Goal: Task Accomplishment & Management: Manage account settings

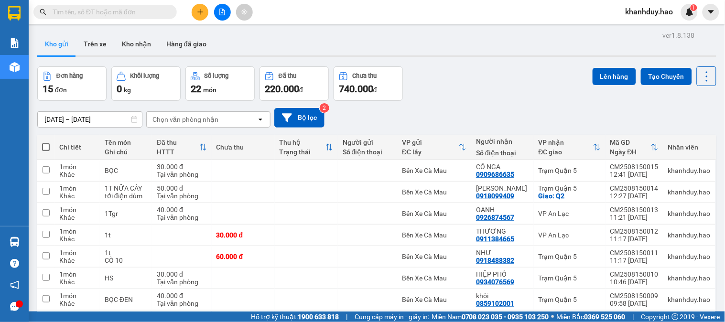
click at [202, 11] on icon "plus" at bounding box center [199, 11] width 5 height 0
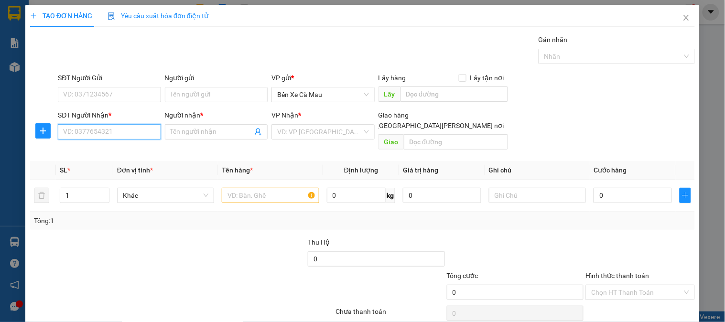
click at [118, 137] on input "SĐT Người Nhận *" at bounding box center [109, 131] width 103 height 15
click at [106, 161] on div "0886481134 - TÒNG" at bounding box center [108, 166] width 90 height 11
type input "0886481134"
type input "TÒNG"
type input "30.000"
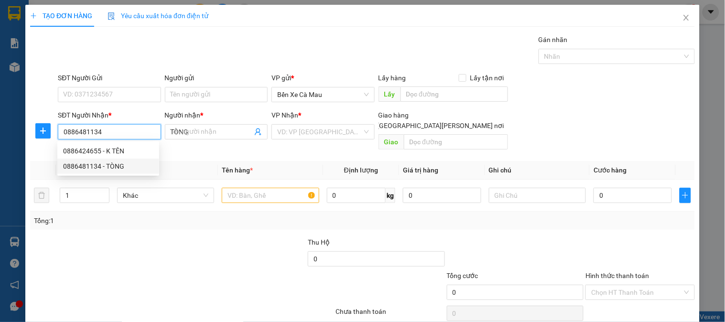
type input "30.000"
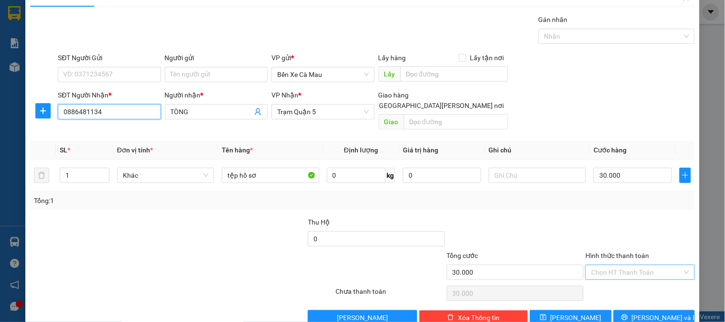
scroll to position [31, 0]
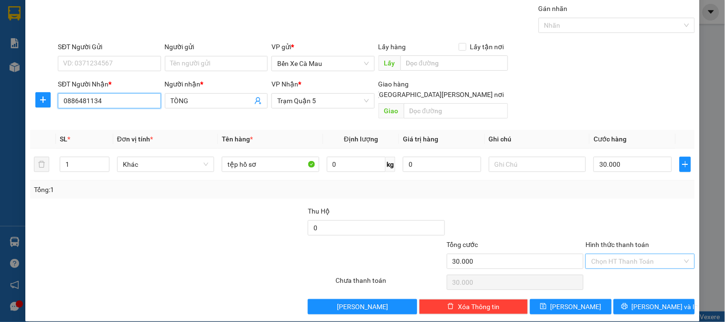
type input "0886481134"
click at [641, 254] on input "Hình thức thanh toán" at bounding box center [636, 261] width 91 height 14
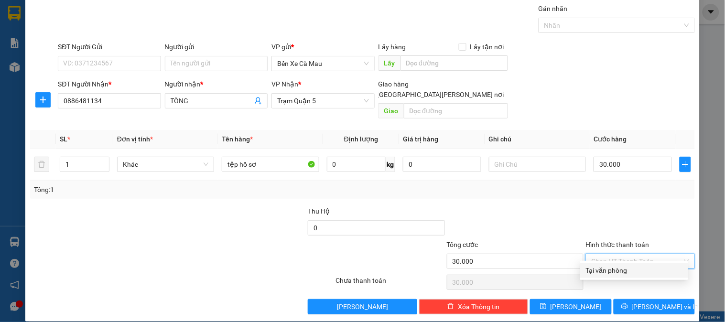
click at [632, 268] on div "Tại văn phòng" at bounding box center [634, 270] width 96 height 11
type input "0"
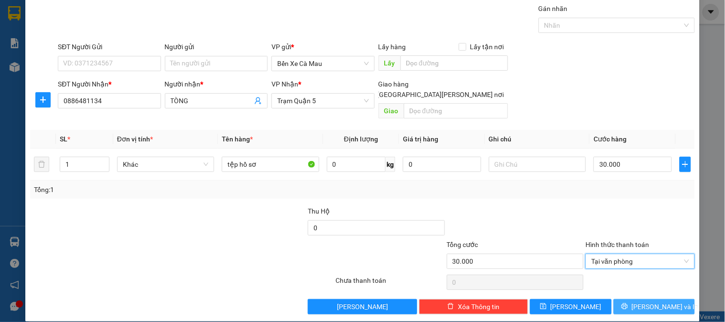
click at [641, 299] on button "Lưu và In" at bounding box center [653, 306] width 81 height 15
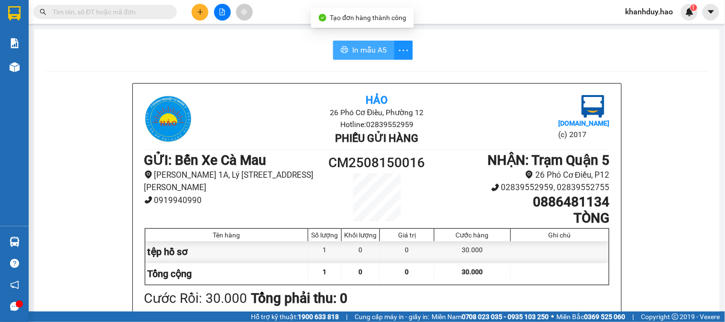
click at [366, 41] on button "In mẫu A5" at bounding box center [363, 50] width 61 height 19
click at [367, 51] on span "In mẫu A5" at bounding box center [369, 50] width 34 height 12
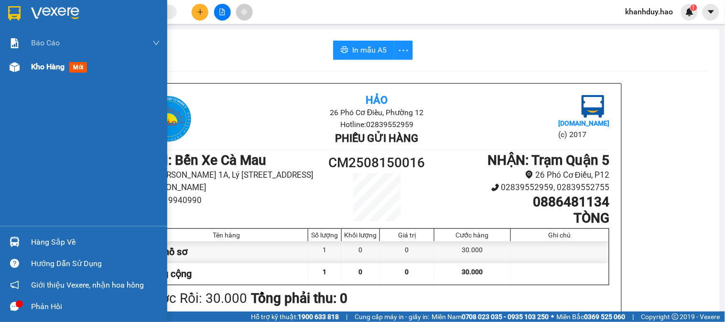
click at [56, 65] on span "Kho hàng" at bounding box center [47, 66] width 33 height 9
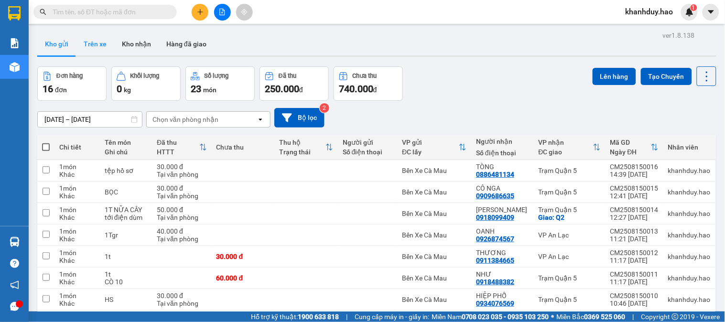
click at [108, 50] on button "Trên xe" at bounding box center [95, 43] width 38 height 23
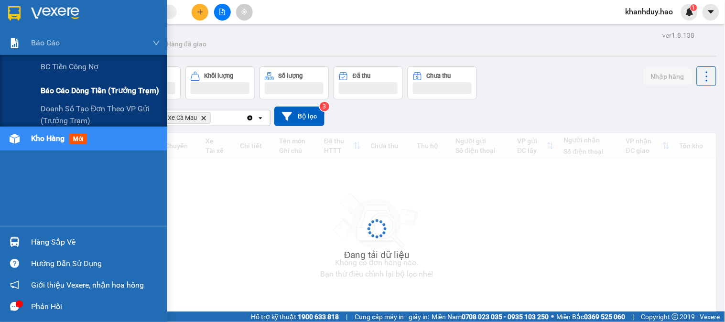
click at [101, 96] on span "Báo cáo dòng tiền (trưởng trạm)" at bounding box center [100, 91] width 118 height 12
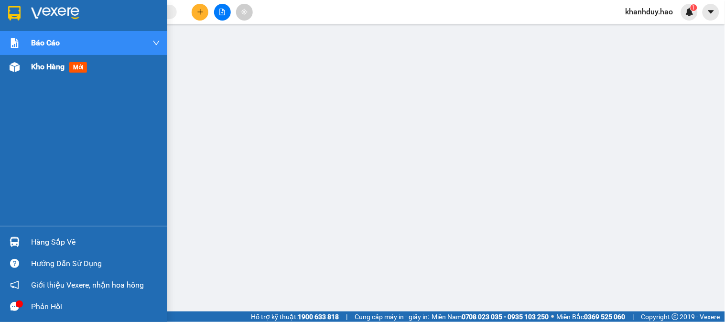
click at [32, 63] on span "Kho hàng" at bounding box center [47, 66] width 33 height 9
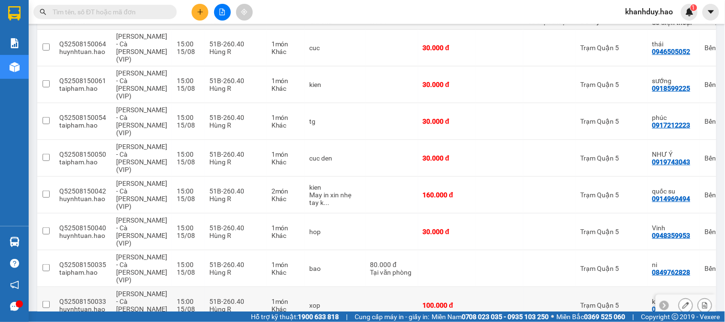
scroll to position [183, 0]
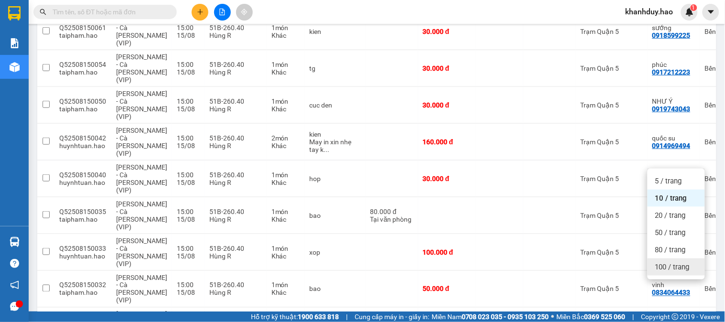
click at [675, 262] on span "100 / trang" at bounding box center [672, 267] width 34 height 10
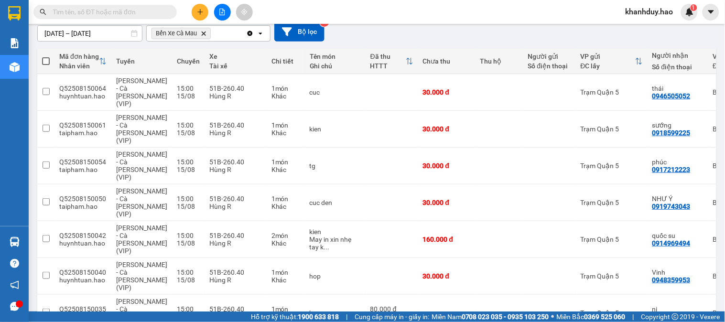
scroll to position [0, 0]
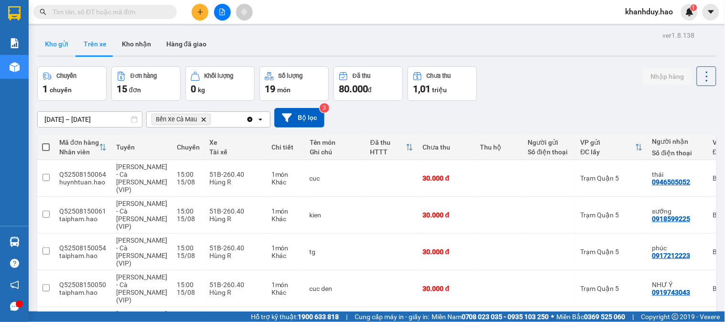
click at [62, 45] on button "Kho gửi" at bounding box center [56, 43] width 39 height 23
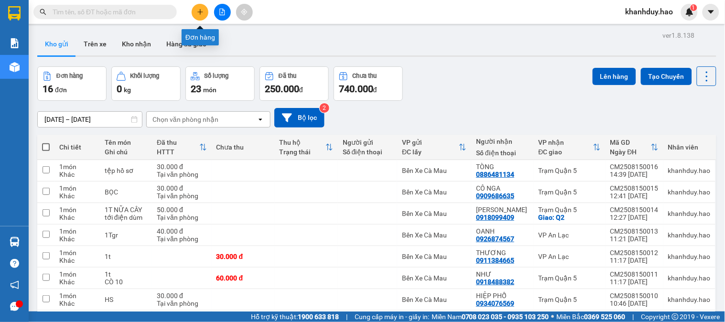
click at [199, 16] on button at bounding box center [200, 12] width 17 height 17
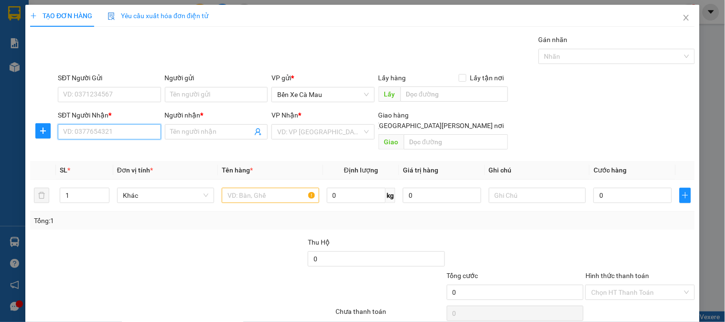
click at [108, 134] on input "SĐT Người Nhận *" at bounding box center [109, 131] width 103 height 15
click at [120, 155] on div "0823988428 - VÕ" at bounding box center [108, 151] width 90 height 11
type input "0823988428"
type input "VÕ"
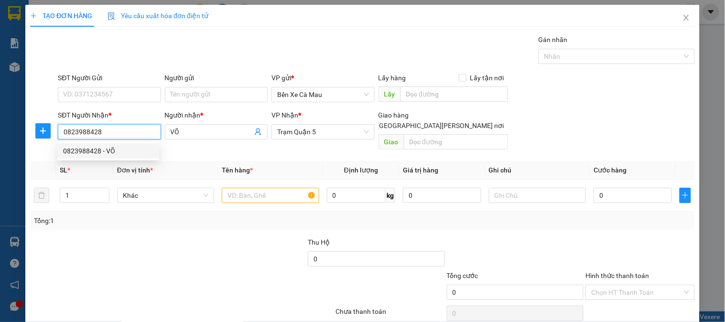
type input "30.000"
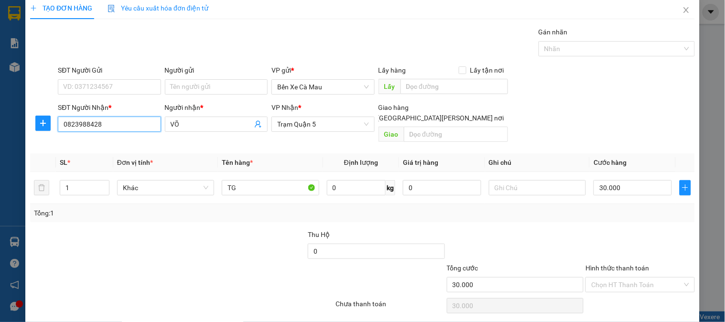
scroll to position [31, 0]
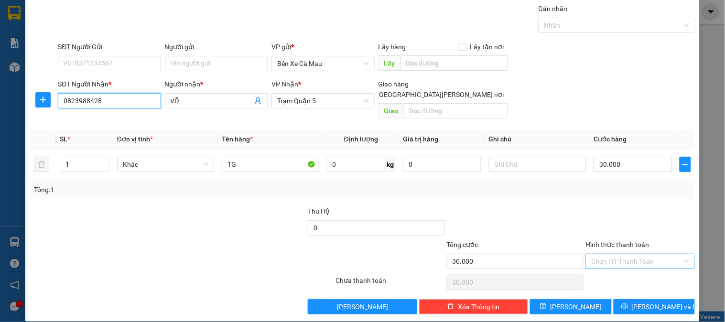
type input "0823988428"
click at [649, 254] on input "Hình thức thanh toán" at bounding box center [636, 261] width 91 height 14
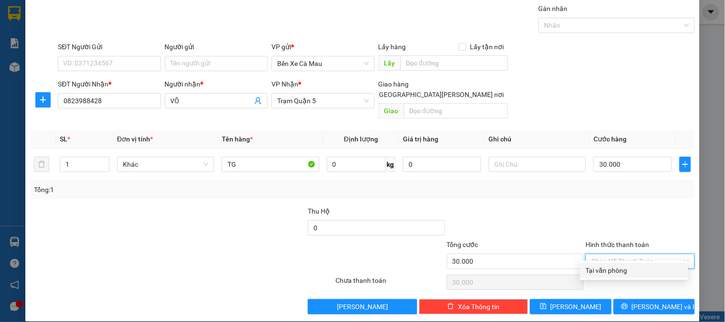
drag, startPoint x: 626, startPoint y: 270, endPoint x: 638, endPoint y: 303, distance: 35.4
click at [626, 270] on div "Tại văn phòng" at bounding box center [634, 270] width 96 height 11
type input "0"
click at [639, 305] on div "TẠO ĐƠN HÀNG Yêu cầu xuất hóa đơn điện tử Transit Pickup Surcharge Ids Transit …" at bounding box center [362, 148] width 674 height 348
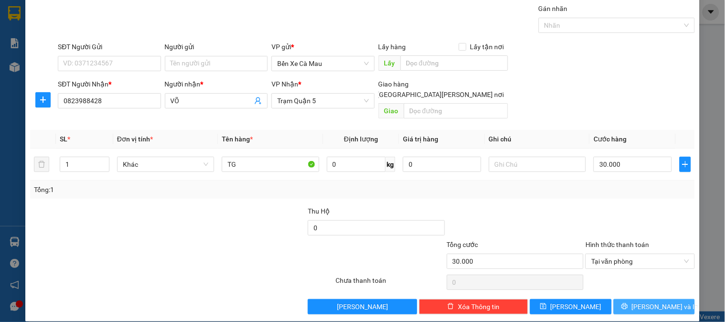
click at [629, 299] on button "[PERSON_NAME] và In" at bounding box center [653, 306] width 81 height 15
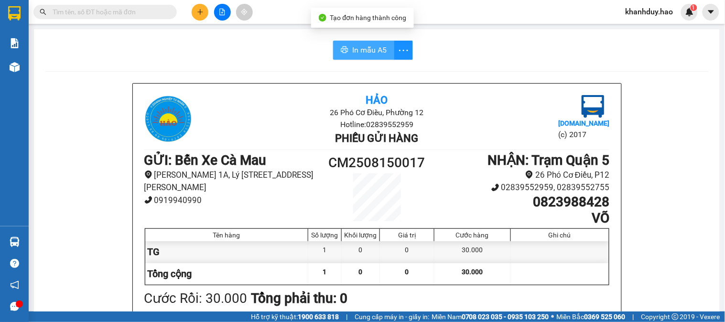
click at [376, 41] on button "In mẫu A5" at bounding box center [363, 50] width 61 height 19
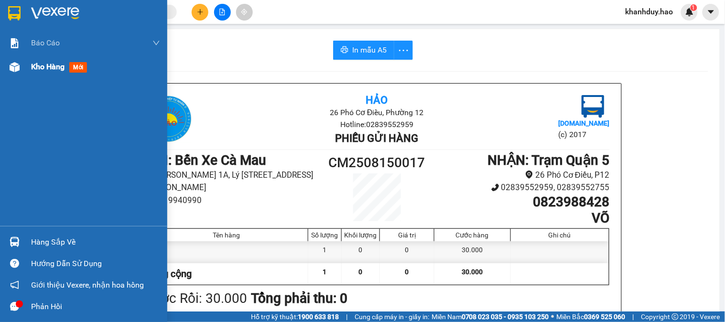
click at [22, 70] on div "Kho hàng mới" at bounding box center [83, 67] width 167 height 24
click at [23, 70] on div "Kho hàng mới" at bounding box center [83, 67] width 167 height 24
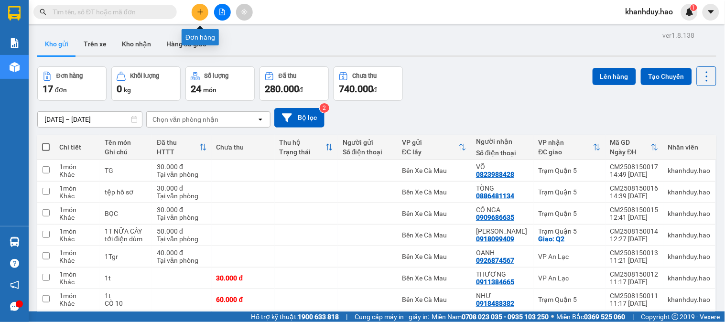
click at [199, 16] on button at bounding box center [200, 12] width 17 height 17
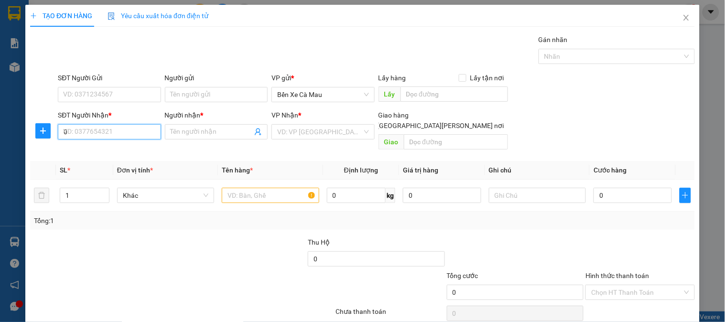
click at [111, 135] on input "0" at bounding box center [109, 131] width 103 height 15
click at [110, 136] on input "0965" at bounding box center [109, 131] width 103 height 15
click at [128, 166] on div "0965418545 - trưởng" at bounding box center [110, 166] width 94 height 11
type input "0965418545"
type input "trưởng"
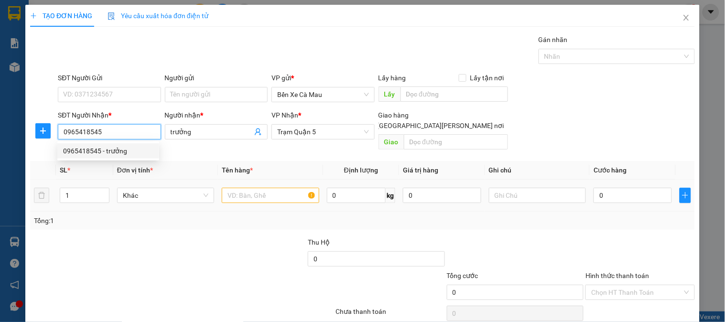
type input "100.000"
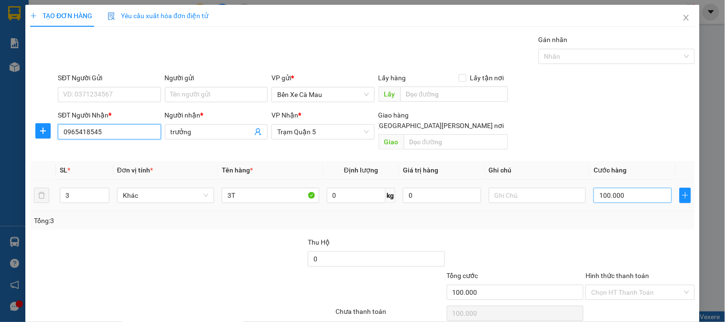
type input "0965418545"
click at [636, 190] on input "100.000" at bounding box center [632, 195] width 78 height 15
type input "0"
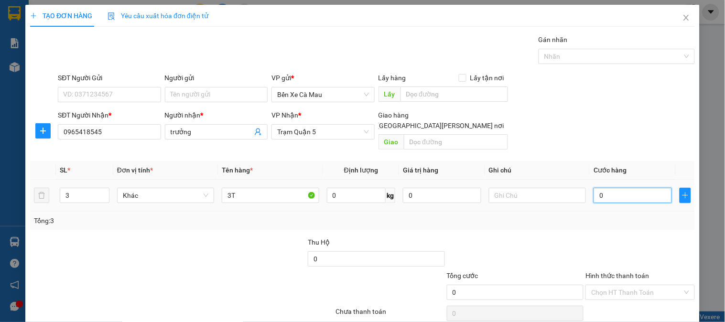
type input "4"
type input "004"
type input "40"
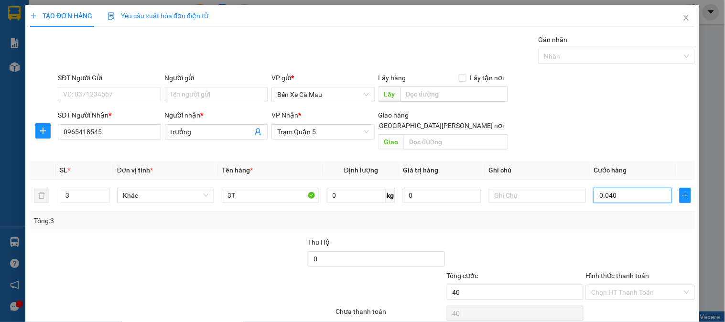
type input "0.040"
click at [569, 116] on div "SĐT Người Nhận * 0965418545 Người nhận * trưởng VP Nhận * Trạm Quận 5 Giao hàng…" at bounding box center [376, 132] width 641 height 44
type input "40.000"
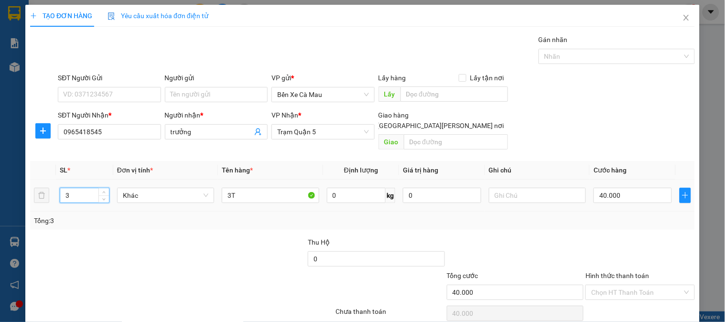
click at [91, 188] on input "3" at bounding box center [84, 195] width 49 height 14
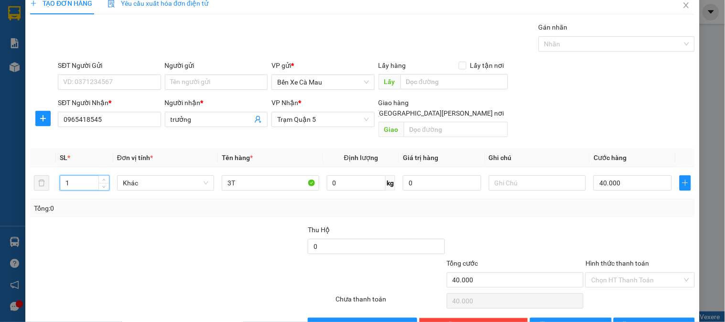
scroll to position [31, 0]
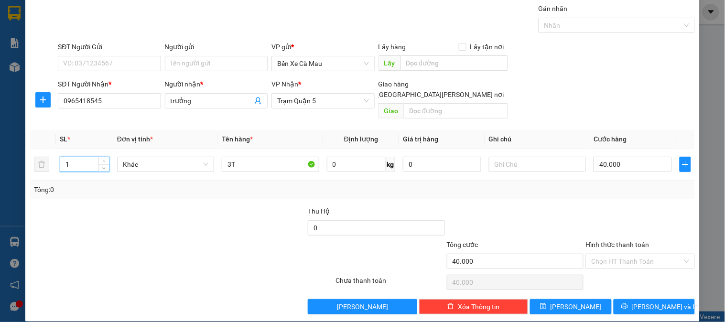
type input "1"
click at [627, 299] on button "[PERSON_NAME] và In" at bounding box center [653, 306] width 81 height 15
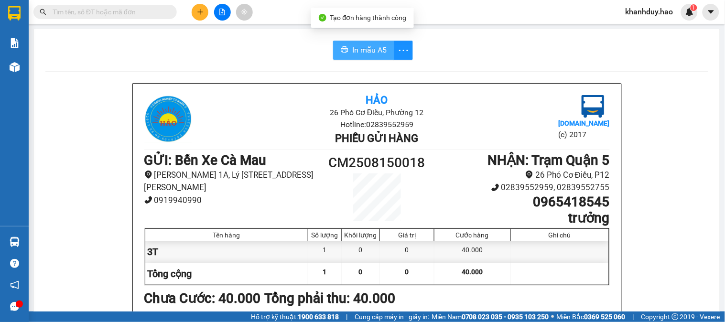
click at [357, 43] on button "In mẫu A5" at bounding box center [363, 50] width 61 height 19
click at [550, 284] on div at bounding box center [560, 273] width 98 height 21
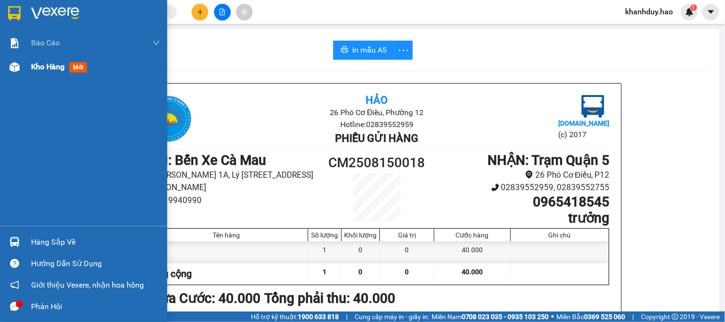
click at [11, 65] on img at bounding box center [15, 67] width 10 height 10
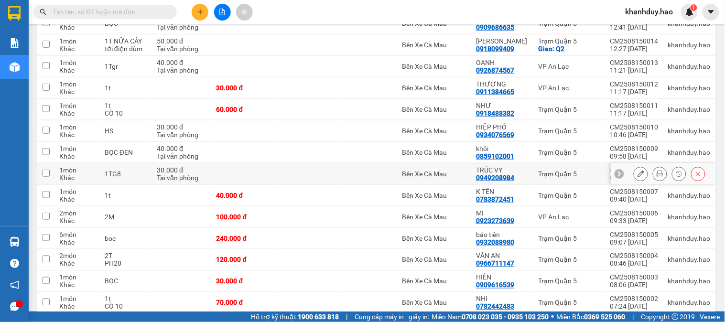
scroll to position [212, 0]
click at [127, 107] on div "1t" at bounding box center [126, 105] width 43 height 8
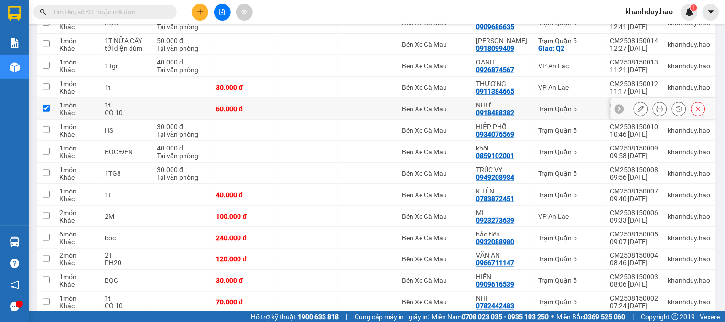
checkbox input "true"
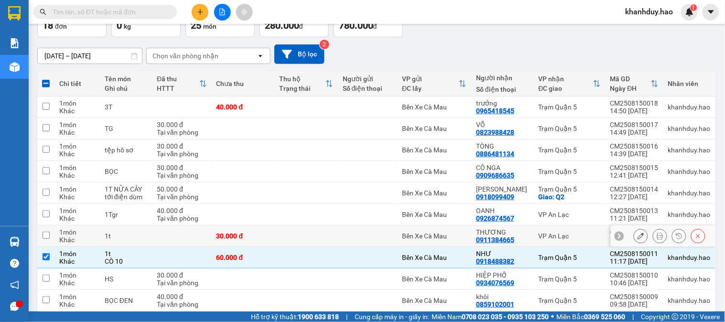
scroll to position [11, 0]
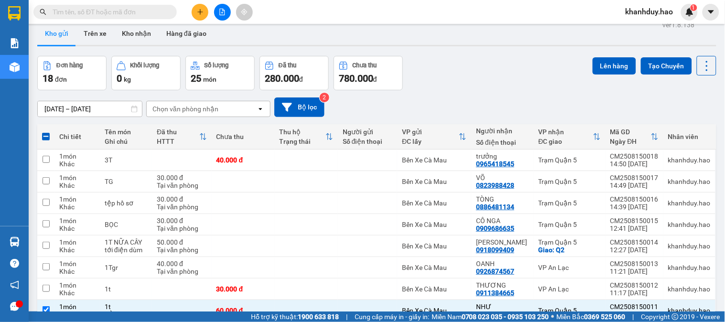
click at [50, 136] on th at bounding box center [45, 136] width 17 height 25
click at [48, 136] on span at bounding box center [46, 137] width 8 height 8
click at [46, 132] on input "checkbox" at bounding box center [46, 132] width 0 height 0
checkbox input "true"
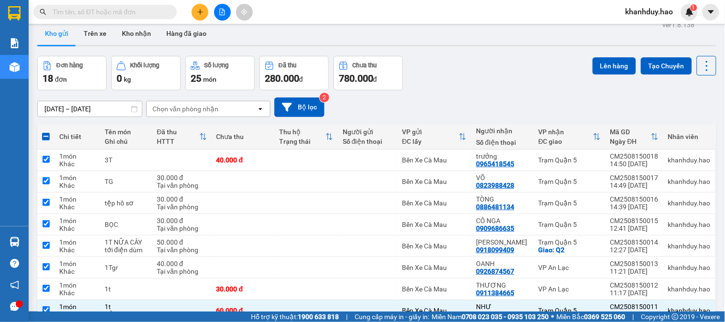
checkbox input "true"
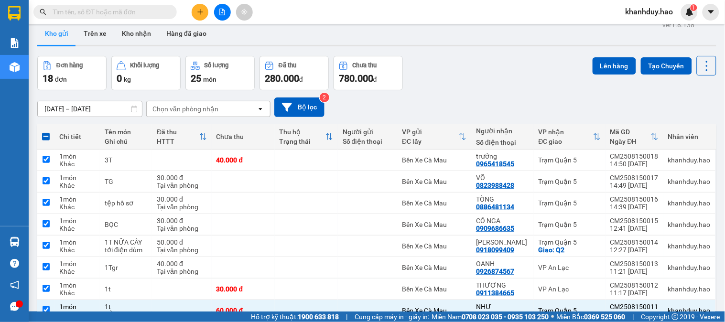
checkbox input "true"
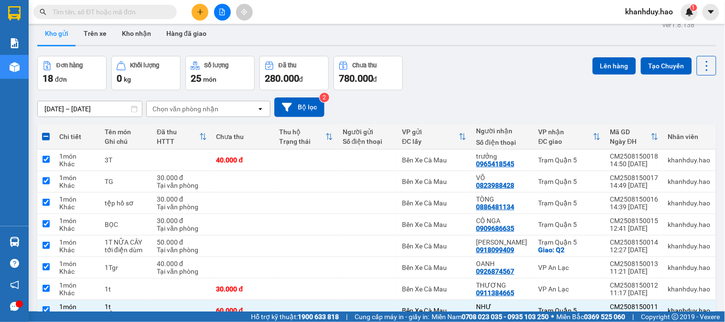
checkbox input "true"
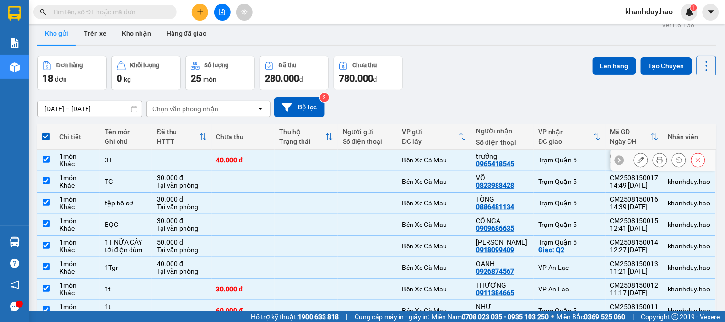
click at [118, 159] on div "3T" at bounding box center [126, 160] width 43 height 8
checkbox input "false"
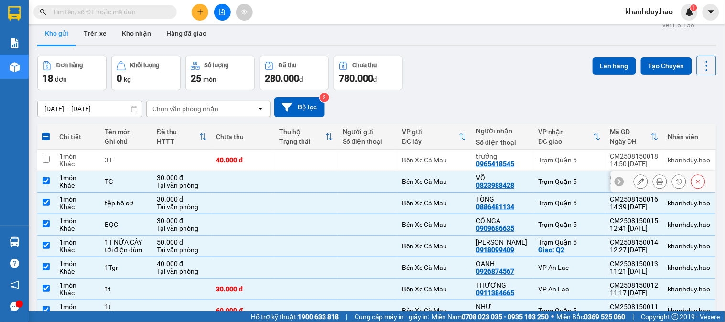
click at [120, 183] on div "TG" at bounding box center [126, 182] width 43 height 8
checkbox input "false"
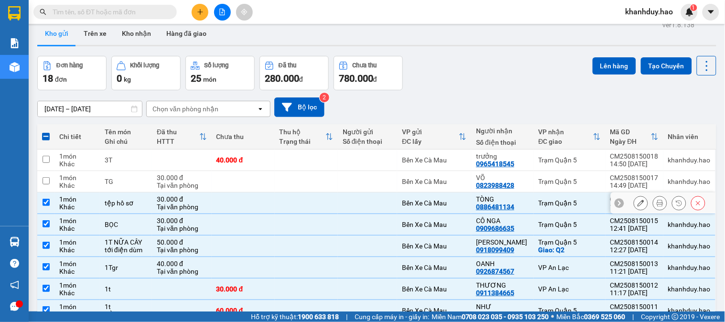
click at [135, 206] on div "tệp hồ sơ" at bounding box center [126, 203] width 43 height 8
checkbox input "false"
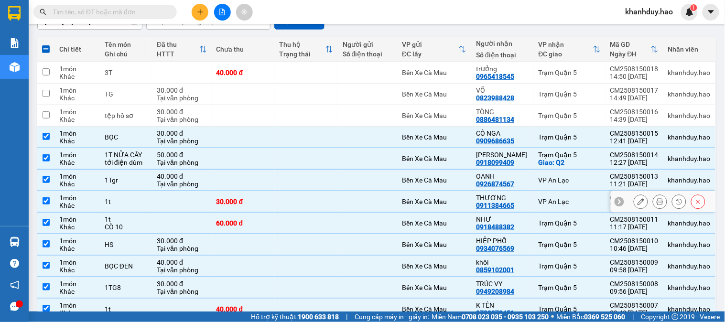
scroll to position [117, 0]
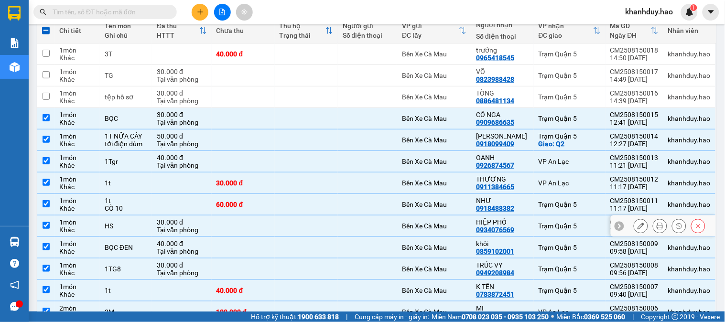
click at [386, 229] on div at bounding box center [368, 226] width 50 height 8
checkbox input "false"
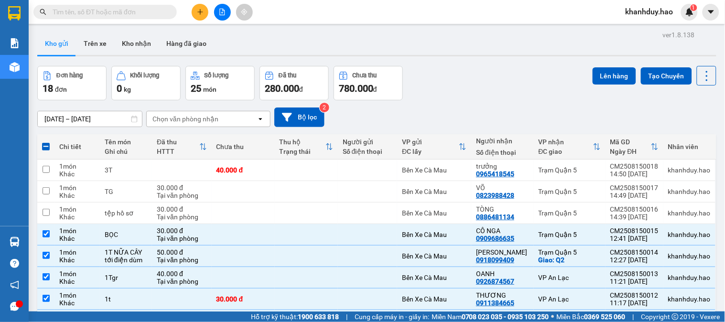
scroll to position [0, 0]
click at [603, 63] on div "ver 1.8.138 Kho gửi Trên xe Kho nhận Hàng đã giao Đơn hàng 18 đơn Khối lượng 0 …" at bounding box center [376, 305] width 686 height 553
click at [604, 71] on button "Lên hàng" at bounding box center [613, 76] width 43 height 17
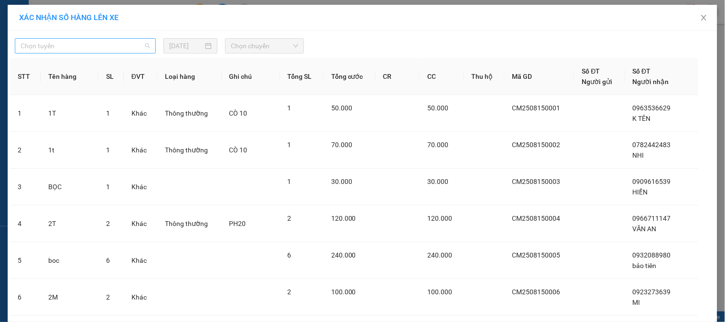
click at [55, 48] on span "Chọn tuyến" at bounding box center [85, 46] width 129 height 14
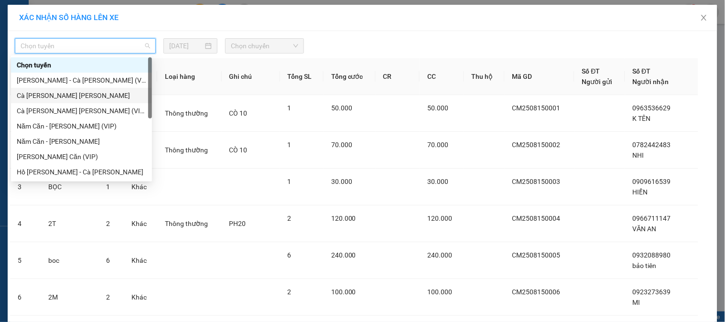
click at [58, 91] on div "Cà Mau - Hồ Chí Minh" at bounding box center [81, 95] width 129 height 11
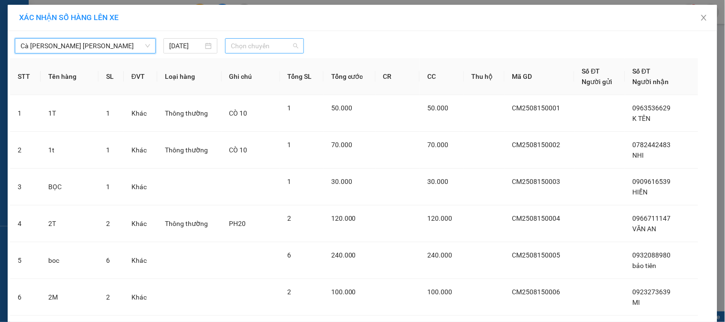
click at [257, 50] on span "Chọn chuyến" at bounding box center [264, 46] width 67 height 14
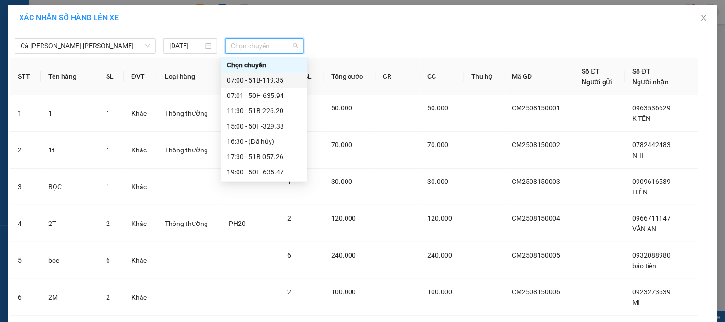
click at [256, 84] on div "07:00 - 51B-119.35" at bounding box center [264, 80] width 75 height 11
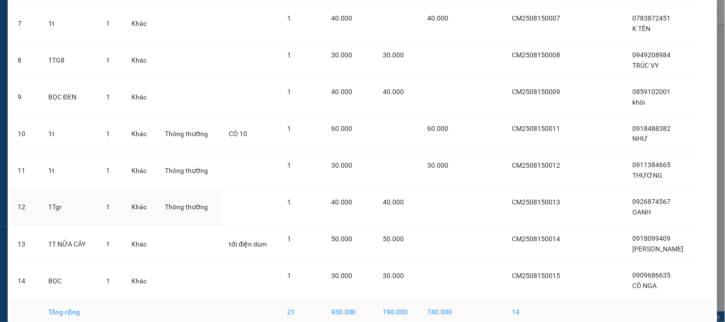
scroll to position [364, 0]
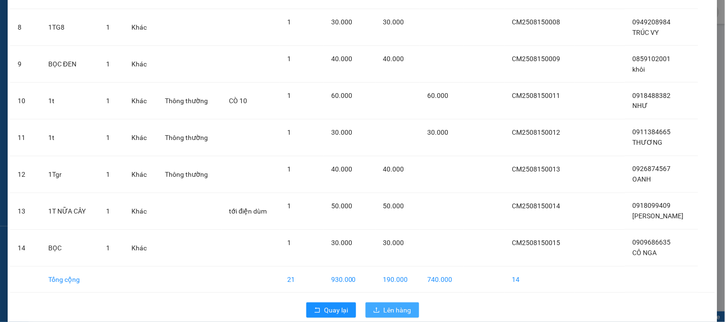
click at [388, 305] on span "Lên hàng" at bounding box center [398, 310] width 28 height 11
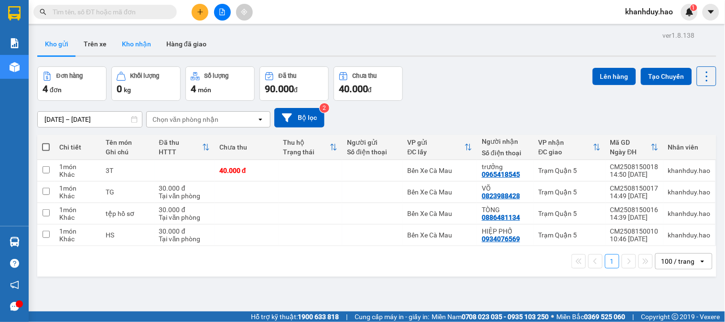
click at [120, 45] on button "Kho nhận" at bounding box center [136, 43] width 44 height 23
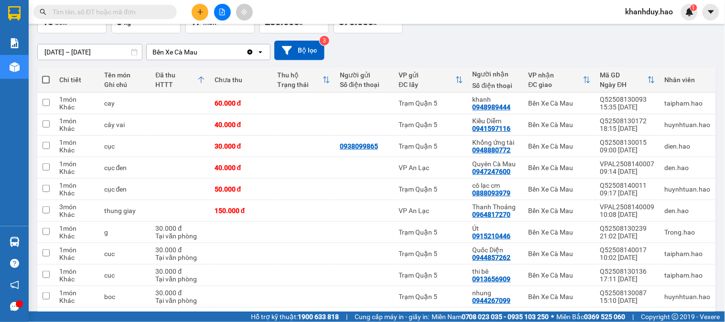
scroll to position [52, 0]
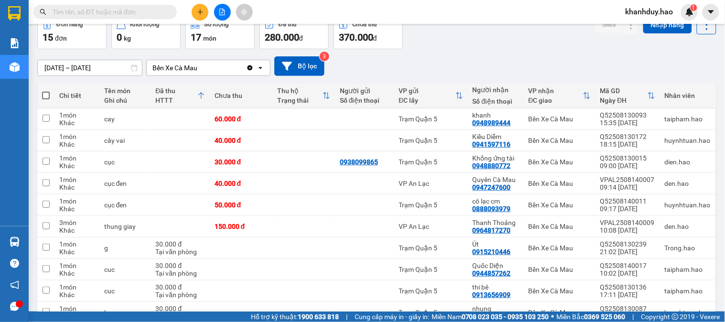
click at [107, 71] on input "14/08/2025 – 14/08/2025" at bounding box center [90, 67] width 104 height 15
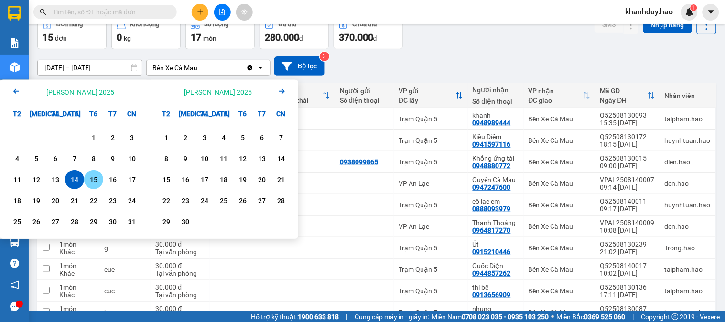
click at [88, 182] on div "15" at bounding box center [93, 179] width 13 height 11
type input "15/08/2025 – 15/08/2025"
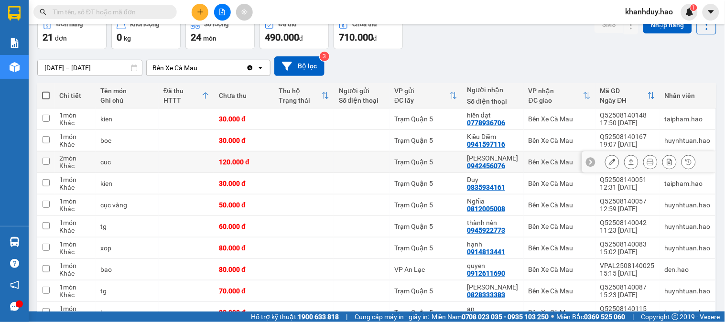
click at [628, 161] on icon at bounding box center [631, 162] width 7 height 7
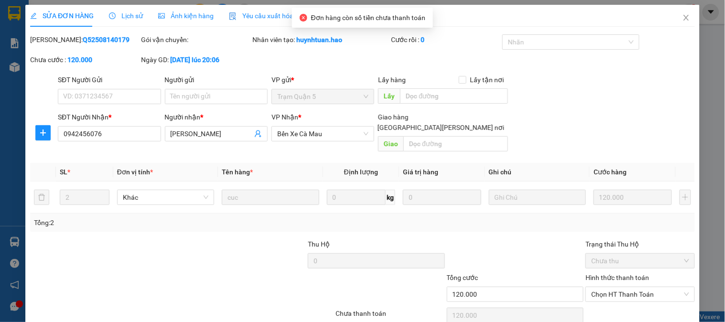
type input "0942456076"
type input "huỳnh như"
type input "120.000"
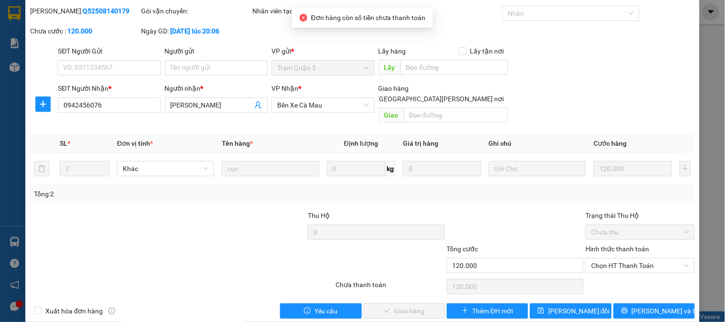
click at [460, 94] on span "Giao tận nơi" at bounding box center [441, 99] width 134 height 11
click at [373, 95] on input "Giao tận nơi" at bounding box center [369, 98] width 7 height 7
checkbox input "true"
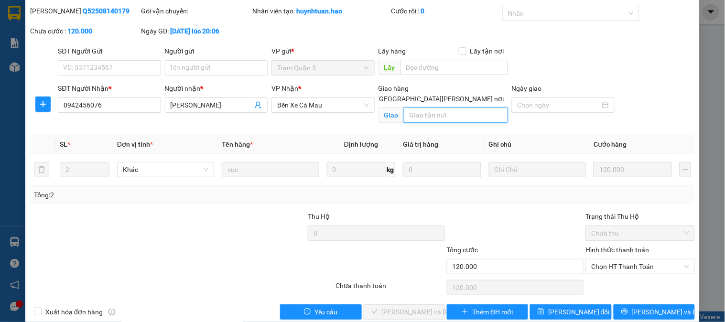
click at [430, 107] on input "text" at bounding box center [456, 114] width 104 height 15
type input "BỚT 2K NHƯ 20K"
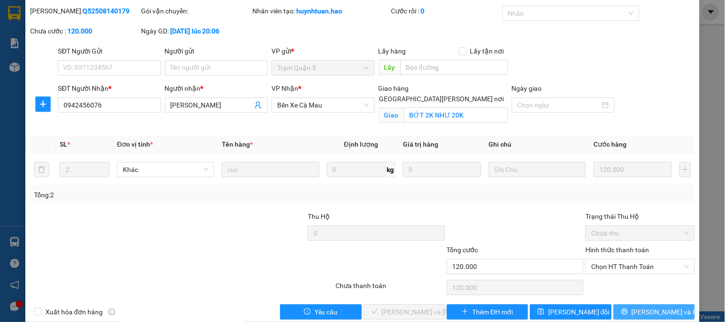
click at [640, 313] on span "Lưu và In" at bounding box center [665, 312] width 67 height 11
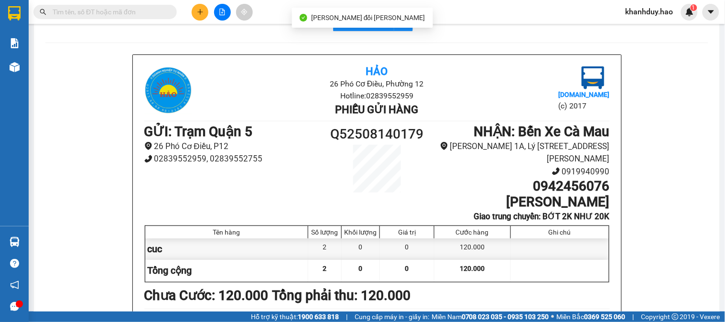
scroll to position [53, 0]
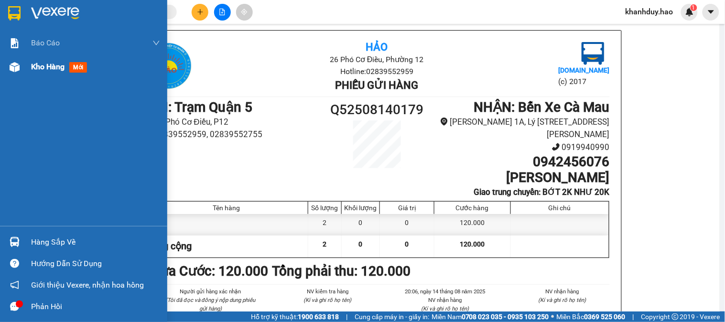
click at [17, 60] on div at bounding box center [14, 67] width 17 height 17
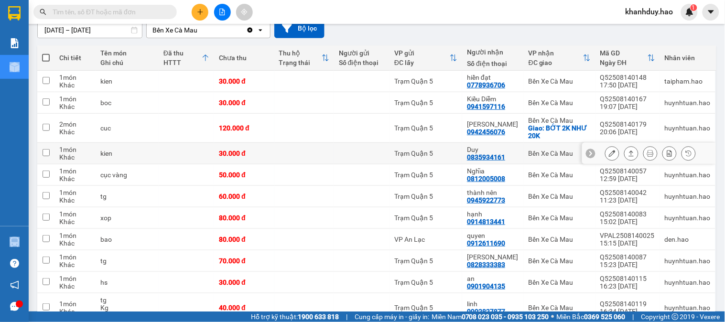
scroll to position [106, 0]
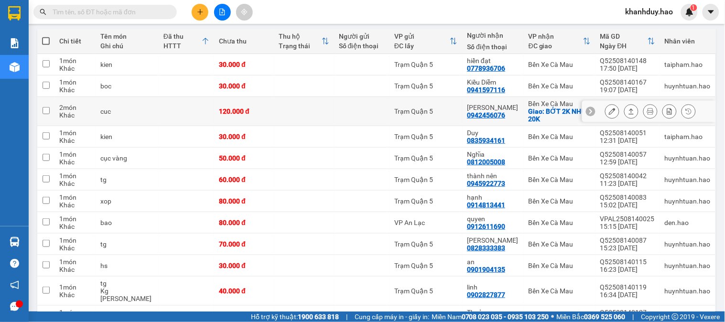
click at [628, 112] on icon at bounding box center [631, 111] width 7 height 7
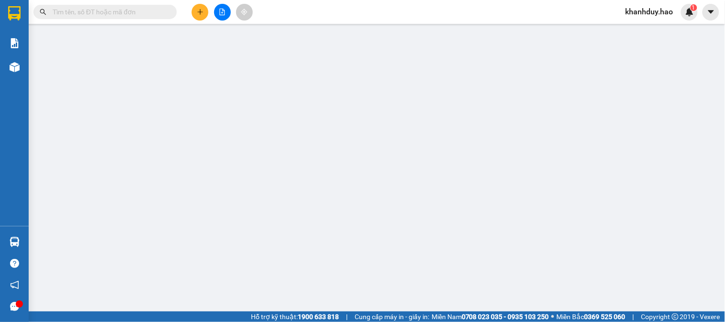
type input "0942456076"
type input "huỳnh như"
checkbox input "true"
type input "BỚT 2K NHƯ 20K"
type input "120.000"
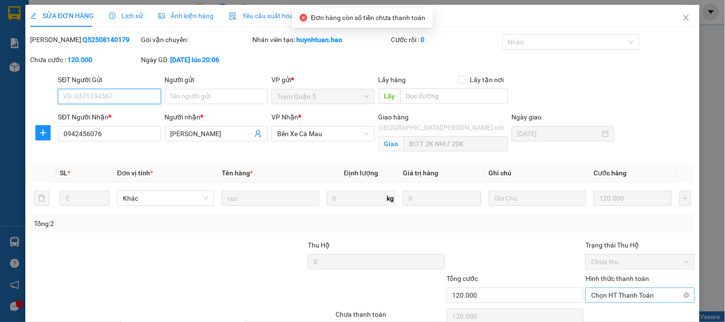
scroll to position [29, 0]
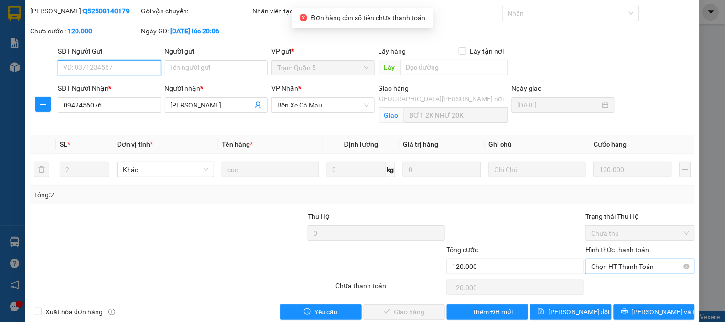
click at [611, 268] on span "Chọn HT Thanh Toán" at bounding box center [639, 266] width 97 height 14
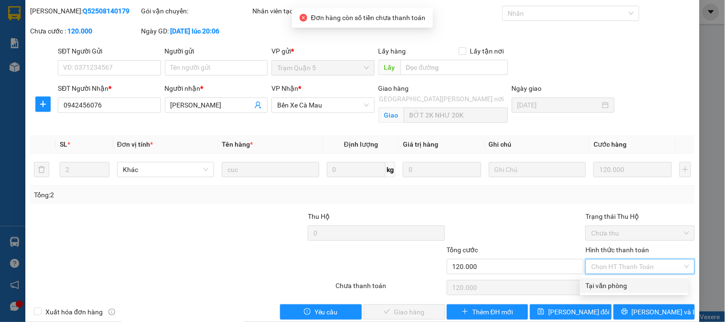
click at [610, 282] on div "Tại văn phòng" at bounding box center [634, 285] width 96 height 11
type input "0"
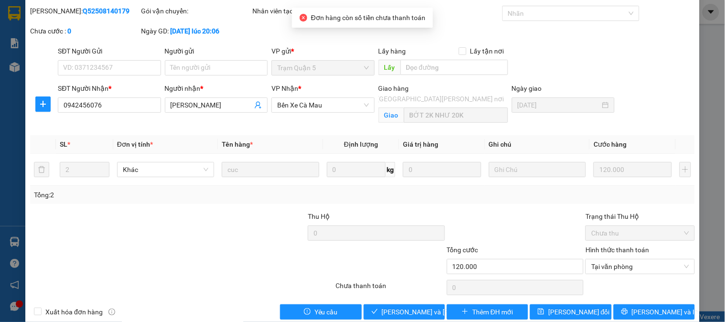
drag, startPoint x: 406, startPoint y: 300, endPoint x: 406, endPoint y: 308, distance: 8.6
click at [406, 300] on div "Total Paid Fee 0 Total UnPaid Fee 120.000 Cash Collection Total Fee Mã ĐH: Q525…" at bounding box center [362, 163] width 664 height 314
click at [406, 308] on span "[PERSON_NAME] và Giao hàng" at bounding box center [446, 312] width 129 height 11
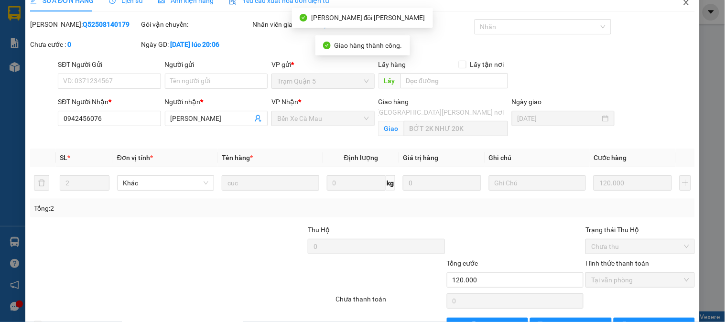
scroll to position [0, 0]
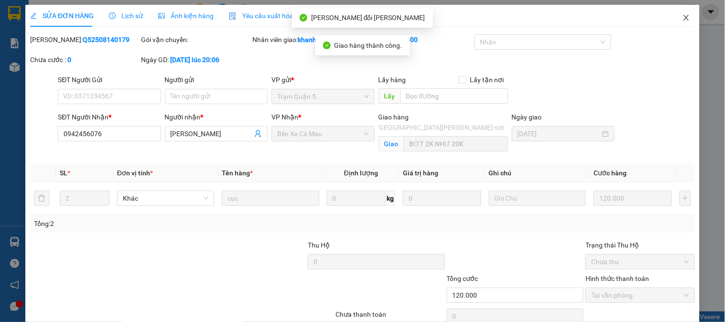
click at [682, 21] on icon "close" at bounding box center [686, 18] width 8 height 8
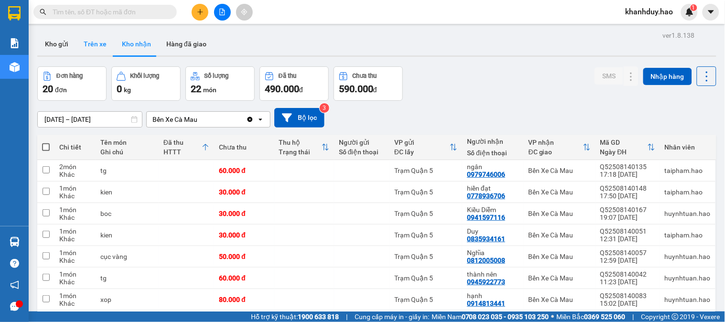
click at [96, 38] on button "Trên xe" at bounding box center [95, 43] width 38 height 23
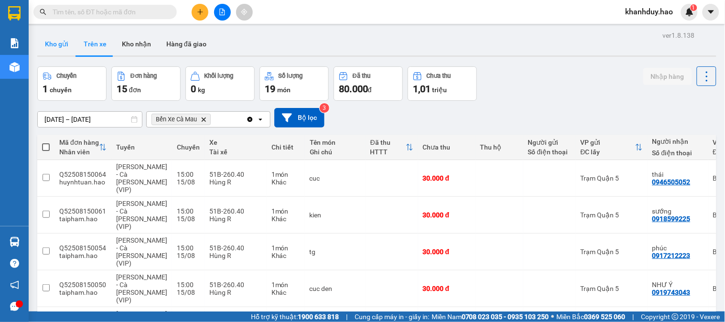
click at [69, 51] on button "Kho gửi" at bounding box center [56, 43] width 39 height 23
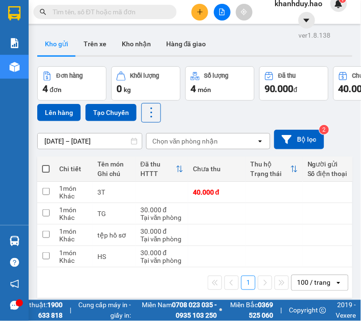
click at [339, 58] on div "ver 1.8.138 Kho gửi Trên xe Kho nhận Hàng đã giao Đơn hàng 4 đơn Khối lượng 0 k…" at bounding box center [194, 189] width 323 height 321
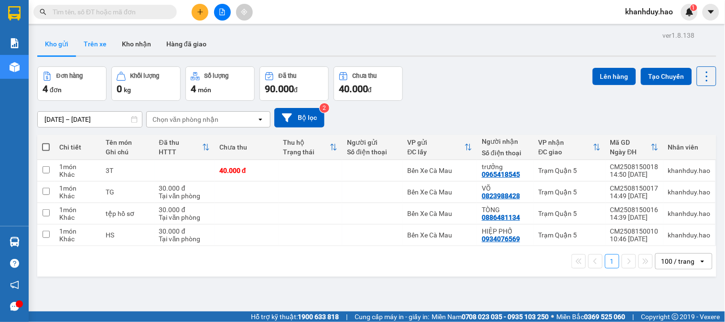
click at [76, 42] on button "Trên xe" at bounding box center [95, 43] width 38 height 23
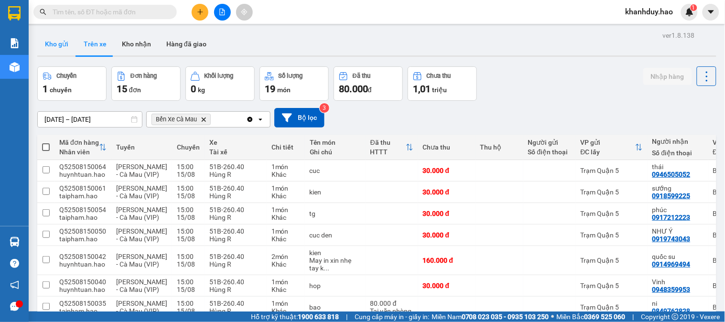
click at [66, 43] on button "Kho gửi" at bounding box center [56, 43] width 39 height 23
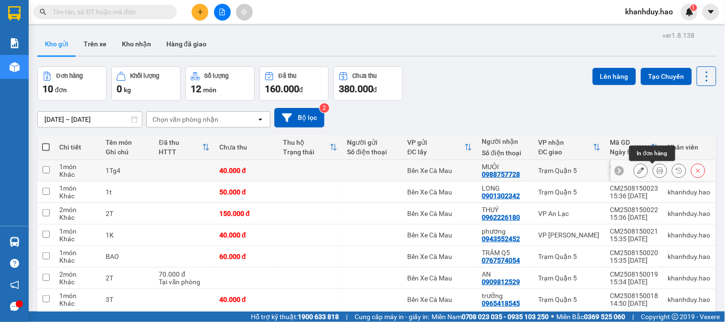
click at [656, 171] on icon at bounding box center [659, 170] width 7 height 7
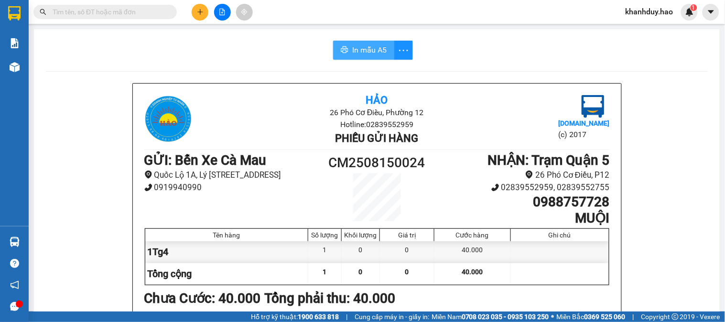
click at [360, 56] on button "In mẫu A5" at bounding box center [363, 50] width 61 height 19
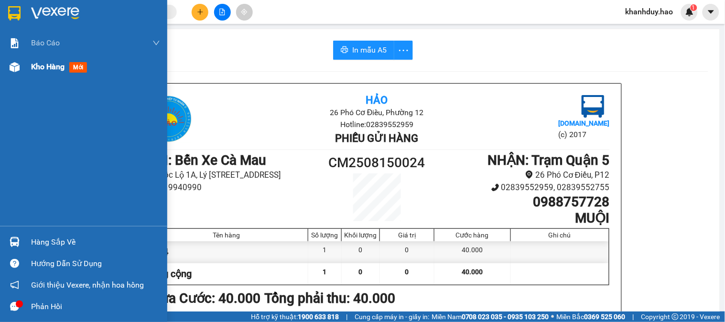
click at [38, 67] on span "Kho hàng" at bounding box center [47, 66] width 33 height 9
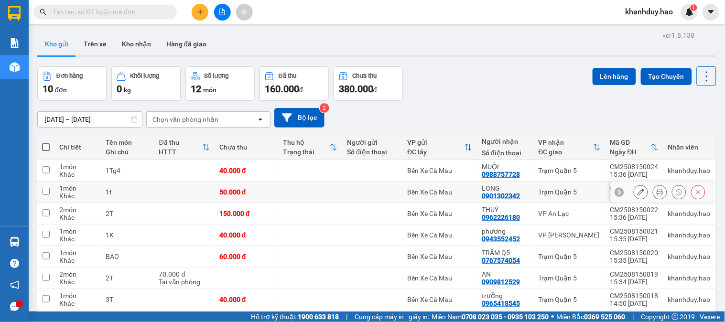
click at [656, 193] on icon at bounding box center [659, 192] width 7 height 7
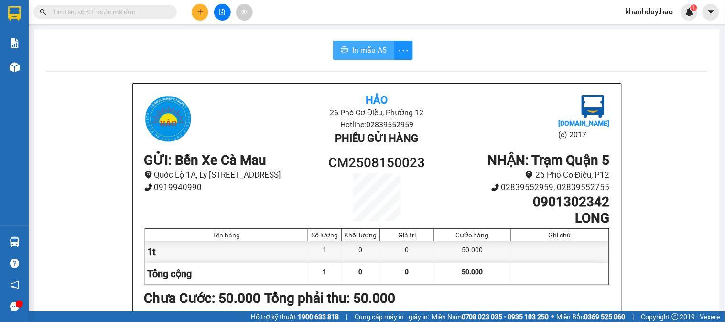
click at [345, 50] on button "In mẫu A5" at bounding box center [363, 50] width 61 height 19
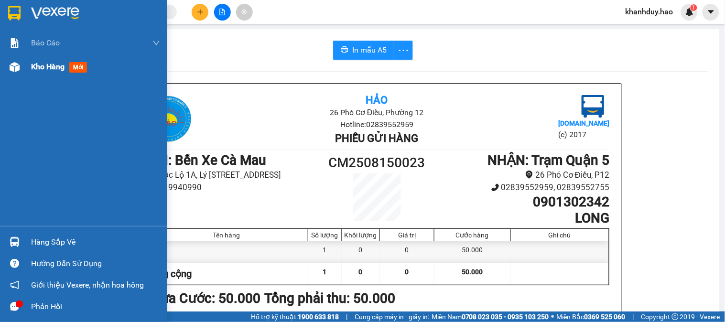
click at [18, 70] on img at bounding box center [15, 67] width 10 height 10
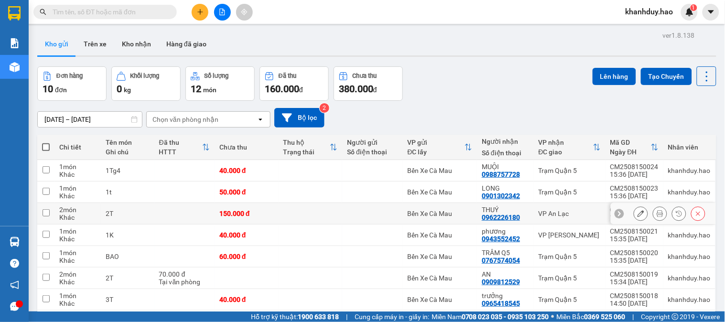
click at [661, 214] on div at bounding box center [669, 213] width 72 height 14
click at [656, 213] on icon at bounding box center [659, 213] width 7 height 7
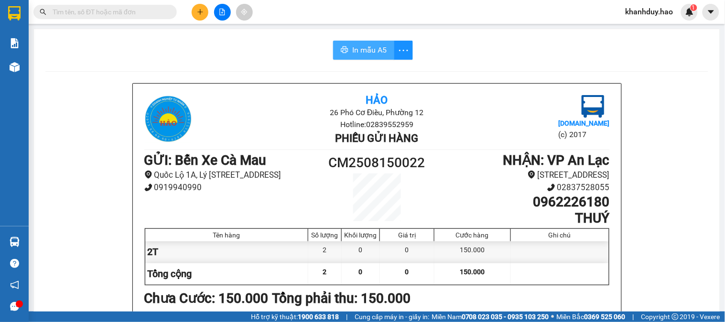
click at [354, 59] on button "In mẫu A5" at bounding box center [363, 50] width 61 height 19
click at [355, 56] on button "In mẫu A5" at bounding box center [363, 50] width 61 height 19
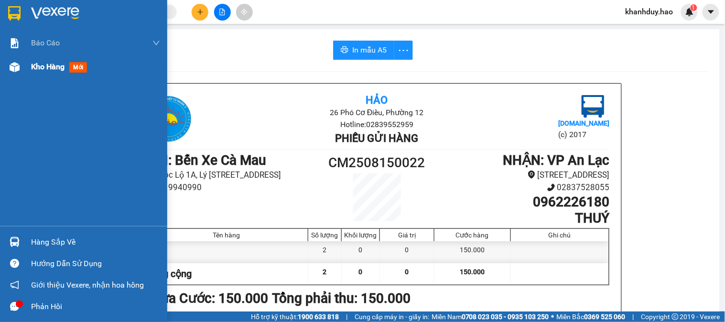
click at [28, 61] on div "Kho hàng mới" at bounding box center [83, 67] width 167 height 24
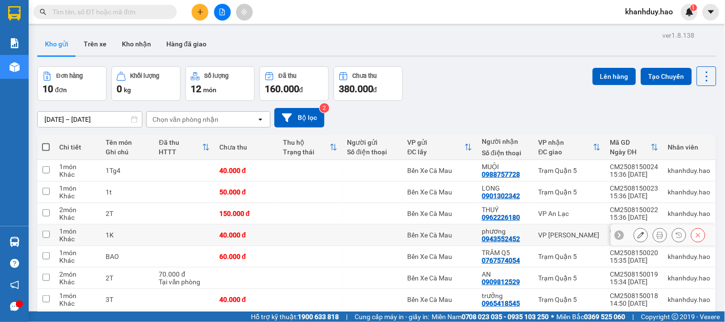
click at [653, 240] on button at bounding box center [659, 235] width 13 height 17
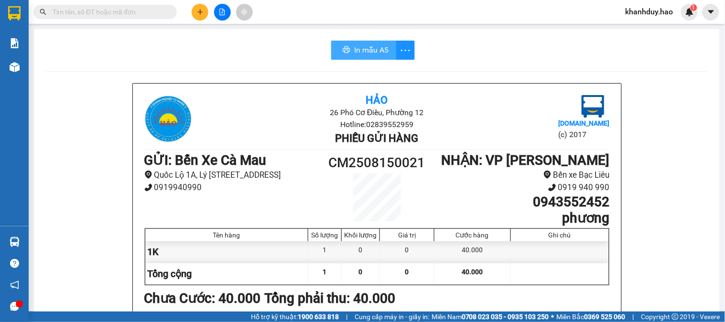
click at [349, 50] on button "In mẫu A5" at bounding box center [363, 50] width 65 height 19
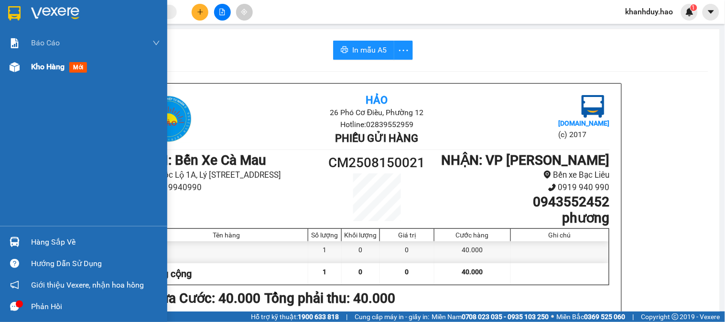
click at [47, 62] on span "Kho hàng" at bounding box center [47, 66] width 33 height 9
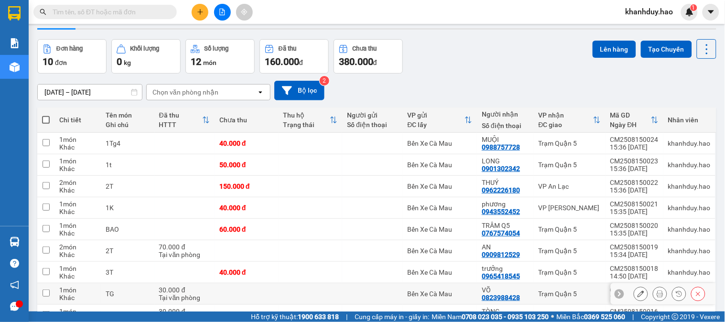
scroll to position [53, 0]
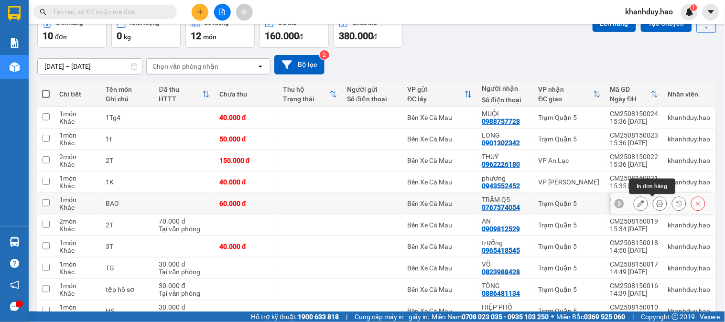
click at [656, 204] on icon at bounding box center [659, 203] width 7 height 7
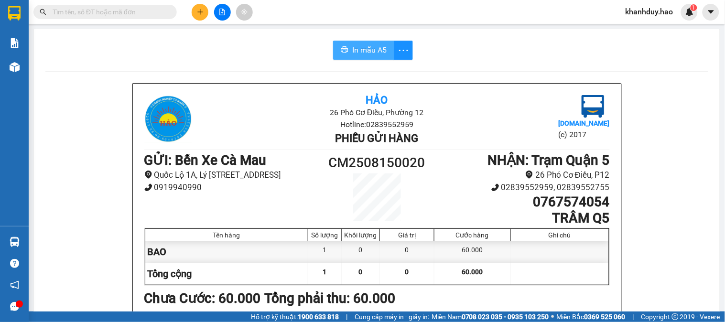
click at [359, 45] on span "In mẫu A5" at bounding box center [369, 50] width 34 height 12
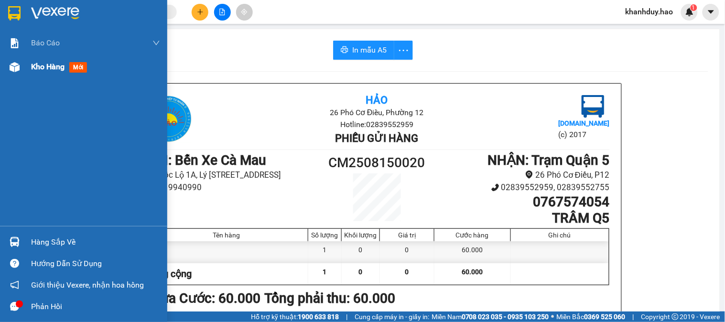
click at [32, 78] on div "Kho hàng mới" at bounding box center [95, 67] width 129 height 24
click at [32, 73] on div "Kho hàng mới" at bounding box center [95, 67] width 129 height 24
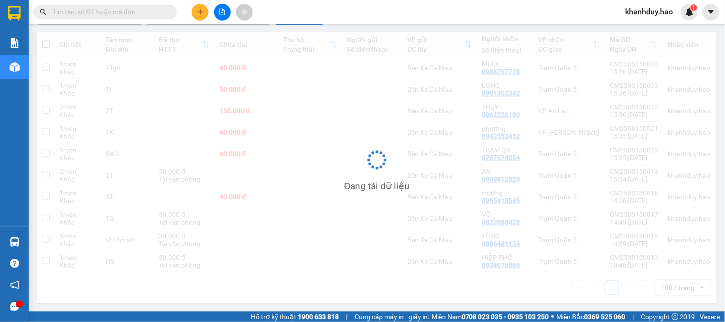
scroll to position [103, 0]
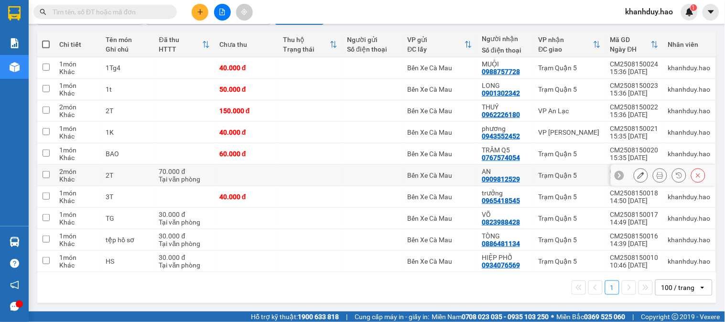
click at [643, 177] on div at bounding box center [669, 175] width 72 height 14
click at [656, 175] on icon at bounding box center [659, 175] width 7 height 7
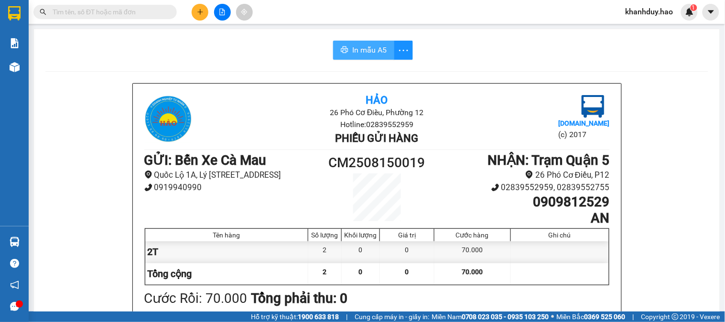
click at [366, 51] on span "In mẫu A5" at bounding box center [369, 50] width 34 height 12
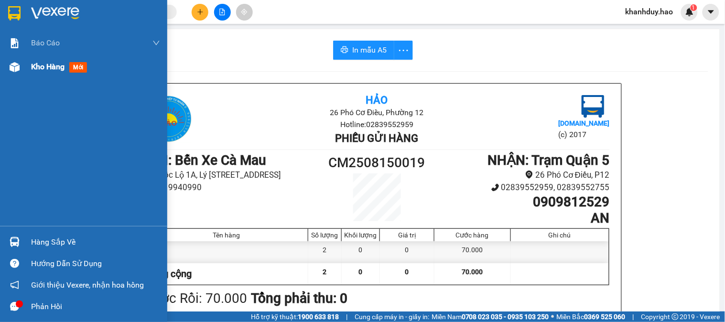
click at [41, 76] on div "Kho hàng mới" at bounding box center [95, 67] width 129 height 24
click at [42, 73] on div "Kho hàng mới" at bounding box center [61, 67] width 60 height 12
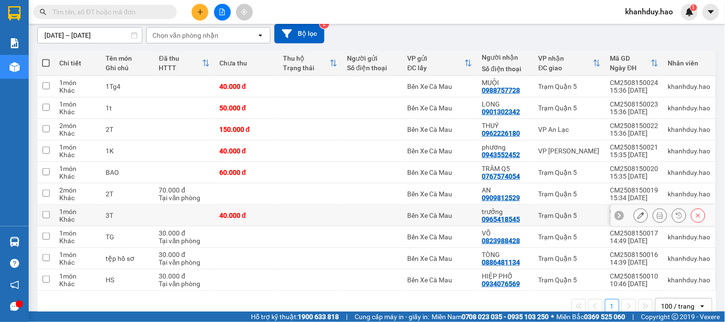
scroll to position [103, 0]
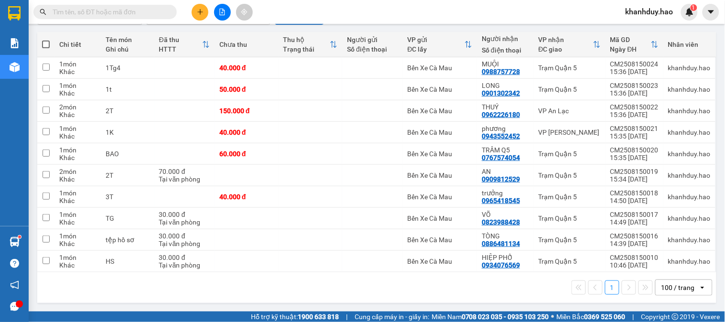
click at [206, 12] on button at bounding box center [200, 12] width 17 height 17
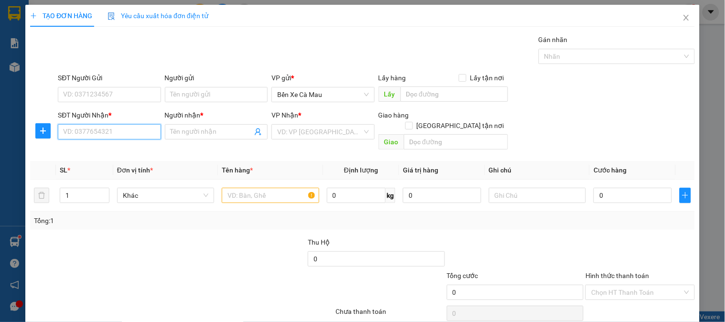
click at [88, 125] on input "SĐT Người Nhận *" at bounding box center [109, 131] width 103 height 15
click at [120, 151] on div "0979590429 - THUỶ" at bounding box center [108, 151] width 90 height 11
type input "0979590429"
type input "THUỶ"
type input "120.000"
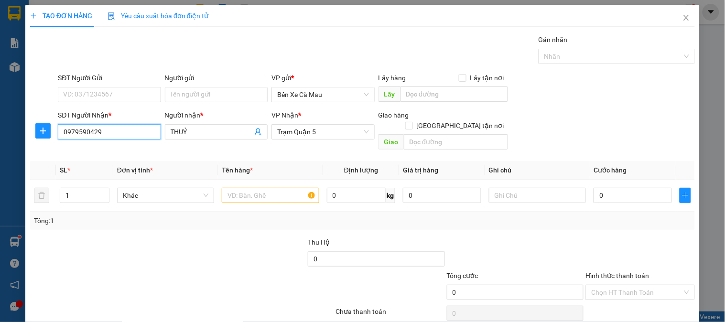
type input "120.000"
type input "0979590429"
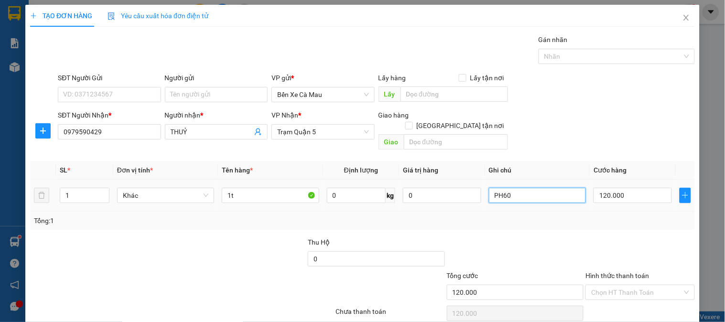
click at [553, 188] on input "PH60" at bounding box center [537, 195] width 97 height 15
type input "PH70"
click at [633, 192] on input "120.000" at bounding box center [632, 195] width 78 height 15
type input "0"
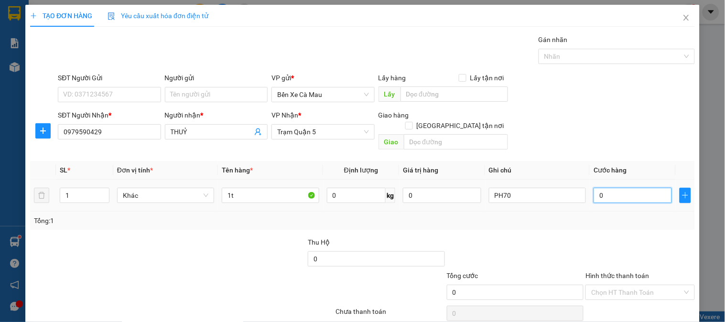
type input "001"
type input "1"
type input "17"
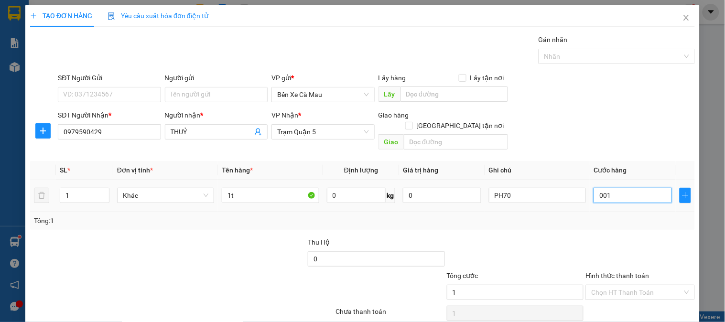
type input "0.017"
type input "170"
type input "00.170"
click at [634, 119] on div "SĐT Người Nhận * 0979590429 Người nhận * THUỶ VP Nhận * Trạm Quận 5 Giao hàng G…" at bounding box center [376, 132] width 641 height 44
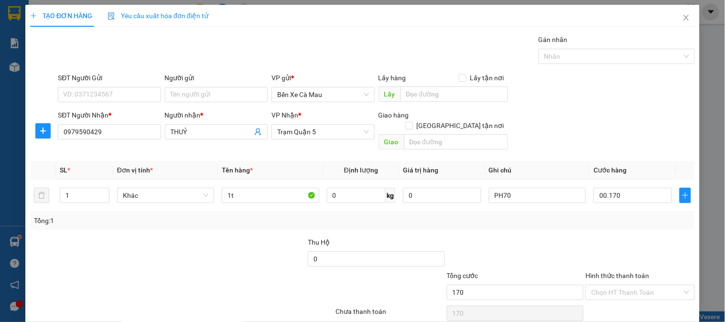
type input "170.000"
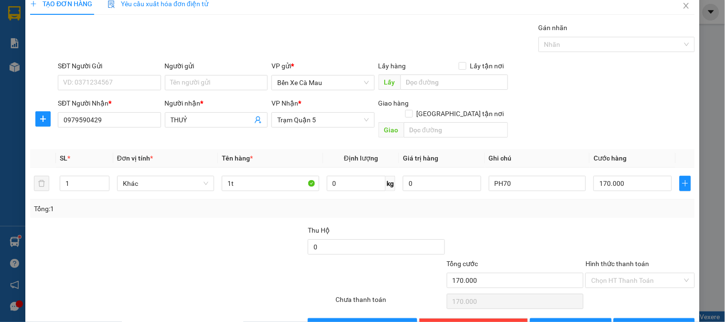
scroll to position [31, 0]
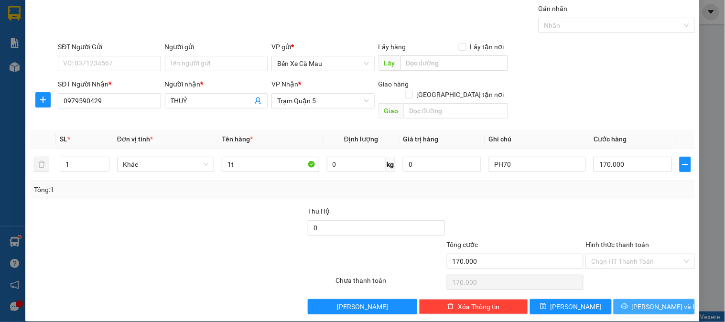
click at [622, 299] on button "[PERSON_NAME] và In" at bounding box center [653, 306] width 81 height 15
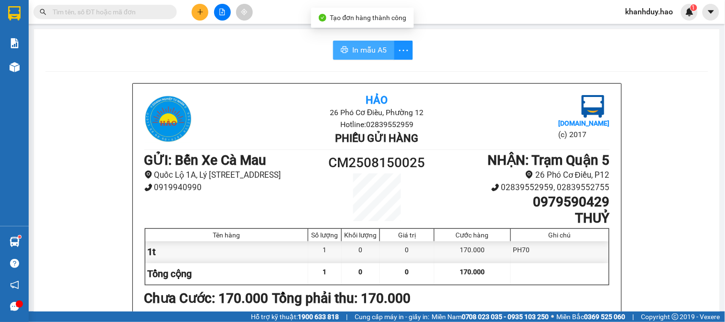
click at [355, 46] on span "In mẫu A5" at bounding box center [369, 50] width 34 height 12
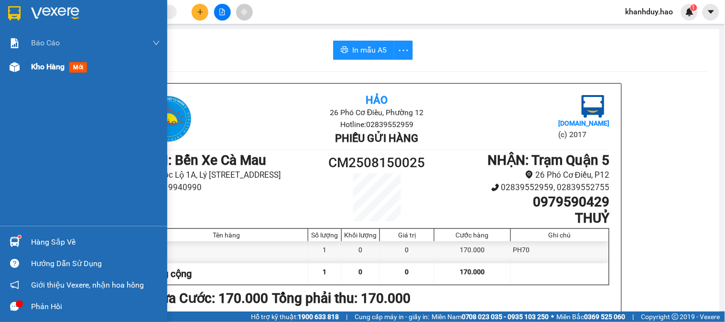
click at [56, 71] on span "Kho hàng" at bounding box center [47, 66] width 33 height 9
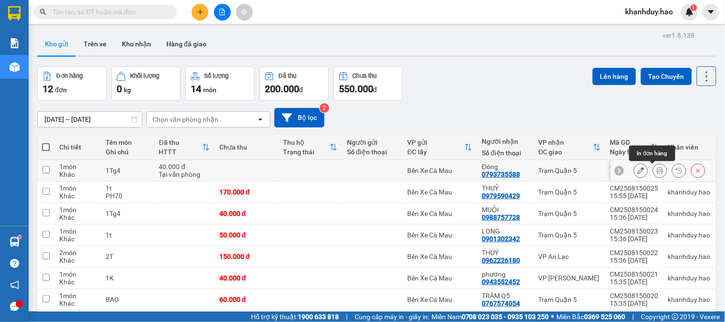
click at [653, 168] on button at bounding box center [659, 170] width 13 height 17
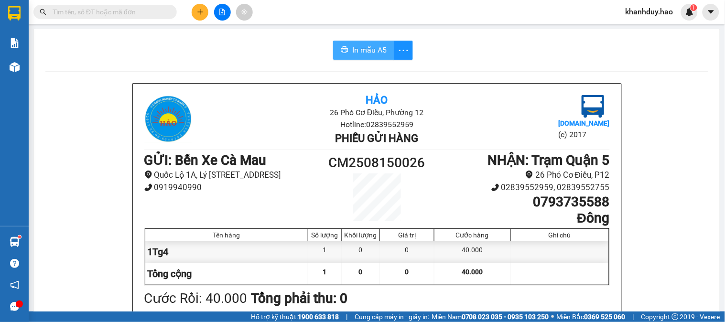
click at [366, 45] on span "In mẫu A5" at bounding box center [369, 50] width 34 height 12
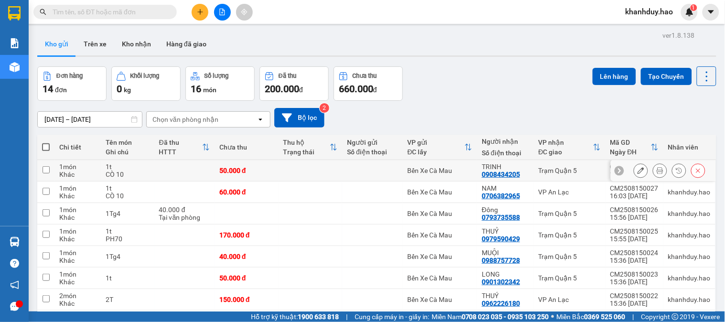
click at [652, 169] on button at bounding box center [659, 170] width 13 height 17
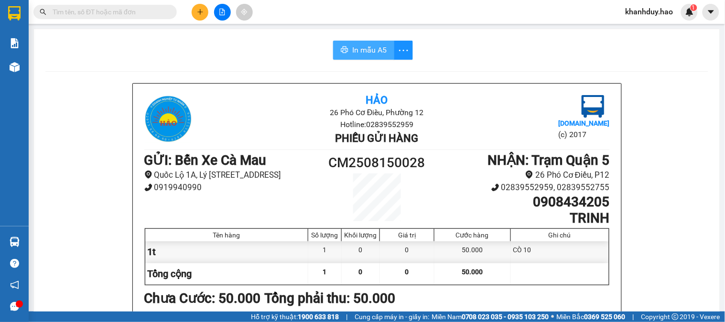
click at [352, 46] on span "In mẫu A5" at bounding box center [369, 50] width 34 height 12
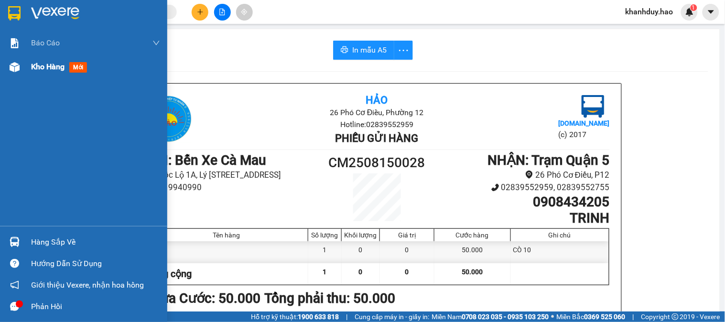
click at [36, 73] on div "Kho hàng mới" at bounding box center [95, 67] width 129 height 24
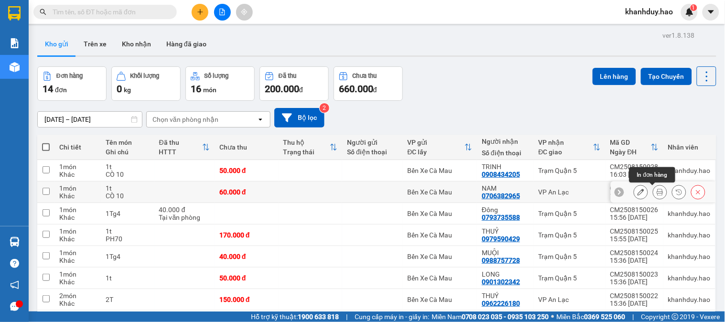
click at [652, 190] on button at bounding box center [659, 192] width 13 height 17
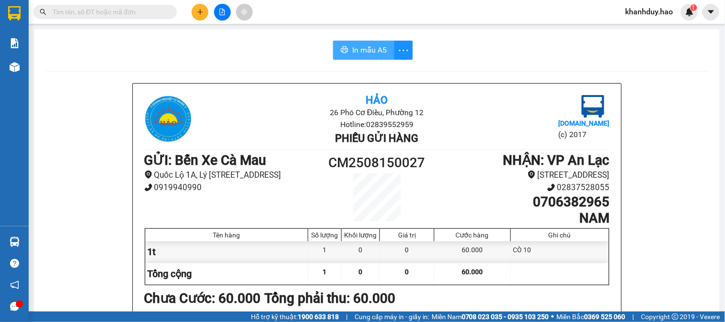
click at [366, 49] on span "In mẫu A5" at bounding box center [369, 50] width 34 height 12
click at [200, 8] on button at bounding box center [200, 12] width 17 height 17
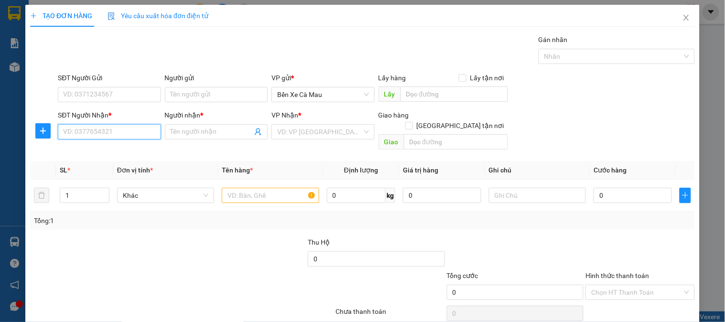
click at [82, 132] on input "SĐT Người Nhận *" at bounding box center [109, 131] width 103 height 15
click at [131, 155] on div "0977266339 - THIỆN LỘC" at bounding box center [116, 151] width 107 height 11
type input "0977266339"
type input "[PERSON_NAME]"
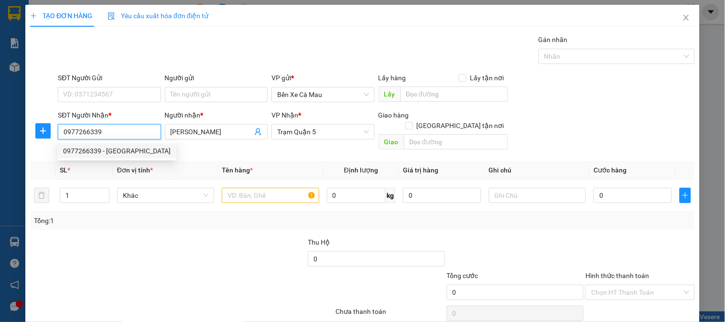
type input "60.000"
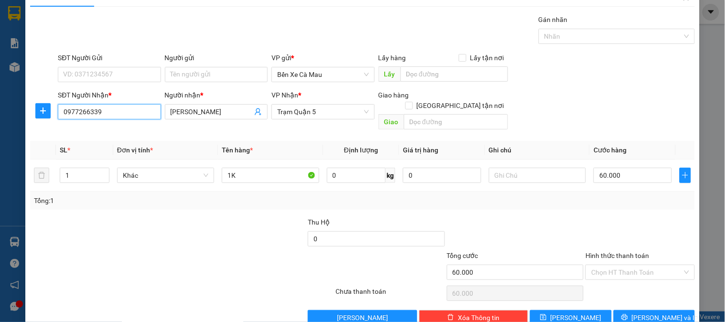
scroll to position [31, 0]
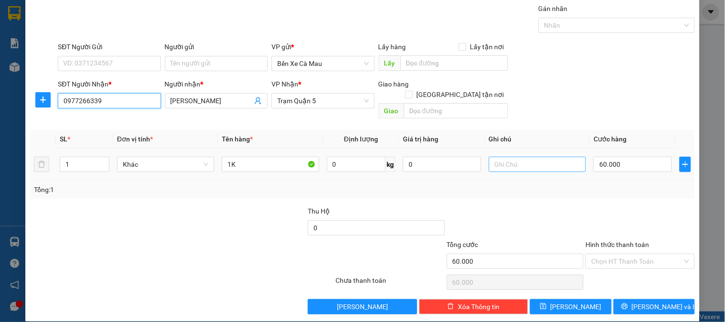
type input "0977266339"
click at [550, 160] on input "text" at bounding box center [537, 164] width 97 height 15
type input "PH30"
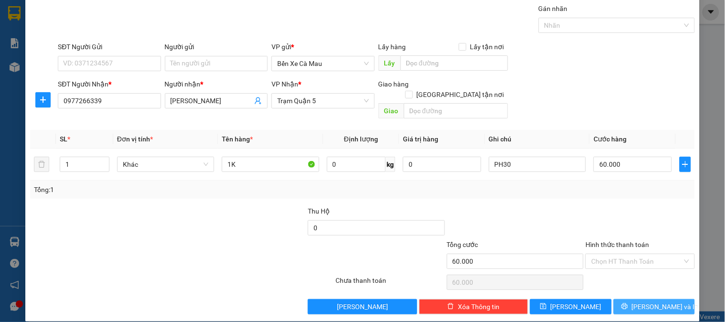
click at [645, 289] on span "[PERSON_NAME] và In" at bounding box center [665, 306] width 67 height 11
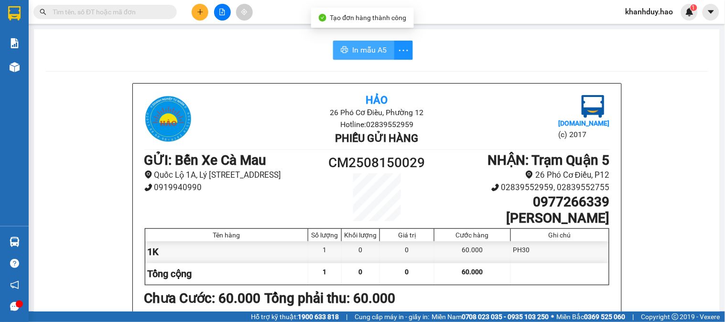
click at [378, 49] on span "In mẫu A5" at bounding box center [369, 50] width 34 height 12
click at [357, 41] on button "In mẫu A5" at bounding box center [363, 50] width 61 height 19
click at [198, 6] on button at bounding box center [200, 12] width 17 height 17
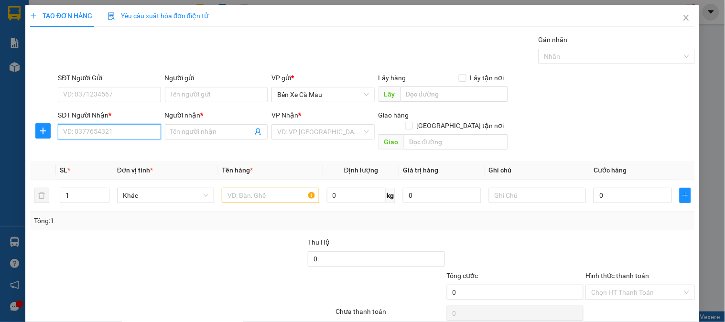
click at [97, 128] on input "SĐT Người Nhận *" at bounding box center [109, 131] width 103 height 15
click at [104, 154] on div "0356852522 - phú" at bounding box center [108, 151] width 90 height 11
type input "0356852522"
type input "phú"
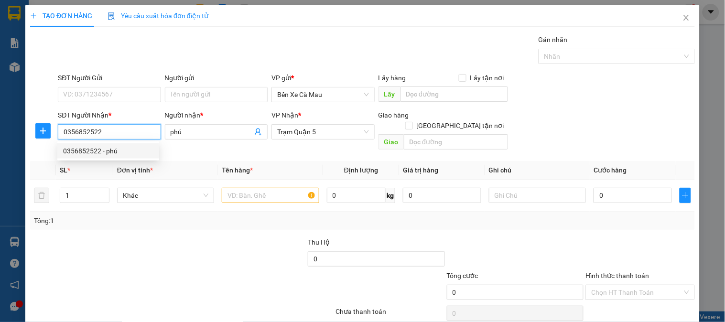
type input "30.000"
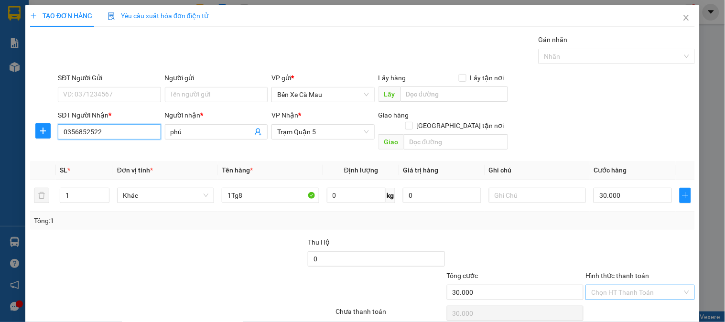
scroll to position [31, 0]
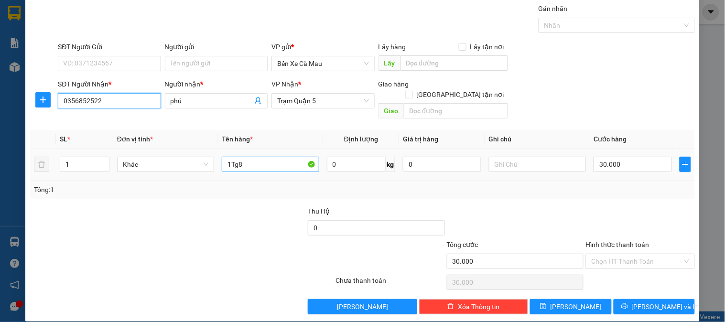
type input "0356852522"
click at [294, 157] on input "1Tg" at bounding box center [270, 164] width 97 height 15
type input "1"
type input "BỌC"
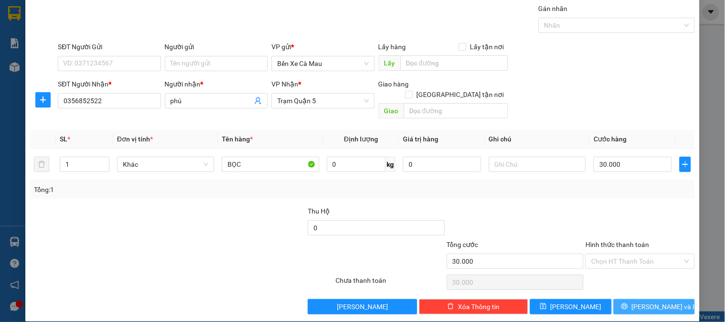
click at [652, 289] on span "[PERSON_NAME] và In" at bounding box center [665, 306] width 67 height 11
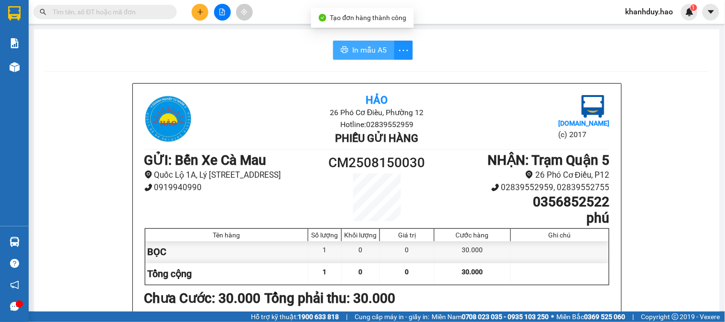
click at [375, 56] on button "In mẫu A5" at bounding box center [363, 50] width 61 height 19
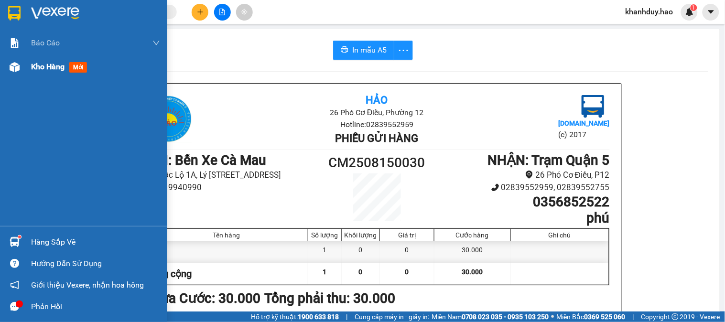
click at [18, 74] on div at bounding box center [14, 67] width 17 height 17
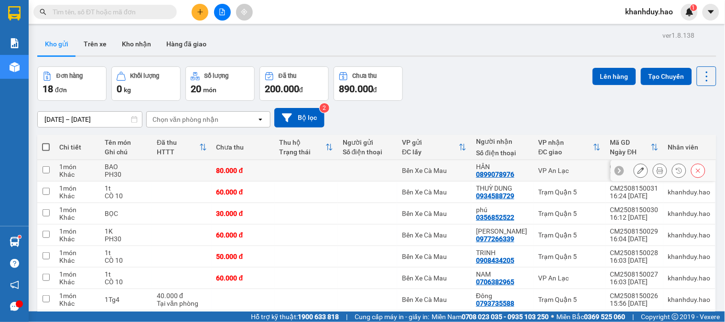
click at [652, 168] on button at bounding box center [659, 170] width 13 height 17
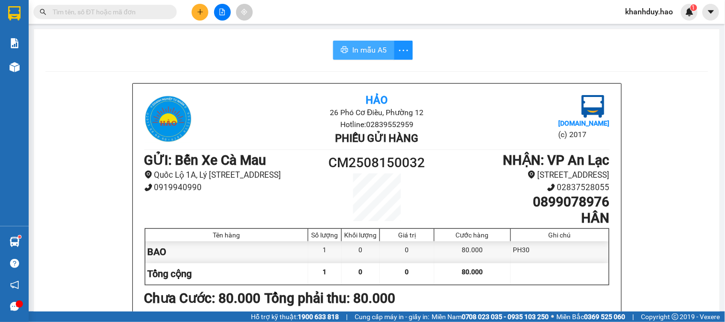
click at [338, 55] on button "In mẫu A5" at bounding box center [363, 50] width 61 height 19
click at [343, 54] on icon "printer" at bounding box center [345, 50] width 8 height 8
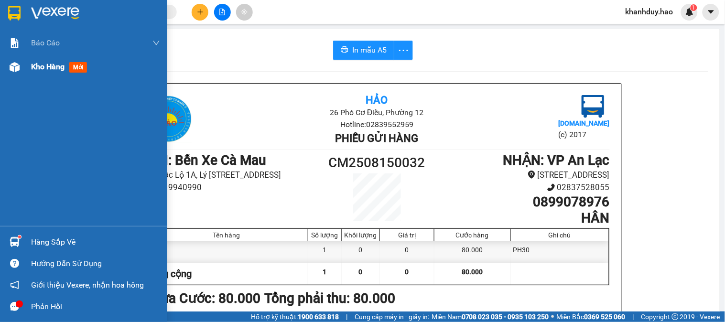
click at [38, 64] on span "Kho hàng" at bounding box center [47, 66] width 33 height 9
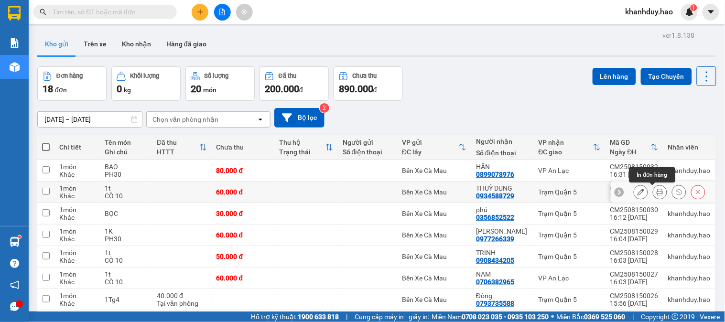
click at [652, 191] on button at bounding box center [659, 192] width 13 height 17
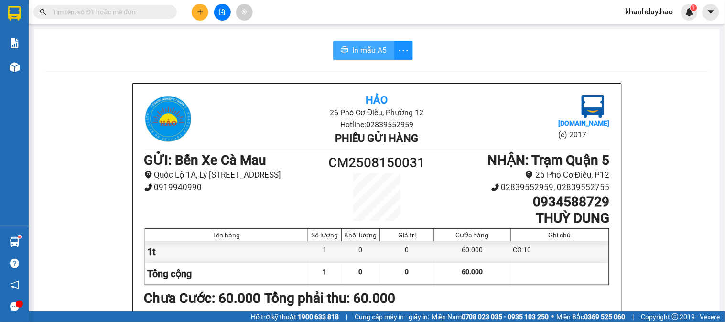
click at [366, 51] on span "In mẫu A5" at bounding box center [369, 50] width 34 height 12
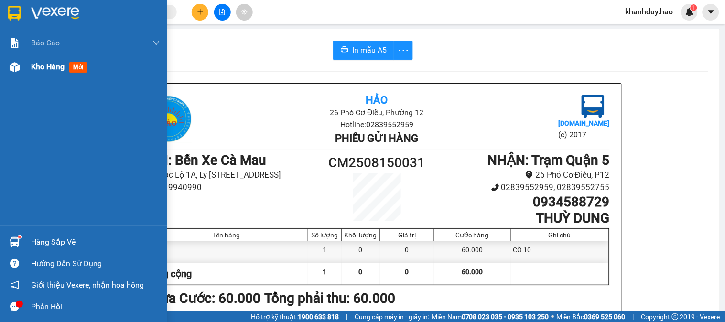
click at [24, 61] on div "Kho hàng mới" at bounding box center [83, 67] width 167 height 24
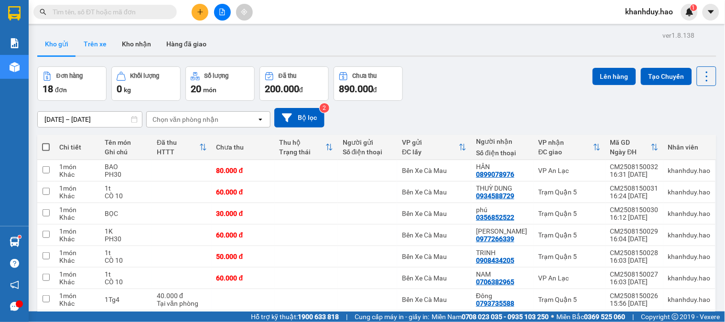
click at [82, 43] on button "Trên xe" at bounding box center [95, 43] width 38 height 23
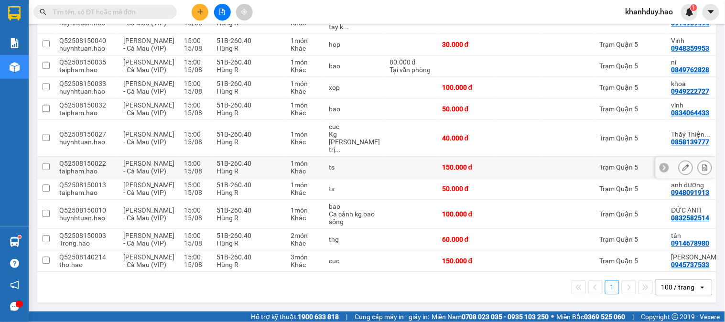
scroll to position [561, 0]
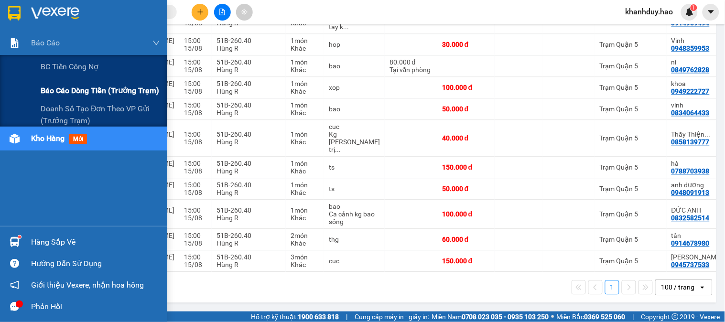
click at [44, 97] on div "Báo cáo dòng tiền (trưởng trạm)" at bounding box center [100, 91] width 119 height 24
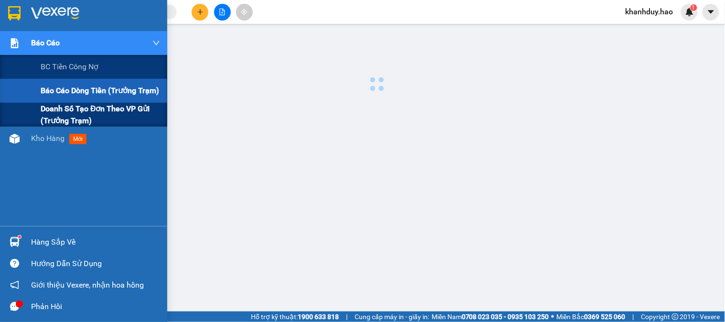
click at [57, 107] on span "Doanh số tạo đơn theo VP gửi (trưởng trạm)" at bounding box center [100, 115] width 119 height 24
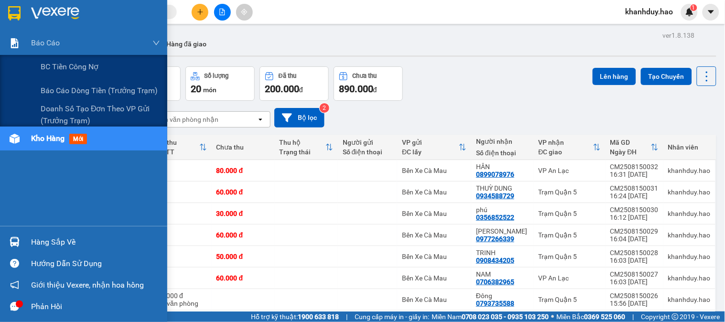
drag, startPoint x: 113, startPoint y: 97, endPoint x: 106, endPoint y: 138, distance: 41.3
click at [115, 102] on div "Báo cáo dòng tiền (trưởng trạm)" at bounding box center [100, 91] width 119 height 24
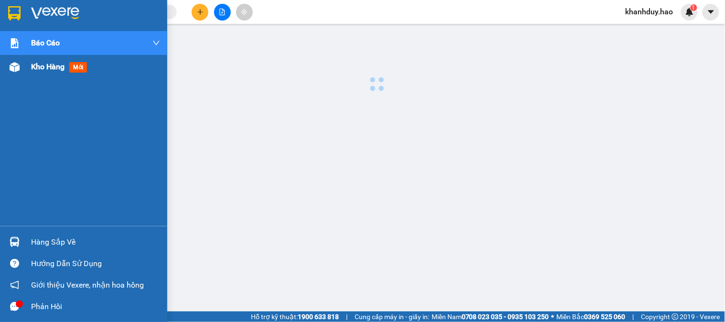
click at [64, 73] on div "Kho hàng mới" at bounding box center [95, 67] width 129 height 24
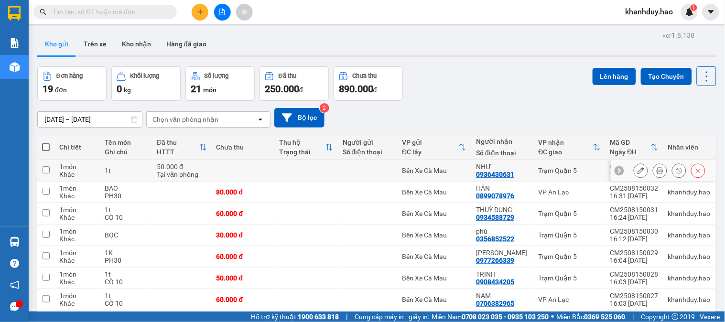
click at [653, 170] on button at bounding box center [659, 170] width 13 height 17
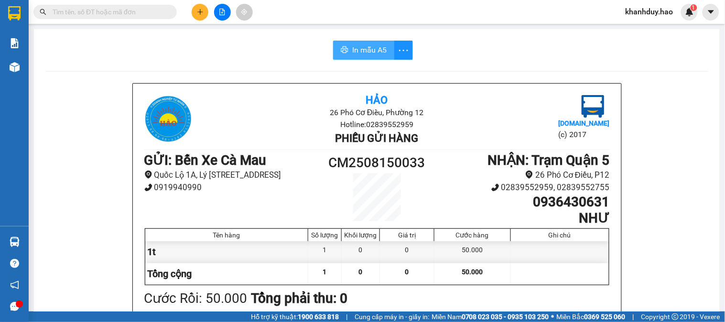
click at [357, 50] on span "In mẫu A5" at bounding box center [369, 50] width 34 height 12
click at [207, 14] on button at bounding box center [200, 12] width 17 height 17
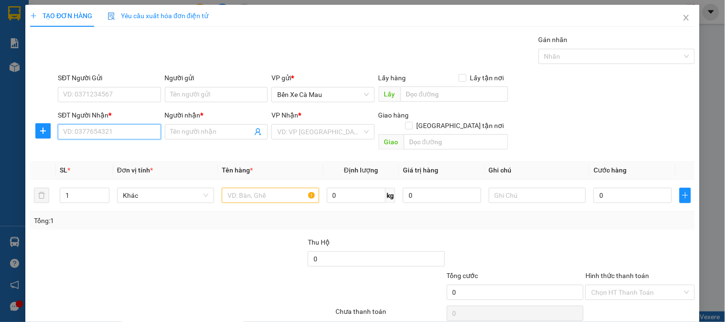
click at [114, 134] on input "SĐT Người Nhận *" at bounding box center [109, 131] width 103 height 15
type input "09474640"
click at [120, 149] on div "0947464025 - VĂN HAI" at bounding box center [110, 151] width 94 height 11
type input "0947464025"
type input "VĂN HAI"
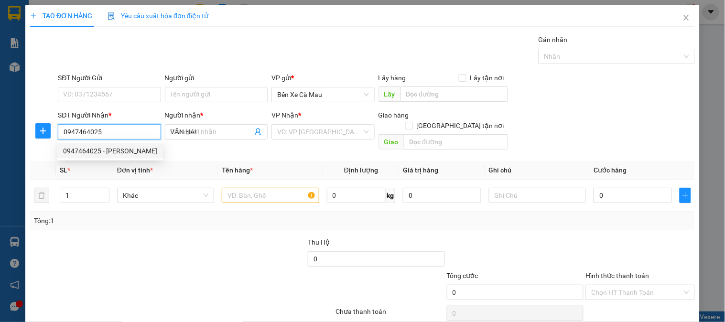
type input "30.000"
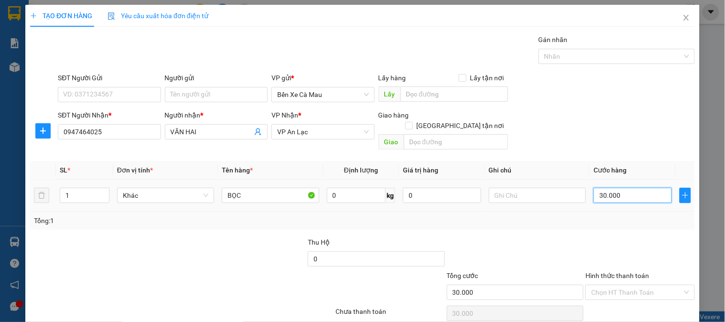
click at [639, 188] on input "30.000" at bounding box center [632, 195] width 78 height 15
type input "0"
type input "4"
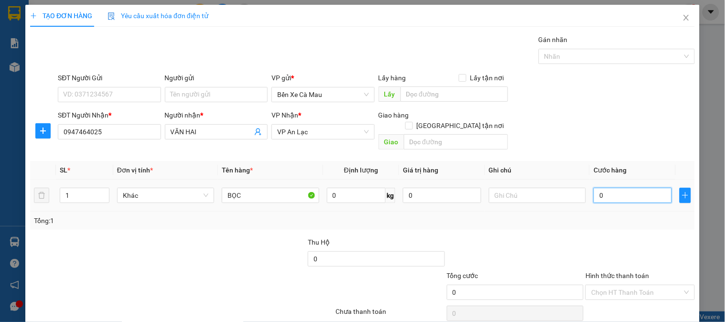
type input "4"
type input "004"
type input "40"
type input "0.040"
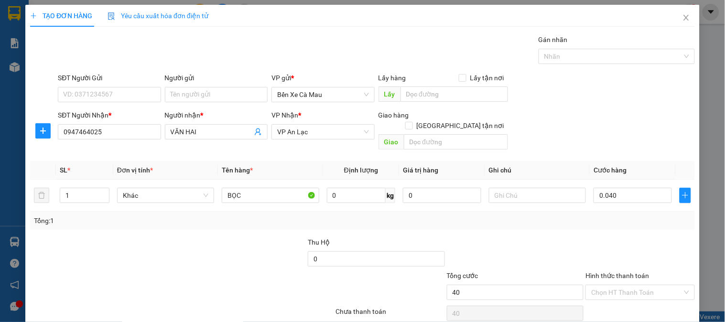
click at [653, 85] on div "SĐT Người Gửi VD: 0371234567 Người gửi Tên người gửi VP gửi * Bến Xe Cà Mau Lấy…" at bounding box center [376, 89] width 641 height 33
type input "40.000"
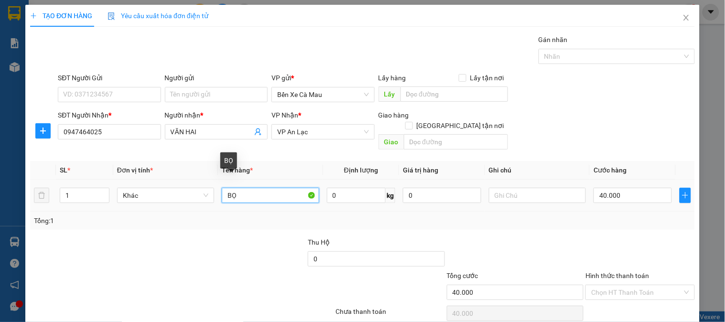
click at [283, 188] on input "BỌ" at bounding box center [270, 195] width 97 height 15
type input "B"
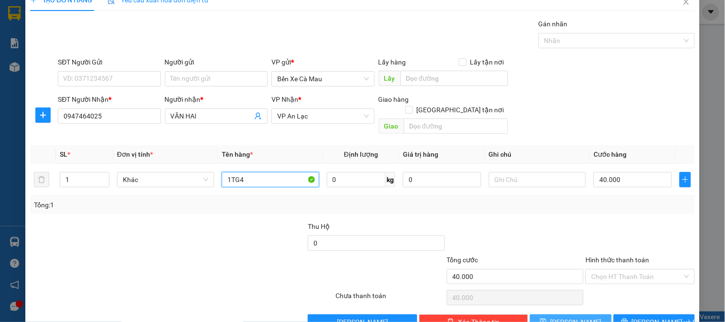
scroll to position [31, 0]
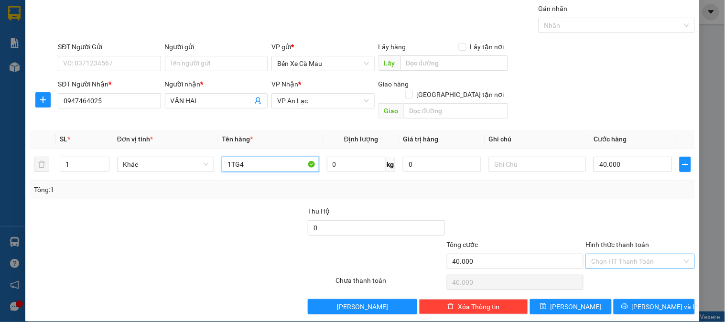
type input "1TG4"
click at [647, 254] on input "Hình thức thanh toán" at bounding box center [636, 261] width 91 height 14
click at [639, 273] on div "Tại văn phòng" at bounding box center [634, 270] width 96 height 11
type input "0"
click at [665, 301] on span "Lưu và In" at bounding box center [665, 306] width 67 height 11
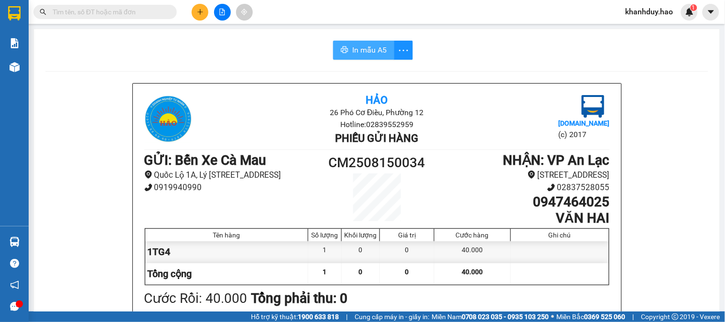
click at [373, 56] on button "In mẫu A5" at bounding box center [363, 50] width 61 height 19
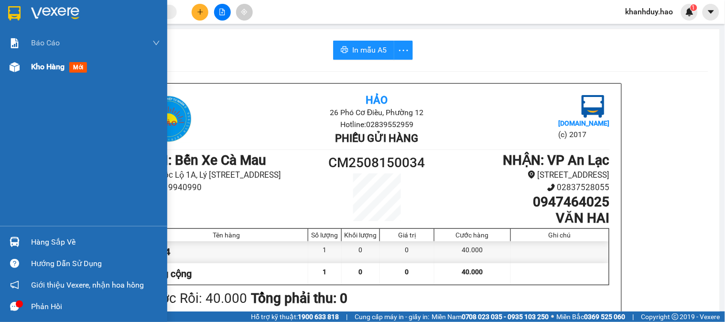
click at [45, 73] on div "Kho hàng mới" at bounding box center [95, 67] width 129 height 24
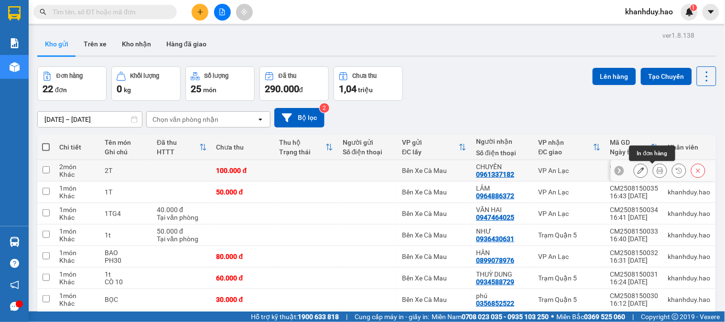
click at [656, 171] on icon at bounding box center [659, 170] width 7 height 7
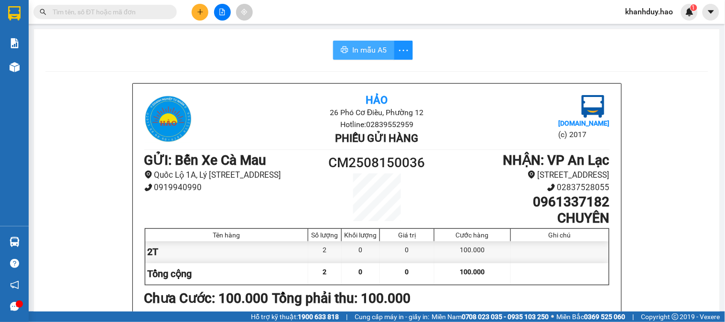
click at [352, 56] on button "In mẫu A5" at bounding box center [363, 50] width 61 height 19
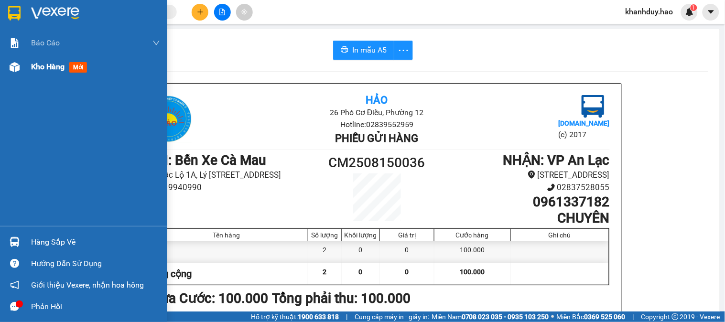
click at [20, 74] on div at bounding box center [14, 67] width 17 height 17
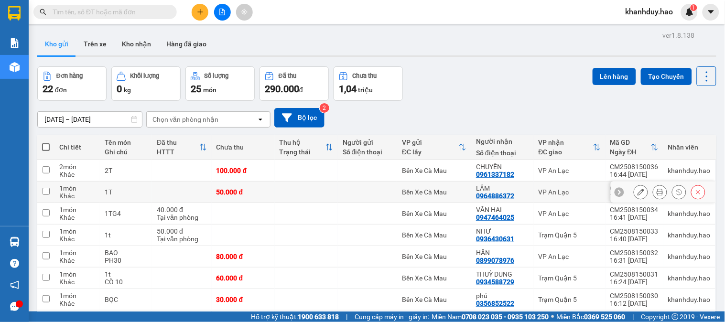
click at [656, 192] on icon at bounding box center [659, 192] width 7 height 7
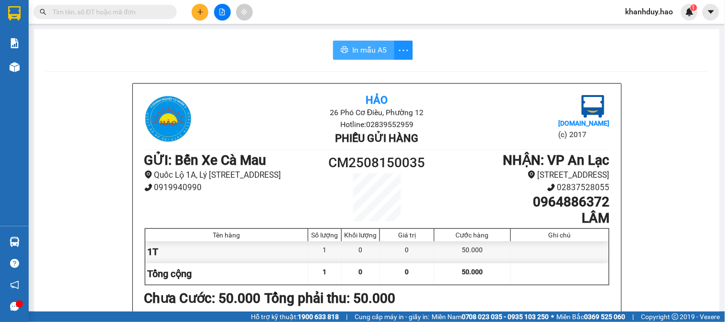
click at [373, 49] on span "In mẫu A5" at bounding box center [369, 50] width 34 height 12
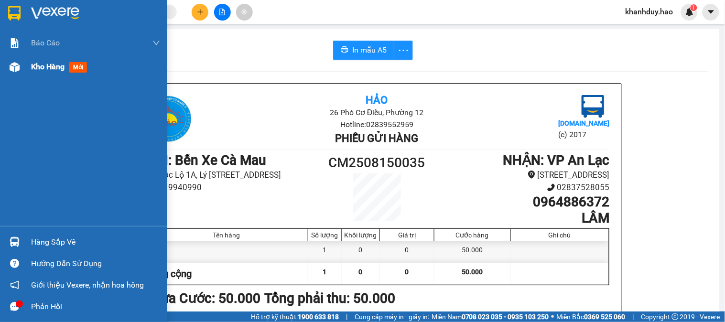
click at [40, 68] on span "Kho hàng" at bounding box center [47, 66] width 33 height 9
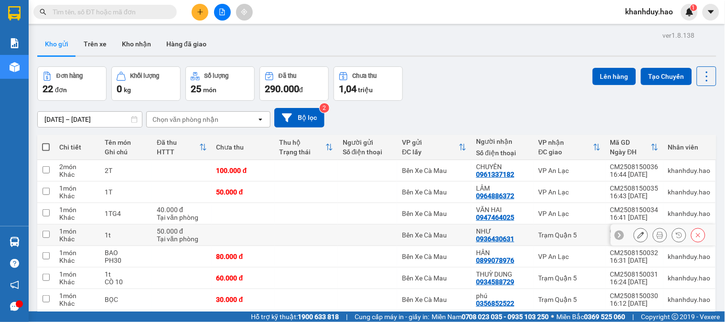
click at [656, 239] on button at bounding box center [659, 235] width 13 height 17
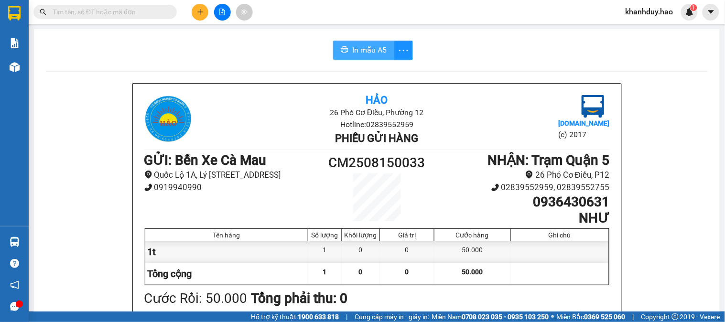
click at [377, 55] on span "In mẫu A5" at bounding box center [369, 50] width 34 height 12
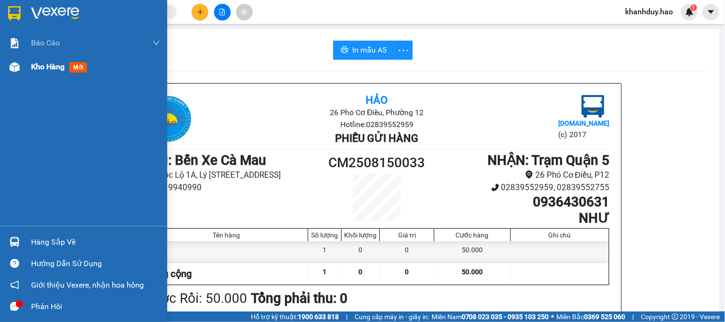
click at [15, 78] on div "Kho hàng mới" at bounding box center [83, 67] width 167 height 24
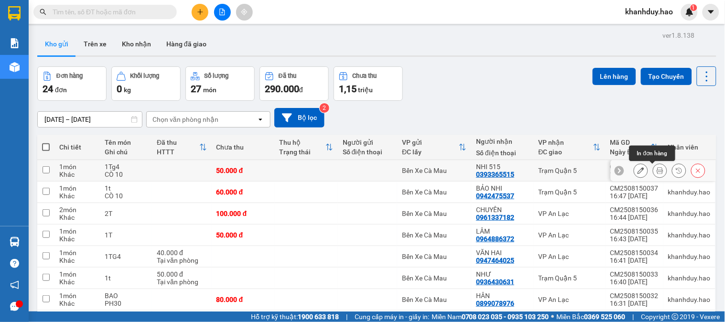
click at [656, 170] on icon at bounding box center [659, 170] width 7 height 7
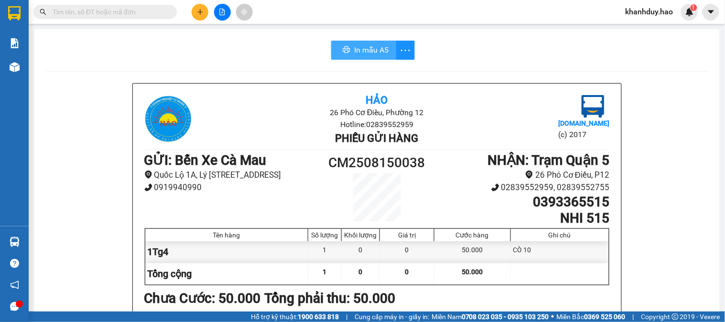
click at [343, 49] on icon "printer" at bounding box center [346, 49] width 7 height 7
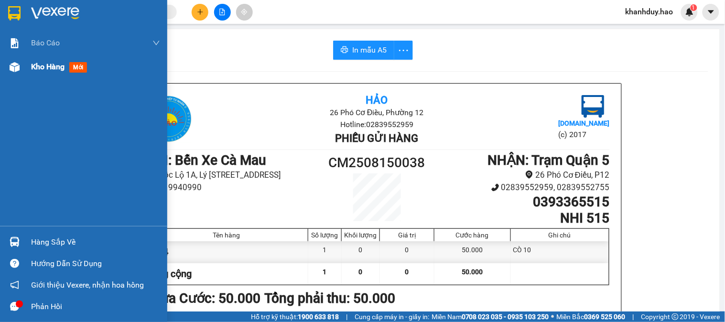
click at [45, 62] on span "Kho hàng" at bounding box center [47, 66] width 33 height 9
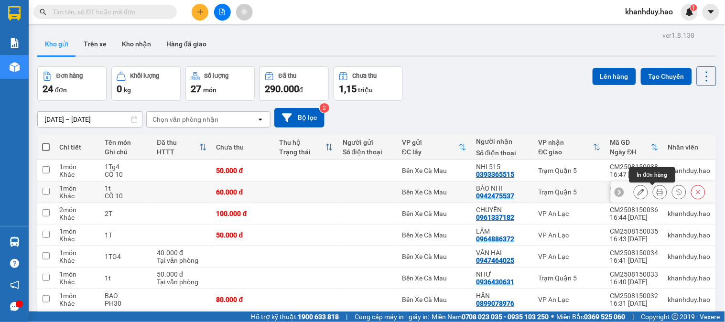
click at [653, 192] on button at bounding box center [659, 192] width 13 height 17
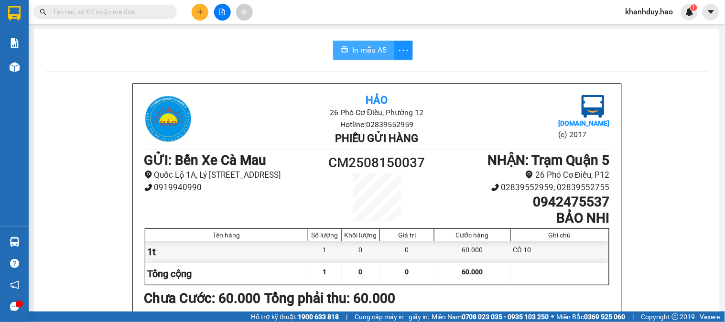
click at [344, 49] on icon "printer" at bounding box center [344, 49] width 7 height 7
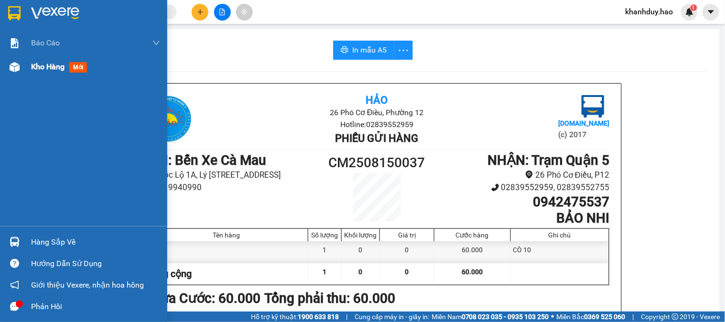
click at [50, 64] on span "Kho hàng" at bounding box center [47, 66] width 33 height 9
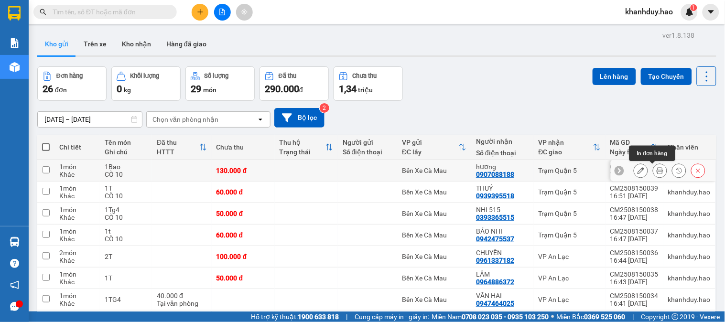
click at [653, 167] on button at bounding box center [659, 170] width 13 height 17
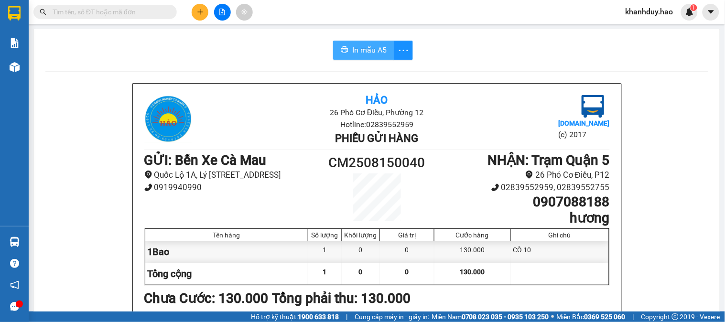
click at [359, 50] on span "In mẫu A5" at bounding box center [369, 50] width 34 height 12
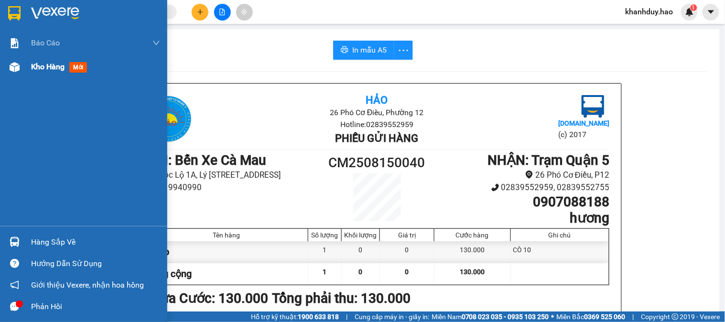
click at [36, 73] on div "Kho hàng mới" at bounding box center [95, 67] width 129 height 24
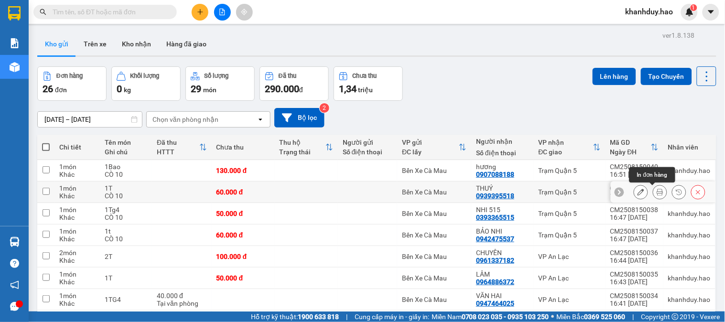
click at [656, 193] on icon at bounding box center [659, 192] width 7 height 7
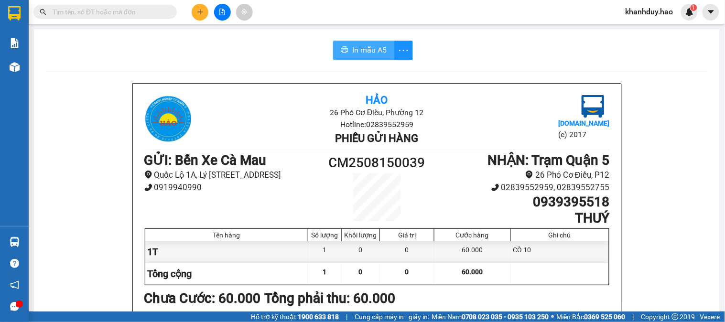
click at [352, 41] on button "In mẫu A5" at bounding box center [363, 50] width 61 height 19
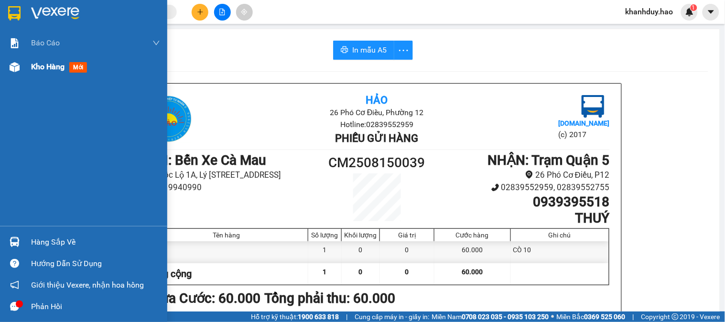
click at [24, 69] on div "Kho hàng mới" at bounding box center [83, 67] width 167 height 24
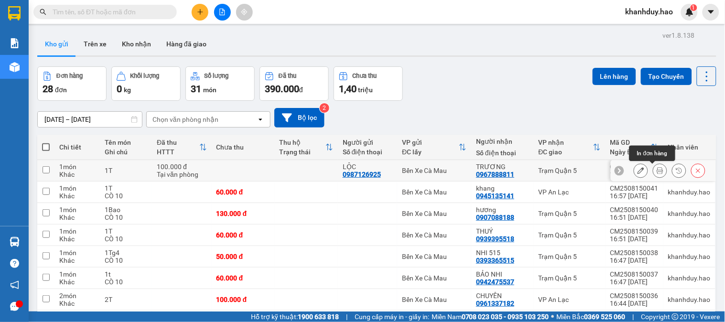
click at [656, 172] on icon at bounding box center [659, 170] width 7 height 7
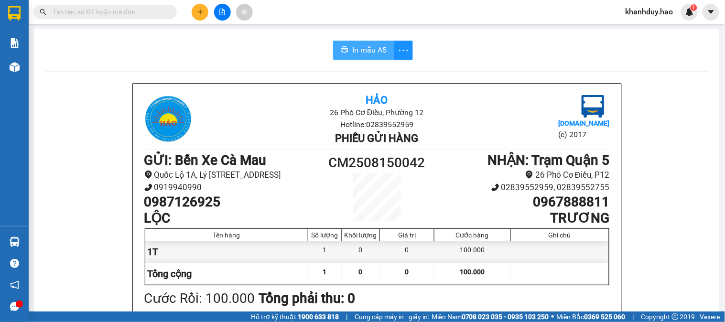
click at [375, 49] on span "In mẫu A5" at bounding box center [369, 50] width 34 height 12
click at [202, 13] on icon "plus" at bounding box center [200, 12] width 7 height 7
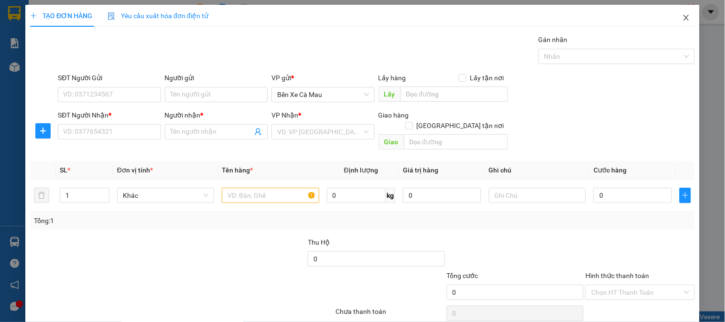
click at [682, 16] on icon "close" at bounding box center [686, 18] width 8 height 8
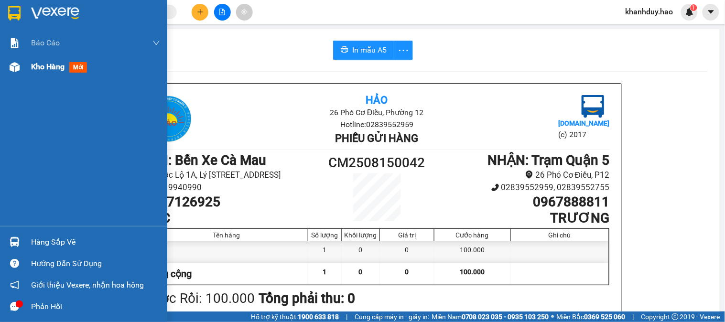
click at [85, 66] on span "mới" at bounding box center [78, 67] width 18 height 11
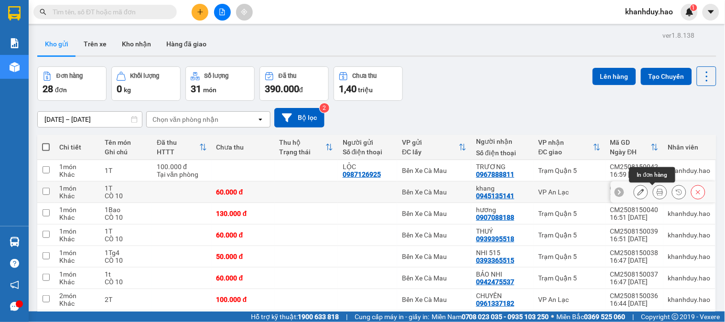
click at [656, 190] on icon at bounding box center [659, 192] width 7 height 7
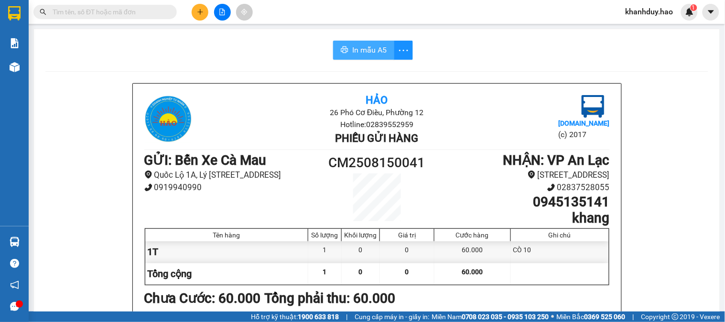
click at [370, 50] on span "In mẫu A5" at bounding box center [369, 50] width 34 height 12
click at [196, 10] on button at bounding box center [200, 12] width 17 height 17
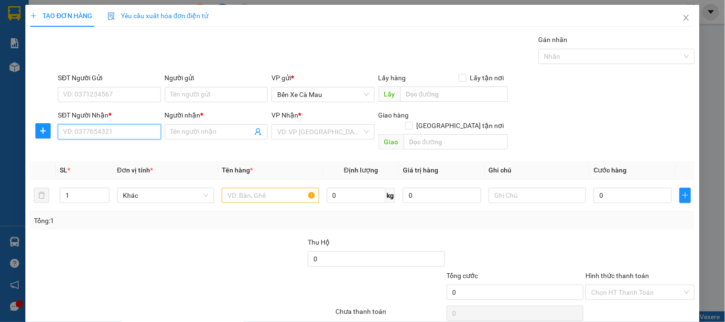
click at [130, 132] on input "SĐT Người Nhận *" at bounding box center [109, 131] width 103 height 15
click at [127, 152] on div "0898799679 - LABO HLT" at bounding box center [108, 151] width 90 height 11
type input "0898799679"
type input "LABO HLT"
type input "30.000"
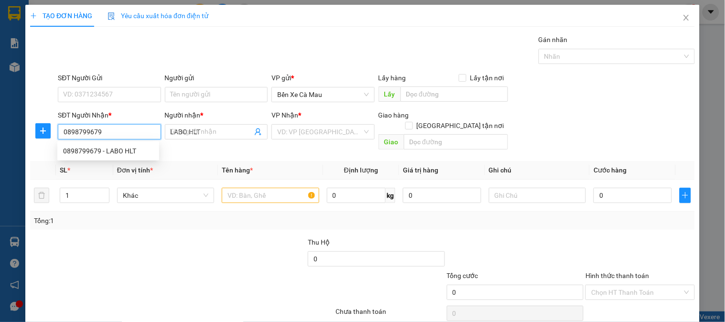
type input "30.000"
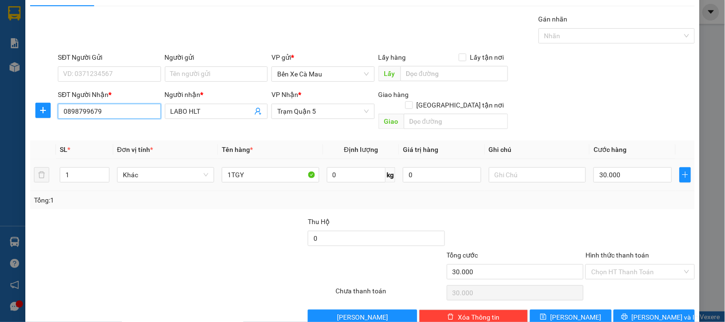
scroll to position [31, 0]
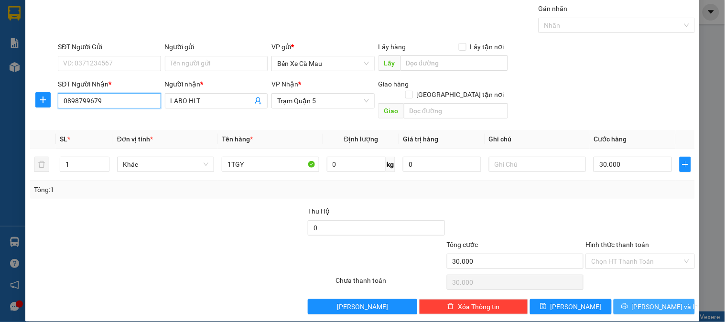
type input "0898799679"
click at [628, 303] on icon "printer" at bounding box center [624, 306] width 7 height 7
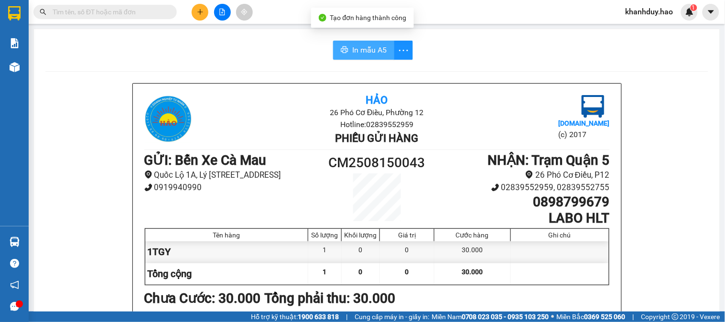
click at [344, 47] on icon "printer" at bounding box center [345, 50] width 8 height 8
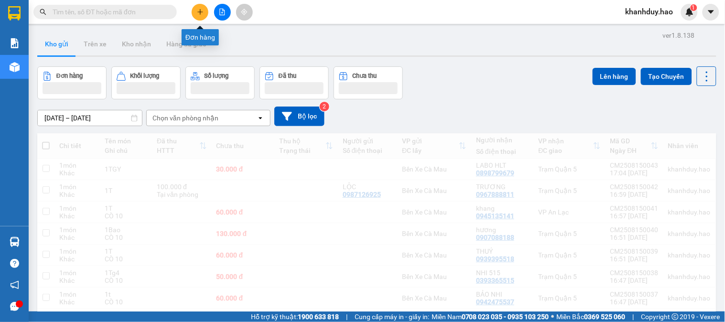
click at [202, 10] on icon "plus" at bounding box center [200, 12] width 7 height 7
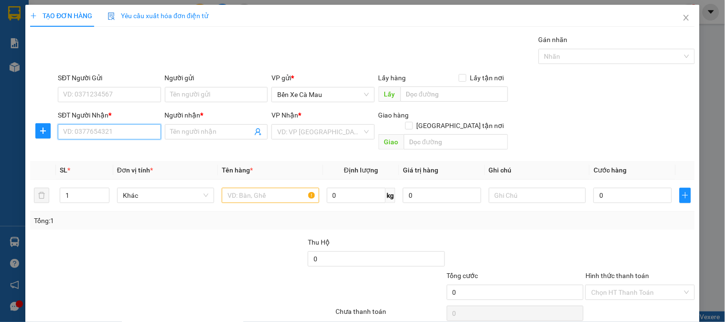
click at [143, 132] on input "SĐT Người Nhận *" at bounding box center [109, 131] width 103 height 15
type input "0934194872"
click at [132, 155] on div "0934194872 - CÔ 3" at bounding box center [108, 151] width 90 height 11
type input "CÔ 3"
type input "40.000"
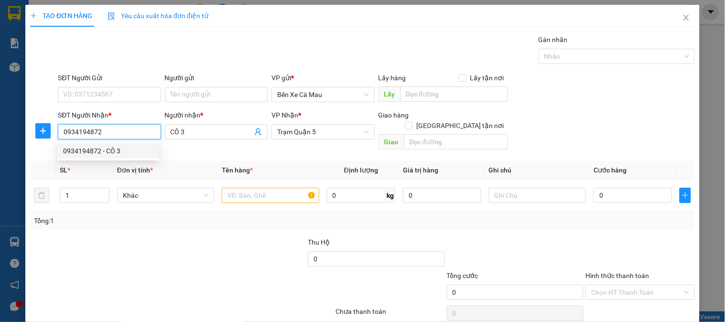
type input "40.000"
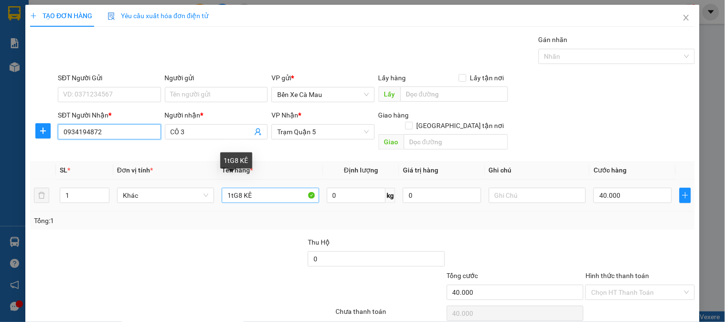
type input "0934194872"
click at [250, 188] on input "1tG8 KÊ" at bounding box center [270, 195] width 97 height 15
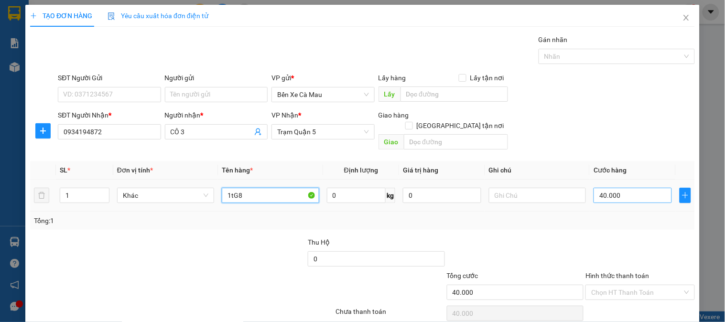
type input "1tG8"
click at [636, 189] on input "40.000" at bounding box center [632, 195] width 78 height 15
type input "0"
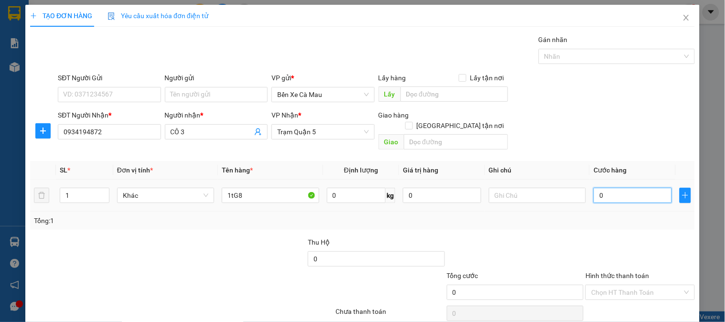
type input "3"
type input "003"
type input "30"
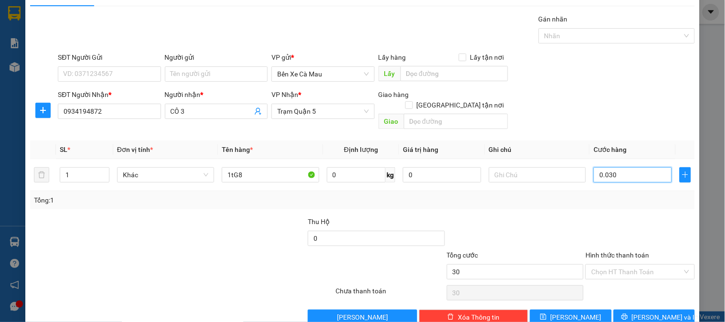
scroll to position [31, 0]
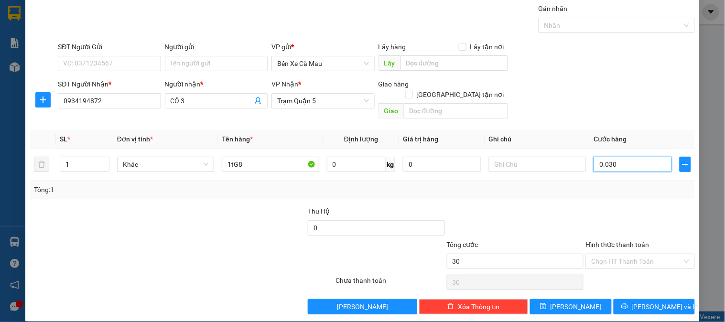
type input "0.030"
click at [626, 241] on label "Hình thức thanh toán" at bounding box center [617, 245] width 64 height 8
click at [626, 254] on input "Hình thức thanh toán" at bounding box center [636, 261] width 91 height 14
type input "30.000"
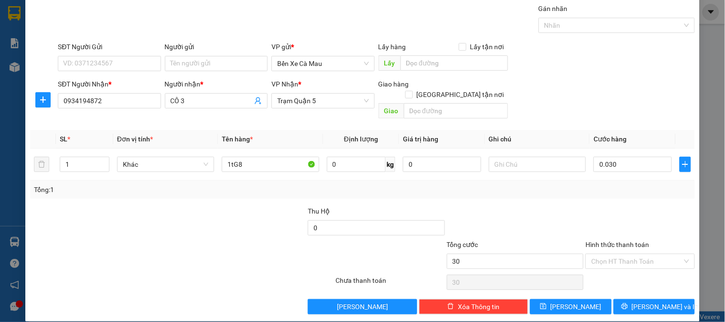
type input "30.000"
click at [624, 265] on div "Tại văn phòng" at bounding box center [634, 270] width 96 height 11
type input "0"
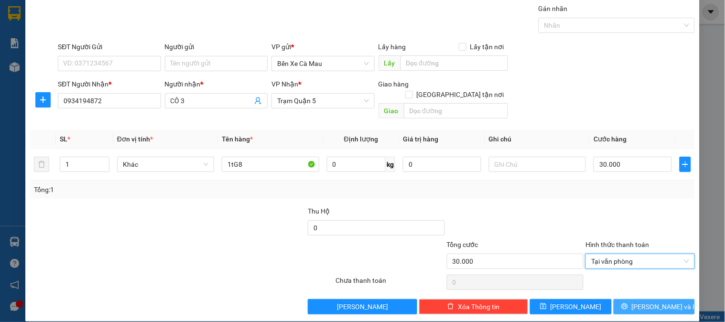
click at [624, 299] on button "[PERSON_NAME] và In" at bounding box center [653, 306] width 81 height 15
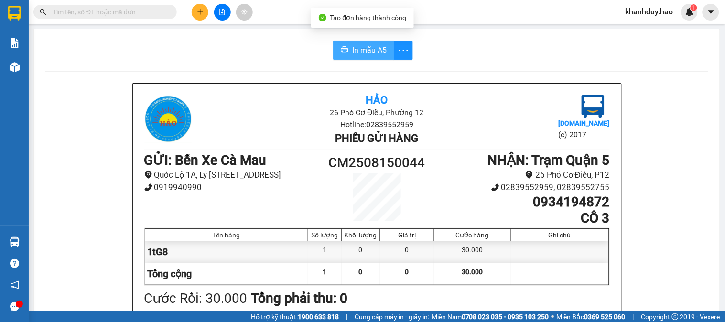
click at [375, 42] on button "In mẫu A5" at bounding box center [363, 50] width 61 height 19
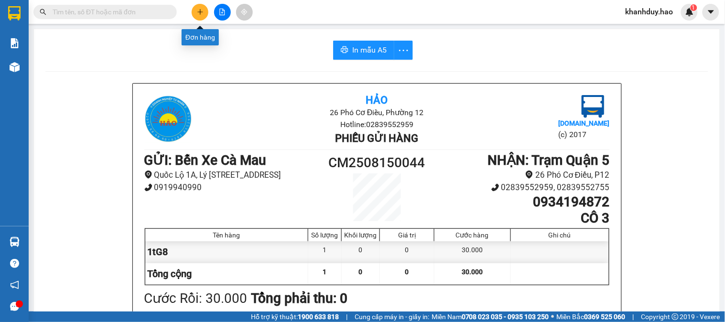
click at [198, 10] on icon "plus" at bounding box center [200, 12] width 7 height 7
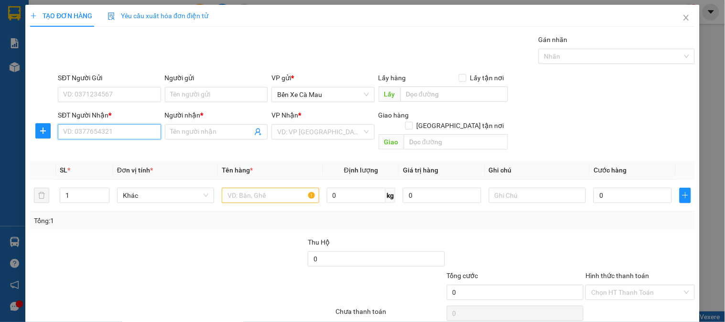
click at [129, 134] on input "SĐT Người Nhận *" at bounding box center [109, 131] width 103 height 15
click at [121, 155] on div "0943454045 - THÁI" at bounding box center [108, 151] width 90 height 11
type input "0943454045"
type input "THÁI"
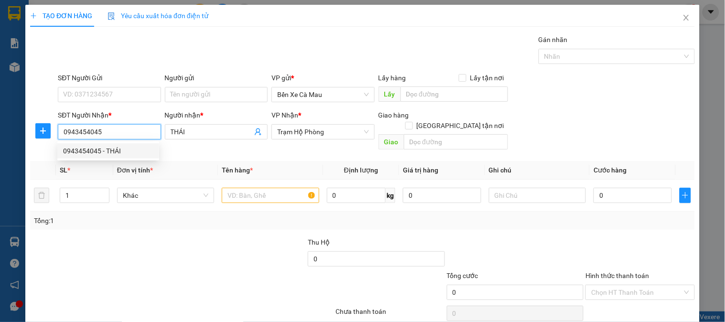
type input "30.000"
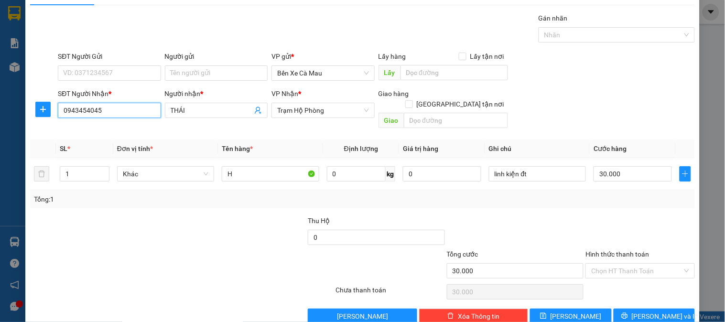
scroll to position [31, 0]
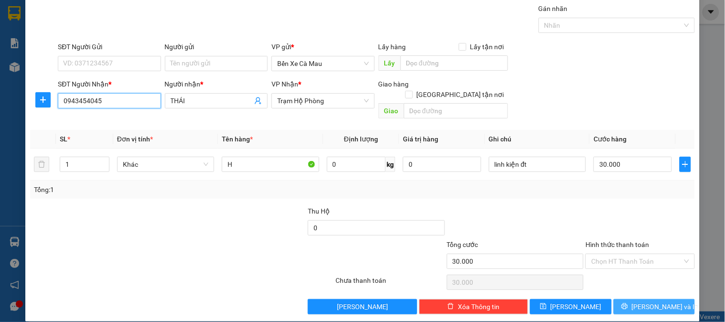
type input "0943454045"
click at [660, 301] on span "[PERSON_NAME] và In" at bounding box center [665, 306] width 67 height 11
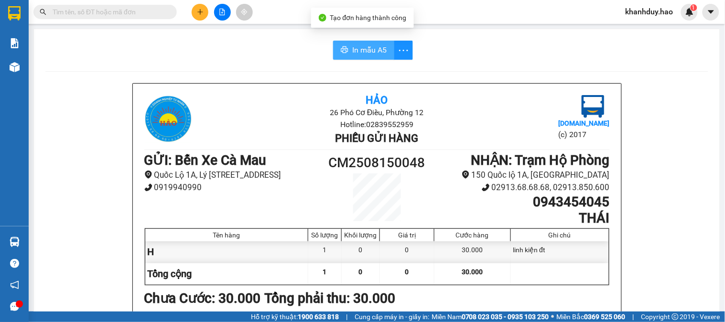
click at [361, 48] on span "In mẫu A5" at bounding box center [369, 50] width 34 height 12
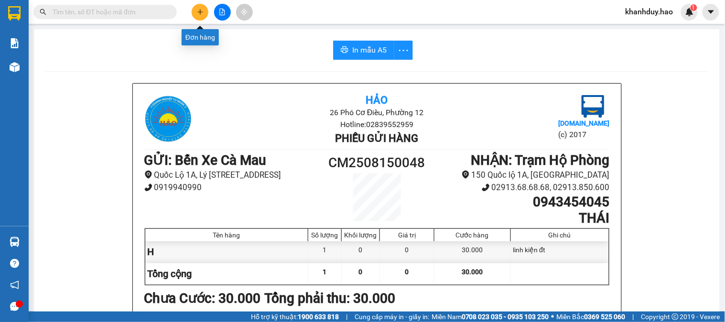
click at [199, 16] on button at bounding box center [200, 12] width 17 height 17
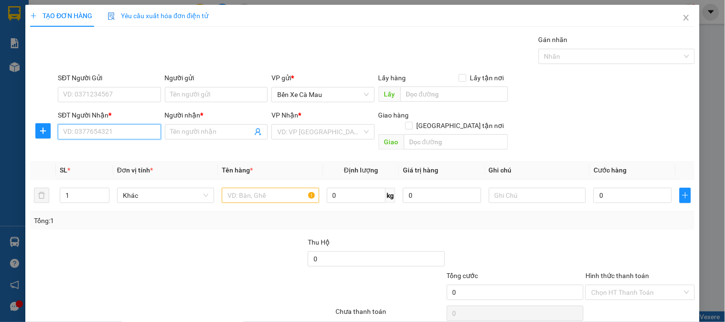
click at [67, 130] on input "SĐT Người Nhận *" at bounding box center [109, 131] width 103 height 15
click at [76, 151] on div "0939160088 - ĐĂNG KHOA" at bounding box center [108, 151] width 90 height 11
type input "0939160088"
type input "ĐĂNG KHOA"
type input "30.000"
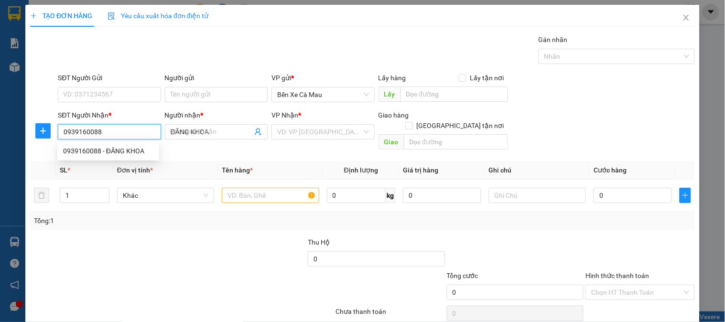
type input "30.000"
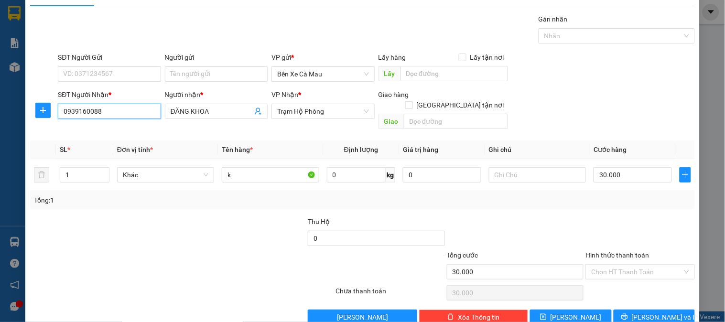
scroll to position [31, 0]
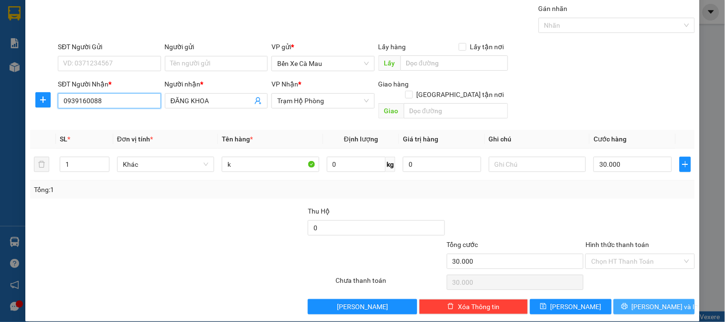
type input "0939160088"
click at [636, 299] on button "Lưu và In" at bounding box center [653, 306] width 81 height 15
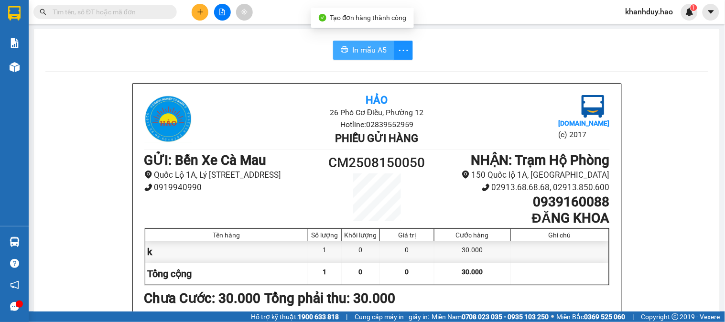
click at [370, 54] on span "In mẫu A5" at bounding box center [369, 50] width 34 height 12
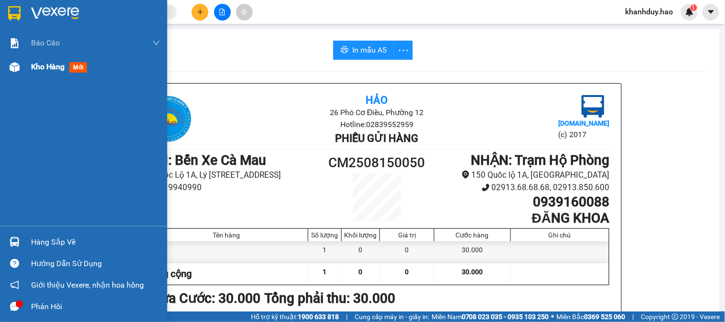
click at [74, 67] on span "mới" at bounding box center [78, 67] width 18 height 11
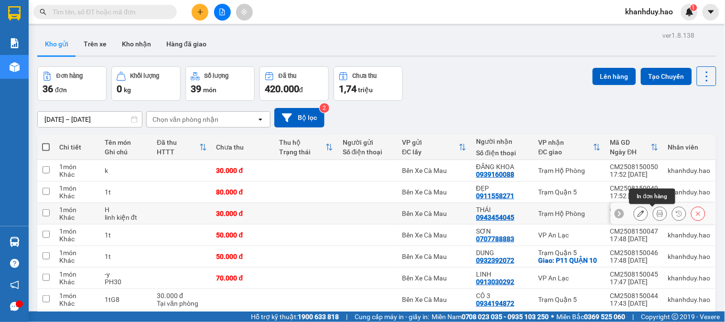
click at [656, 211] on icon at bounding box center [659, 213] width 7 height 7
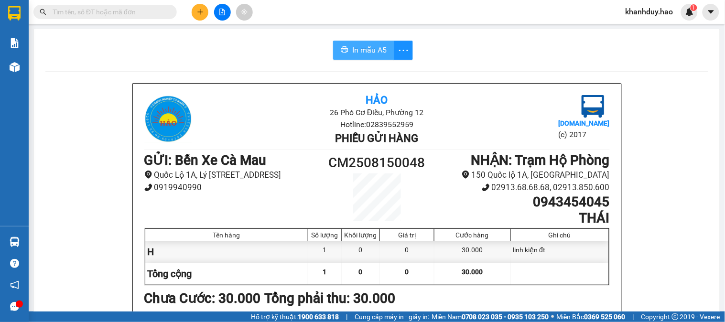
click at [352, 49] on span "In mẫu A5" at bounding box center [369, 50] width 34 height 12
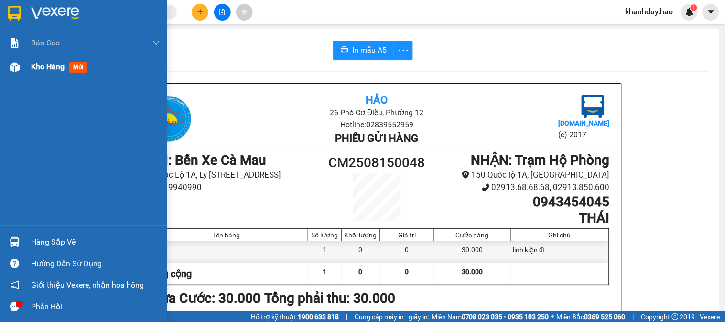
click at [80, 66] on span "mới" at bounding box center [78, 67] width 18 height 11
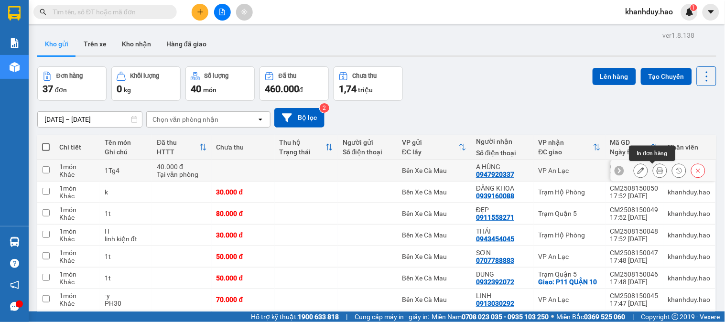
click at [656, 168] on icon at bounding box center [659, 170] width 7 height 7
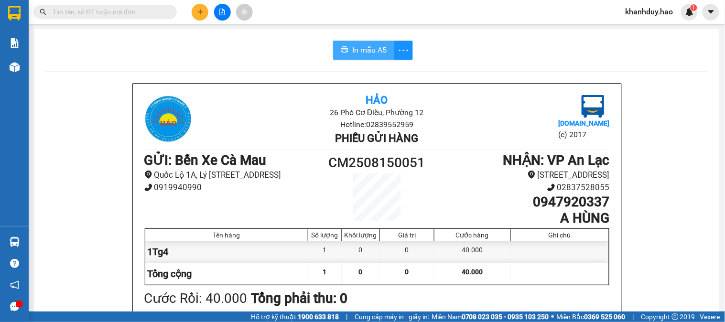
click at [372, 49] on span "In mẫu A5" at bounding box center [369, 50] width 34 height 12
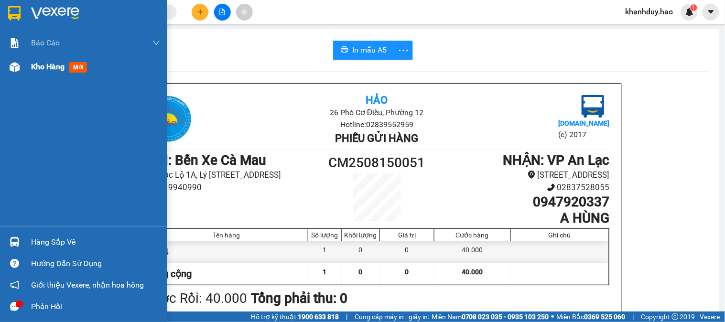
click at [83, 64] on span "mới" at bounding box center [78, 67] width 18 height 11
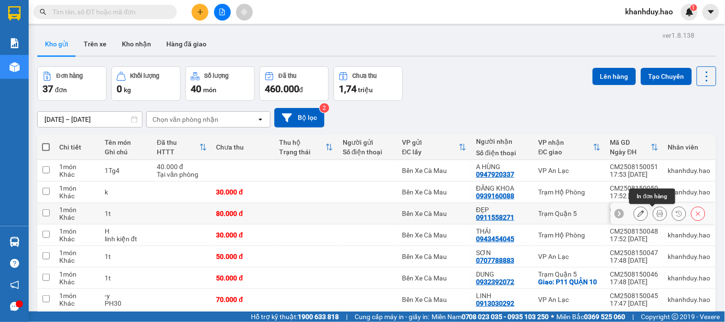
click at [656, 215] on icon at bounding box center [659, 213] width 7 height 7
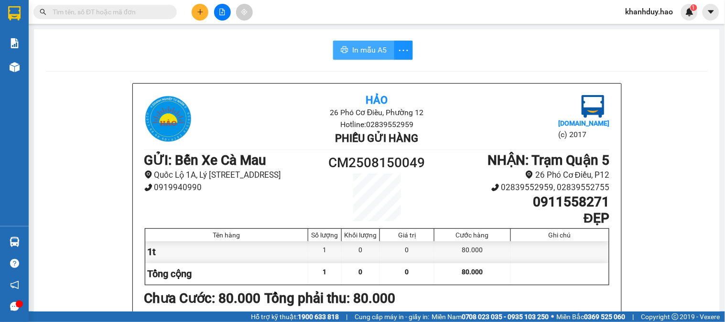
click at [361, 49] on span "In mẫu A5" at bounding box center [369, 50] width 34 height 12
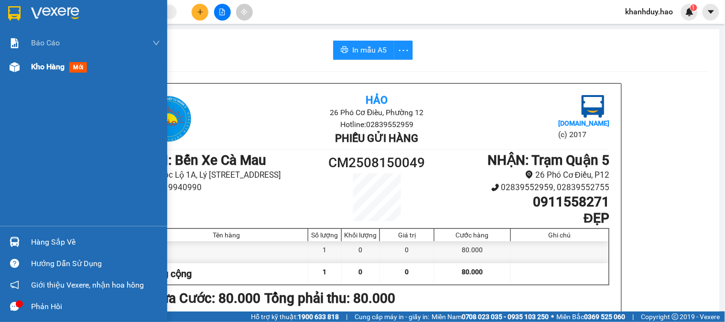
click at [79, 68] on span "mới" at bounding box center [78, 67] width 18 height 11
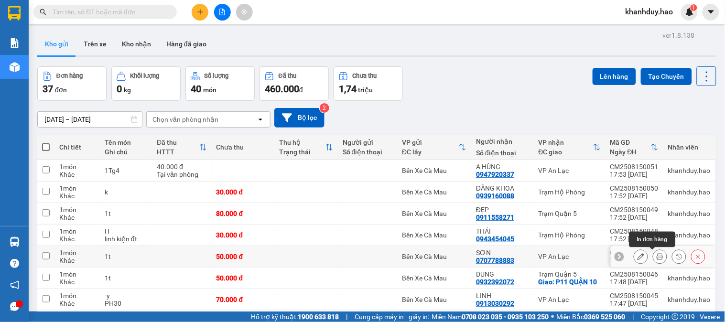
click at [656, 257] on icon at bounding box center [659, 256] width 7 height 7
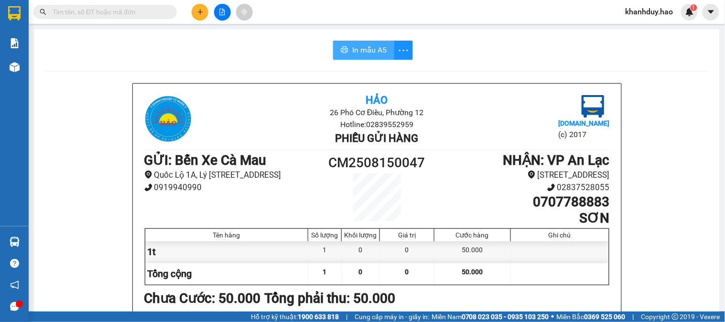
click at [362, 50] on span "In mẫu A5" at bounding box center [369, 50] width 34 height 12
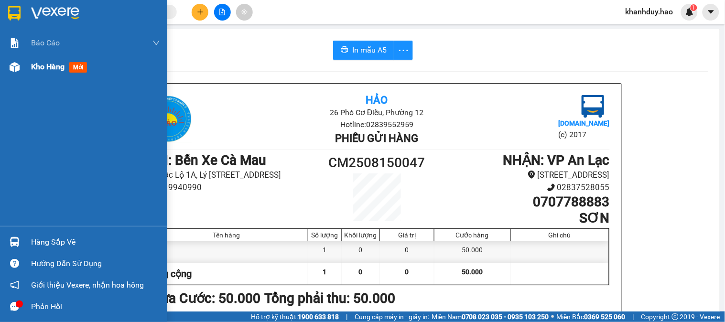
click at [75, 68] on span "mới" at bounding box center [78, 67] width 18 height 11
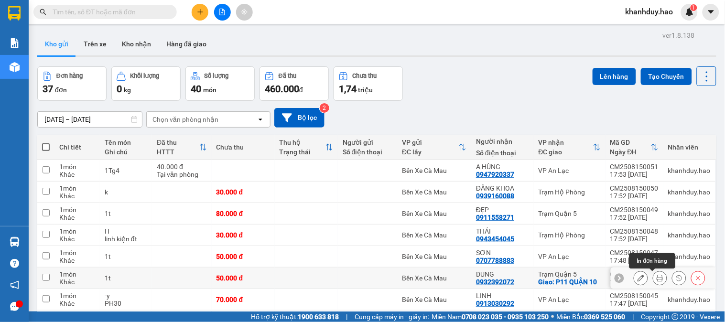
click at [656, 279] on icon at bounding box center [659, 278] width 7 height 7
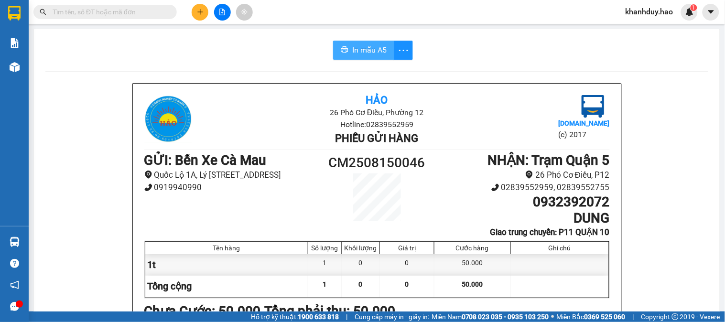
click at [378, 47] on span "In mẫu A5" at bounding box center [369, 50] width 34 height 12
click at [201, 9] on icon "plus" at bounding box center [200, 12] width 7 height 7
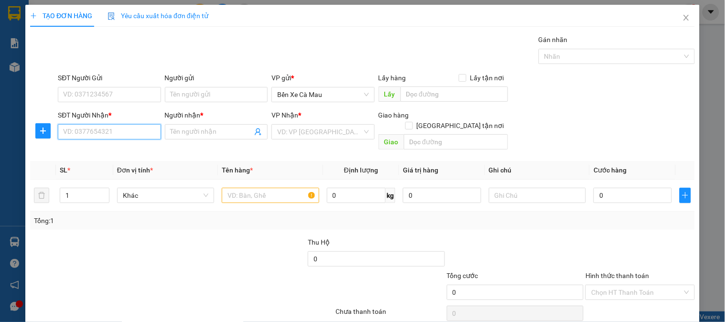
click at [127, 134] on input "SĐT Người Nhận *" at bounding box center [109, 131] width 103 height 15
click at [128, 150] on div "0767574054 - TRÂM Q5" at bounding box center [108, 151] width 90 height 11
type input "0767574054"
type input "TRÂM Q5"
type input "60.000"
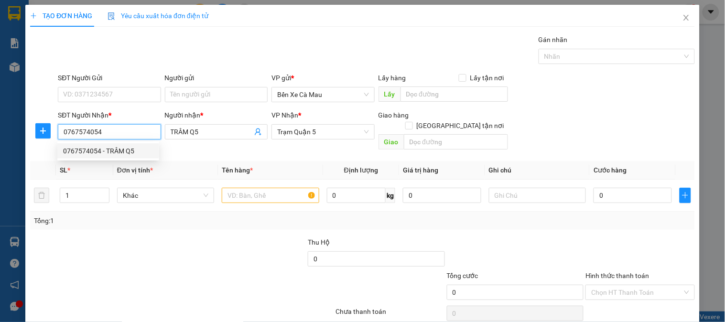
type input "60.000"
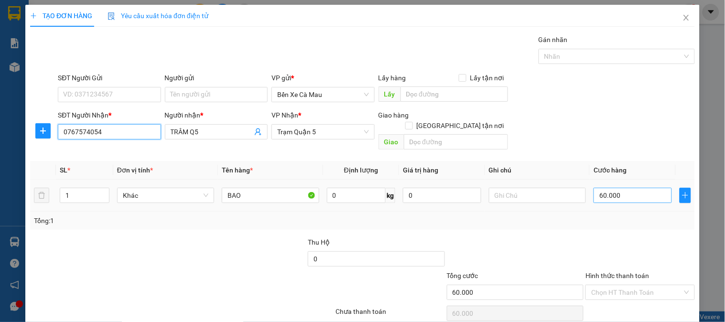
type input "0767574054"
click at [633, 188] on input "60.000" at bounding box center [632, 195] width 78 height 15
type input "0"
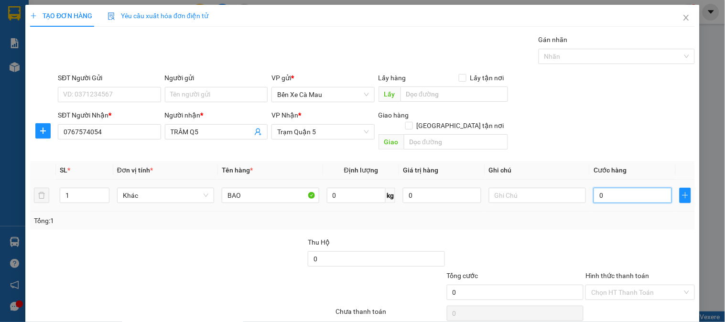
type input "8"
type input "008"
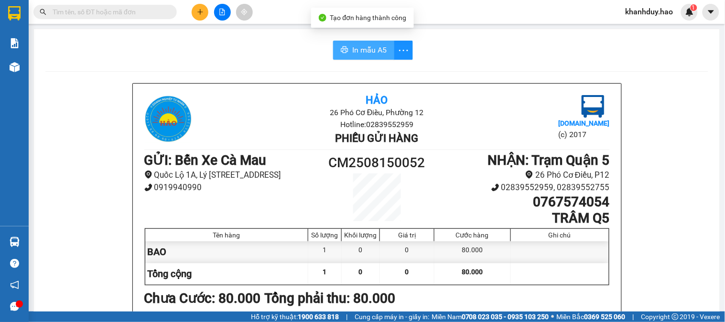
click at [369, 53] on span "In mẫu A5" at bounding box center [369, 50] width 34 height 12
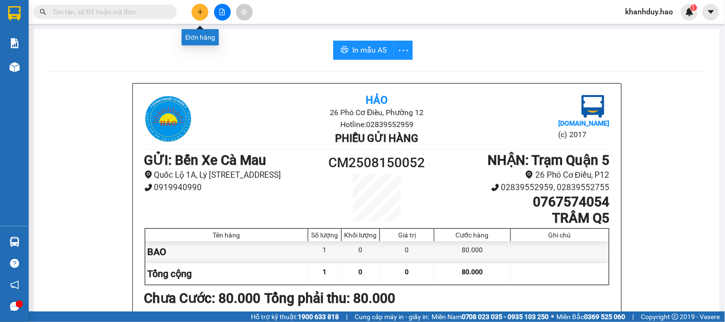
click at [202, 9] on icon "plus" at bounding box center [200, 12] width 7 height 7
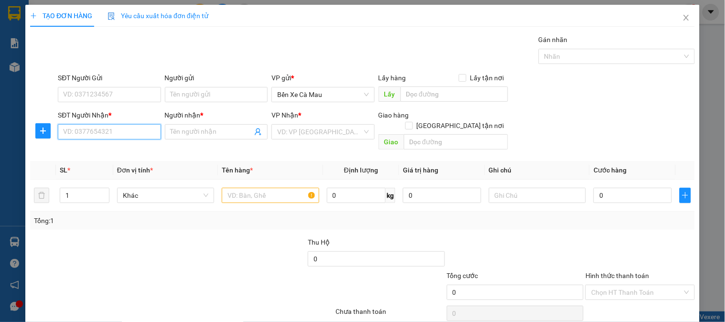
click at [145, 134] on input "SĐT Người Nhận *" at bounding box center [109, 131] width 103 height 15
type input "0947807405"
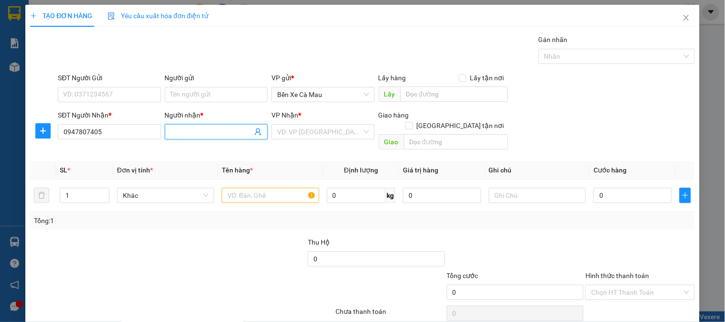
click at [221, 130] on input "Người nhận *" at bounding box center [212, 132] width 82 height 11
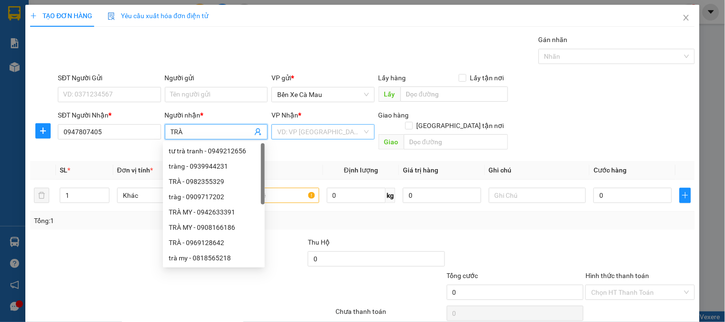
type input "TRÀ"
click at [303, 134] on input "search" at bounding box center [319, 132] width 85 height 14
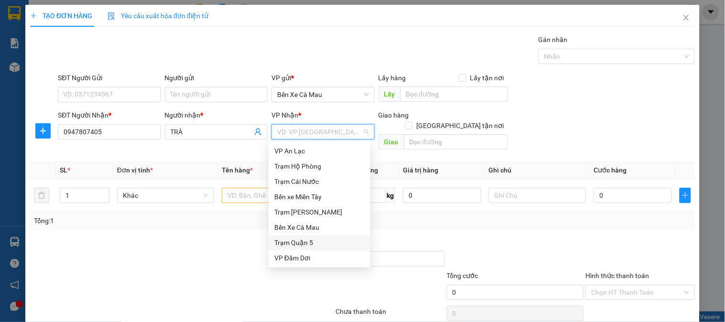
click at [312, 242] on div "Trạm Quận 5" at bounding box center [319, 242] width 90 height 11
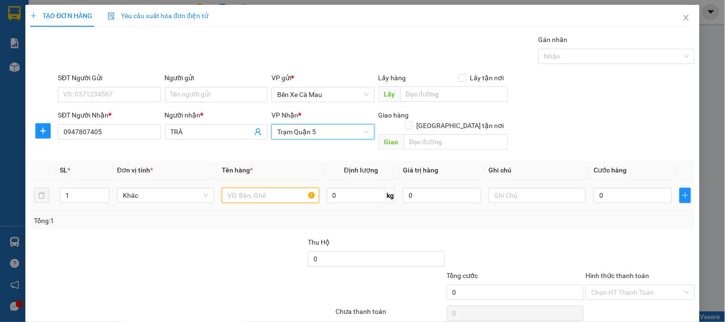
click at [256, 188] on input "text" at bounding box center [270, 195] width 97 height 15
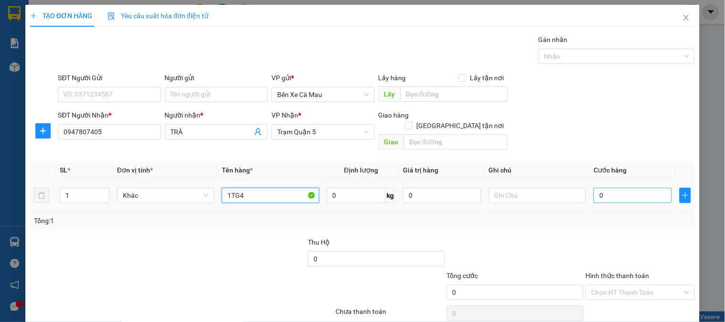
type input "1TG4"
click at [613, 188] on input "0" at bounding box center [632, 195] width 78 height 15
type input "004"
type input "4"
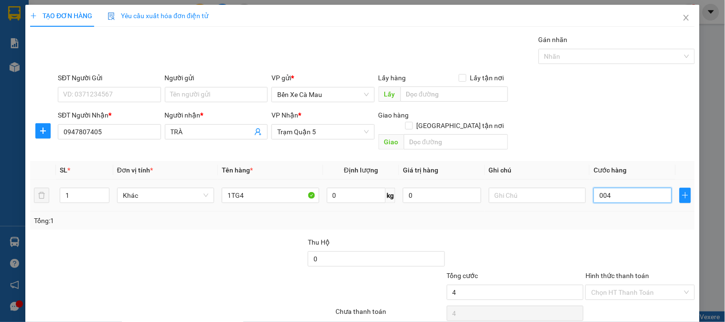
type input "0.040"
type input "40"
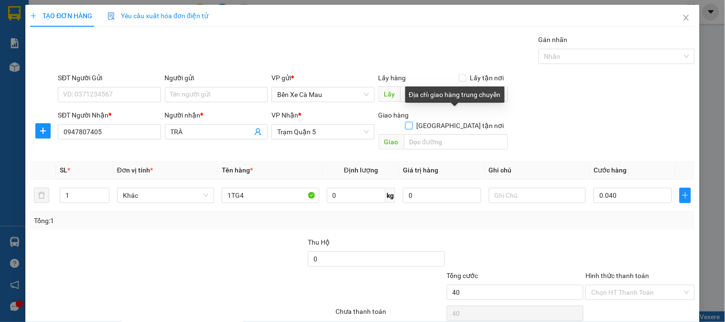
type input "40.000"
click at [412, 122] on input "[GEOGRAPHIC_DATA][PERSON_NAME] nơi" at bounding box center [408, 125] width 7 height 7
checkbox input "true"
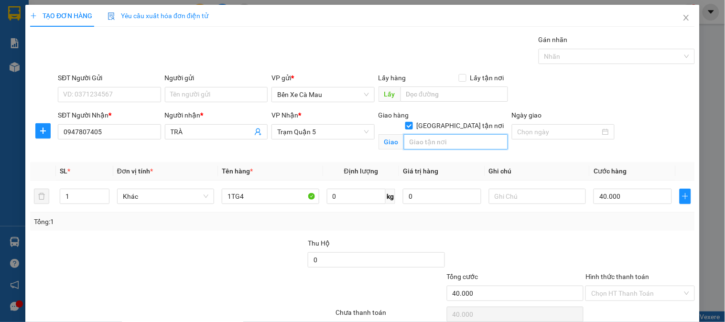
click at [444, 134] on input "text" at bounding box center [456, 141] width 104 height 15
type input "QUẬN THỦ ĐỨC"
click at [611, 275] on label "Hình thức thanh toán" at bounding box center [617, 277] width 64 height 8
click at [611, 286] on input "Hình thức thanh toán" at bounding box center [636, 293] width 91 height 14
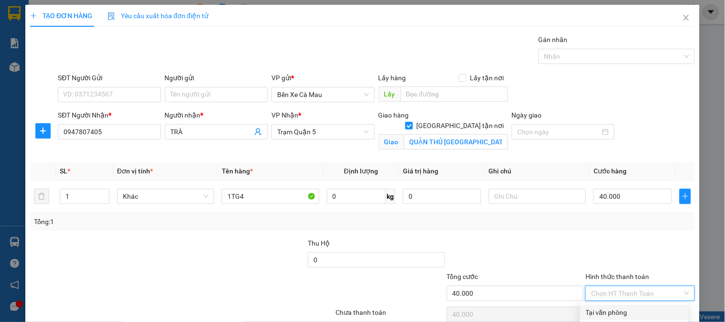
click at [613, 311] on div "Tại văn phòng" at bounding box center [634, 312] width 96 height 11
type input "0"
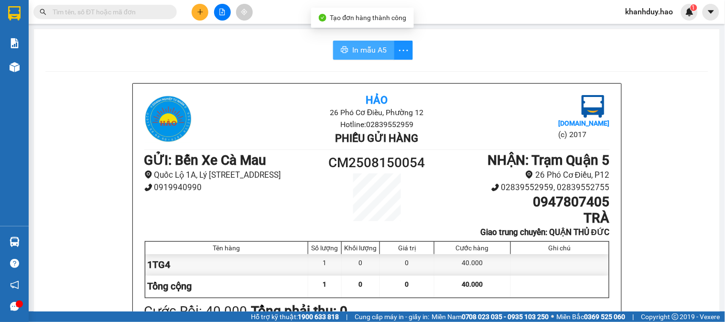
click at [373, 49] on span "In mẫu A5" at bounding box center [369, 50] width 34 height 12
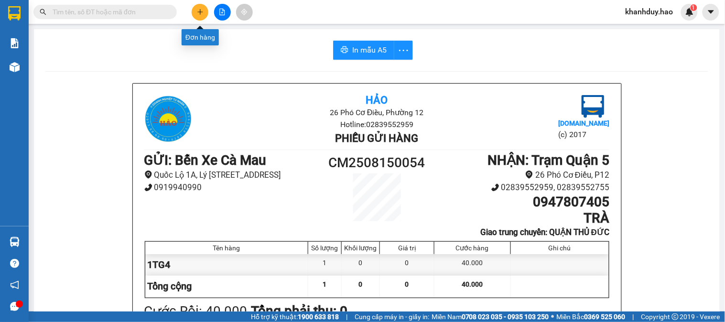
click at [195, 11] on button at bounding box center [200, 12] width 17 height 17
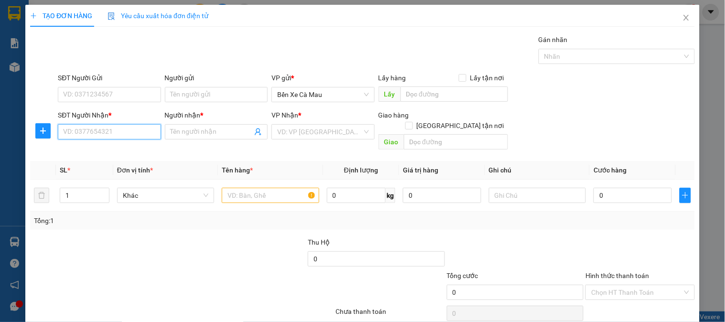
click at [144, 132] on input "SĐT Người Nhận *" at bounding box center [109, 131] width 103 height 15
click at [118, 151] on div "0962441378 - LABO SKY" at bounding box center [108, 151] width 90 height 11
type input "0962441378"
type input "LABO SKY"
type input "30.000"
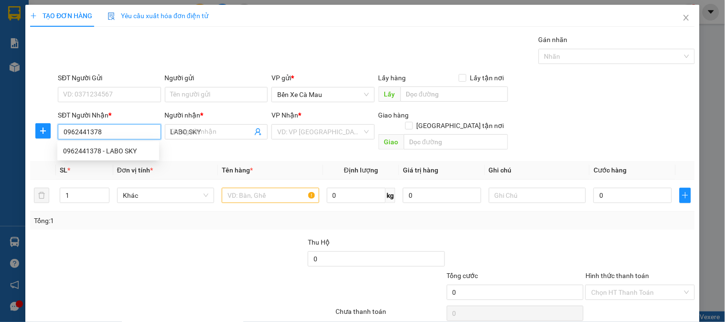
type input "30.000"
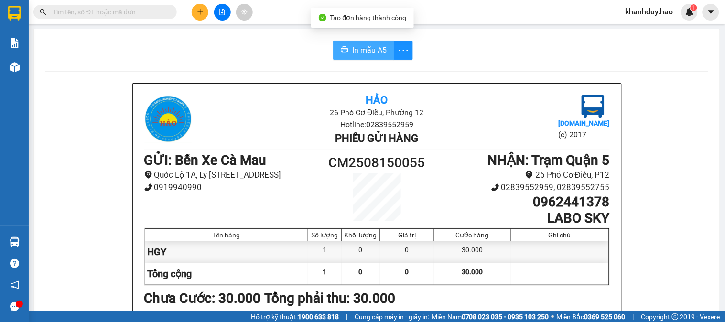
click at [377, 49] on span "In mẫu A5" at bounding box center [369, 50] width 34 height 12
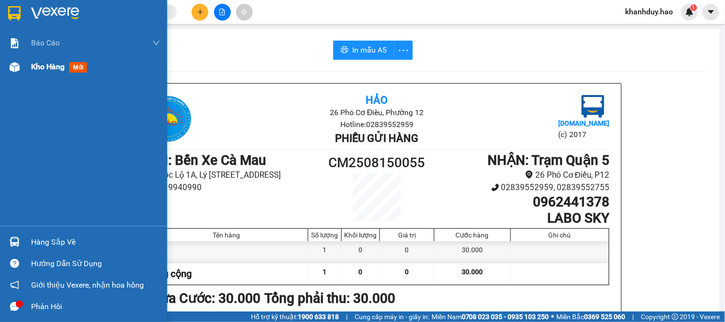
click at [79, 63] on div "Kho hàng mới" at bounding box center [61, 67] width 60 height 12
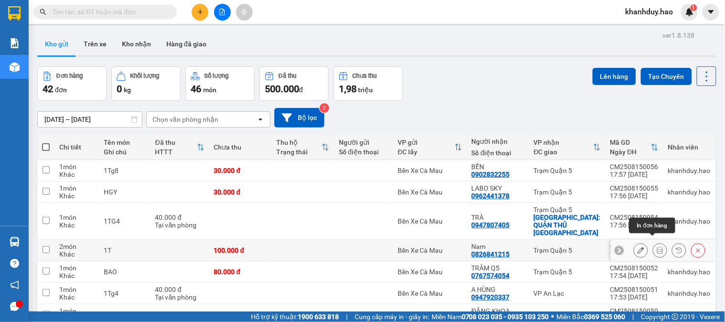
click at [656, 247] on icon at bounding box center [659, 250] width 7 height 7
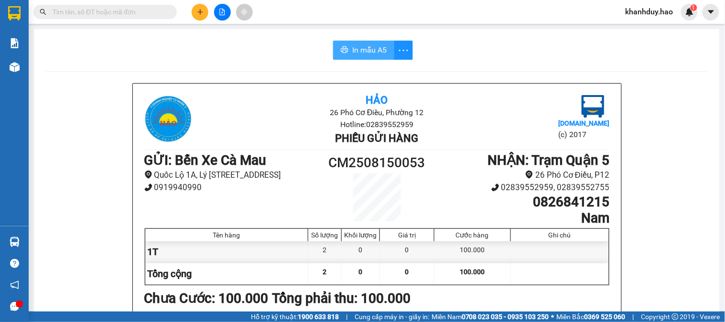
click at [352, 50] on span "In mẫu A5" at bounding box center [369, 50] width 34 height 12
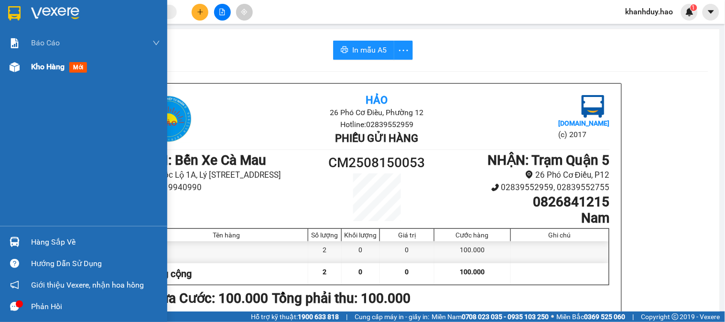
click at [79, 63] on span "mới" at bounding box center [78, 67] width 18 height 11
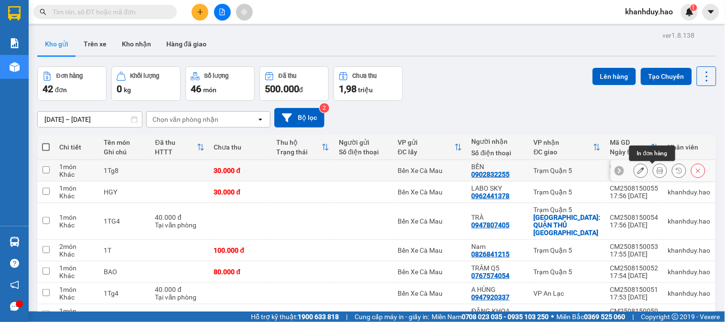
click at [656, 173] on icon at bounding box center [659, 170] width 7 height 7
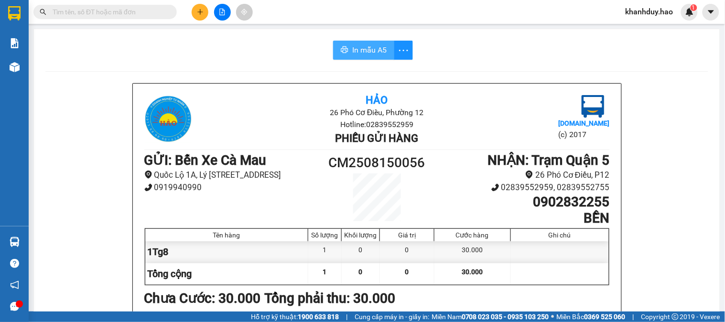
click at [352, 45] on span "In mẫu A5" at bounding box center [369, 50] width 34 height 12
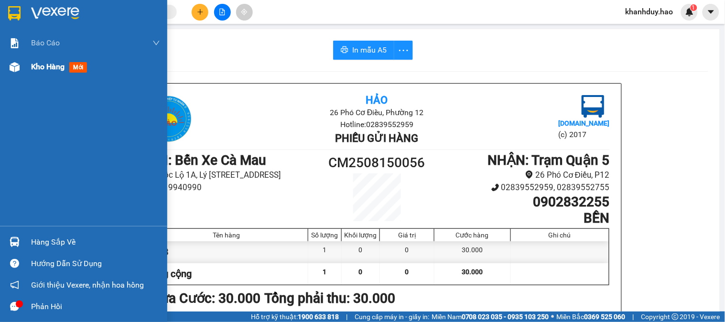
click at [75, 63] on span "mới" at bounding box center [78, 67] width 18 height 11
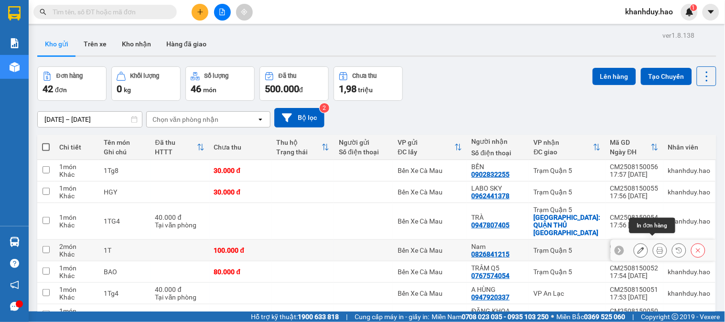
click at [656, 247] on icon at bounding box center [659, 250] width 7 height 7
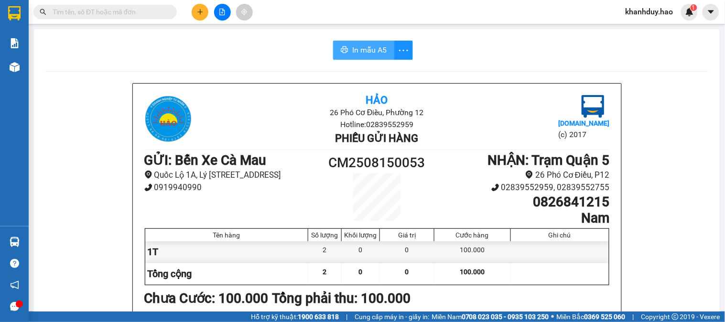
click at [375, 46] on span "In mẫu A5" at bounding box center [369, 50] width 34 height 12
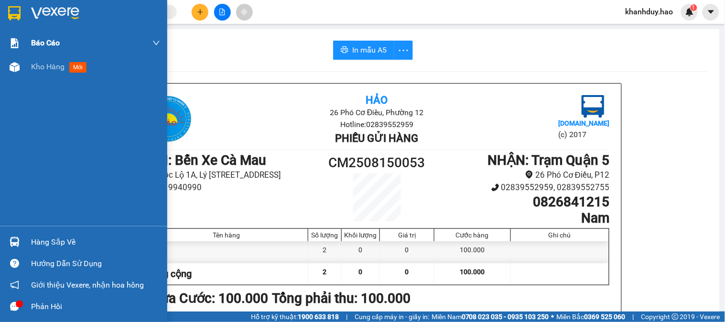
drag, startPoint x: 71, startPoint y: 25, endPoint x: 65, endPoint y: 53, distance: 28.2
click at [65, 53] on div "Báo cáo BC tiền công nợ Báo cáo dòng tiền (trưởng trạm) Doanh số tạo đơn theo V…" at bounding box center [83, 113] width 167 height 226
click at [65, 83] on div "Báo cáo BC tiền công nợ Báo cáo dòng tiền (trưởng trạm) Doanh số tạo đơn theo V…" at bounding box center [83, 128] width 167 height 195
click at [63, 76] on div "Kho hàng mới" at bounding box center [95, 67] width 129 height 24
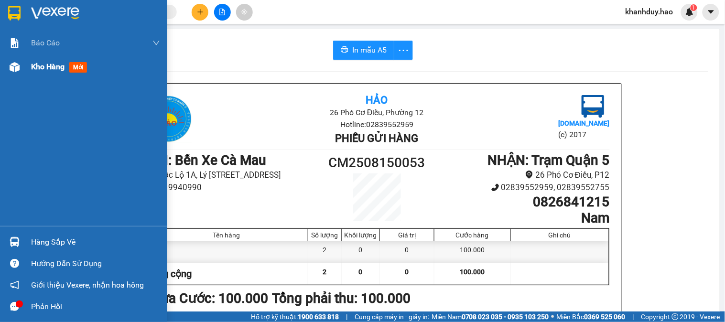
click at [63, 76] on div "Kho hàng mới" at bounding box center [95, 67] width 129 height 24
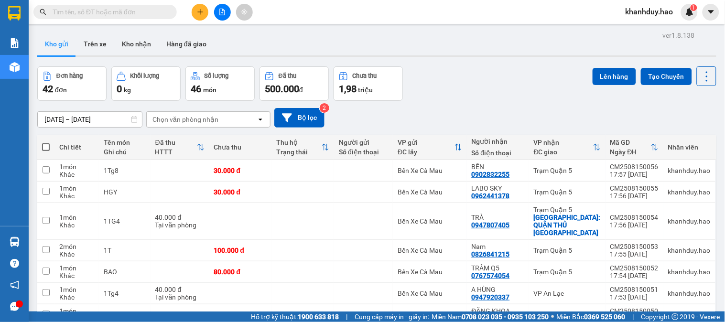
click at [199, 17] on button at bounding box center [200, 12] width 17 height 17
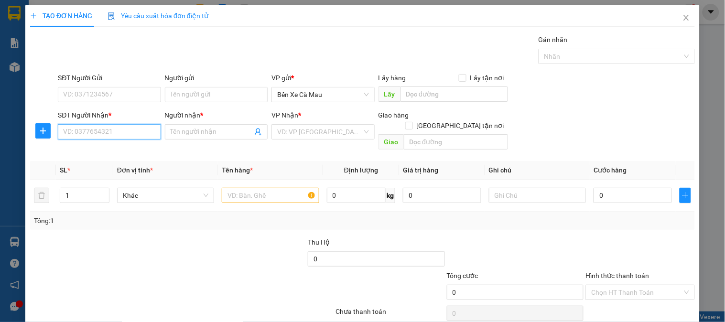
click at [136, 131] on input "SĐT Người Nhận *" at bounding box center [109, 131] width 103 height 15
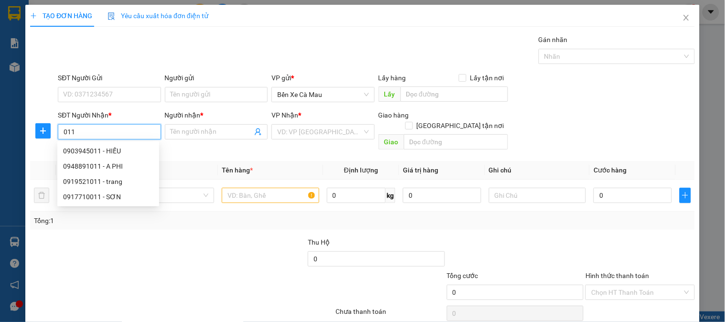
click at [124, 150] on div "0903945011 - HIẾU" at bounding box center [108, 151] width 90 height 11
type input "0903945011"
type input "HIẾU"
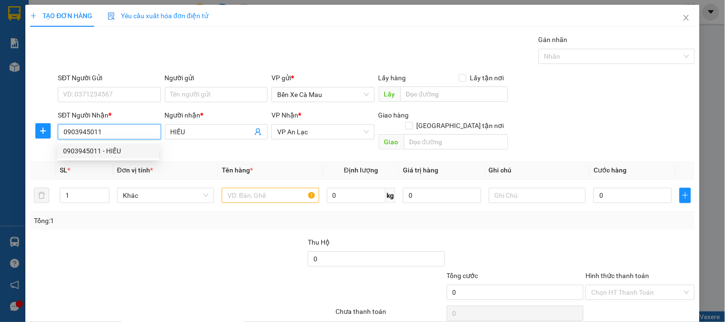
type input "50.000"
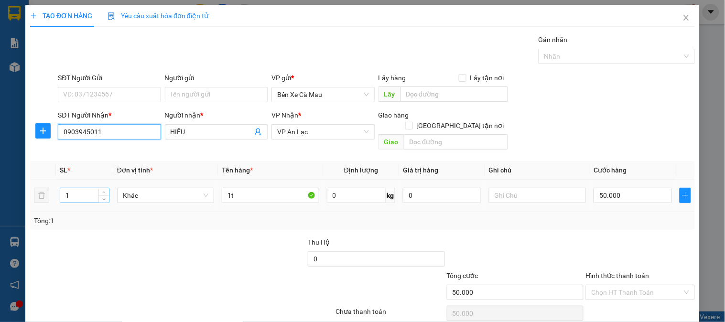
type input "0903945011"
click at [85, 188] on input "number" at bounding box center [84, 195] width 49 height 14
type input "2"
type input "0"
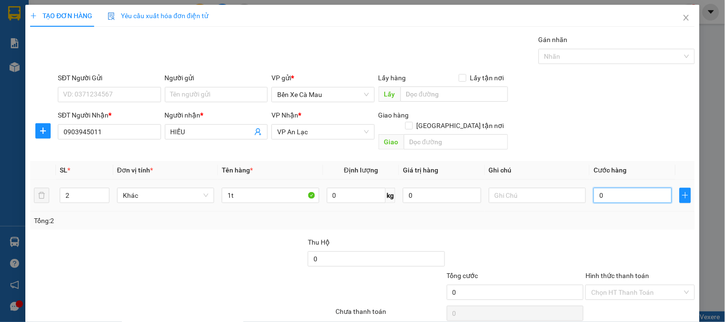
click at [613, 188] on input "0" at bounding box center [632, 195] width 78 height 15
type input "006"
type input "6"
type input "60"
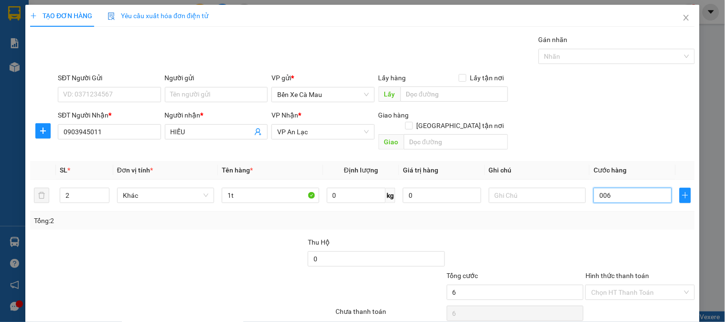
type input "60"
type input "0.060"
click at [609, 110] on div "SĐT Người Nhận * 0903945011 Người nhận * HIẾU VP Nhận * VP An Lạc Giao hàng Gia…" at bounding box center [376, 132] width 641 height 44
type input "60.000"
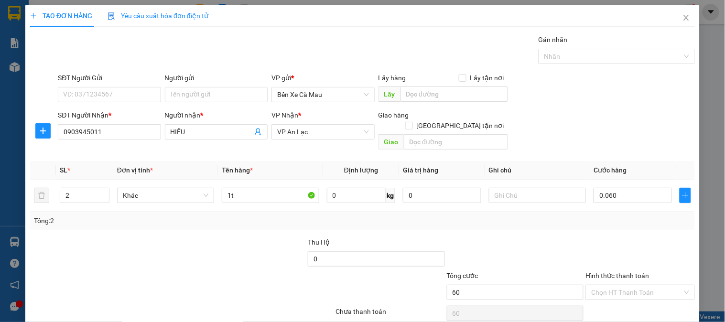
type input "60.000"
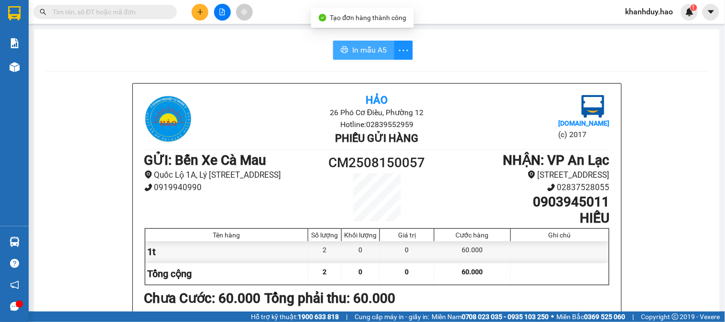
click at [356, 45] on span "In mẫu A5" at bounding box center [369, 50] width 34 height 12
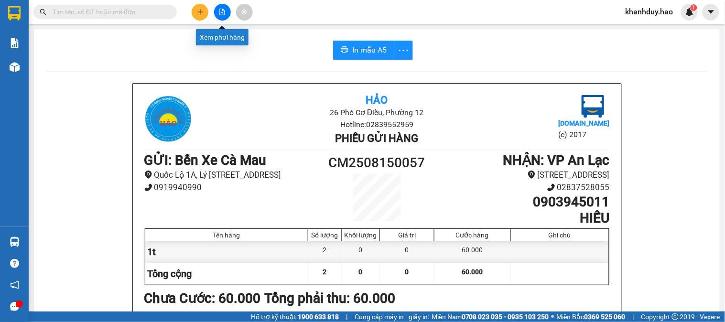
click at [202, 15] on icon "plus" at bounding box center [200, 12] width 7 height 7
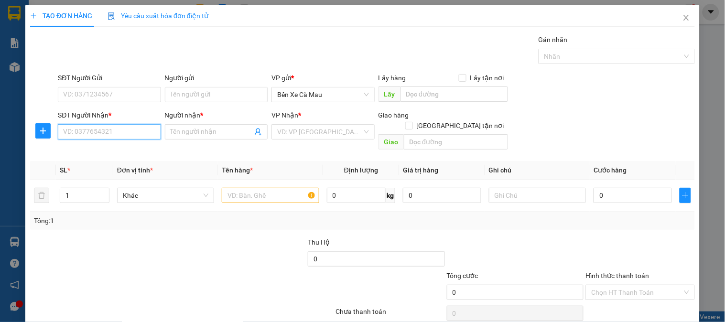
click at [122, 131] on input "SĐT Người Nhận *" at bounding box center [109, 131] width 103 height 15
click at [112, 144] on div "0934902076 - NGÂN" at bounding box center [108, 150] width 102 height 15
type input "0934902076"
type input "NGÂN"
type input "60.000"
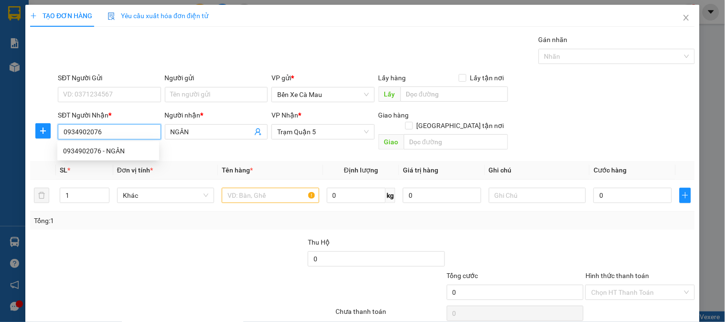
type input "60.000"
type input "0934902076"
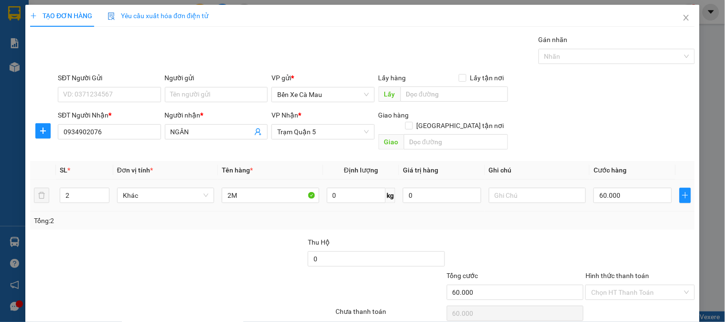
drag, startPoint x: 626, startPoint y: 201, endPoint x: 624, endPoint y: 185, distance: 15.4
click at [626, 200] on td "60.000" at bounding box center [632, 196] width 86 height 32
click at [624, 188] on input "60.000" at bounding box center [632, 195] width 78 height 15
type input "0"
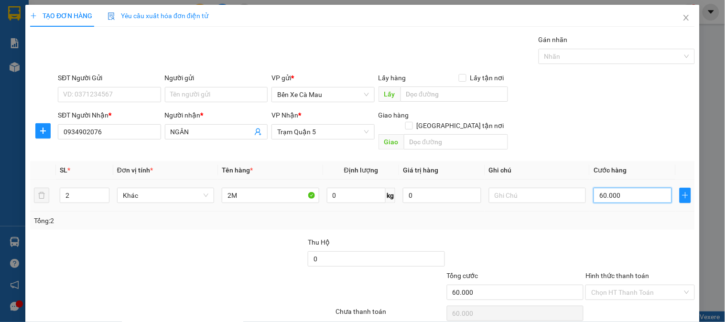
type input "0"
type input "3"
type input "003"
type input "30"
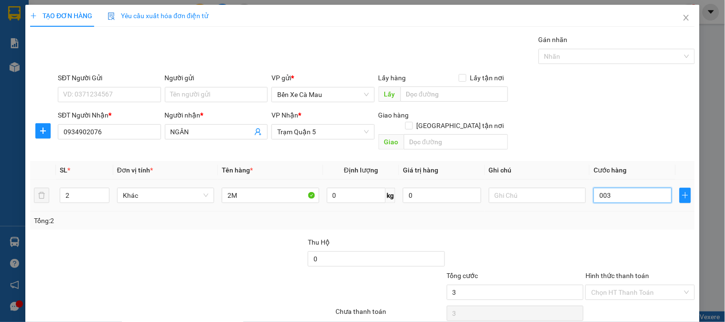
type input "30"
type input "0.030"
click at [648, 135] on div "SĐT Người Nhận * 0934902076 Người nhận * NGÂN VP Nhận * Trạm Quận 5 Giao hàng G…" at bounding box center [376, 132] width 641 height 44
type input "30.000"
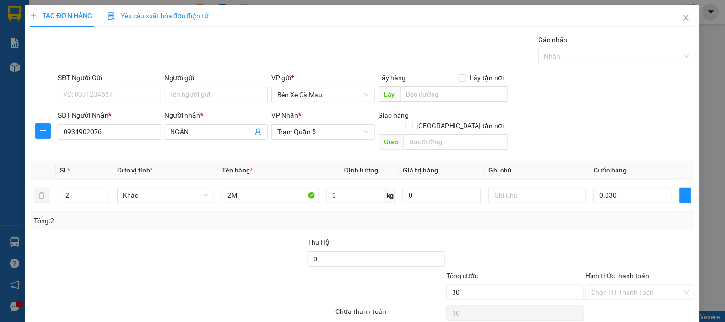
type input "30.000"
click at [88, 189] on input "number" at bounding box center [84, 195] width 49 height 14
type input "1"
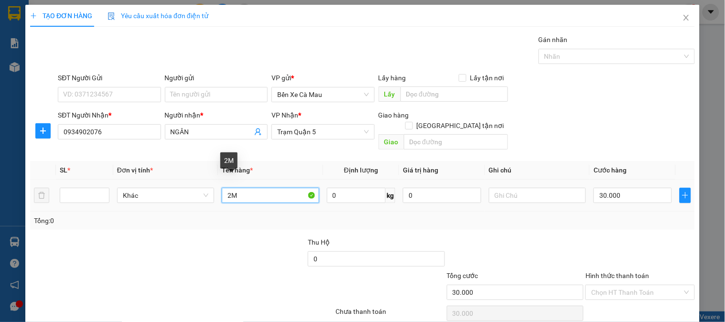
click at [251, 188] on input "2M" at bounding box center [270, 195] width 97 height 15
type input "2"
type input "BỌC"
click at [94, 193] on div at bounding box center [85, 195] width 50 height 19
click at [98, 194] on span "Decrease Value" at bounding box center [103, 198] width 11 height 9
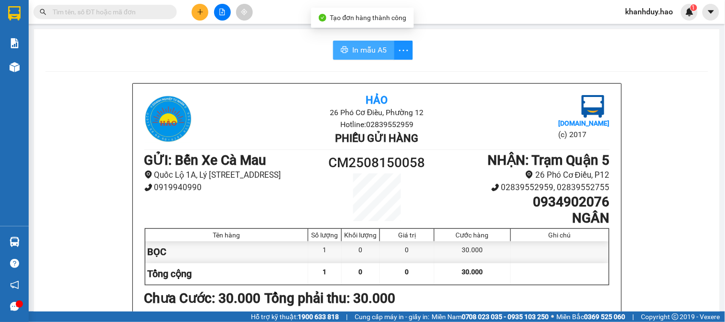
click at [347, 49] on button "In mẫu A5" at bounding box center [363, 50] width 61 height 19
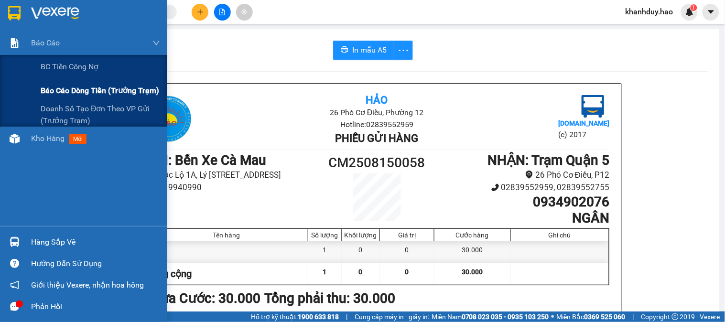
click at [97, 94] on span "Báo cáo dòng tiền (trưởng trạm)" at bounding box center [100, 91] width 118 height 12
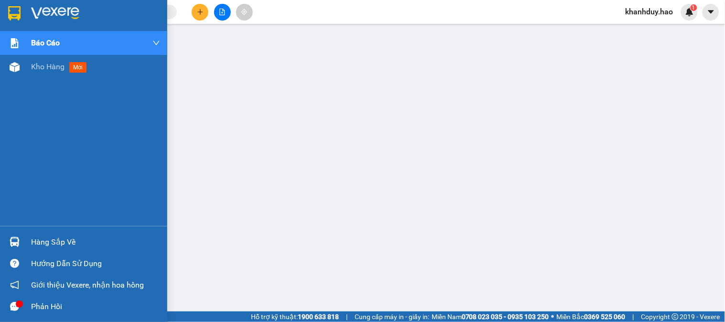
click at [22, 84] on div "Báo cáo BC tiền công nợ Báo cáo dòng tiền (trưởng trạm) Doanh số tạo đơn theo V…" at bounding box center [83, 128] width 167 height 195
click at [35, 69] on span "Kho hàng" at bounding box center [47, 66] width 33 height 9
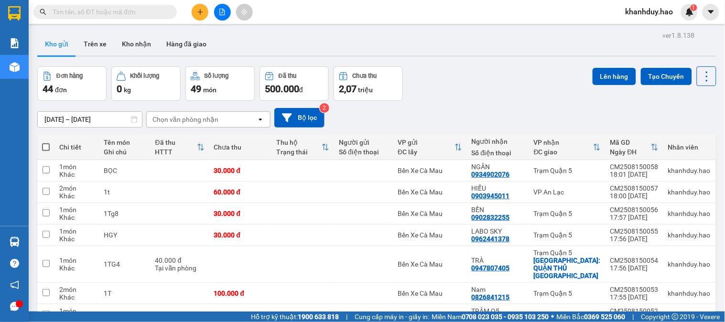
click at [118, 11] on input "text" at bounding box center [109, 12] width 113 height 11
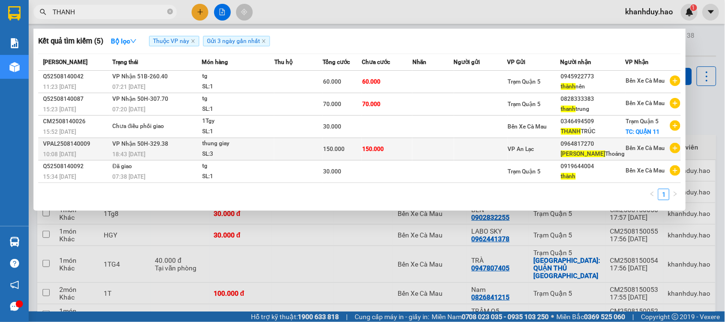
type input "THANH"
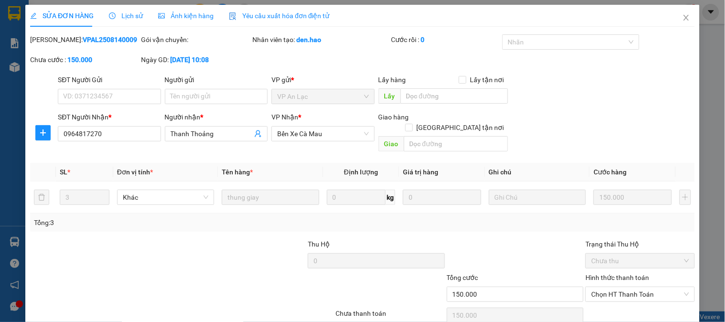
type input "0964817270"
type input "Thanh Thoảng"
type input "150.000"
drag, startPoint x: 619, startPoint y: 250, endPoint x: 620, endPoint y: 263, distance: 12.9
click at [619, 287] on span "Chọn HT Thanh Toán" at bounding box center [639, 294] width 97 height 14
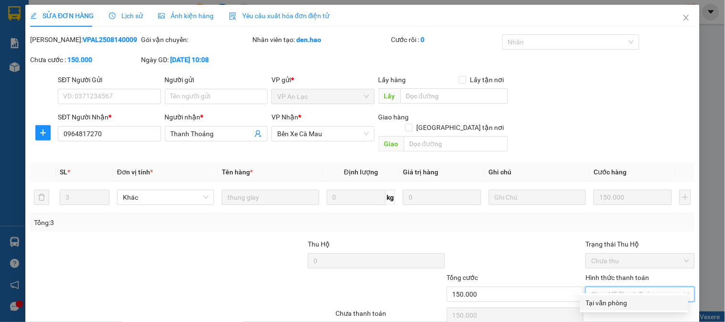
click at [617, 298] on div "Tại văn phòng" at bounding box center [634, 303] width 96 height 11
type input "0"
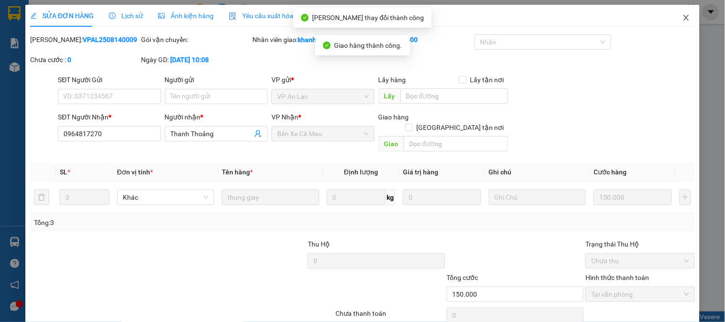
click at [683, 16] on span "Close" at bounding box center [686, 18] width 27 height 27
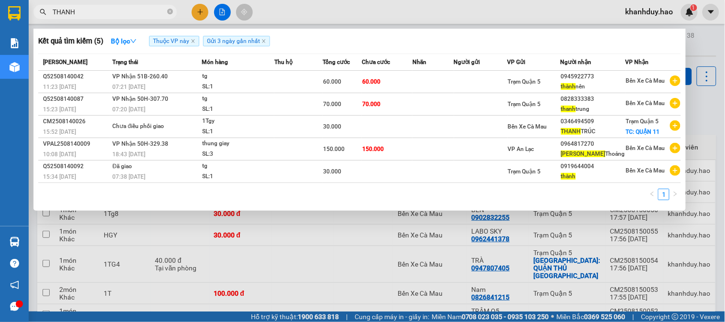
click at [139, 18] on span "THANH" at bounding box center [104, 12] width 143 height 14
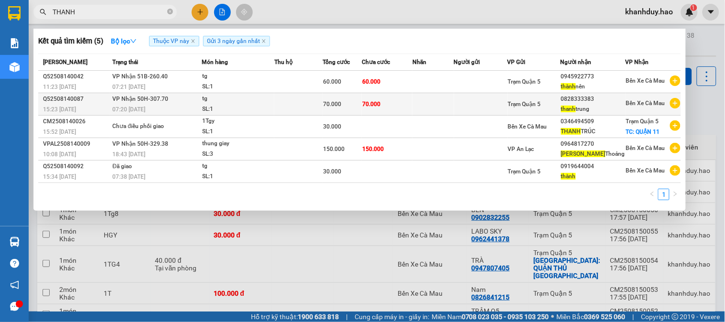
click at [539, 103] on span "Trạm Quận 5" at bounding box center [524, 104] width 33 height 7
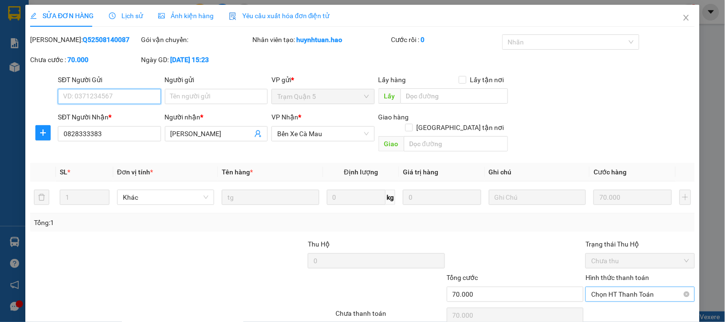
click at [633, 287] on span "Chọn HT Thanh Toán" at bounding box center [639, 294] width 97 height 14
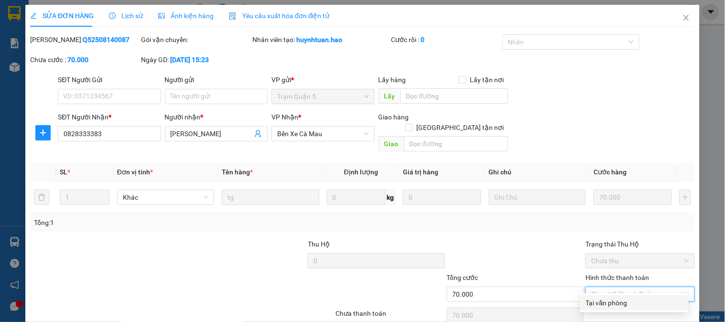
click at [629, 298] on div "Tại văn phòng" at bounding box center [634, 303] width 96 height 11
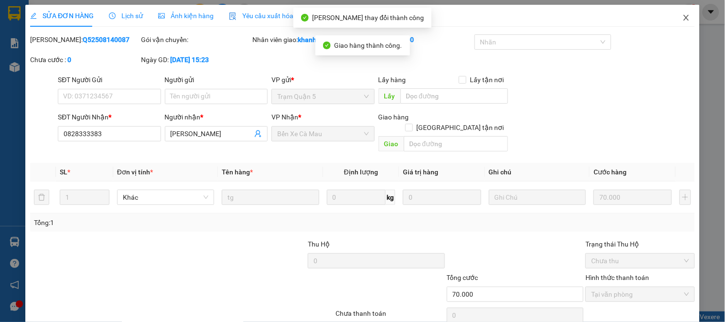
click at [682, 20] on icon "close" at bounding box center [686, 18] width 8 height 8
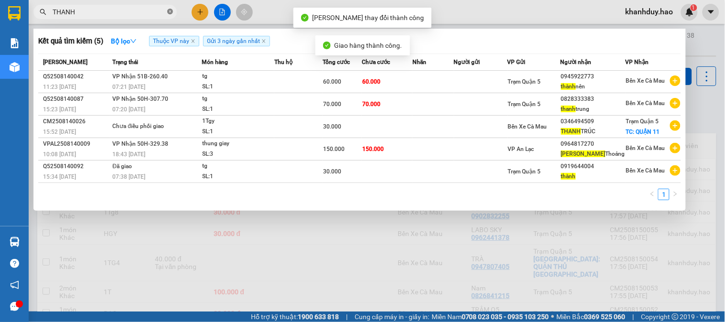
click at [171, 11] on icon "close-circle" at bounding box center [170, 12] width 6 height 6
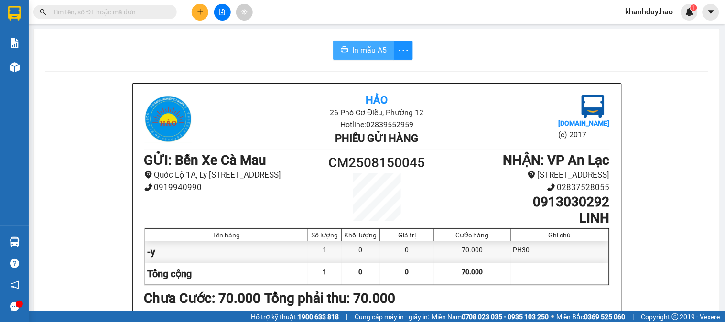
click at [368, 47] on span "In mẫu A5" at bounding box center [369, 50] width 34 height 12
click at [197, 9] on icon "plus" at bounding box center [200, 12] width 7 height 7
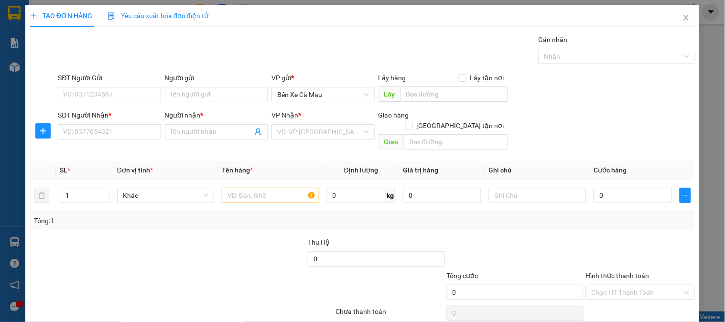
click at [125, 142] on div "SĐT Người Nhận * VD: 0377654321" at bounding box center [109, 126] width 103 height 33
click at [125, 131] on input "SĐT Người Nhận *" at bounding box center [109, 131] width 103 height 15
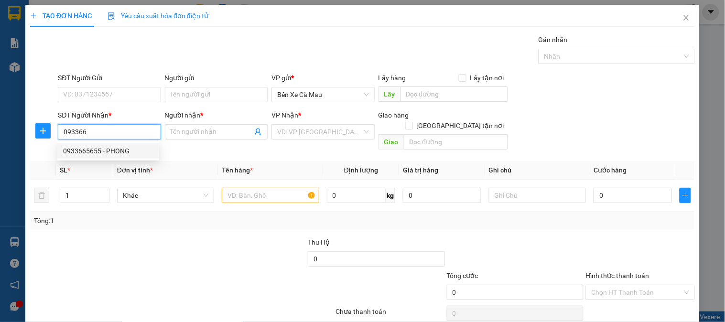
click at [80, 151] on div "0933665655 - PHONG" at bounding box center [108, 151] width 90 height 11
type input "0933665655"
type input "PHONG"
type input "30.000"
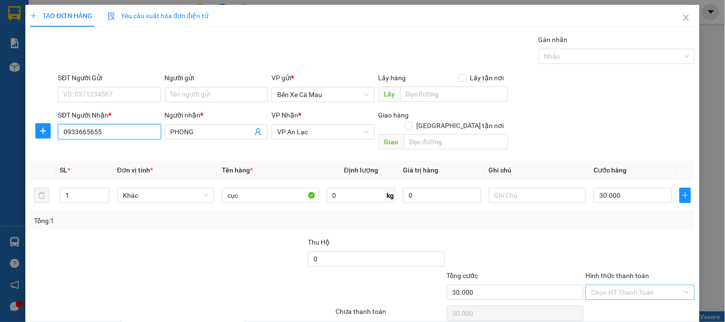
type input "0933665655"
click at [626, 285] on input "Hình thức thanh toán" at bounding box center [636, 292] width 91 height 14
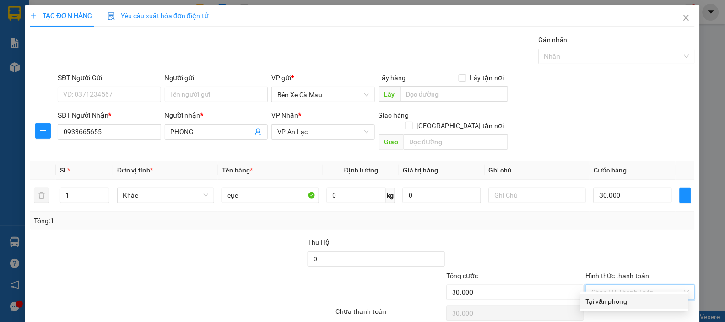
click at [641, 296] on div "Tại văn phòng" at bounding box center [634, 301] width 96 height 11
type input "0"
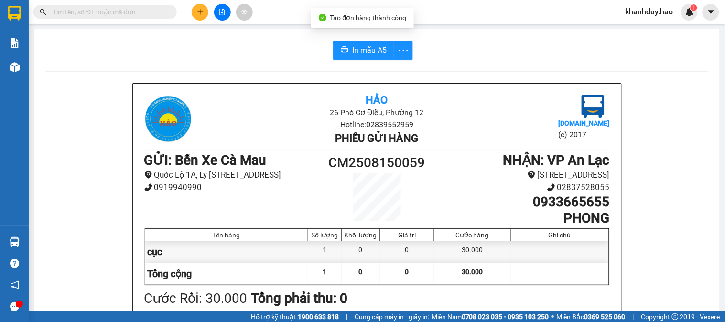
click at [367, 54] on span "In mẫu A5" at bounding box center [369, 50] width 34 height 12
click at [197, 12] on icon "plus" at bounding box center [200, 12] width 7 height 7
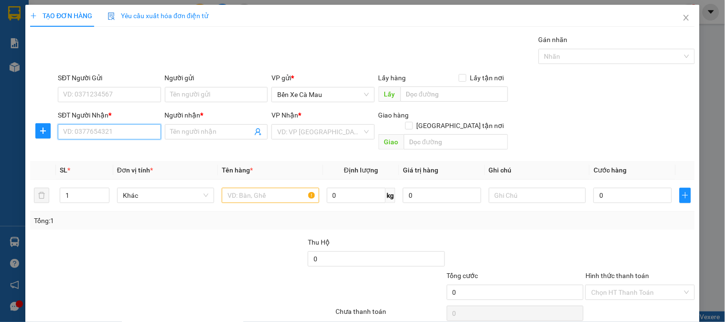
click at [122, 132] on input "SĐT Người Nhận *" at bounding box center [109, 131] width 103 height 15
click at [107, 153] on div "0948642684 - NGỌC684" at bounding box center [108, 151] width 90 height 11
type input "0948642684"
type input "NGỌC684"
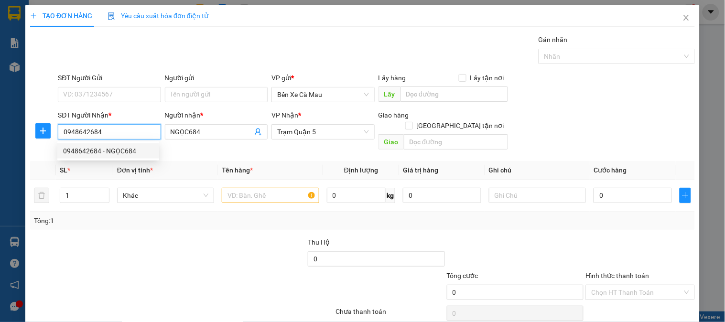
type input "50.000"
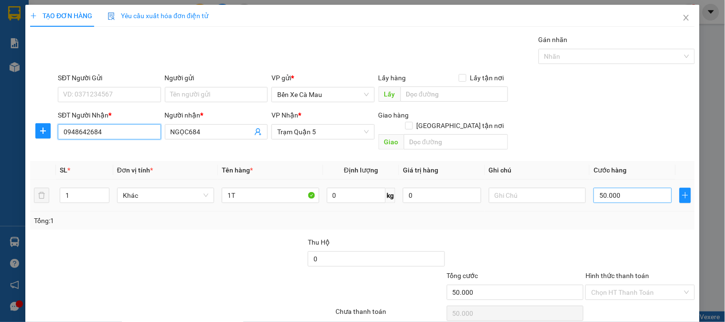
type input "0948642684"
click at [609, 188] on input "50.000" at bounding box center [632, 195] width 78 height 15
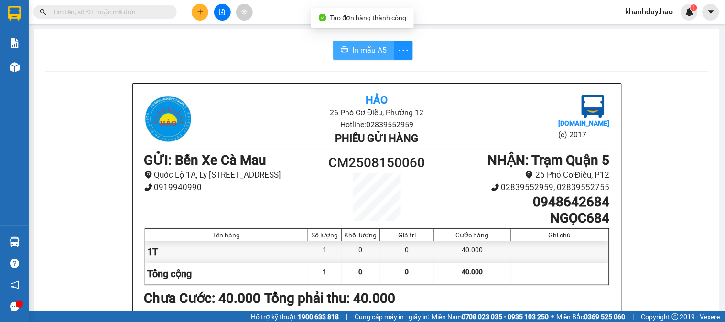
click at [374, 42] on button "In mẫu A5" at bounding box center [363, 50] width 61 height 19
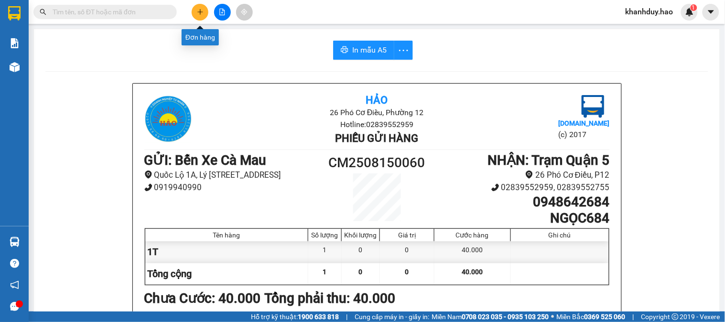
click at [205, 11] on button at bounding box center [200, 12] width 17 height 17
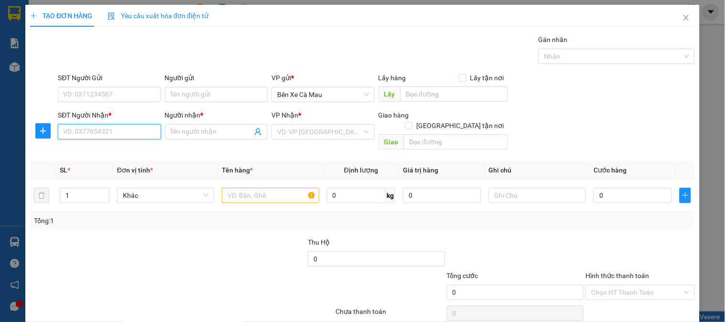
click at [120, 129] on input "SĐT Người Nhận *" at bounding box center [109, 131] width 103 height 15
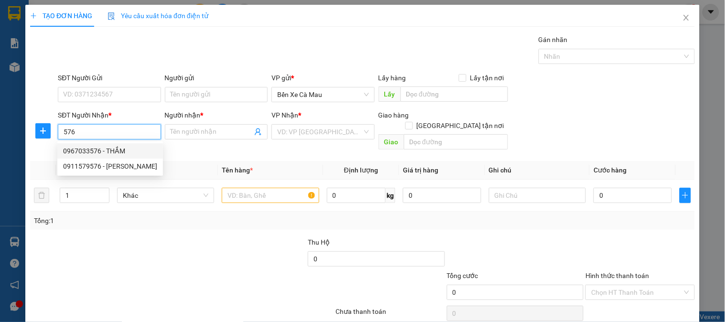
click at [128, 149] on div "0967033576 - THẮM" at bounding box center [110, 151] width 94 height 11
type input "0967033576"
type input "THẮM"
type input "30.000"
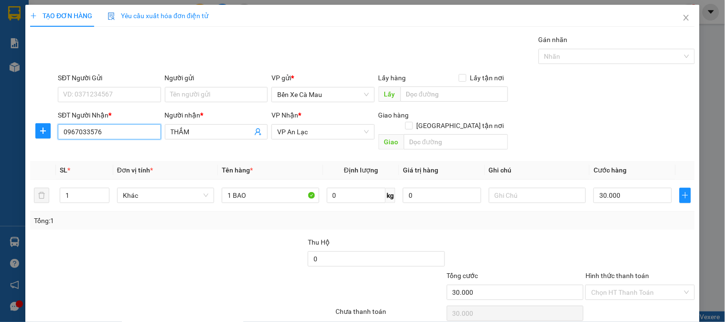
type input "0967033576"
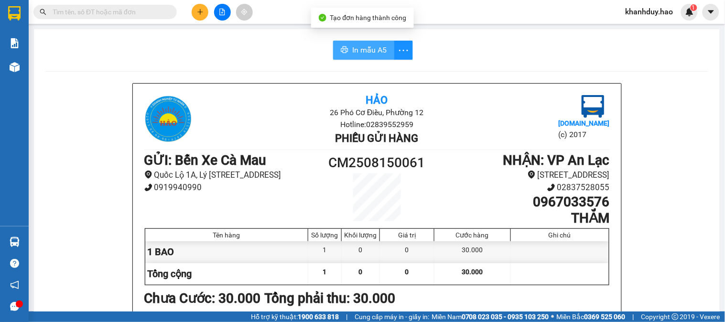
click at [361, 46] on span "In mẫu A5" at bounding box center [369, 50] width 34 height 12
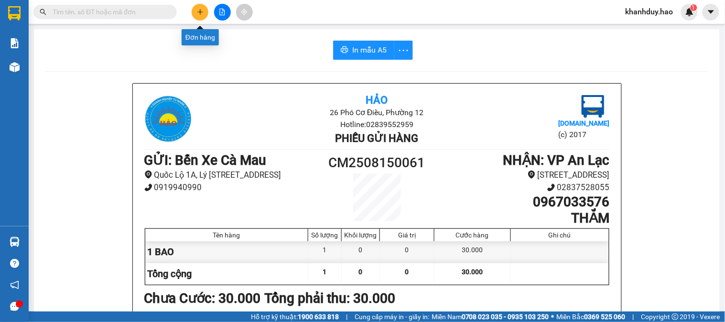
click at [202, 12] on icon "plus" at bounding box center [200, 12] width 7 height 7
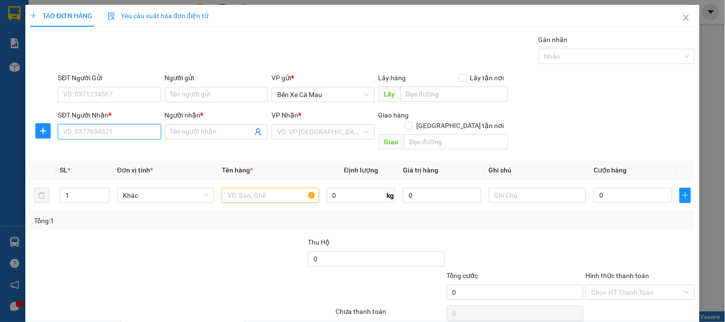
click at [90, 137] on input "SĐT Người Nhận *" at bounding box center [109, 131] width 103 height 15
type input "5"
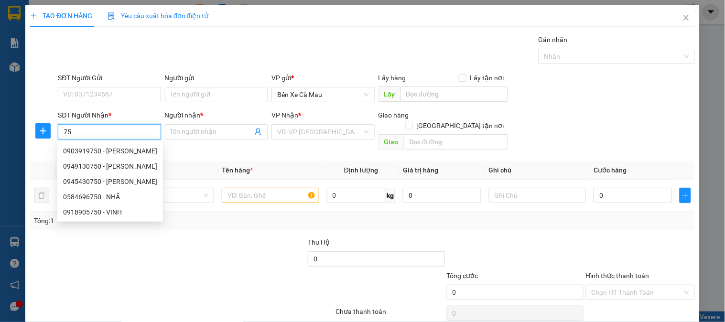
type input "7"
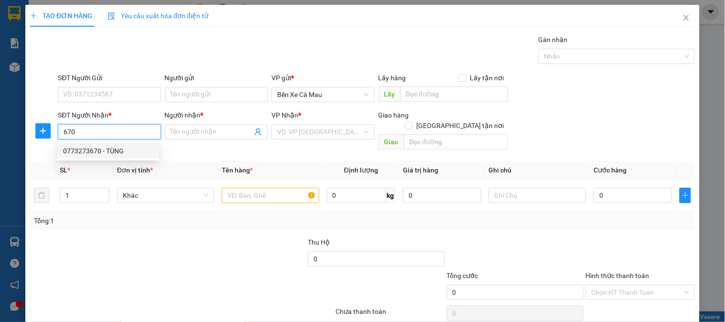
click at [128, 154] on div "0773273670 - TÙNG" at bounding box center [108, 151] width 90 height 11
type input "0773273670"
type input "TÙNG"
type input "40.000"
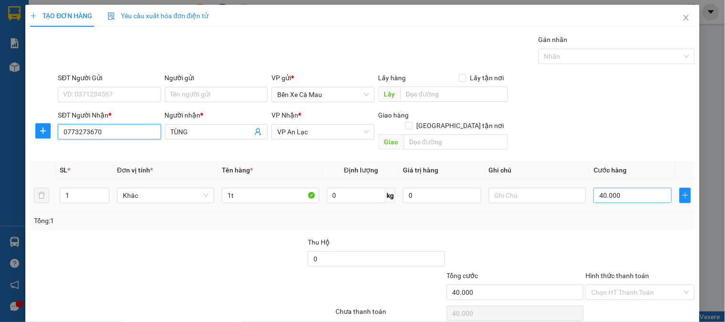
type input "0773273670"
click at [629, 188] on input "40.000" at bounding box center [632, 195] width 78 height 15
type input "0"
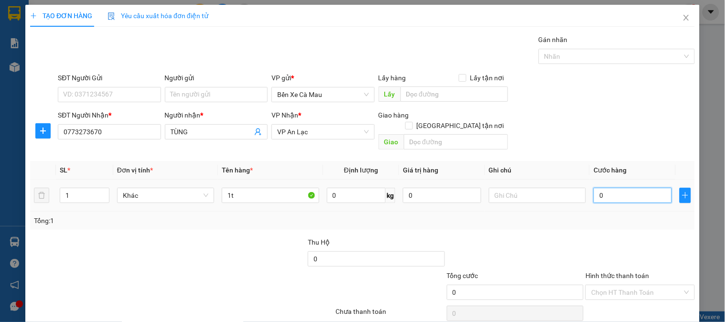
type input "5"
type input "005"
type input "50"
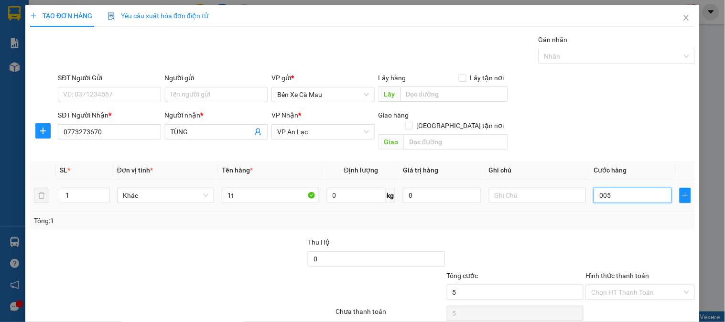
type input "0.050"
click at [633, 110] on div "SĐT Người Nhận * 0773273670 Người nhận * TÙNG VP Nhận * VP An Lạc Giao hàng Gia…" at bounding box center [376, 132] width 641 height 44
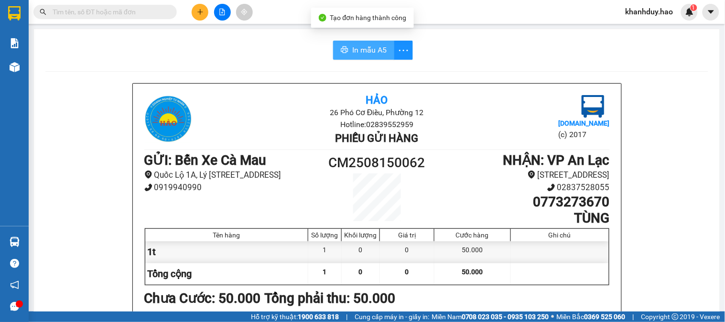
click at [354, 53] on span "In mẫu A5" at bounding box center [369, 50] width 34 height 12
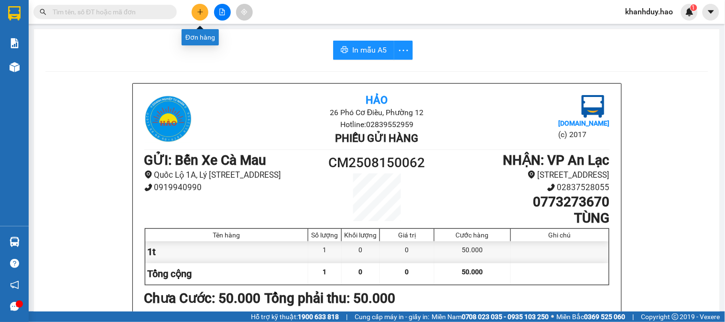
click at [203, 7] on button at bounding box center [200, 12] width 17 height 17
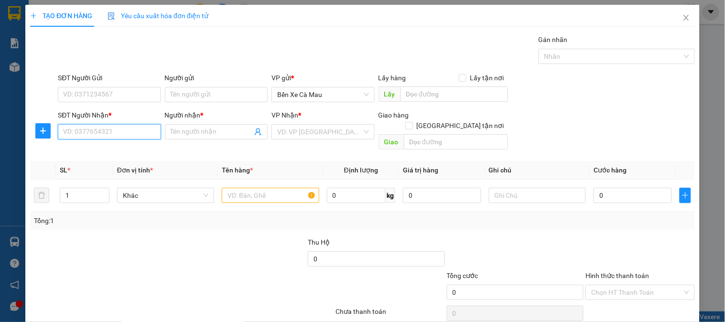
click at [86, 137] on input "SĐT Người Nhận *" at bounding box center [109, 131] width 103 height 15
drag, startPoint x: 112, startPoint y: 150, endPoint x: 125, endPoint y: 169, distance: 22.8
click at [125, 169] on div "0938022716 - K TÊN 0931800716 - TƯỜNG" at bounding box center [108, 158] width 102 height 31
click at [125, 169] on div "0931800716 - TƯỜNG" at bounding box center [108, 166] width 90 height 11
type input "0931800716"
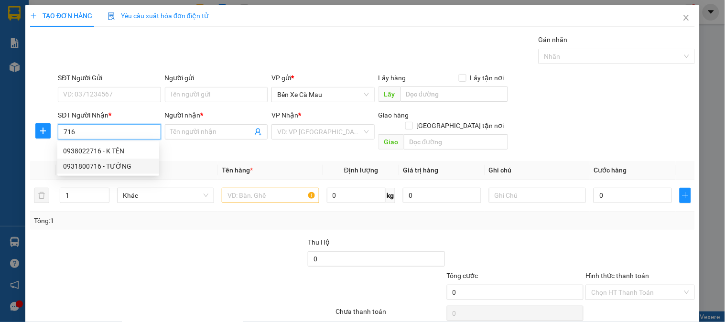
type input "TƯỜNG"
type input "50.000"
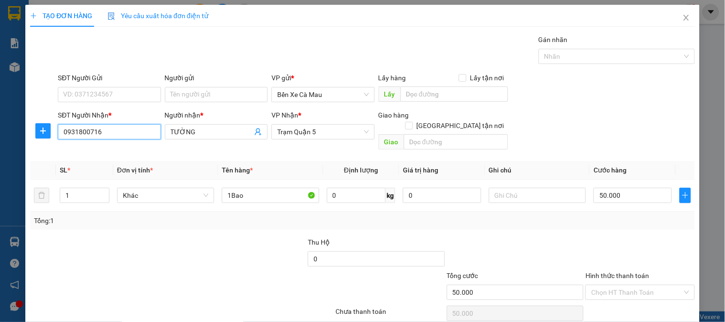
type input "0931800716"
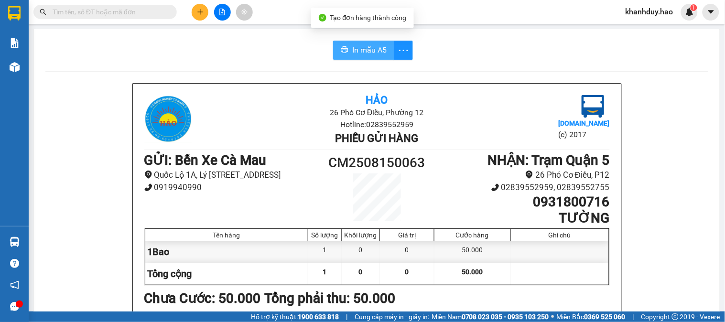
click at [356, 45] on span "In mẫu A5" at bounding box center [369, 50] width 34 height 12
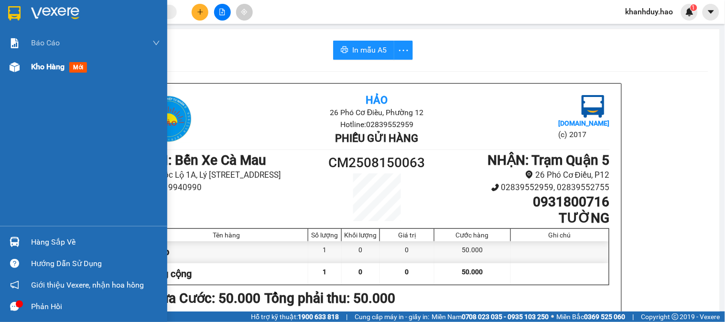
click at [23, 75] on div "Kho hàng mới" at bounding box center [83, 67] width 167 height 24
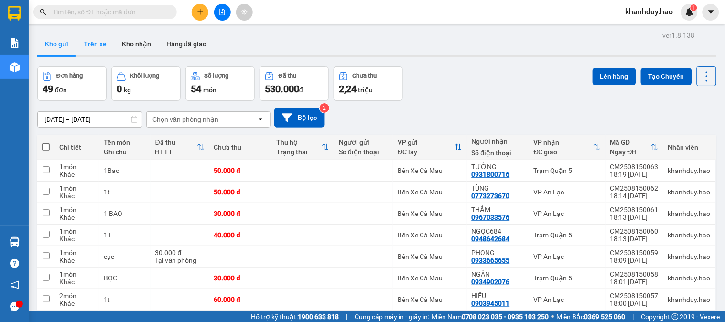
click at [84, 46] on button "Trên xe" at bounding box center [95, 43] width 38 height 23
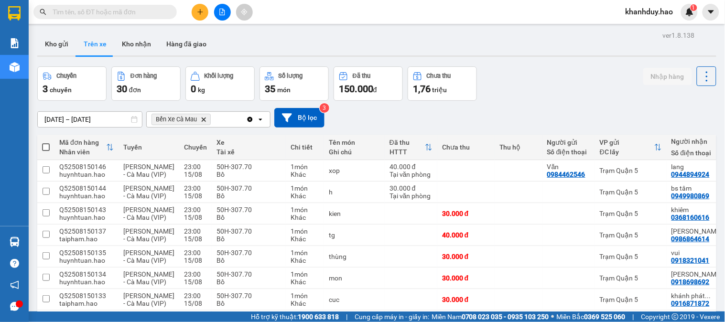
drag, startPoint x: 383, startPoint y: 115, endPoint x: 394, endPoint y: 115, distance: 11.0
checkbox input "true"
click at [327, 9] on div "Kết quả tìm kiếm ( 5 ) Bộ lọc Thuộc VP này Gửi 3 ngày gần nhất Mã ĐH Trạng thái…" at bounding box center [362, 12] width 725 height 24
click at [64, 47] on button "Kho gửi" at bounding box center [56, 43] width 39 height 23
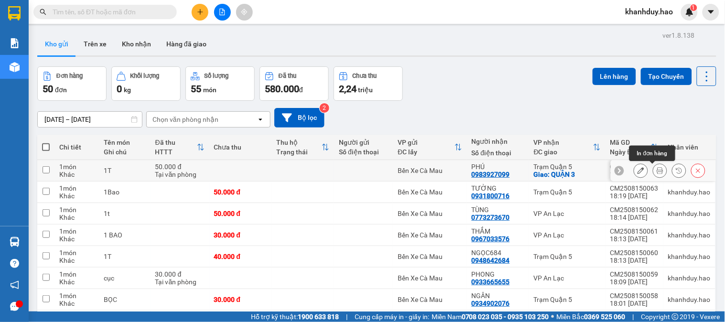
click at [656, 169] on icon at bounding box center [659, 170] width 7 height 7
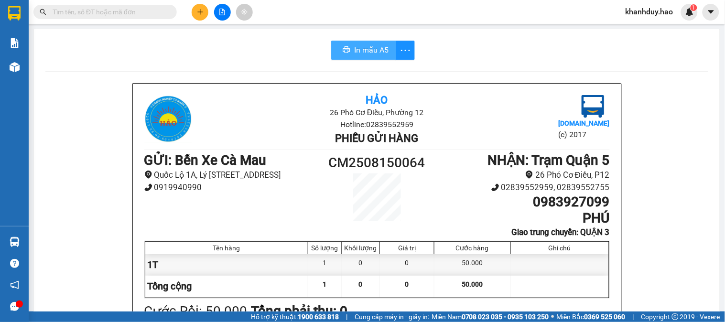
click at [362, 51] on span "In mẫu A5" at bounding box center [371, 50] width 34 height 12
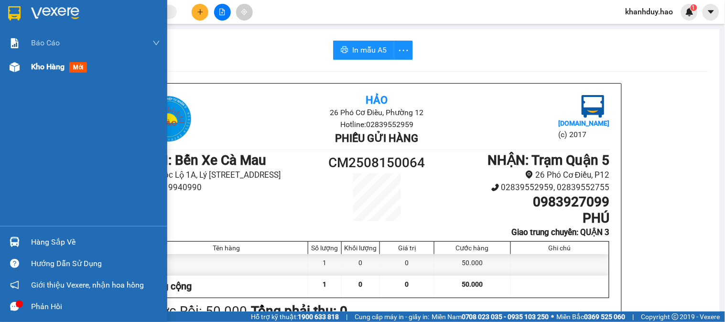
click at [37, 65] on span "Kho hàng" at bounding box center [47, 66] width 33 height 9
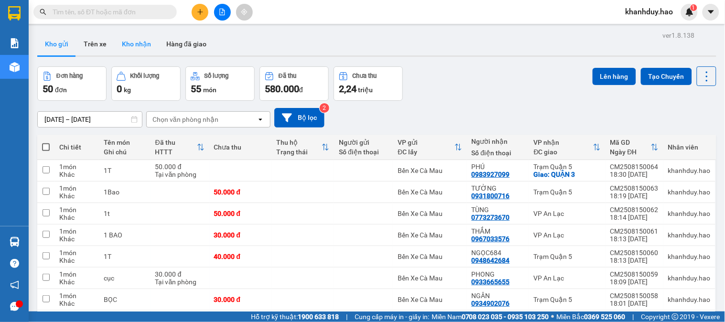
click at [136, 43] on button "Kho nhận" at bounding box center [136, 43] width 44 height 23
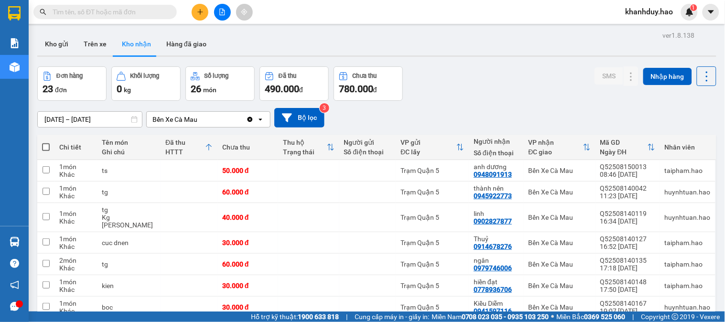
click at [107, 122] on input "15/08/2025 – 15/08/2025" at bounding box center [90, 119] width 104 height 15
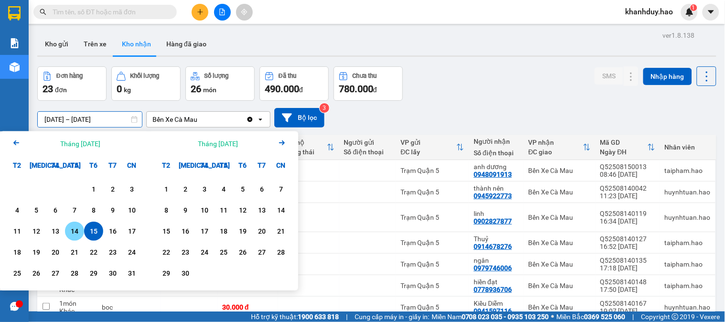
click at [76, 233] on div "14" at bounding box center [74, 230] width 13 height 11
type input "14/08/2025 – 14/08/2025"
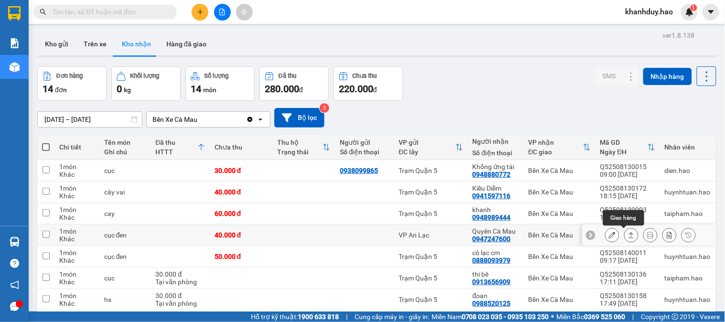
click at [624, 227] on button at bounding box center [630, 235] width 13 height 17
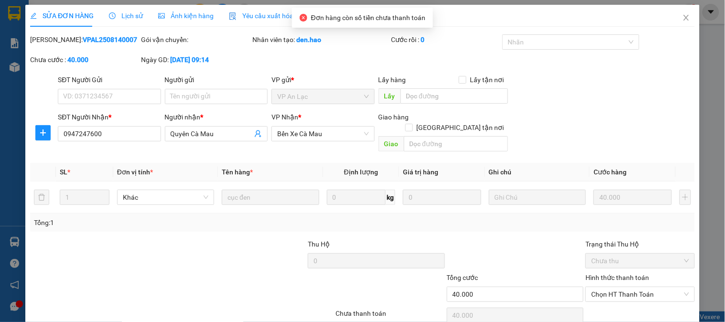
type input "0947247600"
type input "Quyên Cà Mau"
type input "40.000"
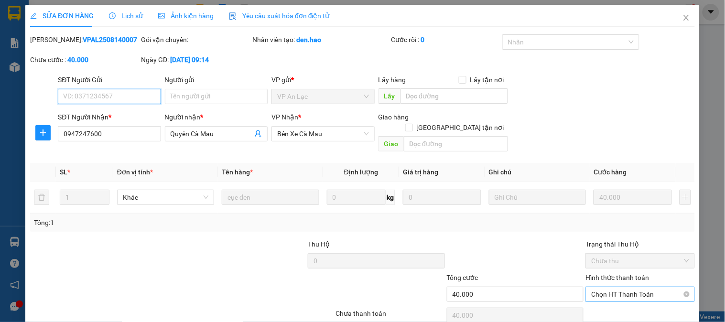
click at [623, 287] on span "Chọn HT Thanh Toán" at bounding box center [639, 294] width 97 height 14
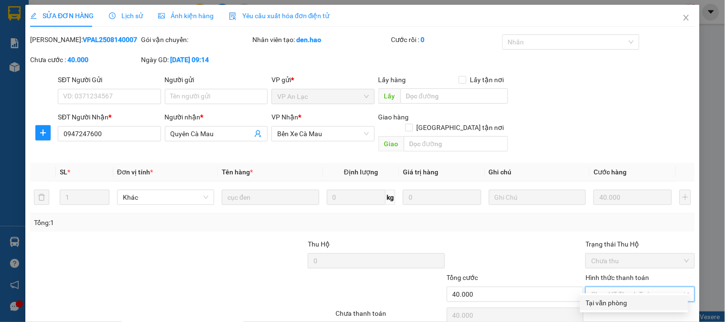
drag, startPoint x: 607, startPoint y: 268, endPoint x: 557, endPoint y: 282, distance: 51.0
click at [606, 298] on div "Tại văn phòng" at bounding box center [634, 303] width 96 height 11
type input "0"
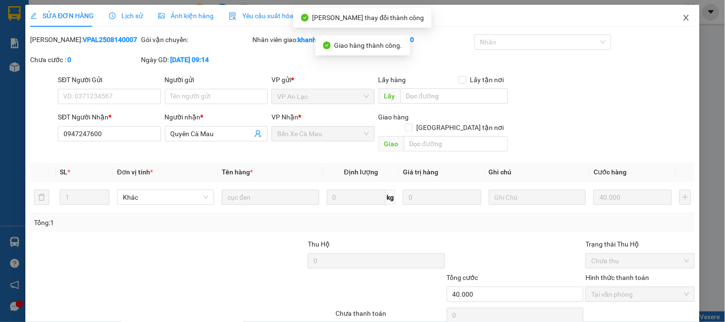
click at [674, 13] on span "Close" at bounding box center [686, 18] width 27 height 27
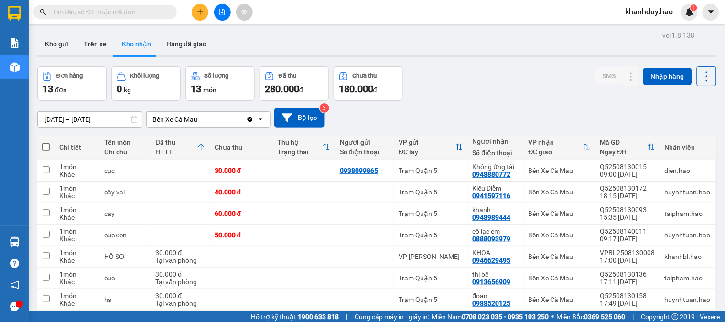
click at [86, 101] on div "14/08/2025 – 14/08/2025 Press the down arrow key to interact with the calendar …" at bounding box center [376, 118] width 679 height 34
click at [101, 71] on div "ver 1.8.138 Kho gửi Trên xe Kho nhận Hàng đã giao Đơn hàng 13 đơn Khối lượng 0 …" at bounding box center [376, 251] width 686 height 445
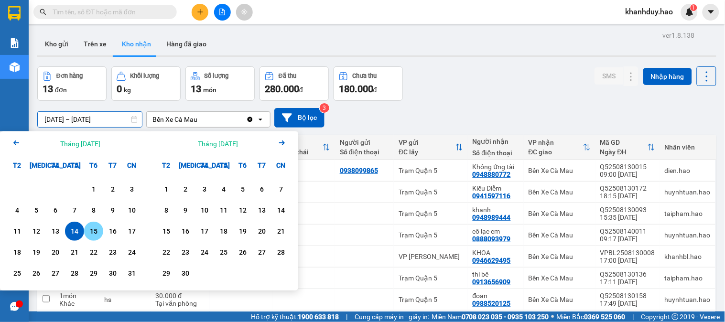
click at [91, 225] on div "15" at bounding box center [93, 230] width 13 height 11
type input "15/08/2025 – 15/08/2025"
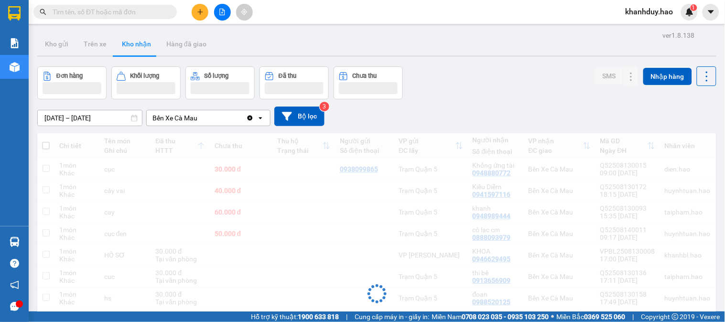
click at [91, 175] on div "Đang tải dữ liệu" at bounding box center [376, 300] width 679 height 335
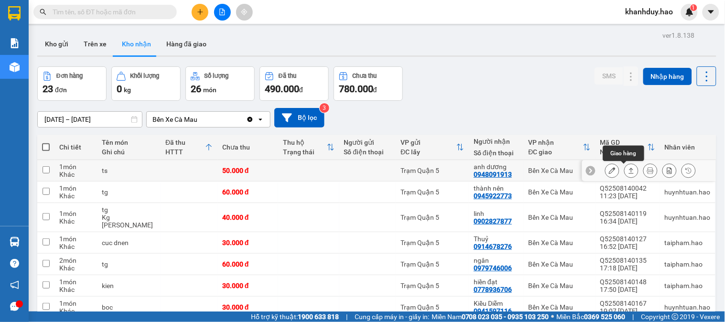
click at [624, 162] on button at bounding box center [630, 170] width 13 height 17
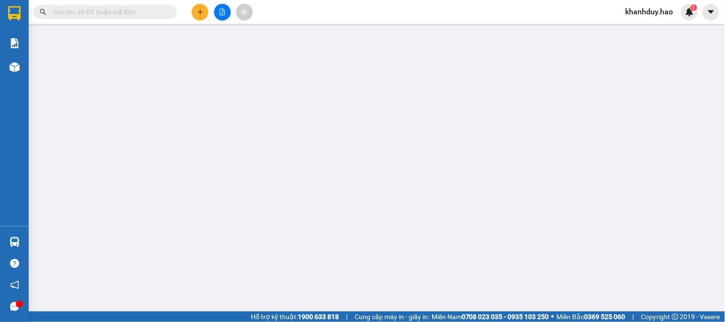
type input "0948091913"
type input "anh dương"
type input "50.000"
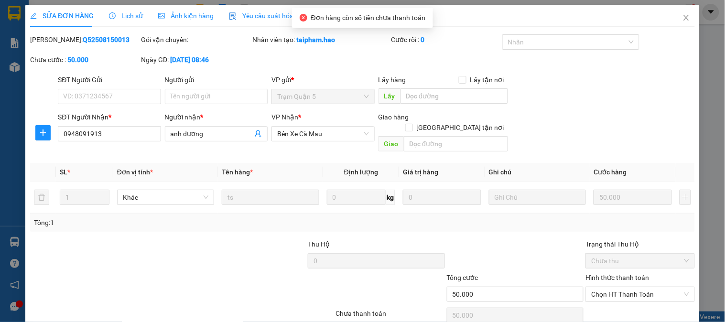
click at [610, 272] on div "Hình thức thanh toán Chọn HT Thanh Toán" at bounding box center [639, 288] width 109 height 33
click at [620, 287] on span "Chọn HT Thanh Toán" at bounding box center [639, 294] width 97 height 14
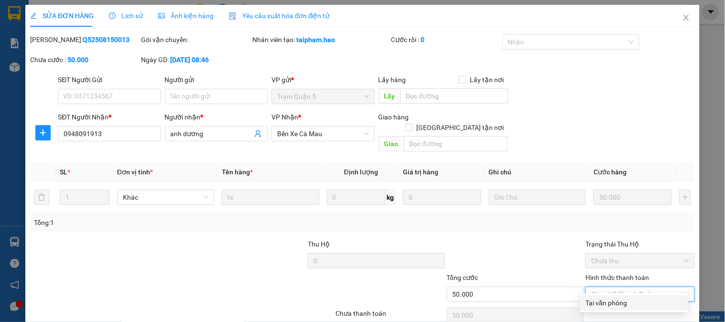
click at [613, 298] on div "Tại văn phòng" at bounding box center [634, 303] width 96 height 11
type input "0"
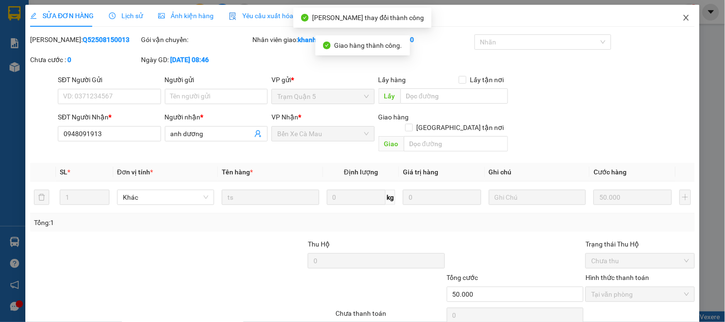
click at [673, 21] on span "Close" at bounding box center [686, 18] width 27 height 27
click at [671, 21] on div "Kết quả tìm kiếm ( 5 ) Bộ lọc Thuộc VP này Gửi 3 ngày gần nhất Mã ĐH Trạng thái…" at bounding box center [362, 12] width 725 height 24
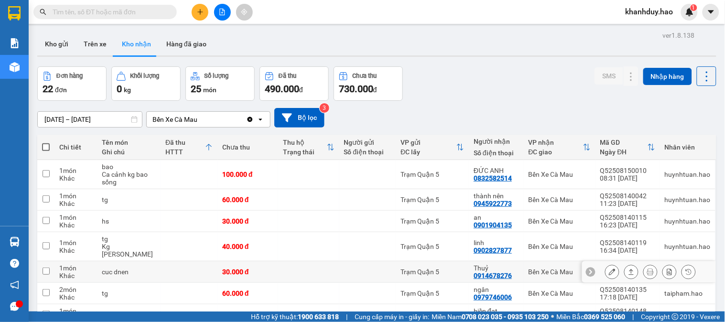
click at [627, 264] on button at bounding box center [630, 272] width 13 height 17
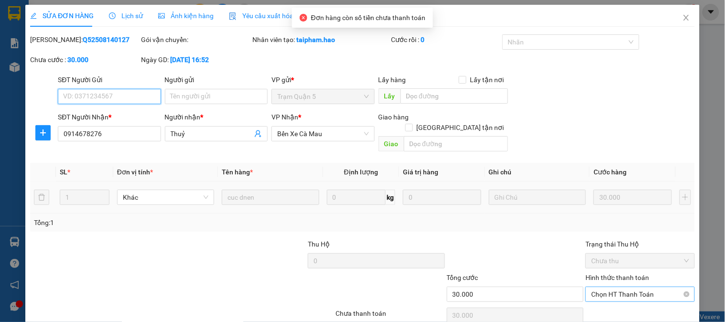
click at [618, 287] on span "Chọn HT Thanh Toán" at bounding box center [639, 294] width 97 height 14
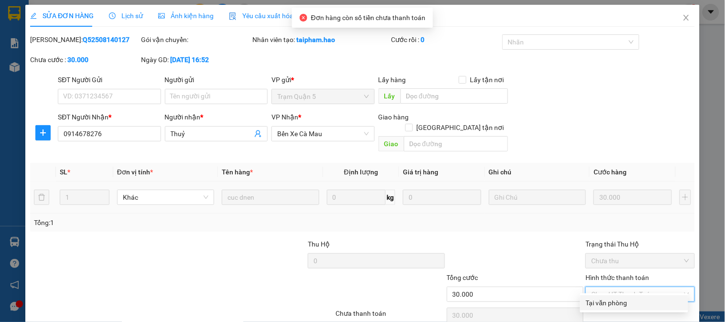
click at [612, 298] on div "Tại văn phòng" at bounding box center [634, 303] width 96 height 11
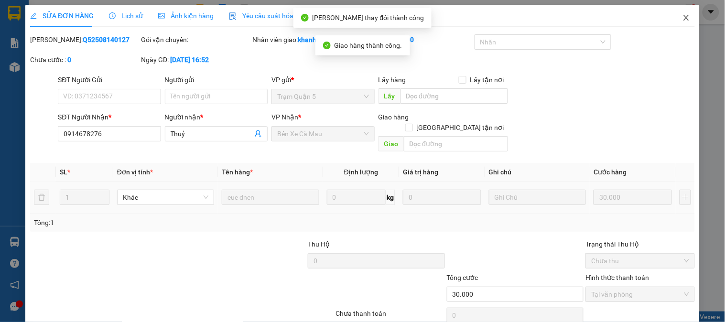
click at [680, 12] on span "Close" at bounding box center [686, 18] width 27 height 27
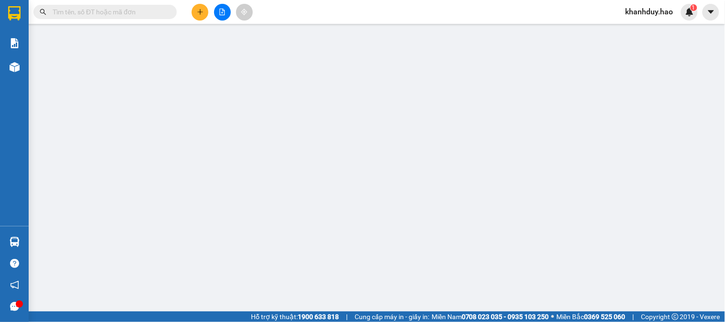
type input "0708095627"
type input "phát cm"
type input "50.000"
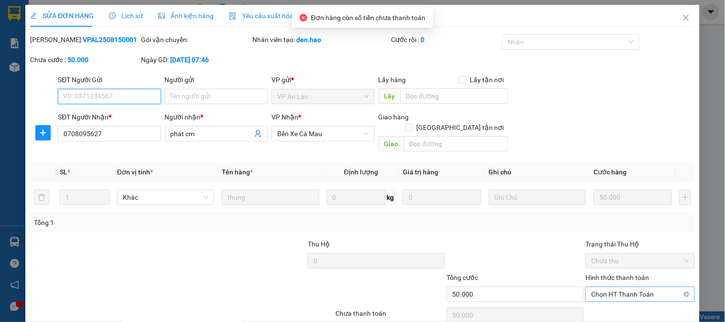
click at [608, 287] on span "Chọn HT Thanh Toán" at bounding box center [639, 294] width 97 height 14
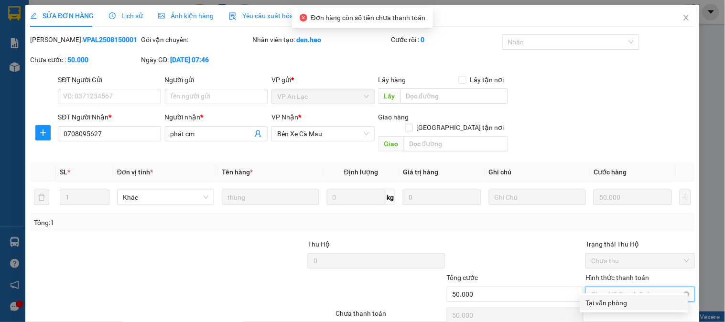
click at [586, 298] on div "Tại văn phòng" at bounding box center [634, 303] width 96 height 11
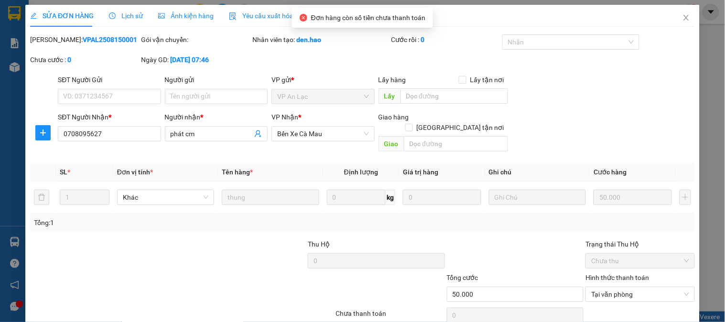
drag, startPoint x: 414, startPoint y: 293, endPoint x: 517, endPoint y: 209, distance: 132.8
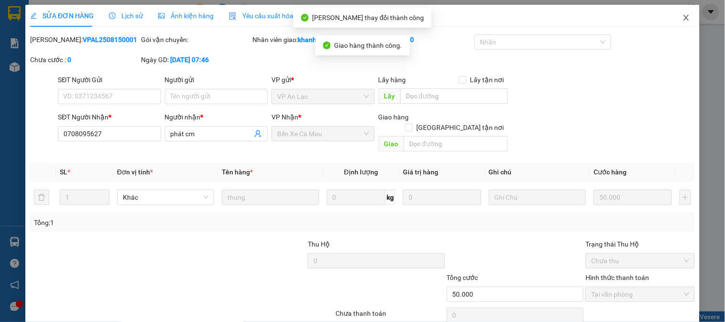
click at [684, 19] on span "Close" at bounding box center [686, 18] width 27 height 27
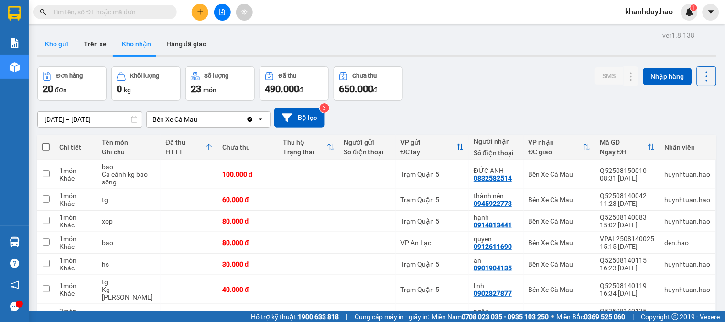
click at [56, 37] on button "Kho gửi" at bounding box center [56, 43] width 39 height 23
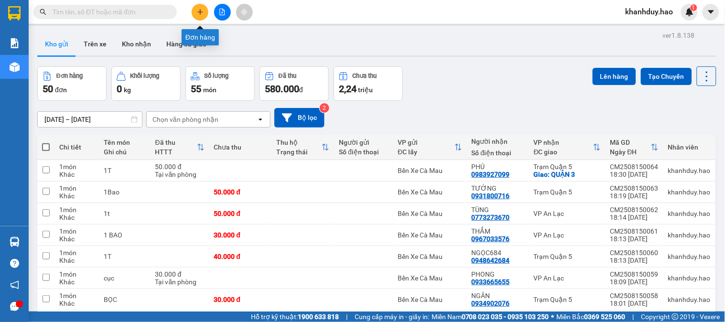
click at [204, 11] on button at bounding box center [200, 12] width 17 height 17
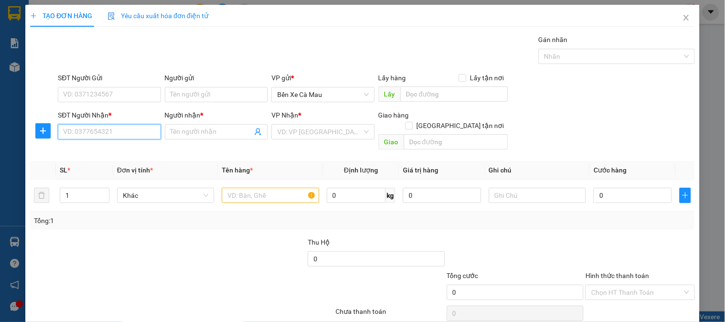
click at [141, 135] on input "SĐT Người Nhận *" at bounding box center [109, 131] width 103 height 15
click at [135, 153] on div "0908105221 - TÀI" at bounding box center [108, 151] width 90 height 11
type input "0908105221"
type input "TÀI"
type input "100.000"
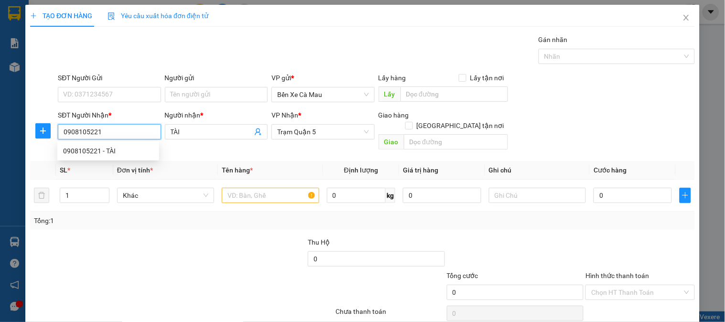
type input "100.000"
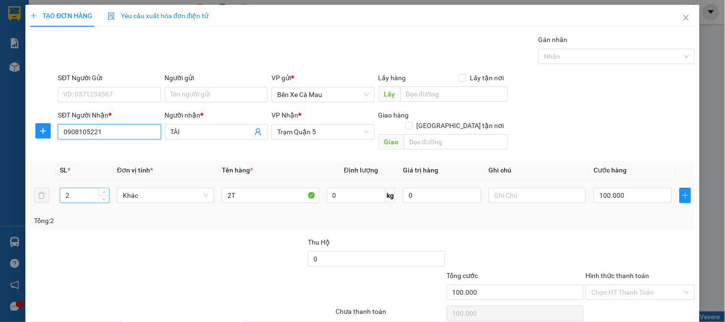
type input "0908105221"
click at [78, 188] on input "2" at bounding box center [84, 195] width 49 height 14
type input "1"
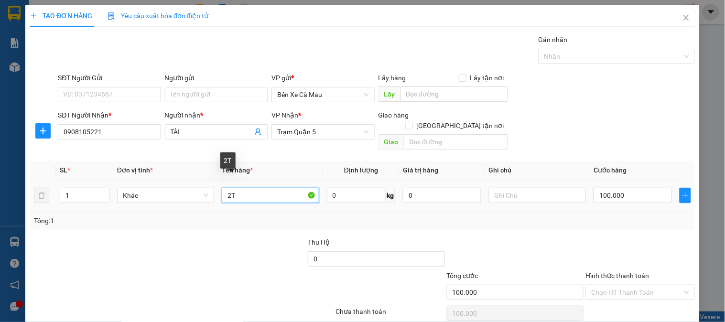
click at [230, 188] on input "2T" at bounding box center [270, 195] width 97 height 15
type input "1T"
click at [624, 188] on input "100.000" at bounding box center [632, 195] width 78 height 15
type input "0"
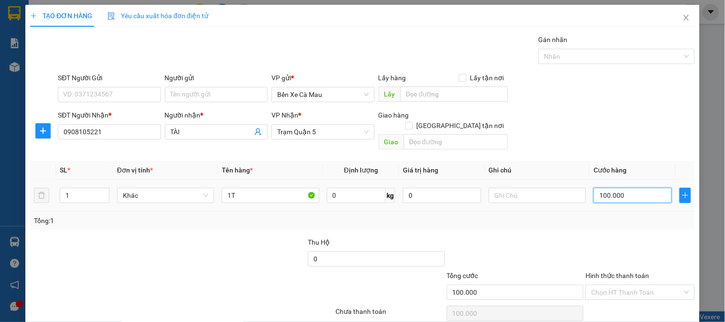
type input "0"
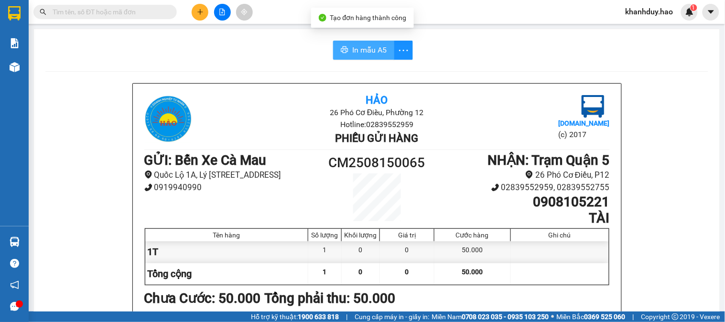
click at [347, 46] on button "In mẫu A5" at bounding box center [363, 50] width 61 height 19
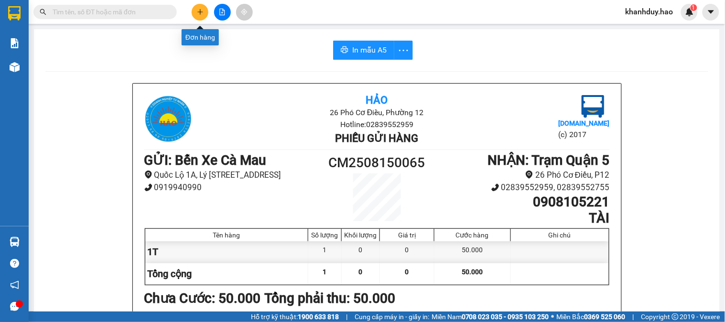
click at [203, 16] on button at bounding box center [200, 12] width 17 height 17
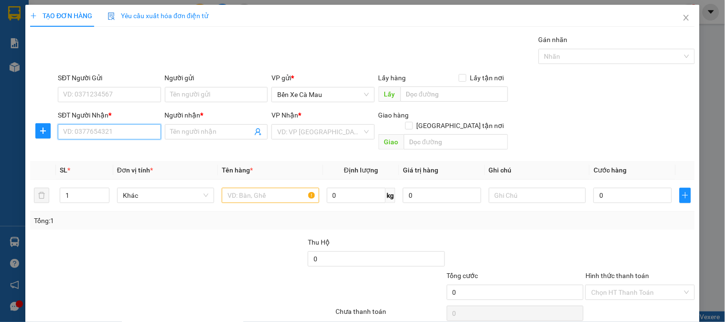
click at [144, 126] on input "SĐT Người Nhận *" at bounding box center [109, 131] width 103 height 15
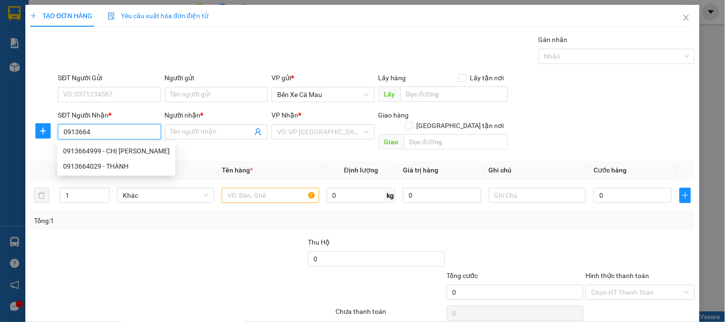
click at [140, 151] on div "0913664999 - CHỊ TUYẾT" at bounding box center [116, 151] width 107 height 11
type input "0913664999"
type input "CHỊ TUYẾT"
type input "40.000"
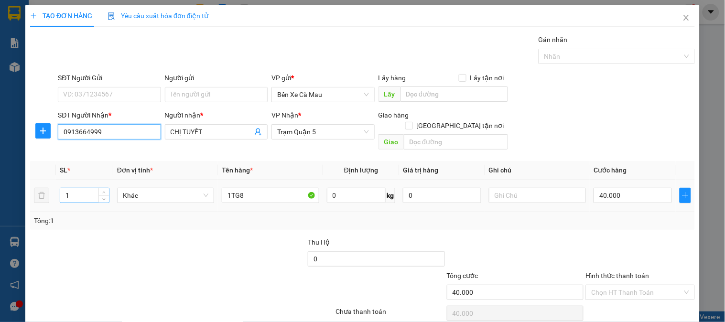
type input "0913664999"
click at [82, 188] on input "1" at bounding box center [84, 195] width 49 height 14
type input "4"
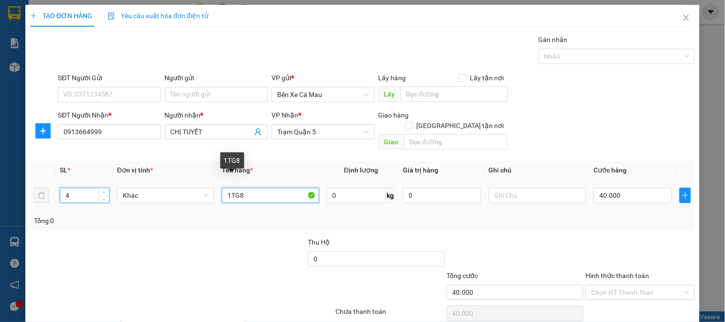
click at [245, 188] on input "1TG8" at bounding box center [270, 195] width 97 height 15
type input "1"
type input "4T"
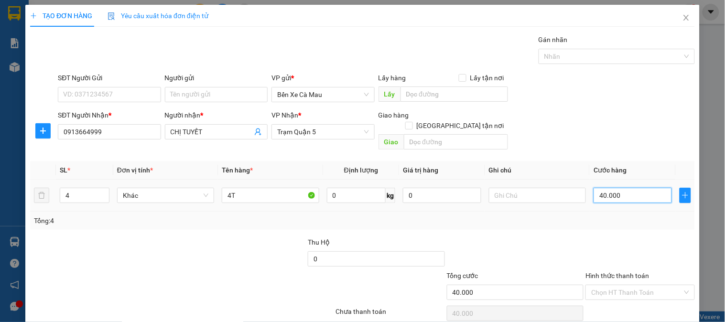
click at [628, 188] on input "40.000" at bounding box center [632, 195] width 78 height 15
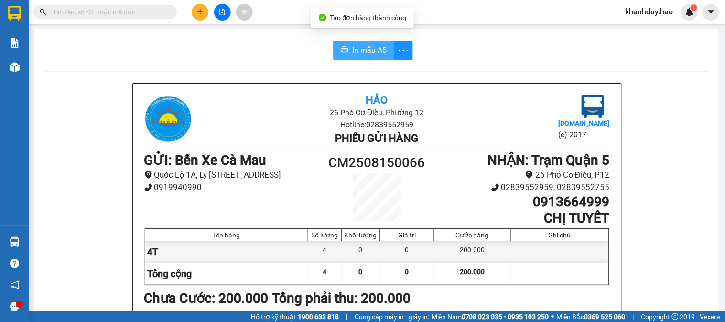
click at [354, 43] on button "In mẫu A5" at bounding box center [363, 50] width 61 height 19
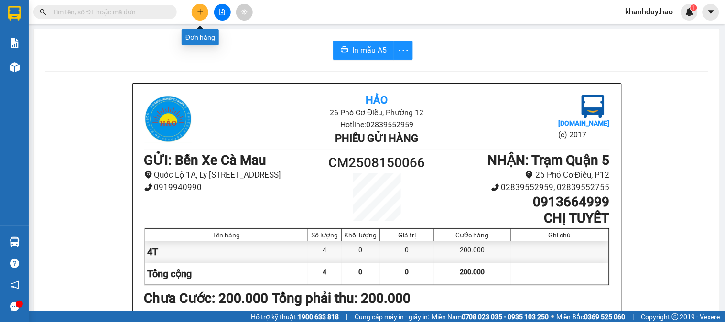
click at [200, 10] on icon "plus" at bounding box center [200, 11] width 0 height 5
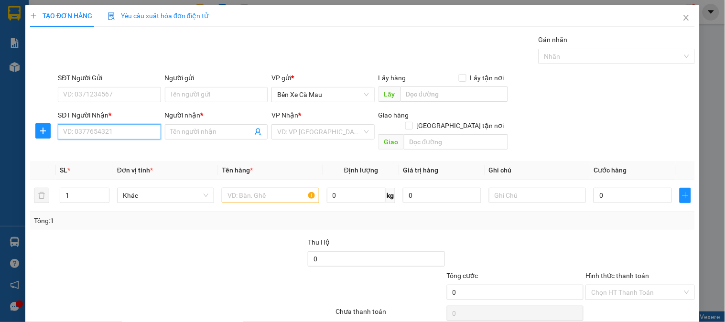
click at [130, 132] on input "SĐT Người Nhận *" at bounding box center [109, 131] width 103 height 15
type input "473"
click at [121, 148] on div "0966602473 - NGÃ 3 CỦ CẢI" at bounding box center [108, 151] width 90 height 11
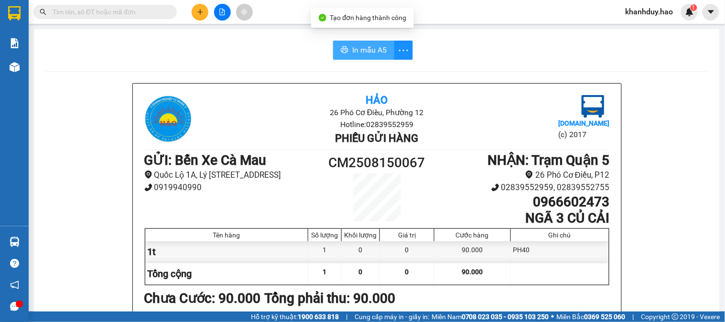
click at [371, 46] on span "In mẫu A5" at bounding box center [369, 50] width 34 height 12
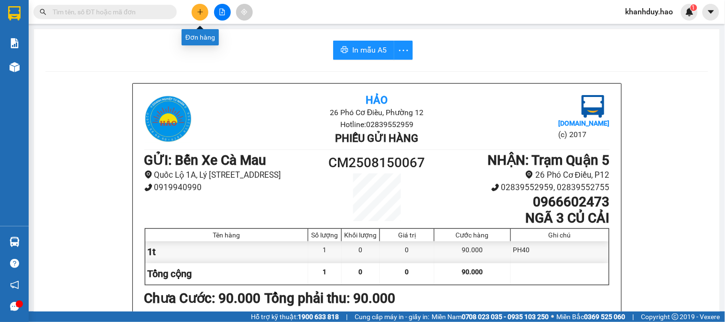
click at [196, 12] on button at bounding box center [200, 12] width 17 height 17
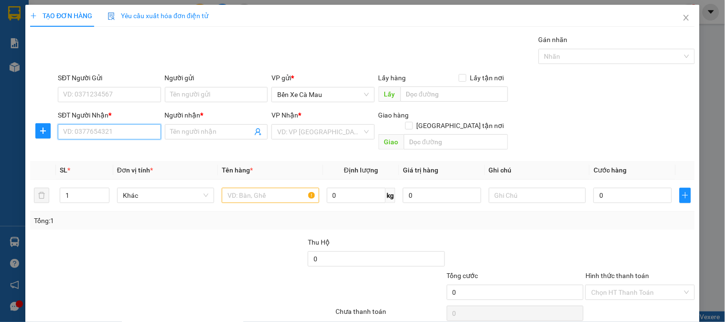
click at [143, 135] on input "SĐT Người Nhận *" at bounding box center [109, 131] width 103 height 15
type input "2"
click at [137, 153] on div "0522171215 - TÂM" at bounding box center [108, 151] width 90 height 11
type input "0522171215"
type input "TÂM"
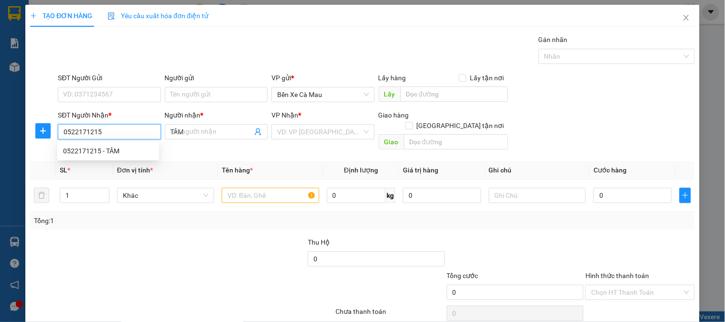
type input "40.000"
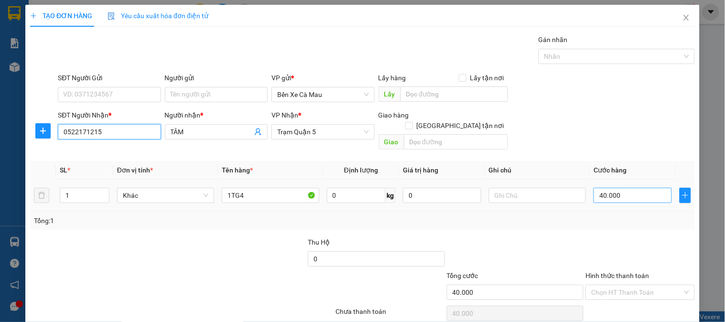
type input "0522171215"
click at [625, 188] on input "40.000" at bounding box center [632, 195] width 78 height 15
type input "0"
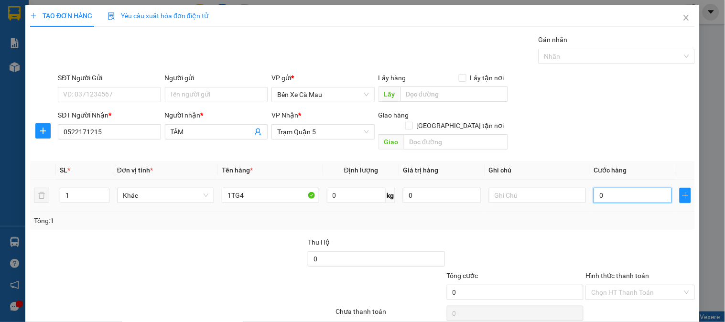
type input "5"
type input "005"
type input "50"
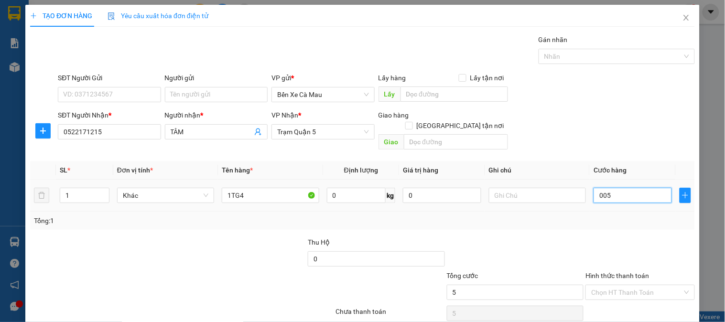
type input "0.050"
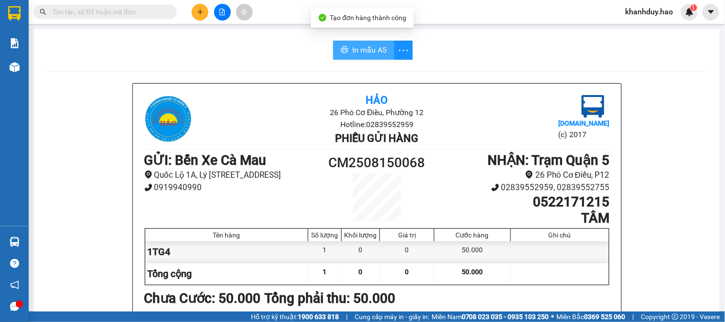
click at [375, 45] on span "In mẫu A5" at bounding box center [369, 50] width 34 height 12
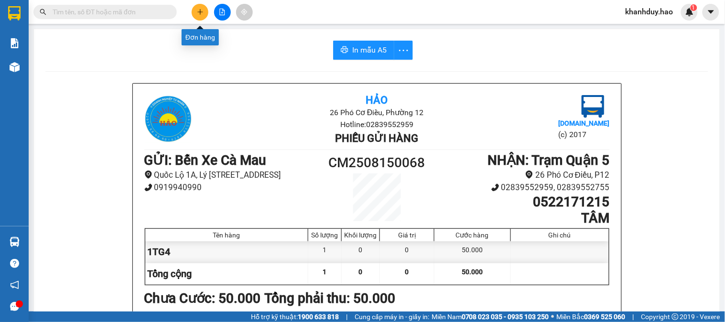
click at [199, 7] on button at bounding box center [200, 12] width 17 height 17
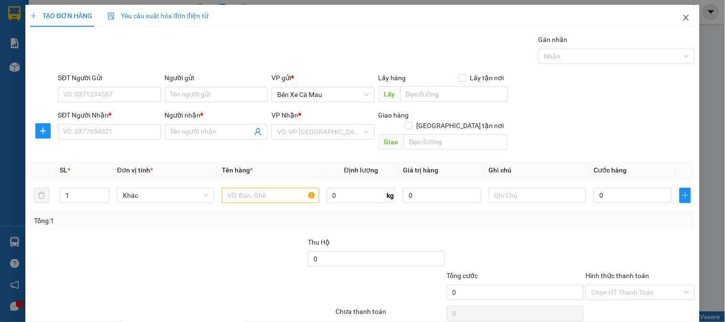
click at [683, 16] on icon "close" at bounding box center [685, 18] width 5 height 6
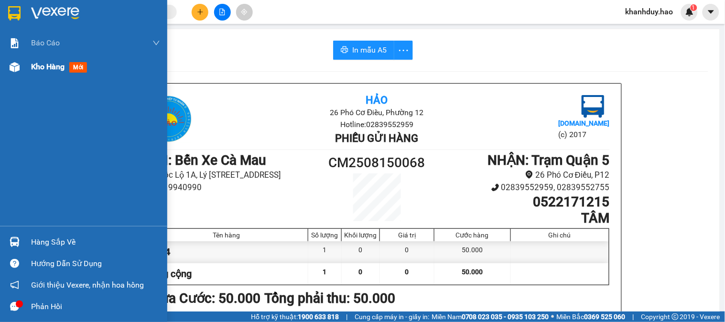
click at [80, 67] on span "mới" at bounding box center [78, 67] width 18 height 11
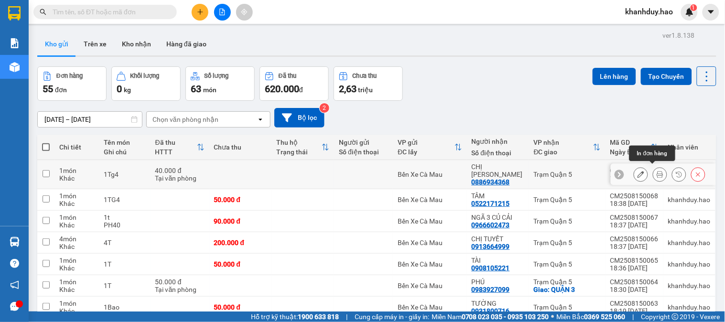
click at [656, 171] on icon at bounding box center [659, 174] width 7 height 7
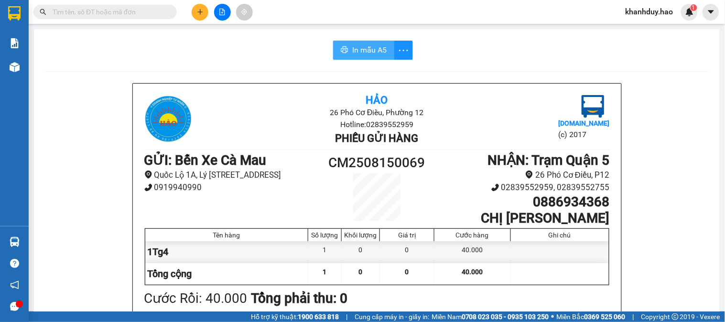
click at [374, 53] on span "In mẫu A5" at bounding box center [369, 50] width 34 height 12
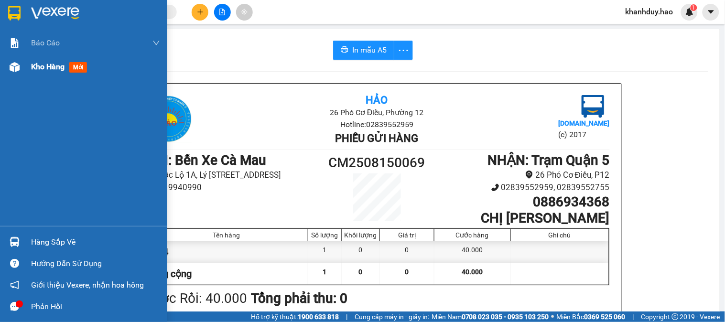
click at [33, 57] on div "Kho hàng mới" at bounding box center [95, 67] width 129 height 24
click at [33, 58] on div "Kho hàng mới" at bounding box center [95, 67] width 129 height 24
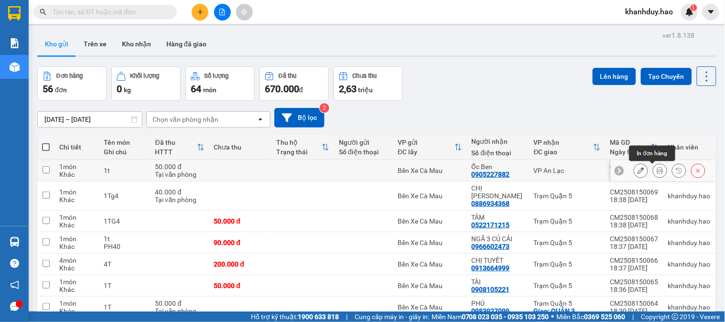
click at [656, 170] on icon at bounding box center [659, 170] width 7 height 7
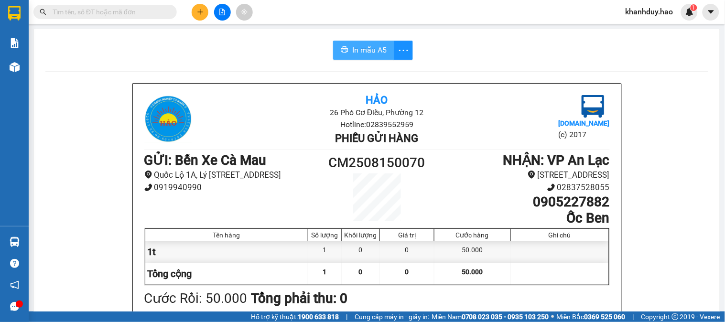
click at [343, 53] on icon "printer" at bounding box center [345, 50] width 8 height 8
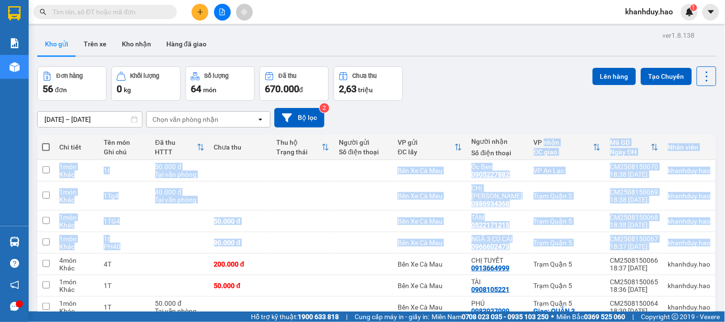
drag, startPoint x: 643, startPoint y: 227, endPoint x: 544, endPoint y: 144, distance: 130.2
click at [140, 37] on button "Kho nhận" at bounding box center [136, 43] width 44 height 23
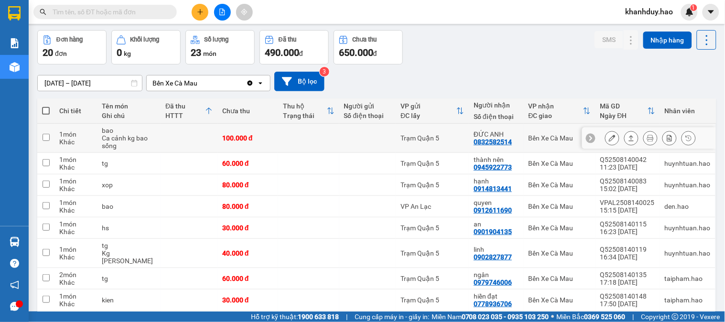
scroll to position [53, 0]
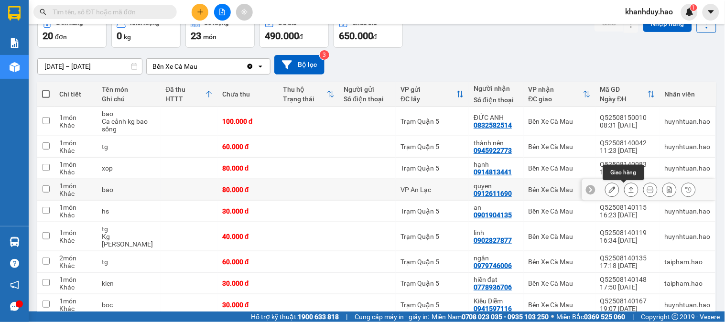
click at [628, 190] on icon at bounding box center [631, 189] width 7 height 7
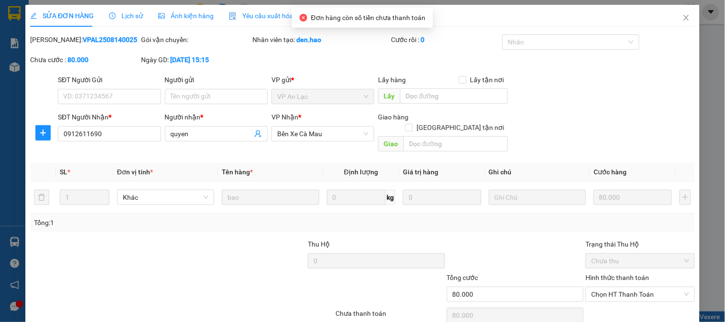
type input "0912611690"
type input "quyen"
type input "80.000"
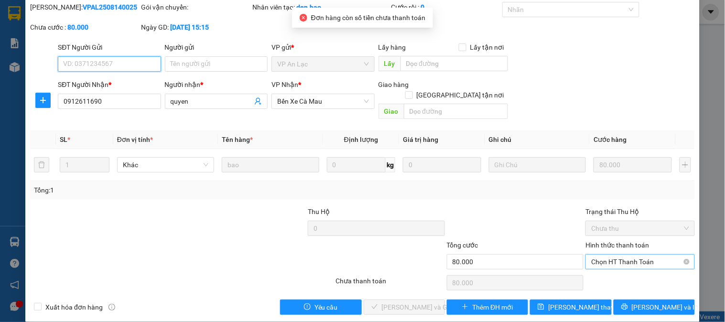
click at [629, 256] on span "Chọn HT Thanh Toán" at bounding box center [639, 262] width 97 height 14
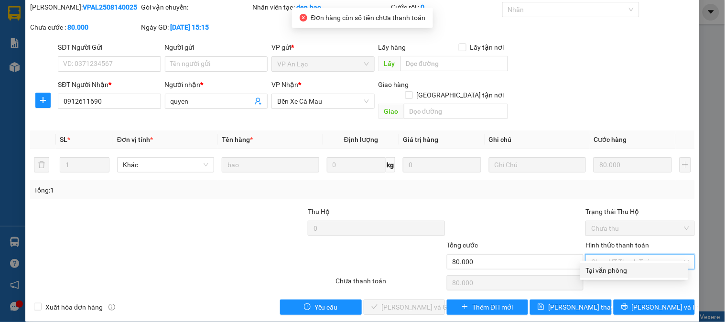
drag, startPoint x: 627, startPoint y: 273, endPoint x: 446, endPoint y: 279, distance: 181.1
click at [627, 273] on div "Tại văn phòng" at bounding box center [634, 270] width 96 height 11
type input "0"
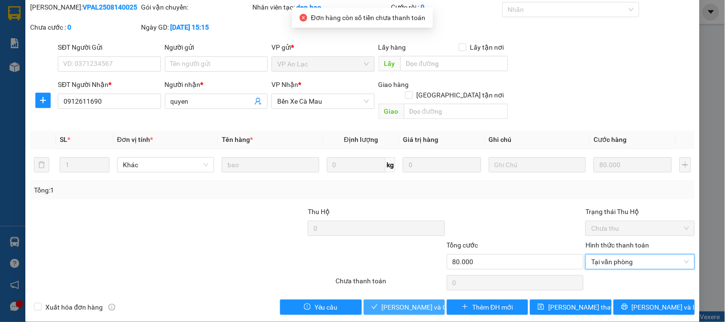
click at [411, 302] on span "[PERSON_NAME] và [PERSON_NAME] hàng" at bounding box center [428, 307] width 92 height 11
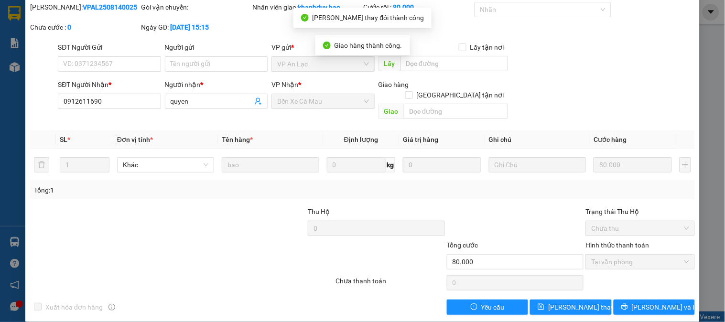
scroll to position [0, 0]
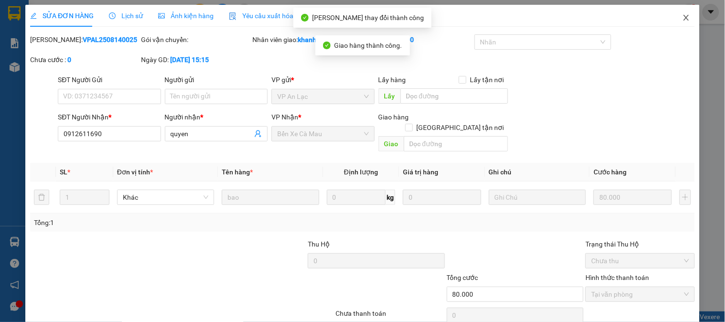
click at [691, 11] on span "Close" at bounding box center [686, 18] width 27 height 27
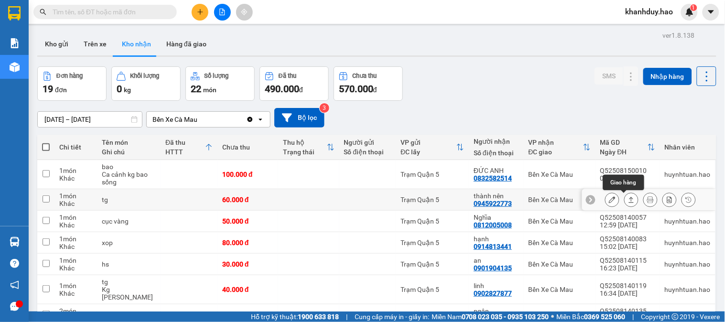
click at [628, 200] on button at bounding box center [630, 200] width 13 height 17
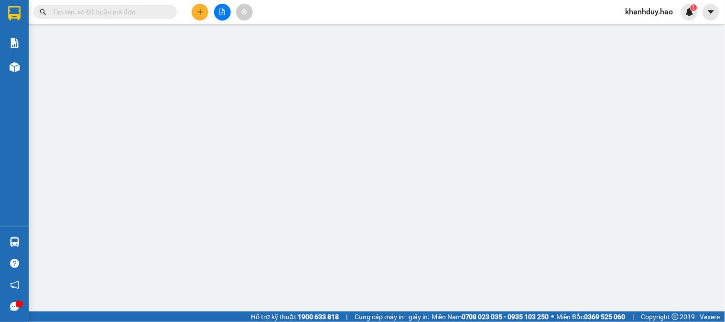
type input "0945922773"
type input "thành nên"
type input "60.000"
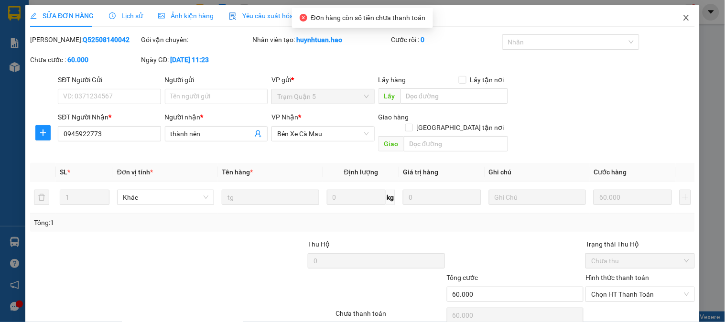
click at [682, 17] on icon "close" at bounding box center [686, 18] width 8 height 8
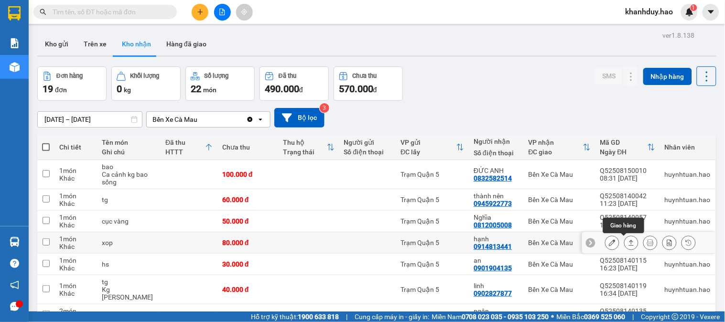
click at [628, 241] on icon at bounding box center [631, 242] width 7 height 7
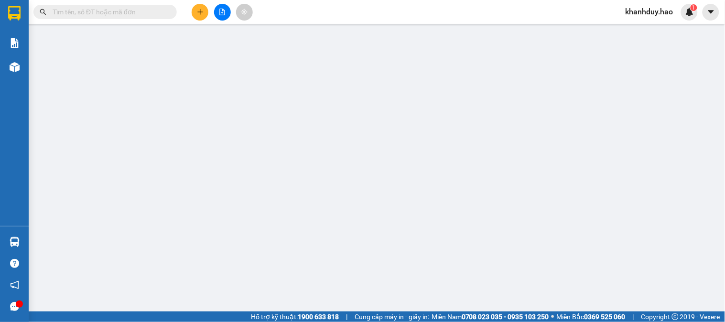
type input "0914813441"
type input "hạnh"
type input "80.000"
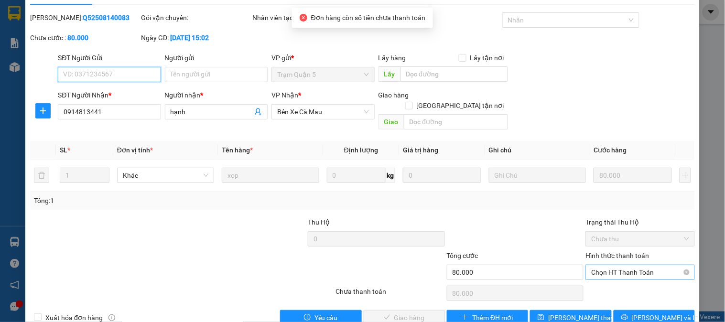
scroll to position [33, 0]
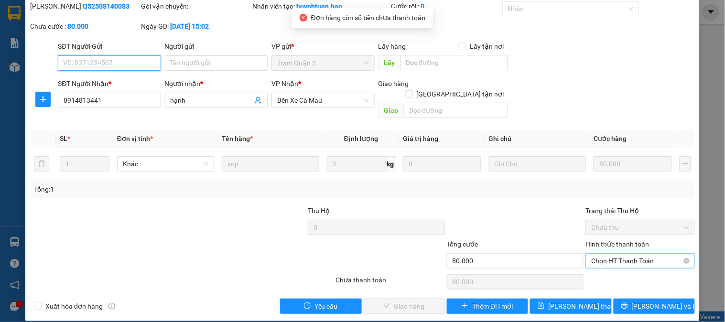
click at [626, 255] on span "Chọn HT Thanh Toán" at bounding box center [639, 261] width 97 height 14
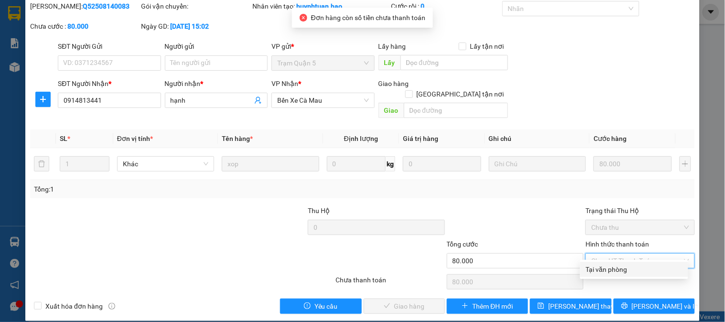
drag, startPoint x: 624, startPoint y: 253, endPoint x: 621, endPoint y: 265, distance: 12.4
click at [624, 254] on span "Chọn HT Thanh Toán" at bounding box center [639, 261] width 97 height 14
drag, startPoint x: 621, startPoint y: 265, endPoint x: 475, endPoint y: 285, distance: 147.0
click at [620, 266] on div "Tại văn phòng" at bounding box center [634, 269] width 96 height 11
type input "0"
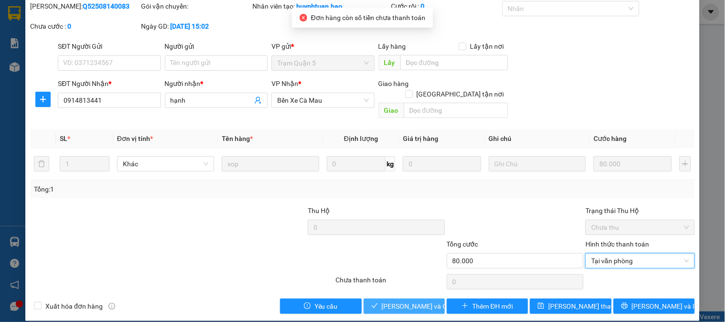
click at [406, 301] on span "[PERSON_NAME] và [PERSON_NAME] hàng" at bounding box center [428, 306] width 92 height 11
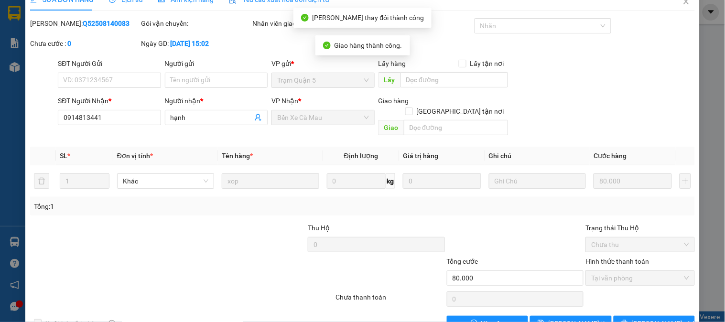
scroll to position [0, 0]
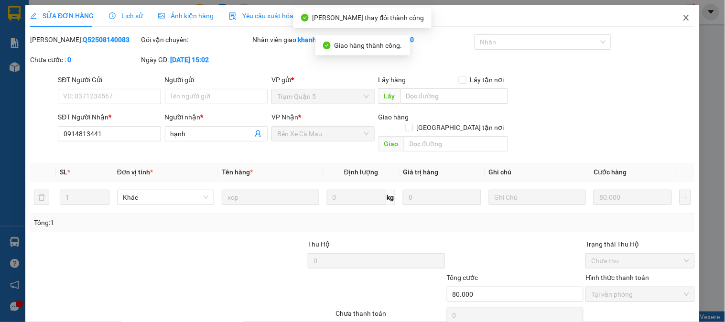
click at [684, 11] on span "Close" at bounding box center [686, 18] width 27 height 27
click at [680, 16] on span "khanhduy.hao" at bounding box center [649, 12] width 63 height 12
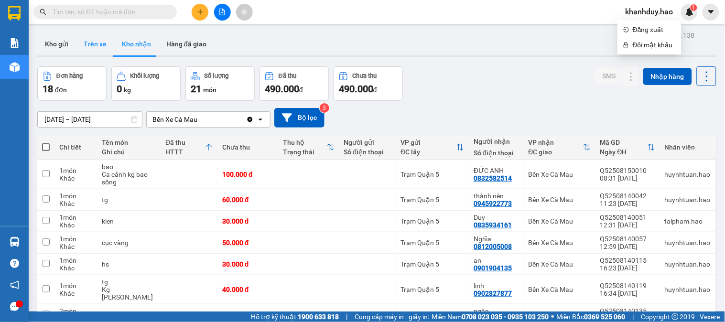
click at [82, 49] on button "Trên xe" at bounding box center [95, 43] width 38 height 23
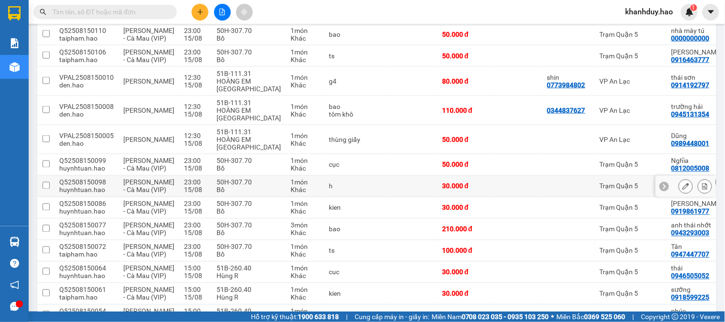
scroll to position [267, 0]
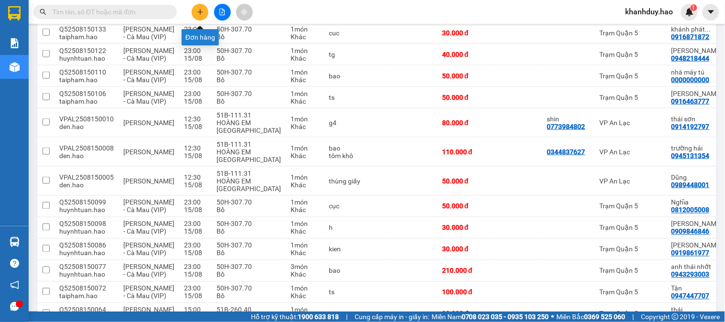
click at [193, 15] on button at bounding box center [200, 12] width 17 height 17
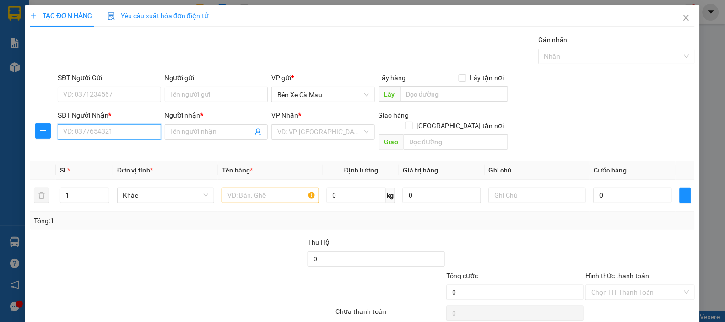
click at [140, 131] on input "SĐT Người Nhận *" at bounding box center [109, 131] width 103 height 15
type input "0909059995"
click at [210, 133] on input "Người nhận *" at bounding box center [212, 132] width 82 height 11
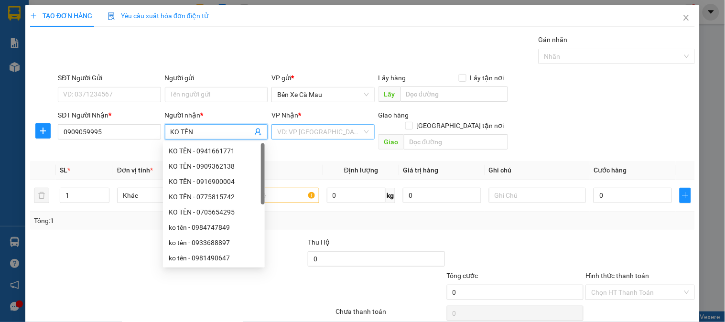
type input "KO TÊN"
click at [305, 129] on input "search" at bounding box center [319, 132] width 85 height 14
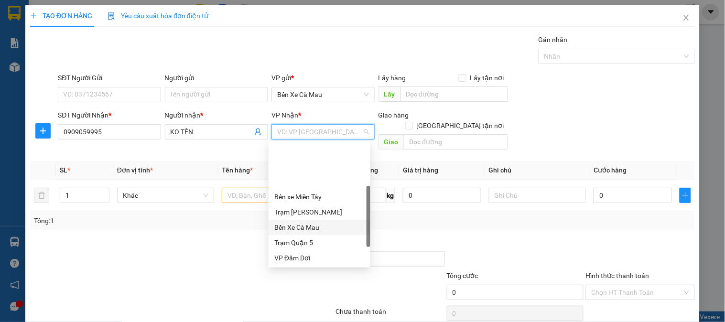
scroll to position [76, 0]
drag, startPoint x: 301, startPoint y: 227, endPoint x: 294, endPoint y: 225, distance: 7.8
click at [301, 227] on div "VP [PERSON_NAME]" at bounding box center [319, 227] width 90 height 11
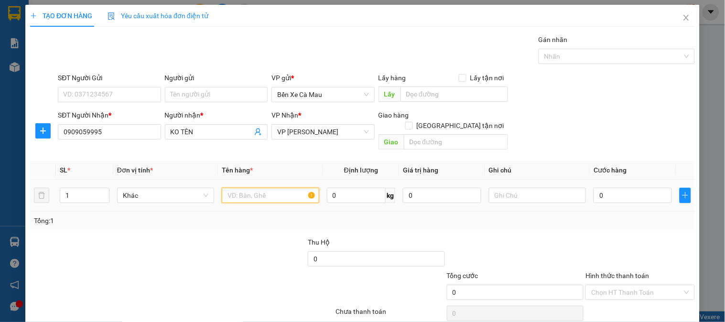
click at [255, 188] on input "text" at bounding box center [270, 195] width 97 height 15
type input "1TG4"
click at [612, 188] on input "0" at bounding box center [632, 195] width 78 height 15
type input "004"
type input "4"
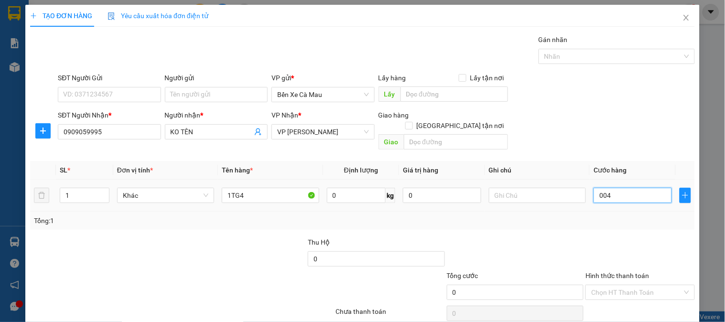
type input "4"
type input "0.040"
type input "40"
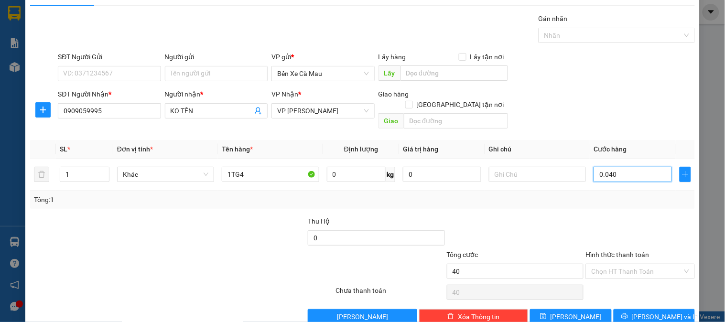
scroll to position [31, 0]
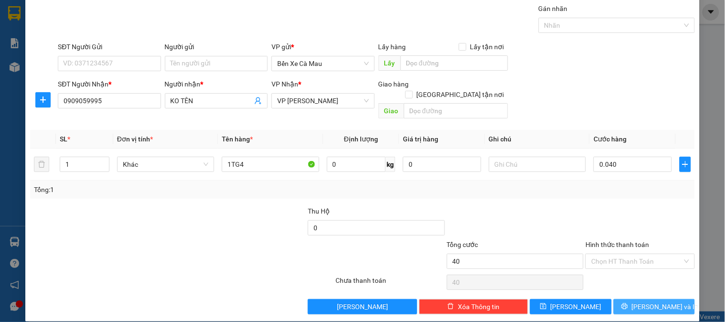
type input "40.000"
click at [657, 301] on span "Lưu và In" at bounding box center [665, 306] width 67 height 11
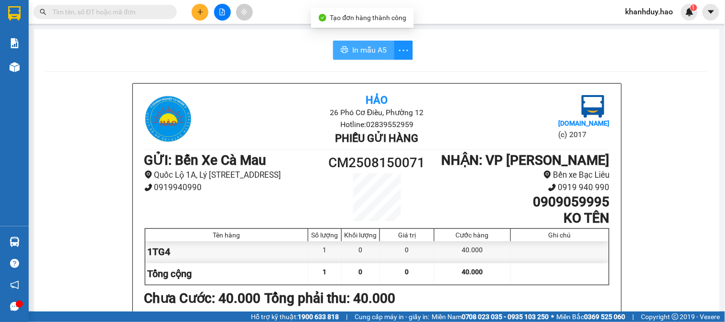
click at [352, 46] on span "In mẫu A5" at bounding box center [369, 50] width 34 height 12
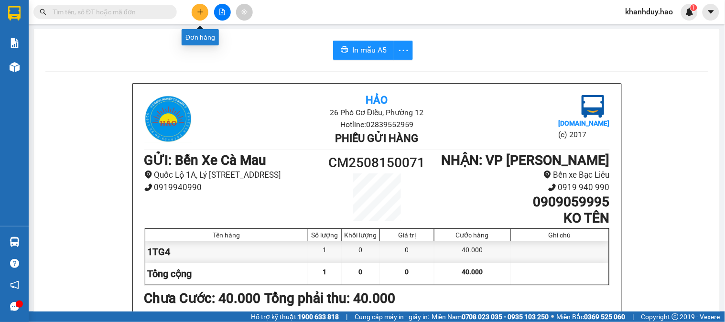
click at [202, 12] on icon "plus" at bounding box center [200, 12] width 7 height 7
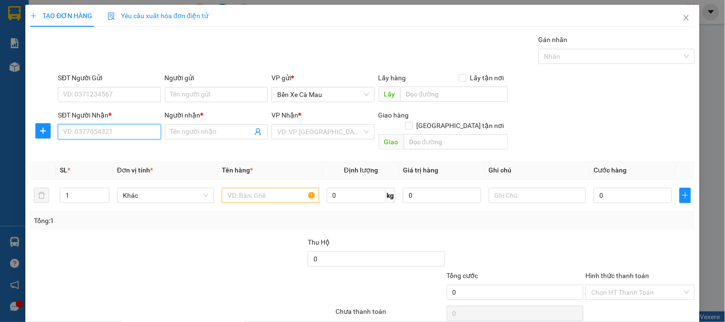
click at [150, 130] on input "SĐT Người Nhận *" at bounding box center [109, 131] width 103 height 15
type input "949510209"
click at [194, 131] on input "Người nhận *" at bounding box center [212, 132] width 82 height 11
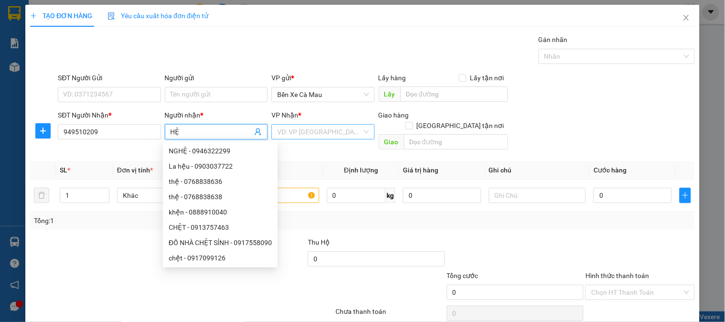
type input "HỆ"
click at [298, 128] on input "search" at bounding box center [319, 132] width 85 height 14
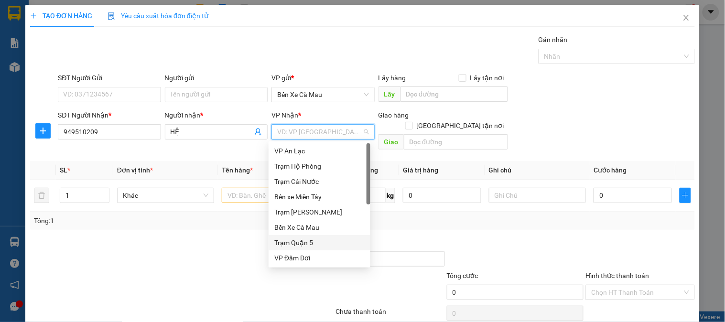
click at [307, 244] on div "Trạm Quận 5" at bounding box center [319, 242] width 90 height 11
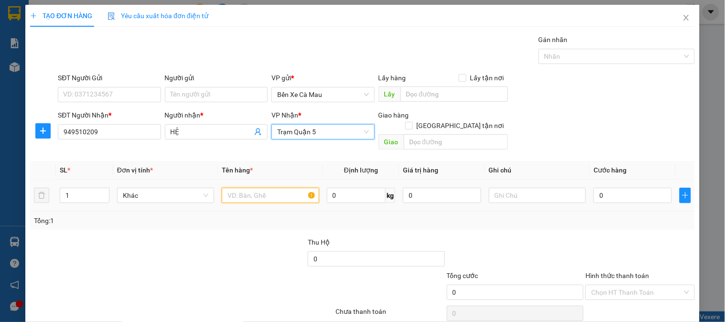
click at [257, 188] on input "text" at bounding box center [270, 195] width 97 height 15
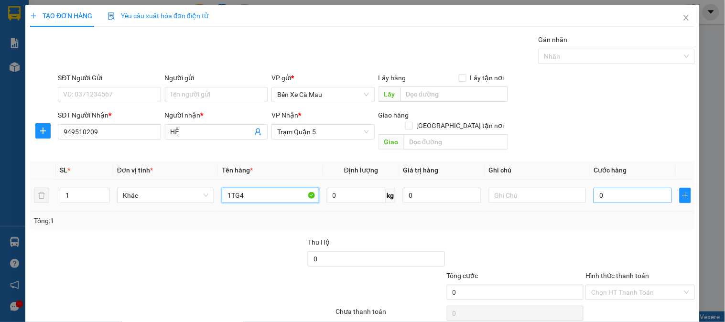
type input "1TG4"
click at [598, 188] on input "0" at bounding box center [632, 195] width 78 height 15
type input "005"
type input "5"
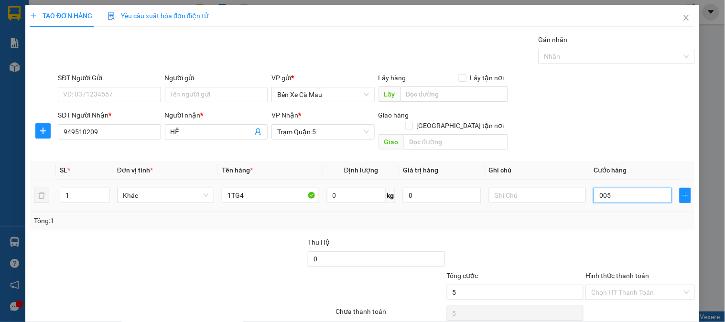
type input "0.050"
type input "50"
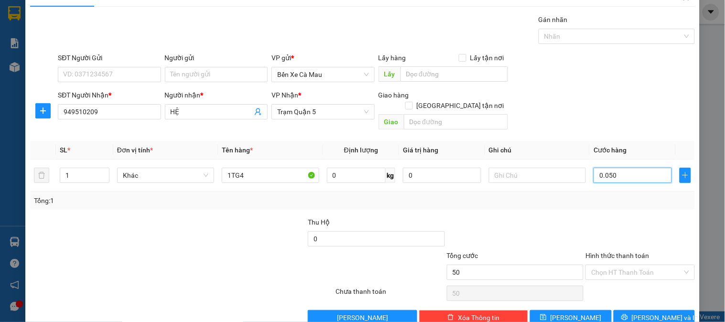
scroll to position [31, 0]
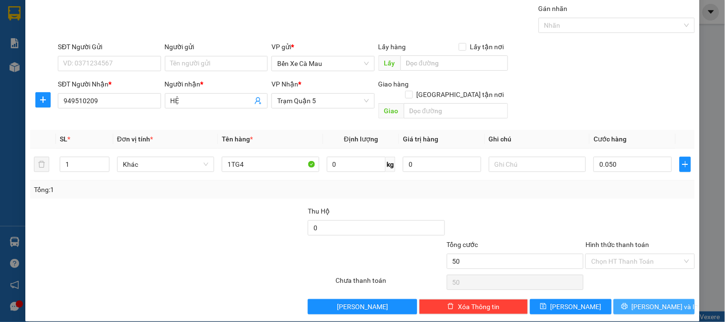
type input "50.000"
click at [650, 301] on span "Lưu và In" at bounding box center [665, 306] width 67 height 11
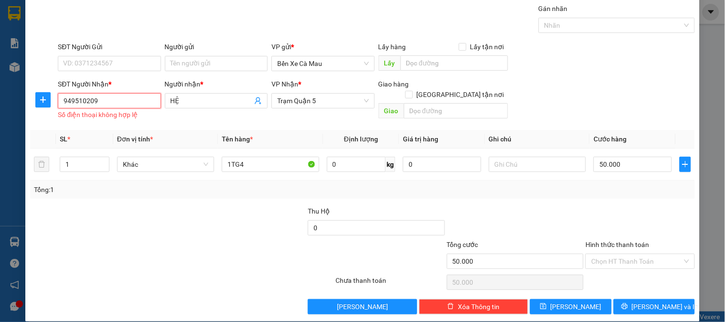
click at [59, 98] on input "949510209" at bounding box center [109, 100] width 103 height 15
type input "0949510209"
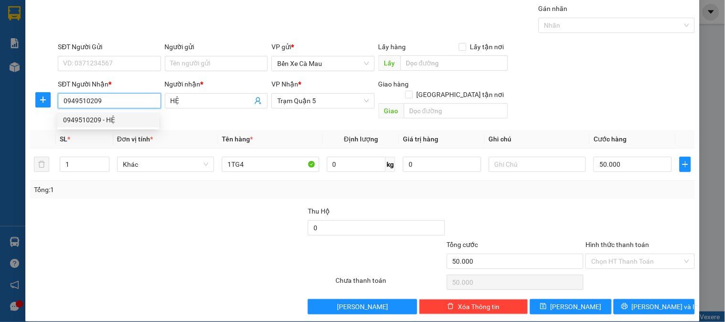
click at [103, 120] on div "0949510209 - HỆ" at bounding box center [108, 120] width 90 height 11
type input "30.000"
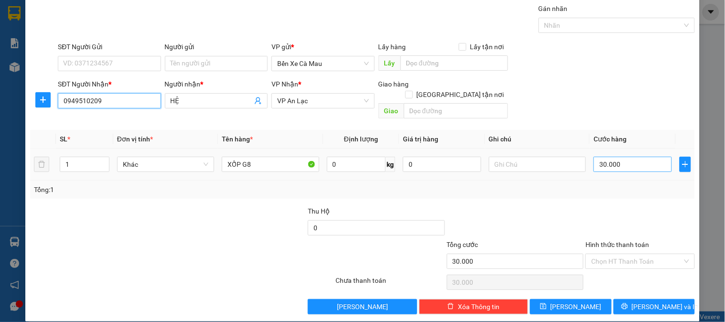
type input "0949510209"
click at [651, 159] on input "30.000" at bounding box center [632, 164] width 78 height 15
type input "0"
type input "005"
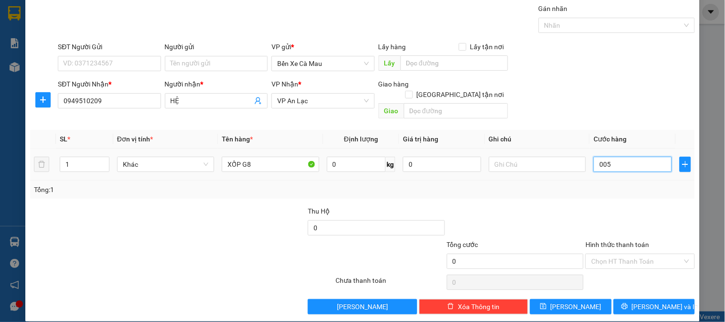
type input "5"
type input "50"
type input "0.050"
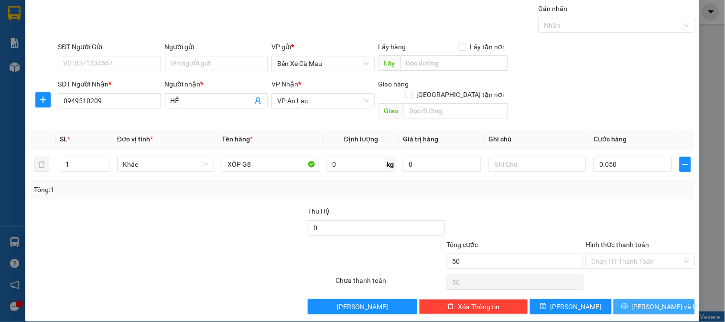
type input "50.000"
click at [652, 301] on span "Lưu và In" at bounding box center [665, 306] width 67 height 11
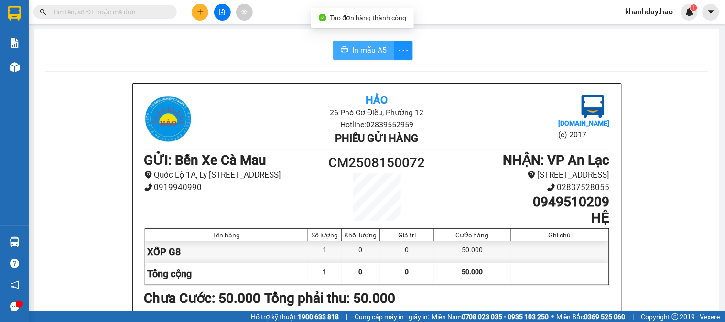
click at [362, 42] on button "In mẫu A5" at bounding box center [363, 50] width 61 height 19
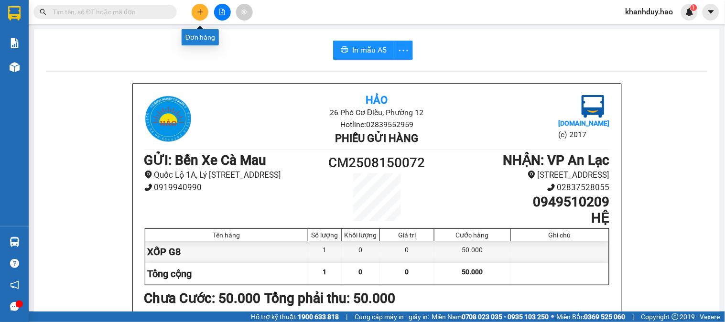
click at [196, 12] on button at bounding box center [200, 12] width 17 height 17
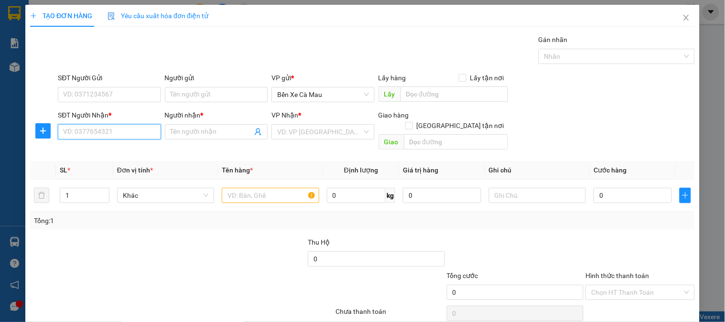
click at [113, 133] on input "SĐT Người Nhận *" at bounding box center [109, 131] width 103 height 15
click at [115, 148] on div "0707956977 - ĐẢO" at bounding box center [108, 151] width 90 height 11
type input "0707956977"
type input "ĐẢO"
type input "40.000"
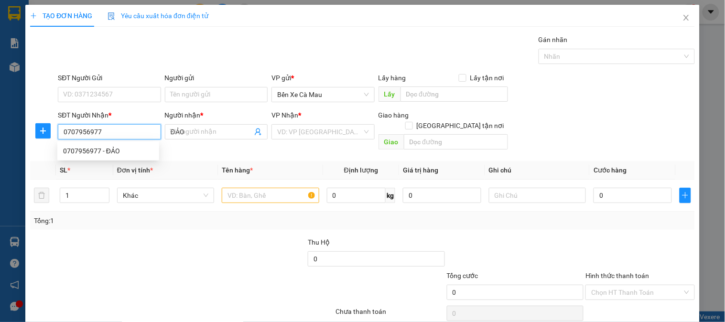
type input "40.000"
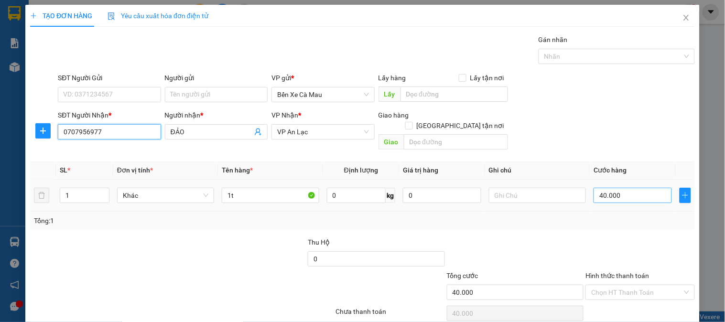
type input "0707956977"
click at [618, 188] on input "40.000" at bounding box center [632, 195] width 78 height 15
type input "0"
type input "005"
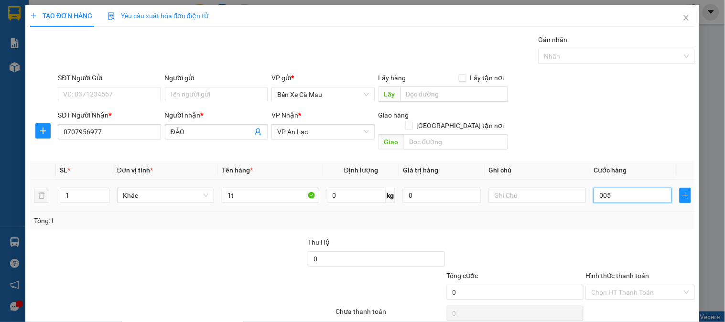
type input "5"
type input "50"
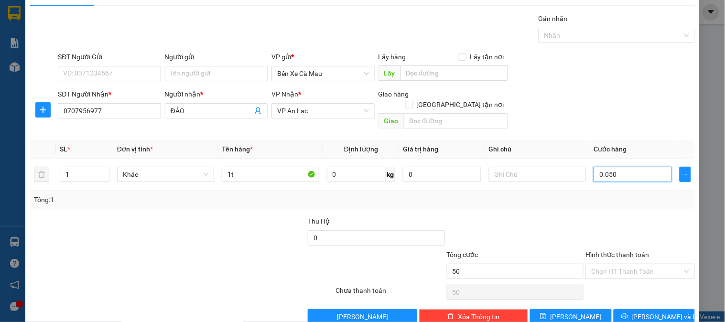
scroll to position [31, 0]
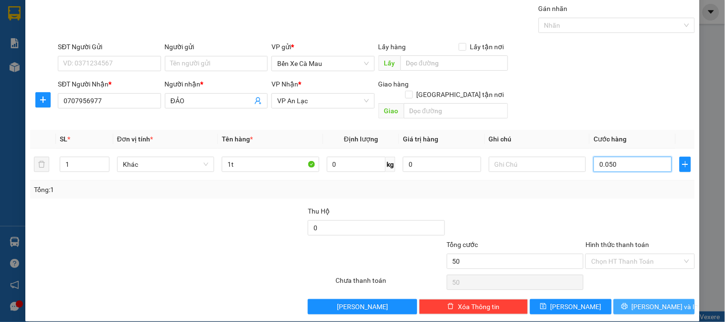
type input "0.050"
type input "50.000"
click at [644, 301] on span "[PERSON_NAME] và In" at bounding box center [665, 306] width 67 height 11
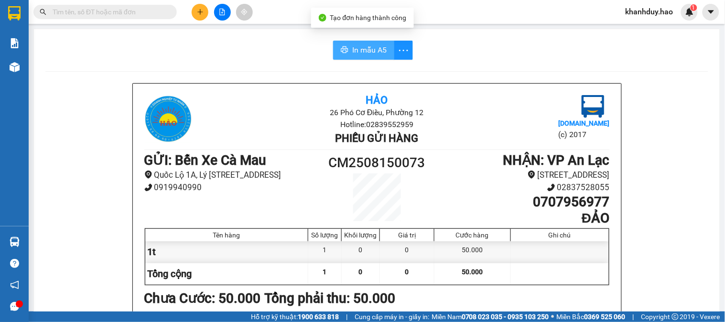
click at [376, 53] on span "In mẫu A5" at bounding box center [369, 50] width 34 height 12
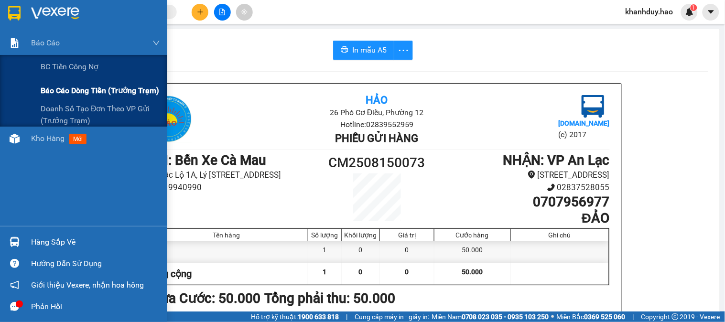
click at [71, 91] on span "Báo cáo dòng tiền (trưởng trạm)" at bounding box center [100, 91] width 118 height 12
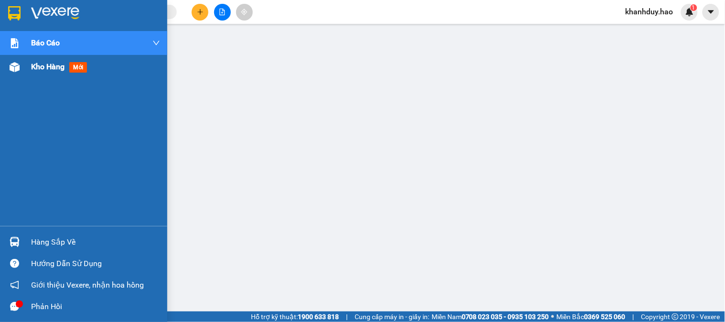
click at [21, 75] on div "Kho hàng mới" at bounding box center [83, 67] width 167 height 24
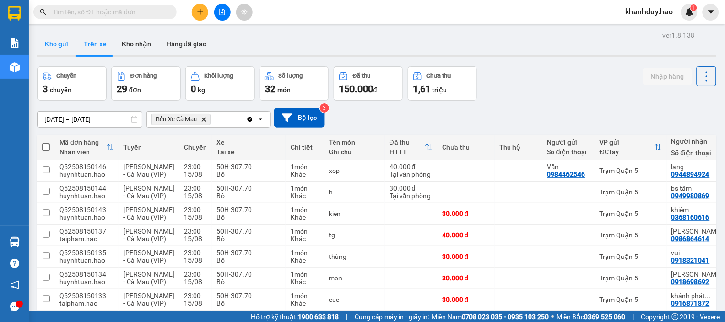
click at [66, 46] on button "Kho gửi" at bounding box center [56, 43] width 39 height 23
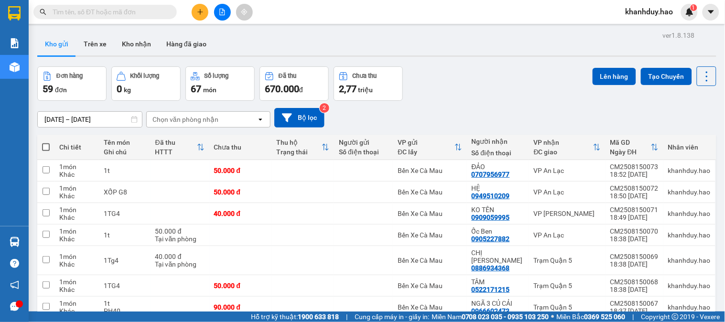
drag, startPoint x: 685, startPoint y: 220, endPoint x: 724, endPoint y: 34, distance: 189.5
click at [724, 34] on main "ver 1.8.138 Kho gửi Trên xe Kho nhận Hàng đã giao Đơn hàng 59 đơn Khối lượng 0 …" at bounding box center [362, 155] width 725 height 311
click at [453, 27] on main "ver 1.8.138 Kho gửi Trên xe Kho nhận Hàng đã giao Đơn hàng 59 đơn Khối lượng 0 …" at bounding box center [362, 155] width 725 height 311
click at [640, 213] on div at bounding box center [640, 213] width 14 height 14
click at [637, 215] on button at bounding box center [640, 213] width 13 height 17
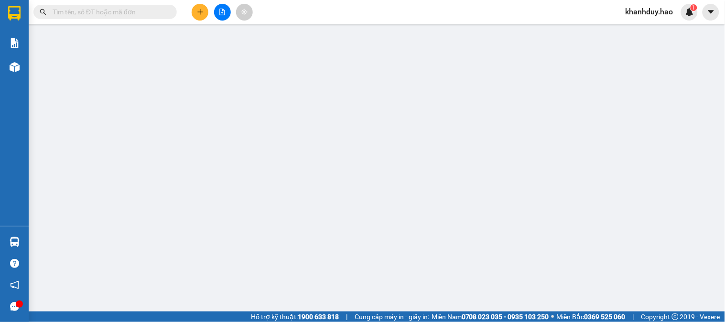
type input "0909059995"
type input "KO TÊN"
type input "40.000"
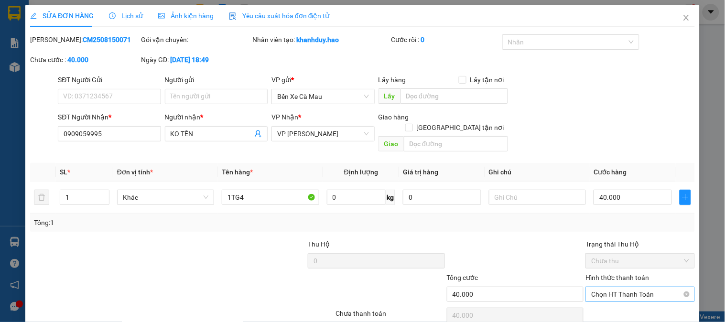
drag, startPoint x: 620, startPoint y: 257, endPoint x: 622, endPoint y: 247, distance: 9.7
click at [621, 287] on div "Chọn HT Thanh Toán" at bounding box center [639, 294] width 109 height 15
click at [617, 261] on div "Total Paid Fee 0 Total UnPaid Fee 40.000 Cash Collection Total Fee Mã ĐH: CM250…" at bounding box center [362, 190] width 664 height 313
click at [619, 287] on span "Chọn HT Thanh Toán" at bounding box center [639, 294] width 97 height 14
click at [618, 295] on div "Tại văn phòng" at bounding box center [634, 302] width 108 height 15
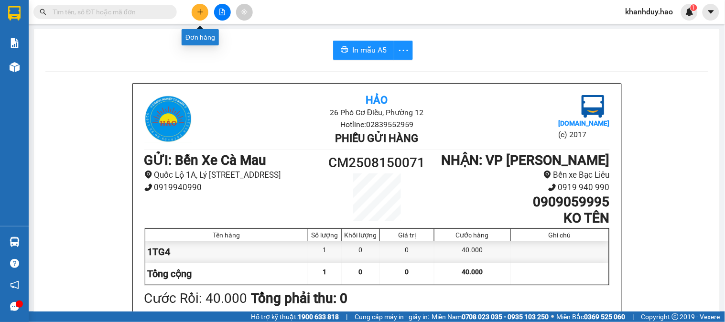
click at [203, 11] on icon "plus" at bounding box center [200, 12] width 7 height 7
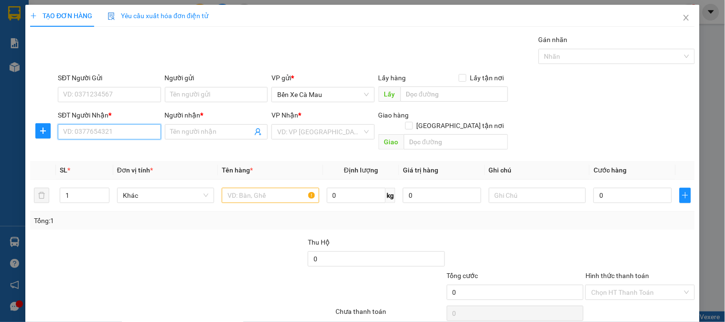
click at [125, 129] on input "SĐT Người Nhận *" at bounding box center [109, 131] width 103 height 15
click at [129, 150] on div "0707946224 - PHONG" at bounding box center [108, 151] width 90 height 11
type input "0707946224"
type input "PHONG"
type input "60.000"
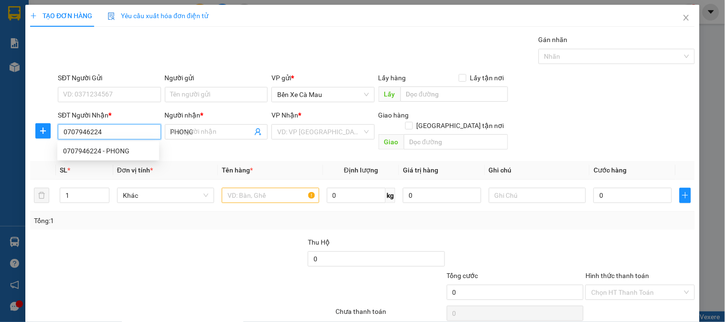
type input "60.000"
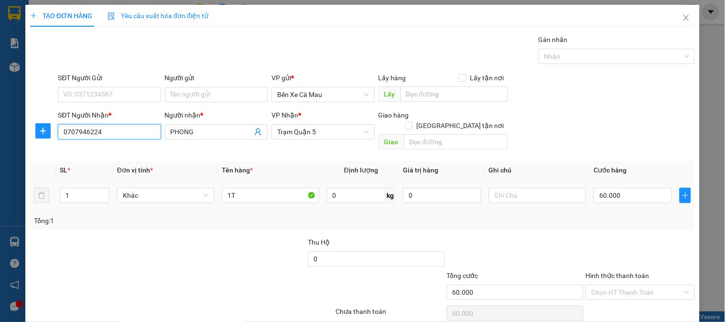
type input "0707946224"
click at [618, 188] on input "60.000" at bounding box center [632, 195] width 78 height 15
type input "0"
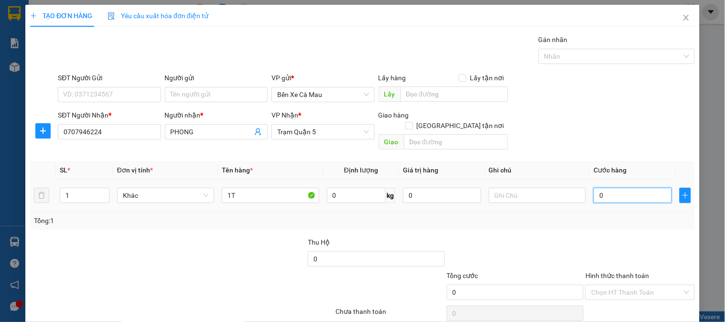
type input "7"
type input "007"
type input "70"
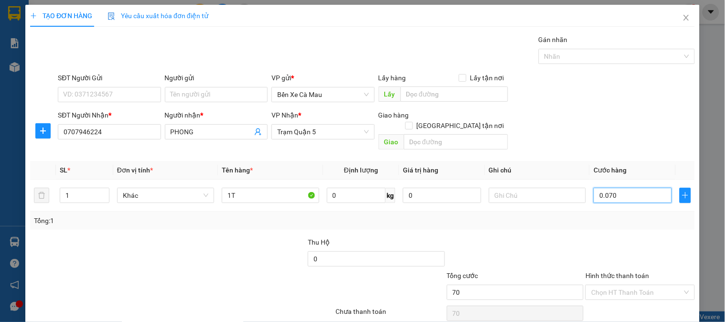
type input "0.070"
type input "70.000"
click at [615, 272] on label "Hình thức thanh toán" at bounding box center [617, 276] width 64 height 8
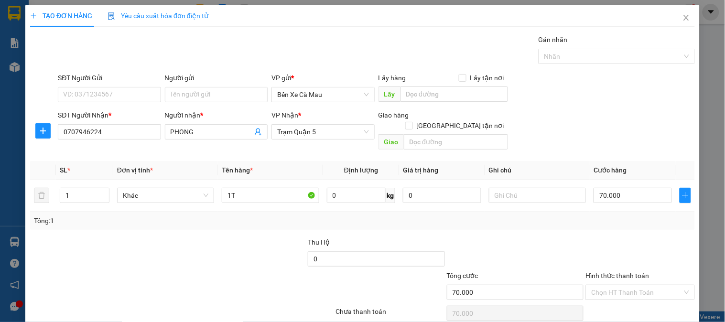
click at [615, 285] on input "Hình thức thanh toán" at bounding box center [636, 292] width 91 height 14
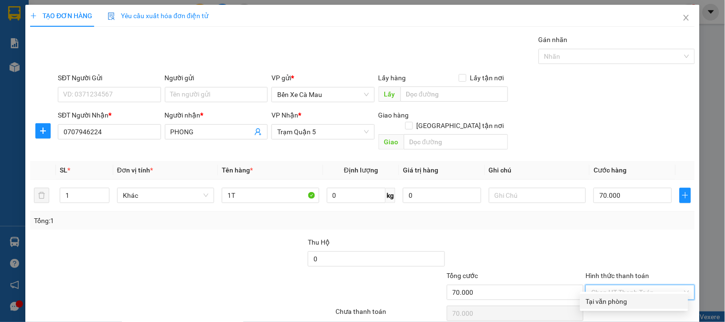
click at [621, 296] on div "Tại văn phòng" at bounding box center [634, 301] width 96 height 11
type input "0"
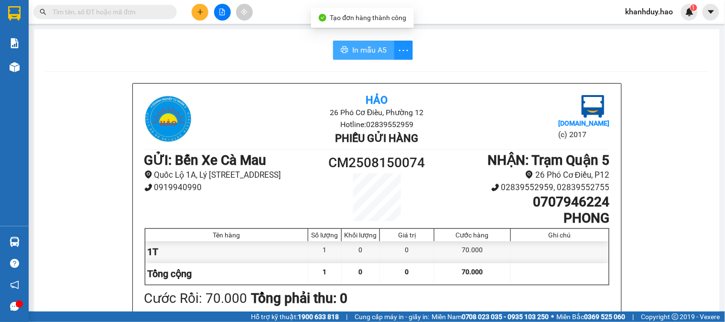
click at [375, 49] on span "In mẫu A5" at bounding box center [369, 50] width 34 height 12
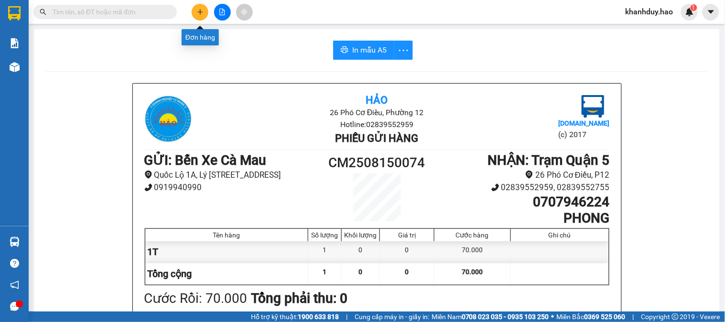
click at [200, 16] on button at bounding box center [200, 12] width 17 height 17
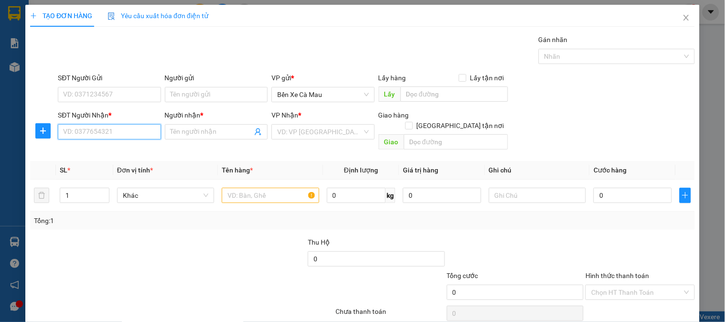
click at [112, 130] on input "SĐT Người Nhận *" at bounding box center [109, 131] width 103 height 15
click at [114, 150] on div "0389590125 - THUA" at bounding box center [108, 151] width 90 height 11
type input "0389590125"
type input "THUA"
type input "50.000"
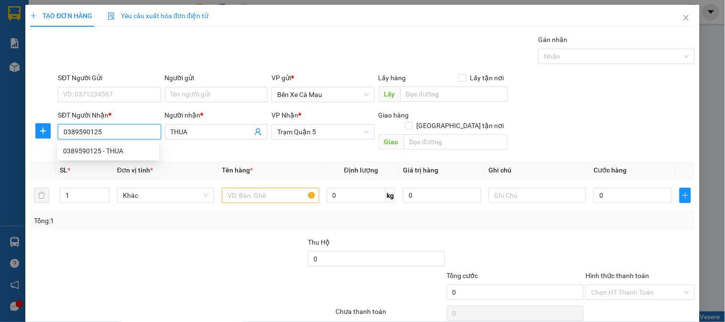
type input "50.000"
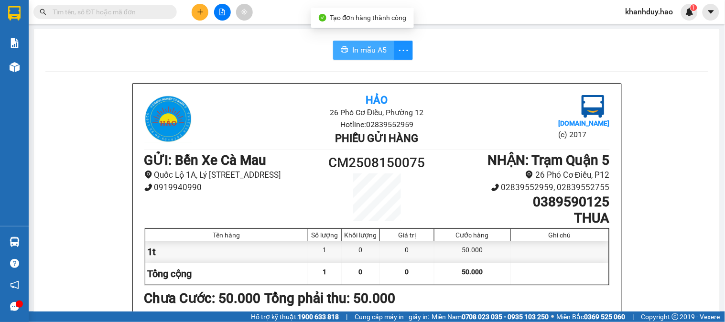
click at [360, 41] on button "In mẫu A5" at bounding box center [363, 50] width 61 height 19
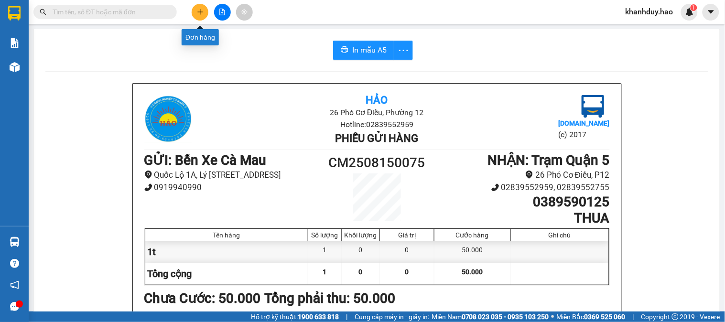
click at [199, 13] on icon "plus" at bounding box center [200, 12] width 7 height 7
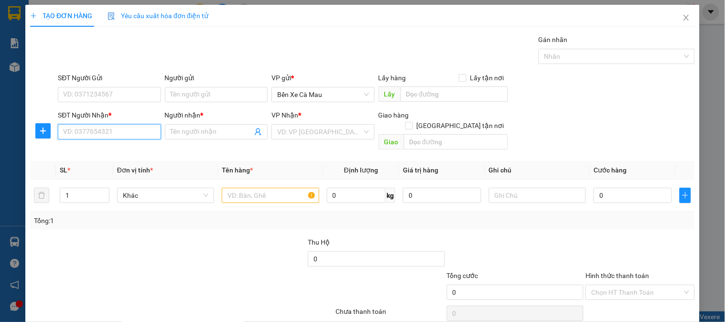
click at [107, 127] on input "SĐT Người Nhận *" at bounding box center [109, 131] width 103 height 15
click at [109, 153] on div "0908768124 - HOÀNG" at bounding box center [108, 151] width 90 height 11
type input "0908768124"
type input "HOÀNG"
type input "50.000"
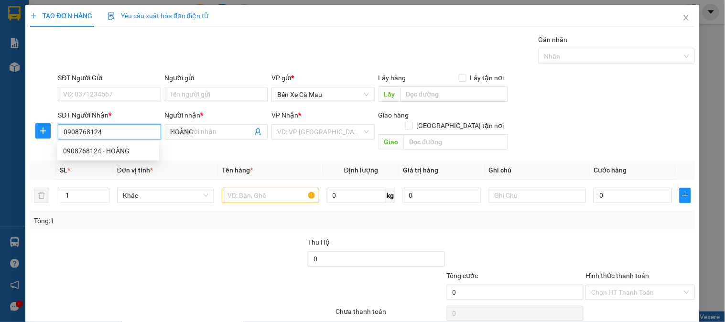
type input "50.000"
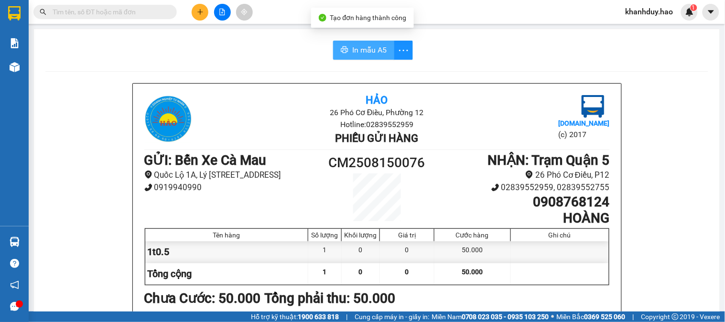
click at [364, 50] on span "In mẫu A5" at bounding box center [369, 50] width 34 height 12
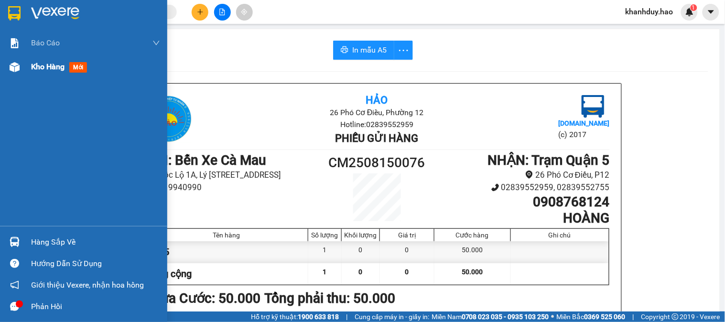
click at [82, 64] on span "mới" at bounding box center [78, 67] width 18 height 11
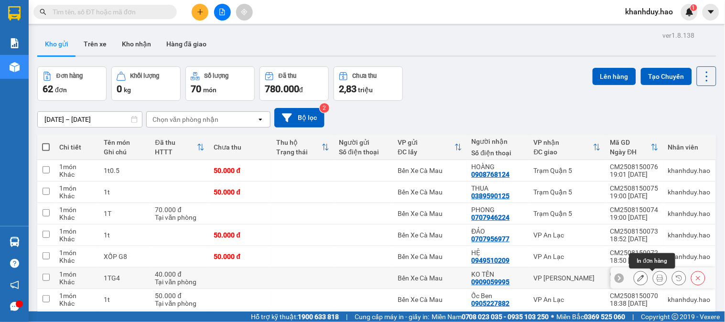
click at [656, 280] on icon at bounding box center [659, 278] width 7 height 7
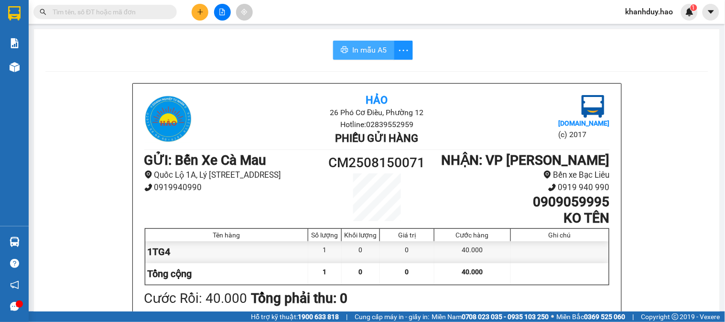
click at [365, 51] on span "In mẫu A5" at bounding box center [369, 50] width 34 height 12
click at [208, 16] on div at bounding box center [222, 12] width 72 height 17
click at [193, 6] on button at bounding box center [200, 12] width 17 height 17
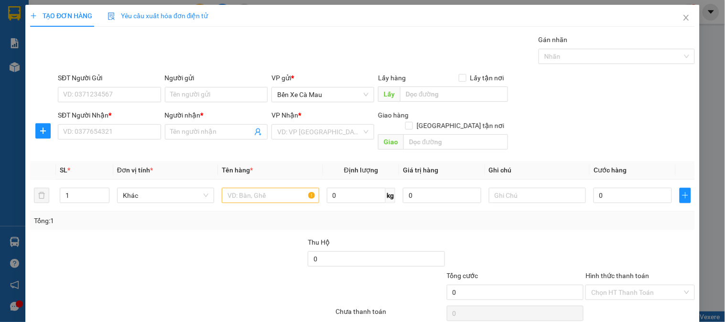
click at [206, 12] on div "TẠO ĐƠN HÀNG Yêu cầu xuất hóa đơn điện tử" at bounding box center [362, 16] width 664 height 22
click at [94, 142] on div "SĐT Người Nhận * VD: 0377654321" at bounding box center [109, 126] width 103 height 33
click at [97, 139] on input "SĐT Người Nhận *" at bounding box center [109, 131] width 103 height 15
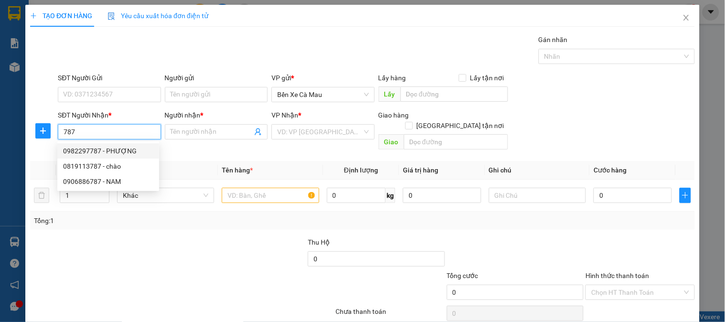
click at [99, 154] on div "0982297787 - PHƯỢNG" at bounding box center [108, 151] width 90 height 11
type input "0982297787"
type input "PHƯỢNG"
type input "40.000"
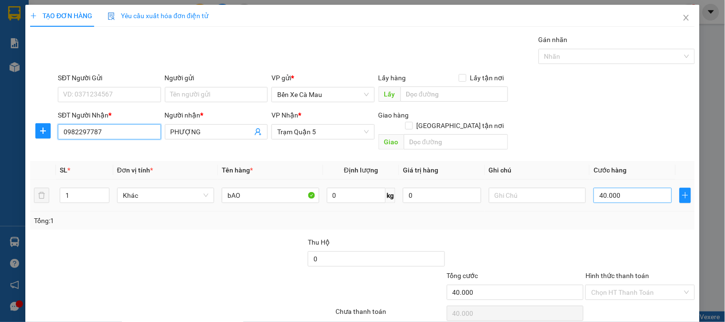
type input "0982297787"
click at [650, 189] on input "40.000" at bounding box center [632, 195] width 78 height 15
type input "0"
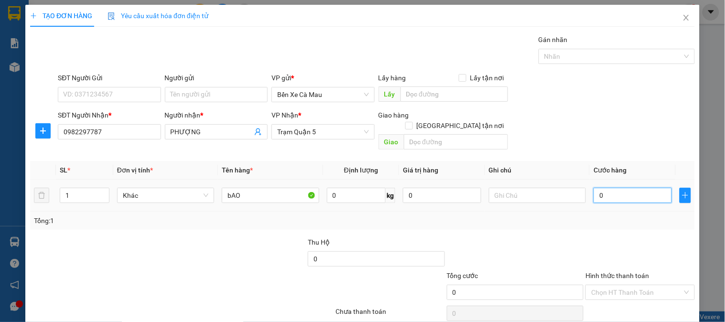
type input "3"
type input "003"
type input "30"
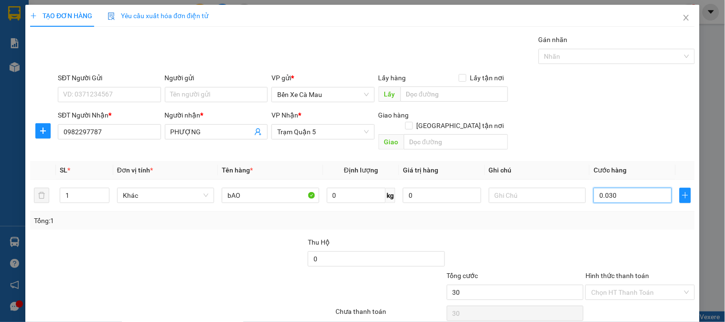
type input "0.030"
type input "30.000"
drag, startPoint x: 686, startPoint y: 87, endPoint x: 684, endPoint y: 92, distance: 5.3
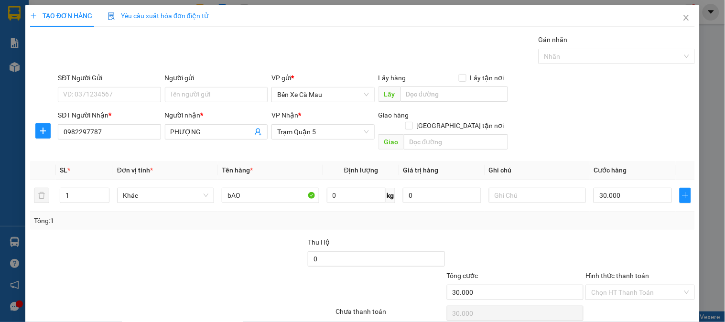
click at [686, 88] on div "SĐT Người Gửi VD: 0371234567 Người gửi Tên người gửi VP gửi * Bến Xe Cà Mau Lấy…" at bounding box center [376, 89] width 641 height 33
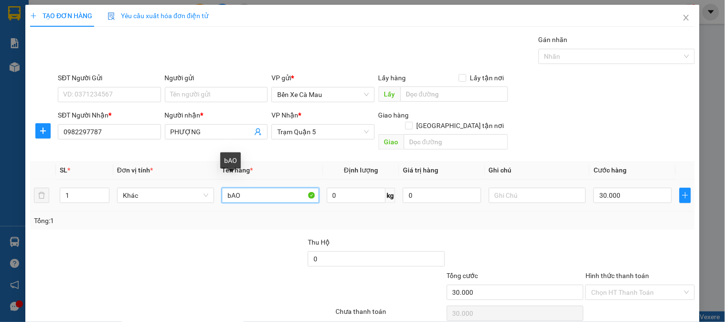
click at [244, 188] on input "bAO" at bounding box center [270, 195] width 97 height 15
type input "b"
type input "BỌC"
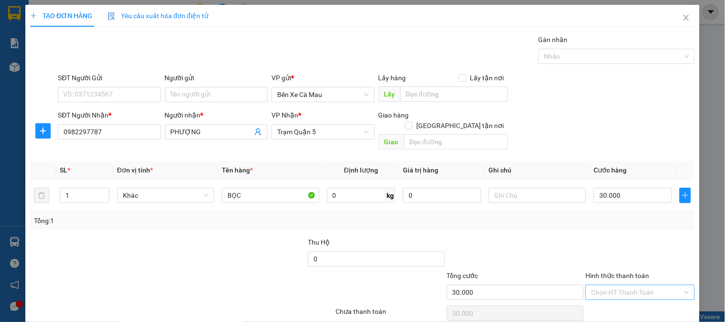
click at [665, 285] on input "Hình thức thanh toán" at bounding box center [636, 292] width 91 height 14
click at [608, 294] on div "Tại văn phòng" at bounding box center [634, 300] width 108 height 15
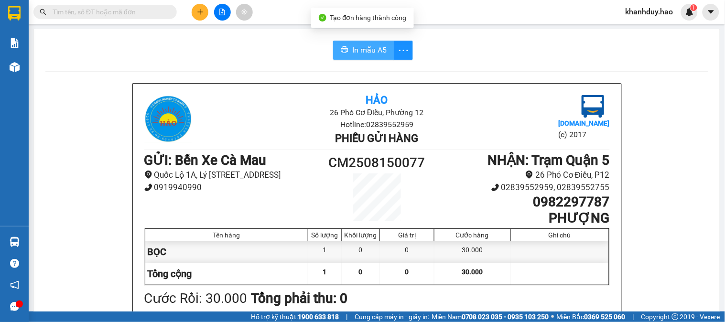
click at [367, 58] on button "In mẫu A5" at bounding box center [363, 50] width 61 height 19
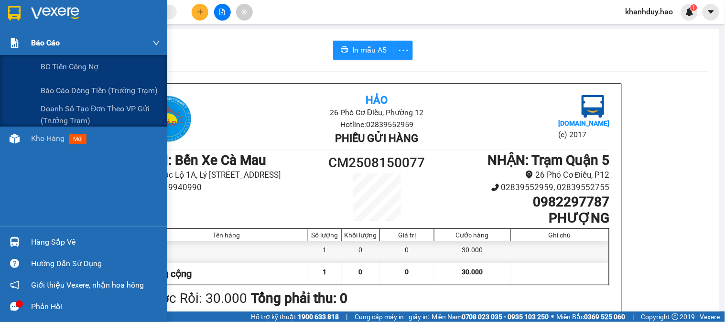
click at [39, 45] on span "Báo cáo" at bounding box center [45, 43] width 29 height 12
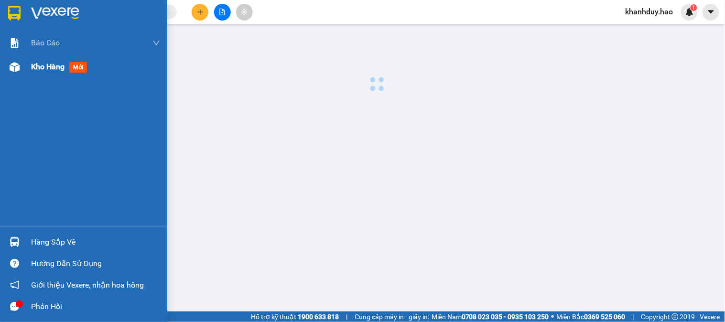
click at [44, 62] on span "Kho hàng" at bounding box center [47, 66] width 33 height 9
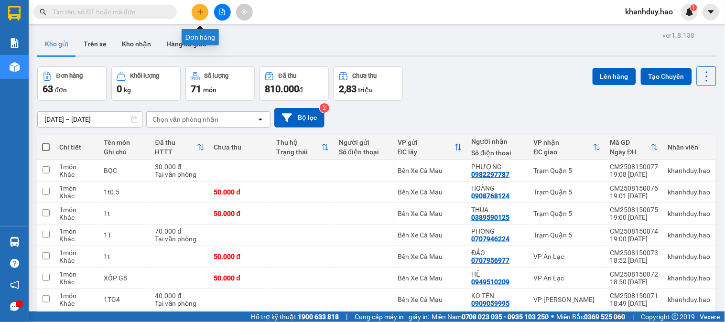
click at [203, 7] on button at bounding box center [200, 12] width 17 height 17
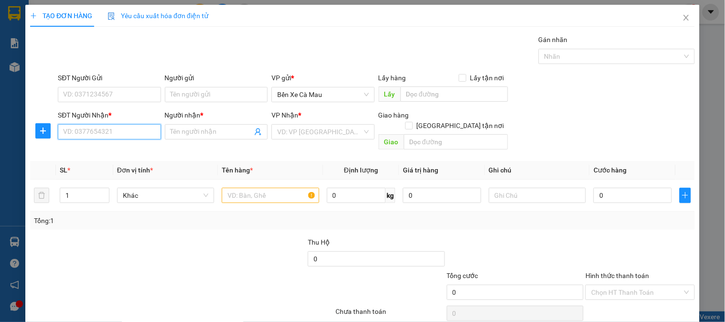
click at [110, 134] on input "SĐT Người Nhận *" at bounding box center [109, 131] width 103 height 15
type input "0812770098"
click at [110, 149] on div "0812770098 - KIỆT" at bounding box center [108, 151] width 90 height 11
type input "KIỆT"
type input "40.000"
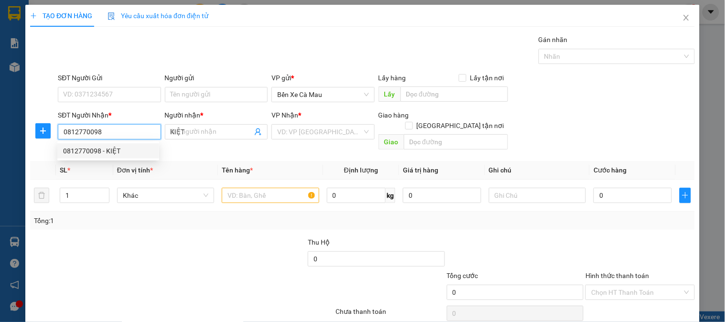
type input "40.000"
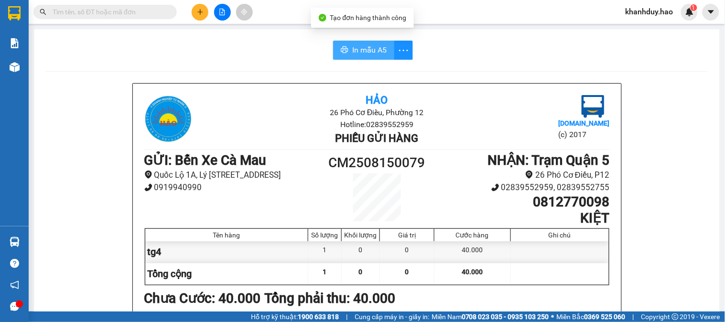
click at [364, 49] on span "In mẫu A5" at bounding box center [369, 50] width 34 height 12
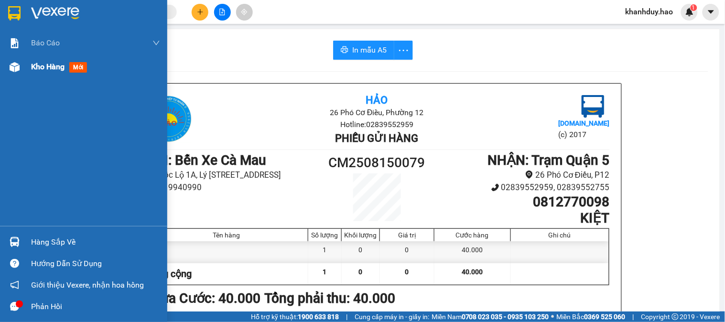
click at [76, 68] on span "mới" at bounding box center [78, 67] width 18 height 11
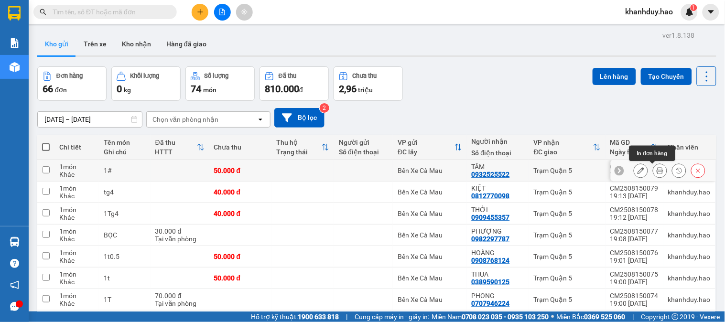
click at [656, 171] on icon at bounding box center [659, 170] width 7 height 7
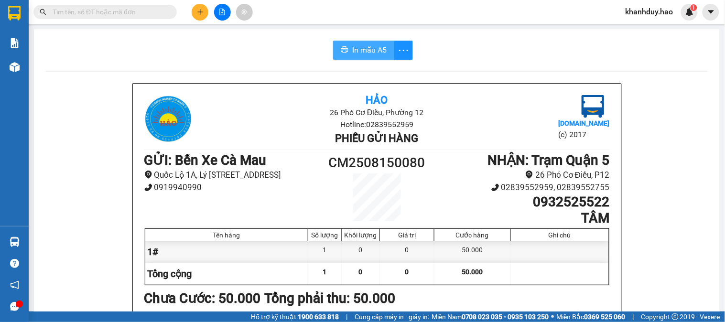
click at [380, 45] on span "In mẫu A5" at bounding box center [369, 50] width 34 height 12
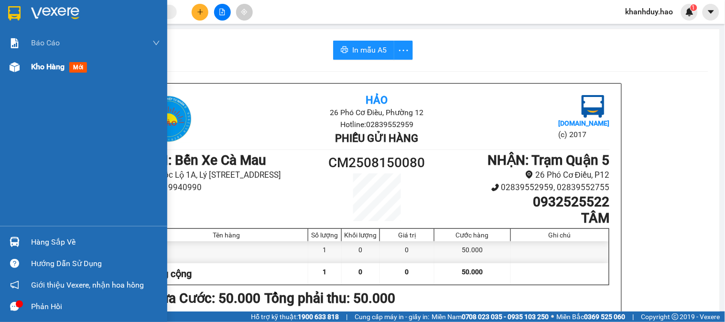
click at [74, 69] on span "mới" at bounding box center [78, 67] width 18 height 11
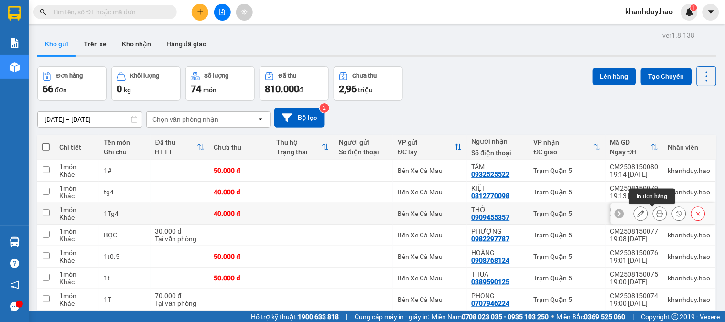
click at [656, 211] on icon at bounding box center [659, 213] width 7 height 7
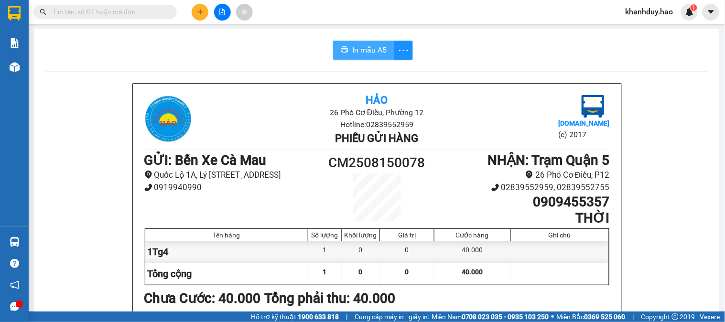
click at [365, 49] on span "In mẫu A5" at bounding box center [369, 50] width 34 height 12
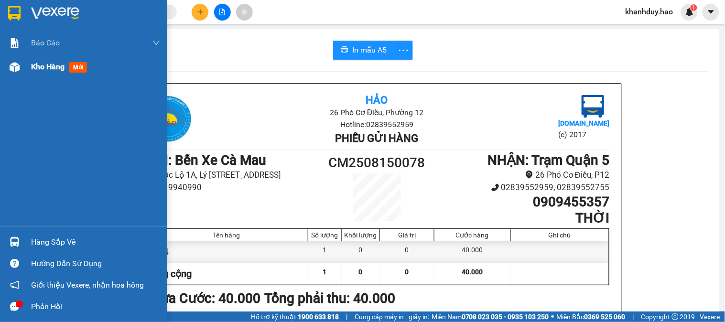
click at [79, 64] on span "mới" at bounding box center [78, 67] width 18 height 11
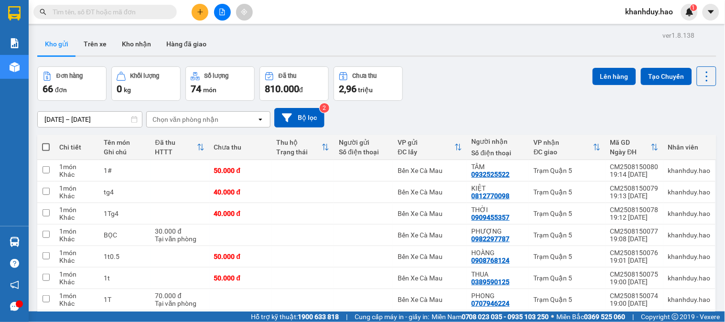
click at [199, 16] on button at bounding box center [200, 12] width 17 height 17
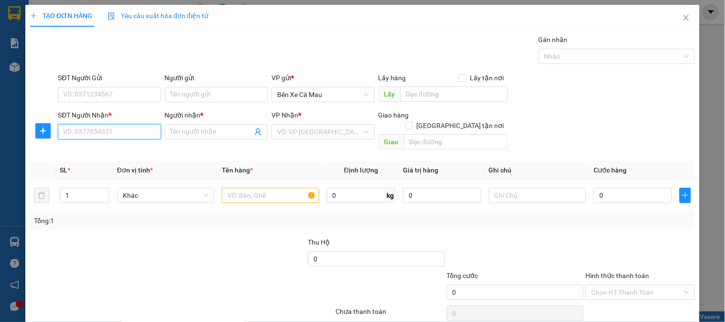
click at [104, 129] on input "SĐT Người Nhận *" at bounding box center [109, 131] width 103 height 15
type input "0918262036"
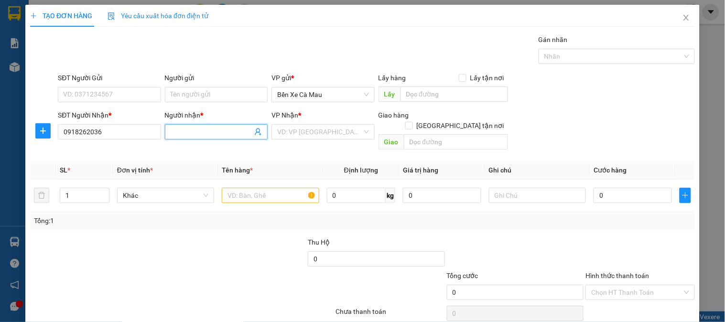
click at [215, 129] on input "Người nhận *" at bounding box center [212, 132] width 82 height 11
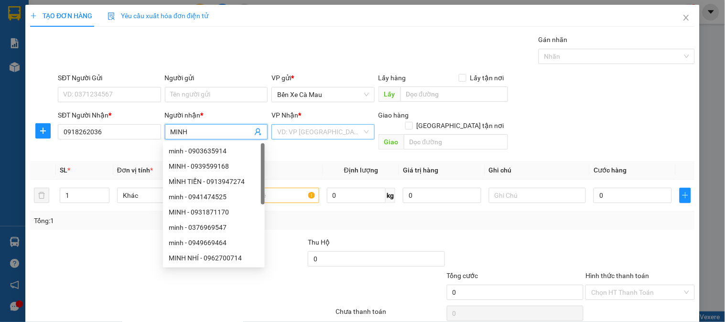
type input "MINH"
click at [306, 130] on input "search" at bounding box center [319, 132] width 85 height 14
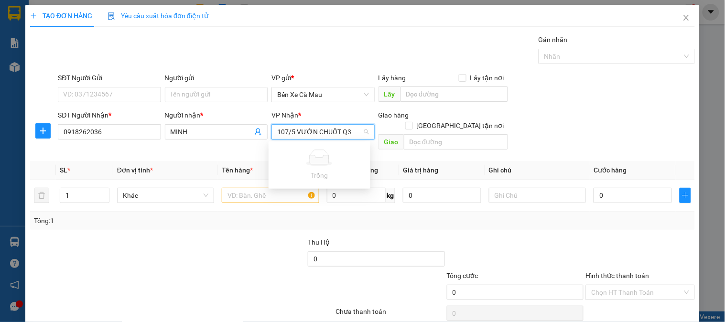
click at [308, 130] on input "107/5 VƯỜN CHUỐT Q3" at bounding box center [319, 132] width 85 height 14
click at [350, 133] on input "107/5 VƯỜN CHUỐT Q3" at bounding box center [319, 132] width 85 height 14
type input "1"
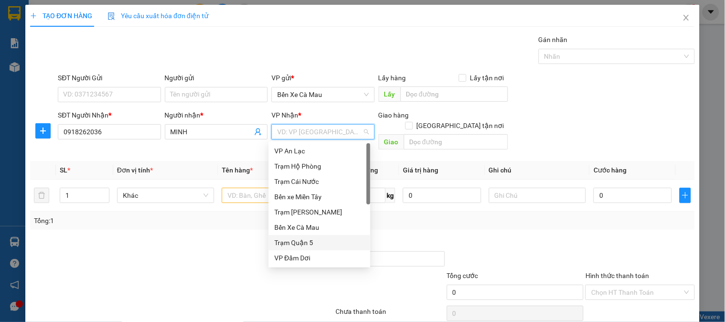
click at [296, 245] on div "Trạm Quận 5" at bounding box center [319, 242] width 90 height 11
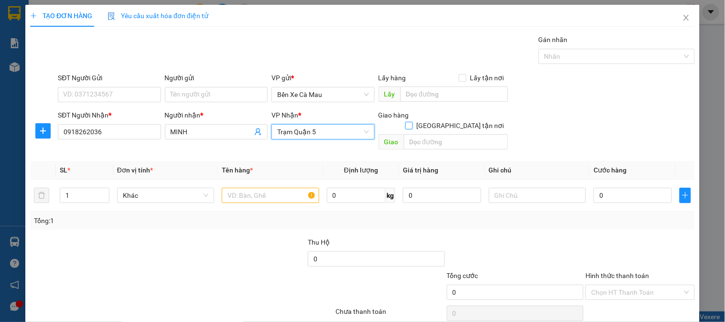
click at [412, 122] on input "[GEOGRAPHIC_DATA][PERSON_NAME] nơi" at bounding box center [408, 125] width 7 height 7
checkbox input "true"
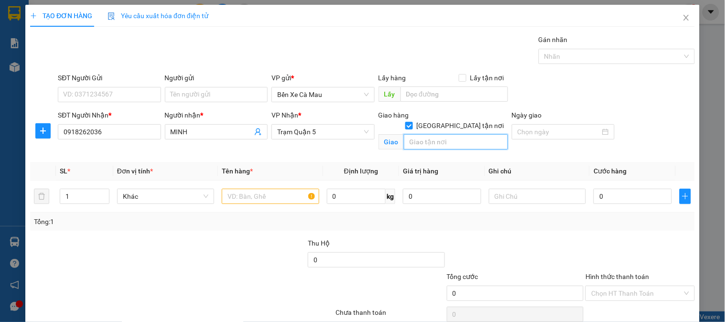
click at [452, 134] on input "text" at bounding box center [456, 141] width 104 height 15
click at [469, 134] on input "107/5 VƯỜN CHUỐT Q3" at bounding box center [456, 141] width 104 height 15
type input "107/5 VƯỜN CHUỐI Q3"
click at [252, 193] on input "text" at bounding box center [270, 196] width 97 height 15
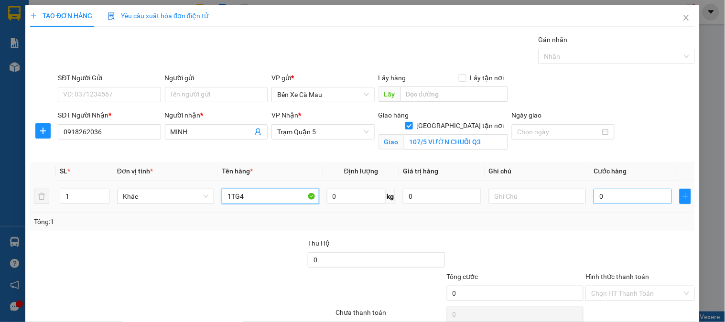
type input "1TG4"
click at [614, 192] on input "0" at bounding box center [632, 196] width 78 height 15
type input "004"
type input "4"
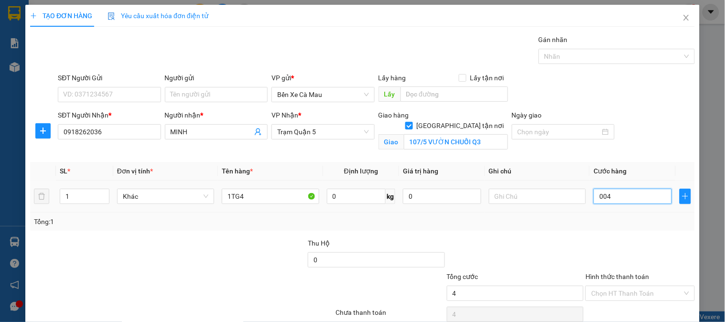
type input "0.040"
type input "40"
type input "40.000"
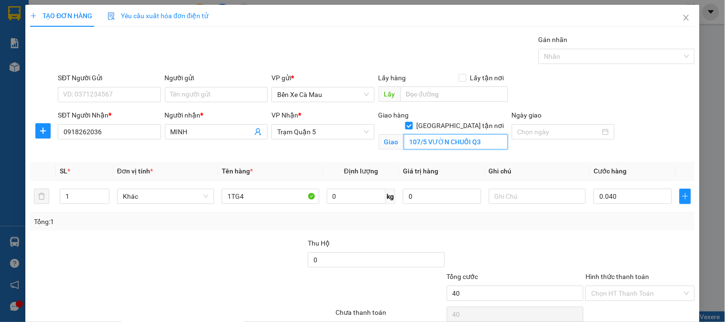
type input "40.000"
click at [467, 134] on input "107/5 VƯỜN CHUỐI Q3" at bounding box center [456, 141] width 104 height 15
type input "107/5 VƯỜN CHUỐI P 4 Q3"
click at [611, 273] on label "Hình thức thanh toán" at bounding box center [617, 277] width 64 height 8
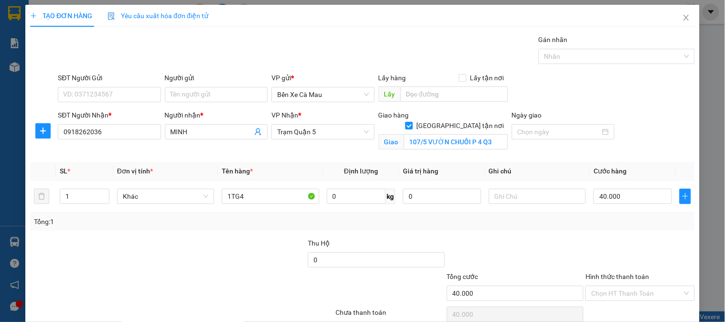
click at [611, 286] on input "Hình thức thanh toán" at bounding box center [636, 293] width 91 height 14
click at [615, 307] on div "Tại văn phòng" at bounding box center [634, 312] width 96 height 11
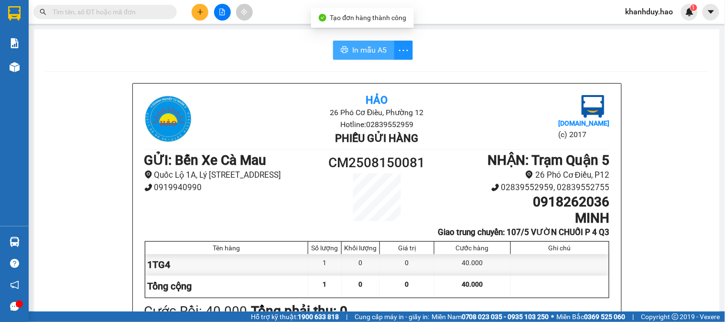
click at [355, 45] on span "In mẫu A5" at bounding box center [369, 50] width 34 height 12
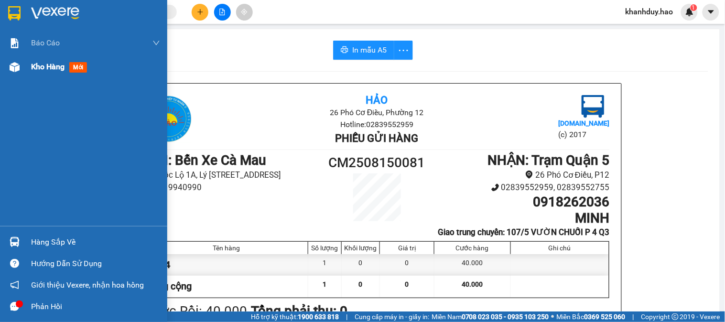
click at [46, 71] on span "Kho hàng" at bounding box center [47, 66] width 33 height 9
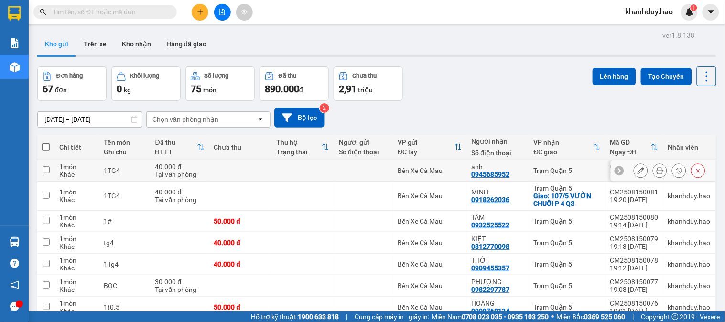
click at [655, 171] on button at bounding box center [659, 170] width 13 height 17
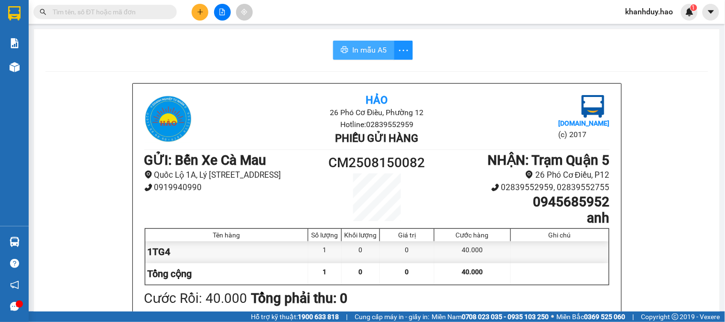
click at [372, 46] on span "In mẫu A5" at bounding box center [369, 50] width 34 height 12
click at [198, 15] on button at bounding box center [200, 12] width 17 height 17
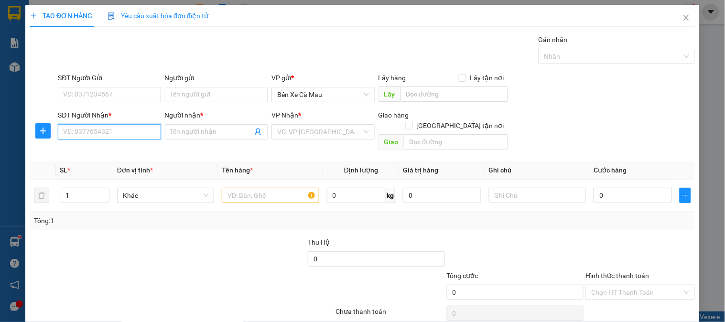
click at [100, 134] on input "SĐT Người Nhận *" at bounding box center [109, 131] width 103 height 15
click at [96, 147] on div "0969228531 - ÂN" at bounding box center [108, 151] width 90 height 11
type input "0969228531"
type input "ÂN"
type input "40.000"
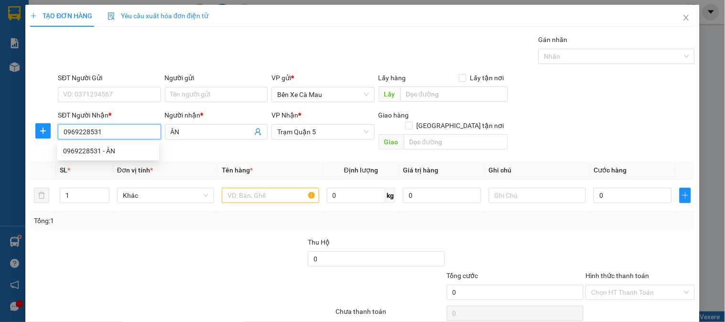
type input "40.000"
type input "0969228531"
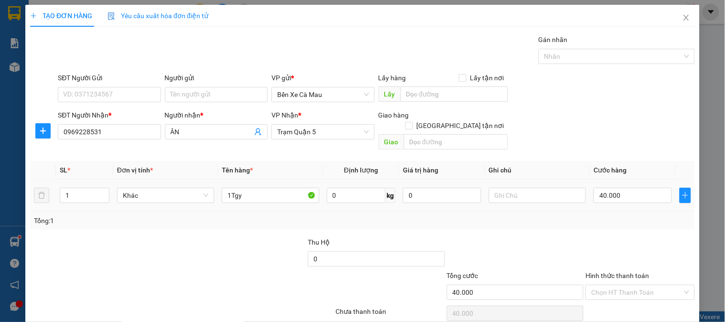
click at [663, 212] on div "Tổng: 1" at bounding box center [362, 221] width 664 height 18
click at [658, 188] on input "40.000" at bounding box center [632, 195] width 78 height 15
type input "0"
type input "003"
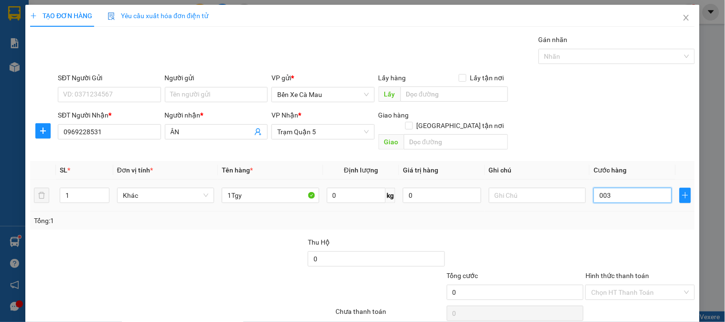
type input "3"
type input "30"
type input "0.030"
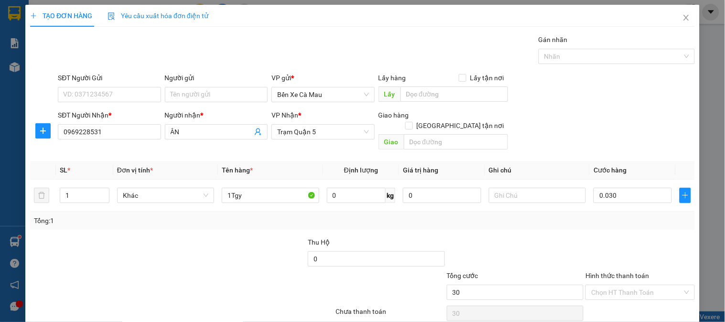
type input "30.000"
drag, startPoint x: 643, startPoint y: 98, endPoint x: 637, endPoint y: 103, distance: 7.8
click at [643, 110] on div "SĐT Người Nhận * 0969228531 Người nhận * ÂN VP Nhận * Trạm Quận 5 Giao hàng Gia…" at bounding box center [376, 132] width 641 height 44
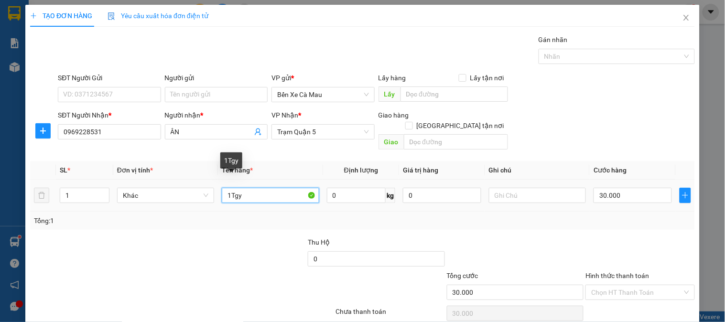
click at [234, 188] on input "1Tgy" at bounding box center [270, 195] width 97 height 15
click at [244, 188] on input "1Tgy" at bounding box center [270, 195] width 97 height 15
click at [244, 188] on input "text" at bounding box center [270, 195] width 97 height 15
type input "BOC"
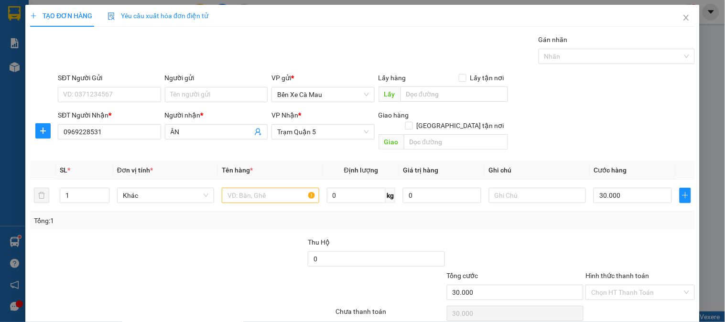
click at [263, 188] on input "text" at bounding box center [270, 195] width 97 height 15
type input "B"
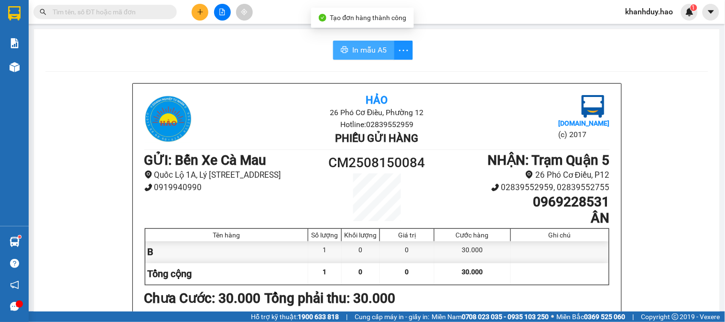
click at [352, 49] on span "In mẫu A5" at bounding box center [369, 50] width 34 height 12
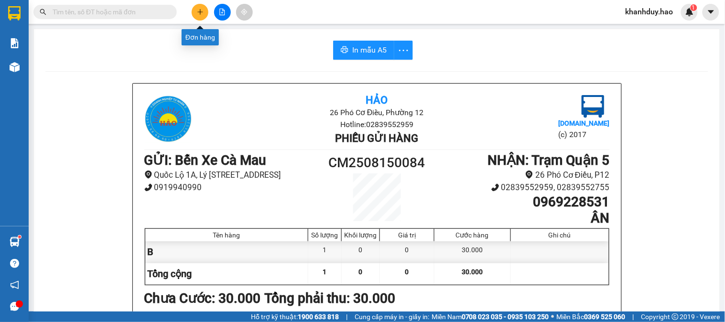
click at [194, 13] on button at bounding box center [200, 12] width 17 height 17
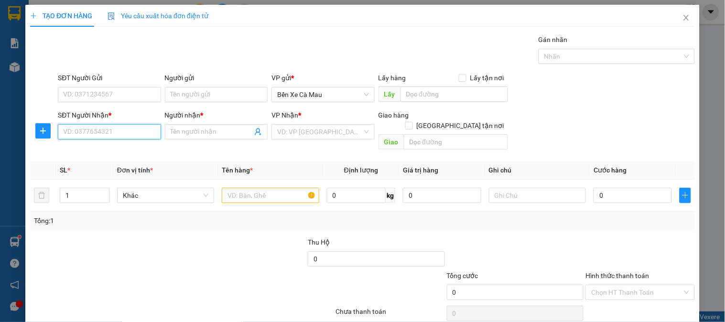
click at [141, 128] on input "SĐT Người Nhận *" at bounding box center [109, 131] width 103 height 15
type input "0766"
click at [128, 150] on div "0766308758 - HOÀNG" at bounding box center [110, 151] width 94 height 11
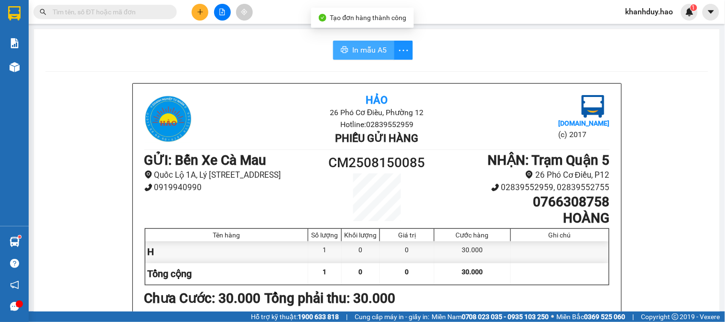
click at [352, 51] on span "In mẫu A5" at bounding box center [369, 50] width 34 height 12
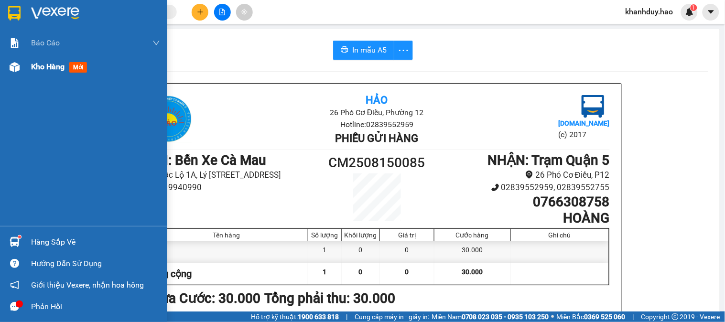
click at [43, 65] on span "Kho hàng" at bounding box center [47, 66] width 33 height 9
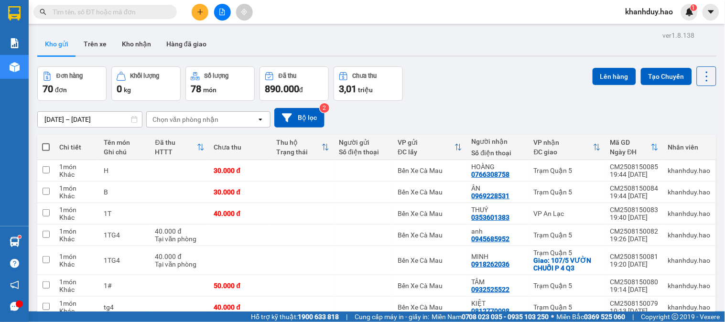
click at [118, 12] on input "text" at bounding box center [109, 12] width 113 height 11
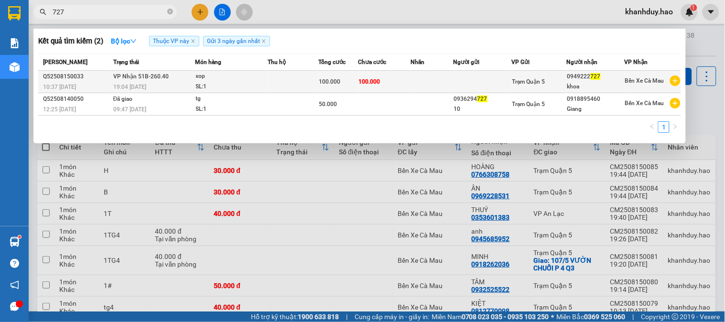
type input "727"
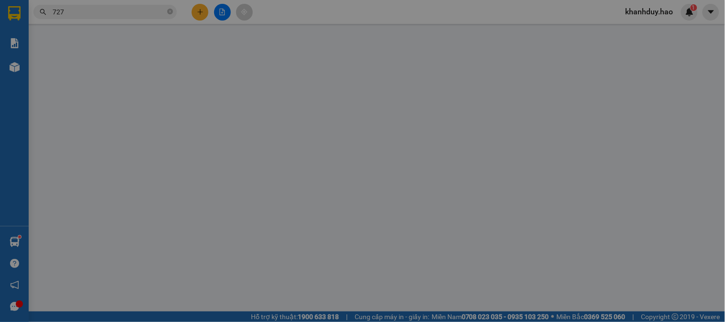
type input "0949222727"
type input "khoa"
type input "100.000"
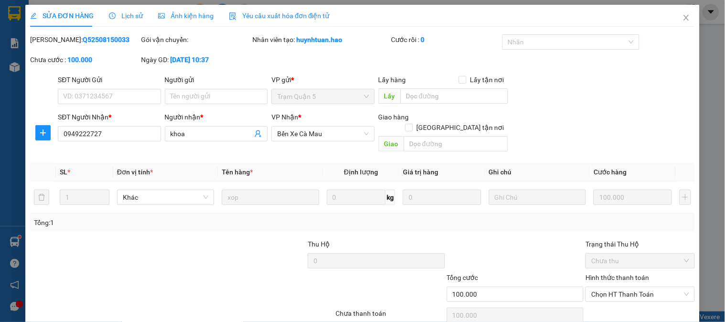
drag, startPoint x: 632, startPoint y: 258, endPoint x: 632, endPoint y: 267, distance: 8.1
click at [633, 272] on div "Hình thức thanh toán Chọn HT Thanh Toán" at bounding box center [639, 288] width 109 height 33
click at [630, 306] on div "Chọn HT Thanh Toán" at bounding box center [639, 315] width 111 height 19
click at [627, 287] on span "Chọn HT Thanh Toán" at bounding box center [639, 294] width 97 height 14
click at [611, 298] on div "Tại văn phòng" at bounding box center [634, 303] width 96 height 11
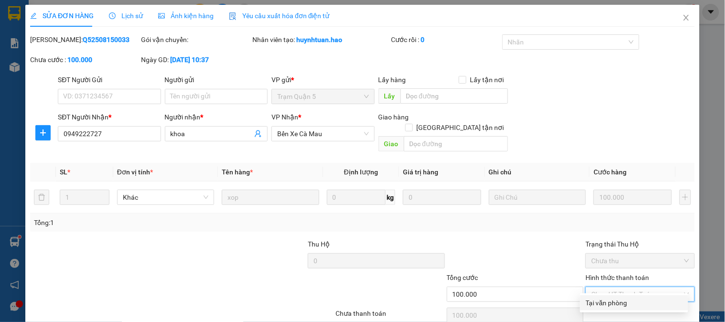
type input "0"
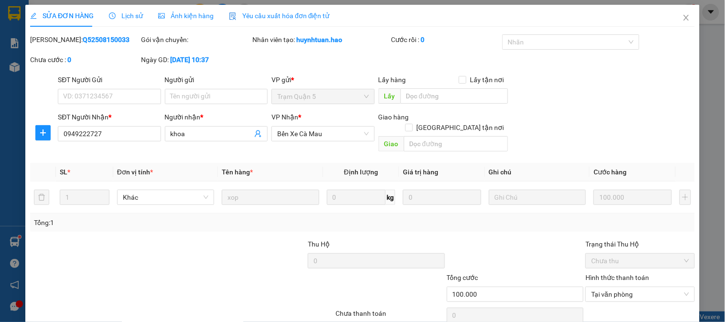
drag, startPoint x: 686, startPoint y: 11, endPoint x: 653, endPoint y: 2, distance: 33.6
click at [684, 17] on span "Close" at bounding box center [686, 18] width 27 height 27
click at [681, 20] on div "khanhduy.hao 1" at bounding box center [658, 12] width 80 height 17
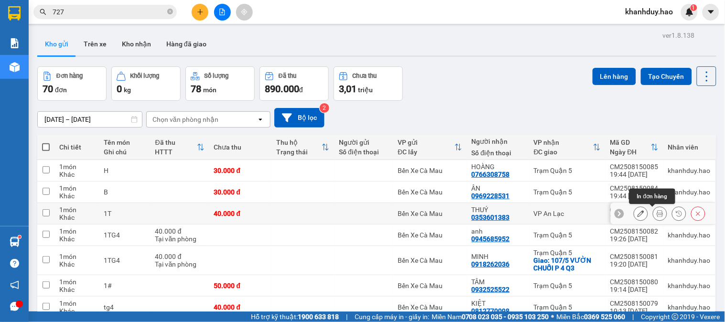
click at [656, 215] on icon at bounding box center [659, 213] width 7 height 7
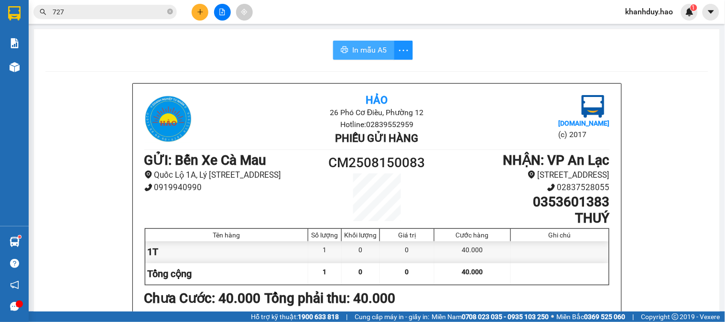
click at [352, 46] on span "In mẫu A5" at bounding box center [369, 50] width 34 height 12
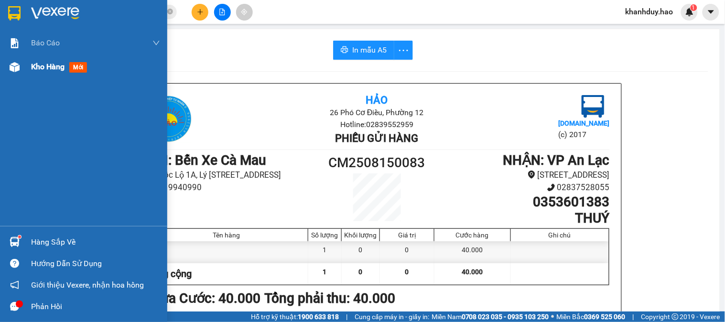
click at [77, 65] on span "mới" at bounding box center [78, 67] width 18 height 11
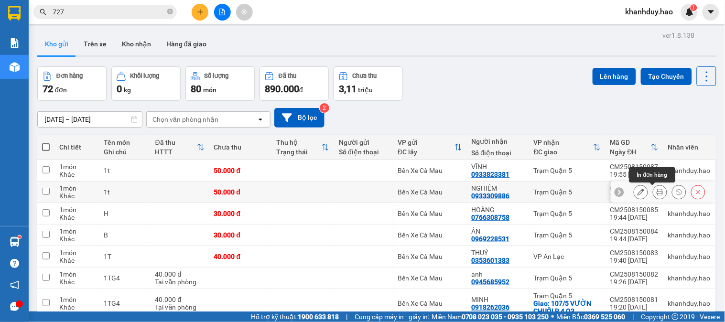
click at [656, 195] on icon at bounding box center [659, 192] width 7 height 7
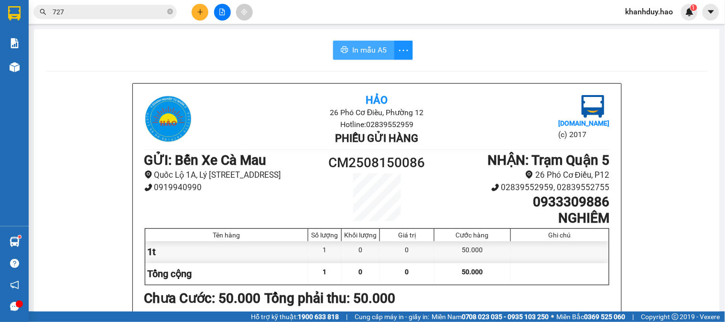
click at [366, 45] on span "In mẫu A5" at bounding box center [369, 50] width 34 height 12
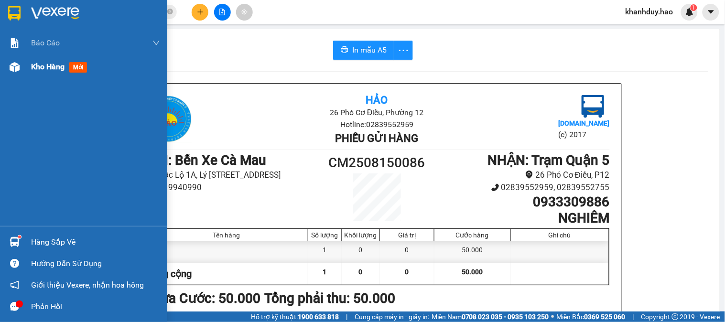
click at [72, 67] on span "mới" at bounding box center [78, 67] width 18 height 11
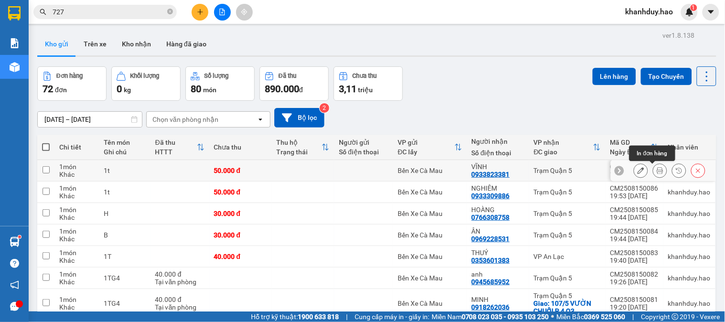
click at [656, 172] on icon at bounding box center [659, 170] width 7 height 7
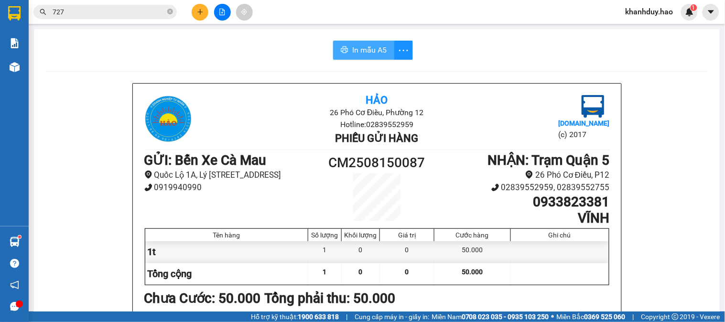
click at [378, 45] on span "In mẫu A5" at bounding box center [369, 50] width 34 height 12
click at [202, 7] on button at bounding box center [200, 12] width 17 height 17
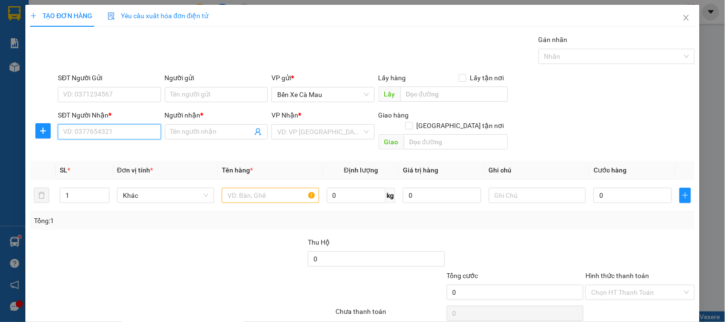
click at [139, 131] on input "SĐT Người Nhận *" at bounding box center [109, 131] width 103 height 15
click at [121, 154] on div "0931579457 - THIỆN" at bounding box center [108, 151] width 90 height 11
type input "0931579457"
type input "THIỆN"
type input "30.000"
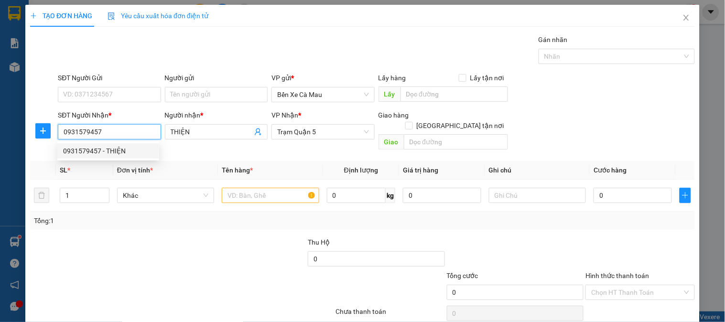
type input "30.000"
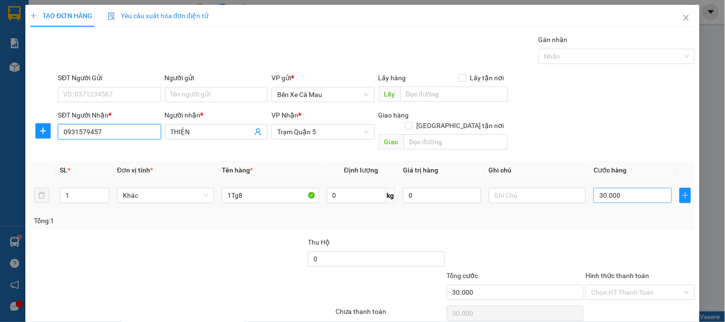
type input "0931579457"
click at [619, 188] on input "30.000" at bounding box center [632, 195] width 78 height 15
type input "0"
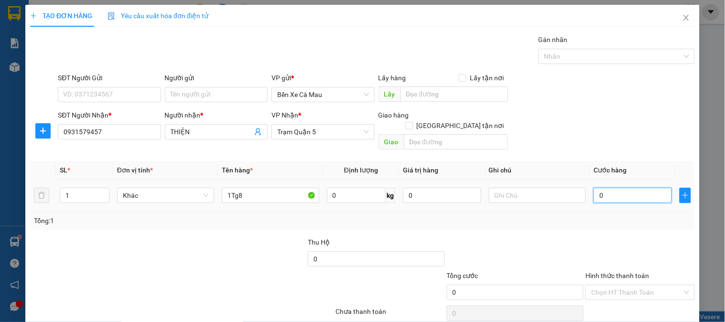
type input "4"
type input "004"
type input "40"
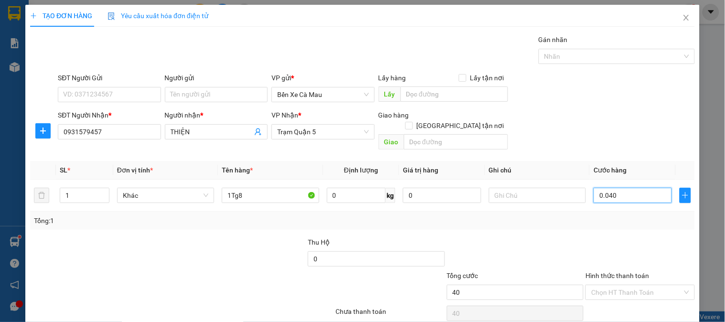
type input "0.040"
type input "40.000"
click at [615, 272] on label "Hình thức thanh toán" at bounding box center [617, 276] width 64 height 8
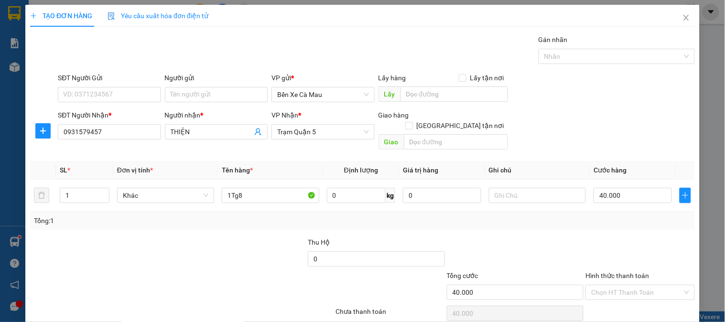
click at [615, 285] on input "Hình thức thanh toán" at bounding box center [636, 292] width 91 height 14
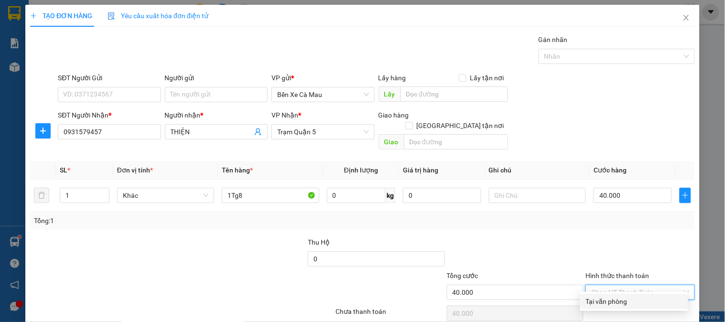
click at [613, 296] on div "Tại văn phòng" at bounding box center [634, 301] width 96 height 11
type input "0"
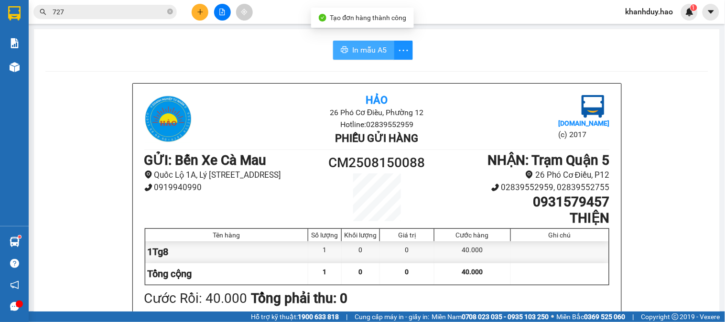
click at [361, 48] on span "In mẫu A5" at bounding box center [369, 50] width 34 height 12
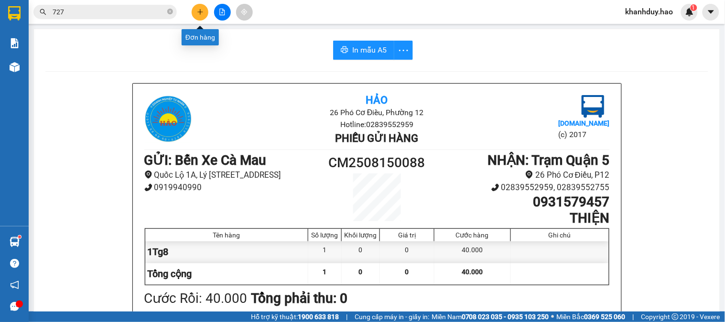
click at [200, 11] on icon "plus" at bounding box center [199, 11] width 5 height 0
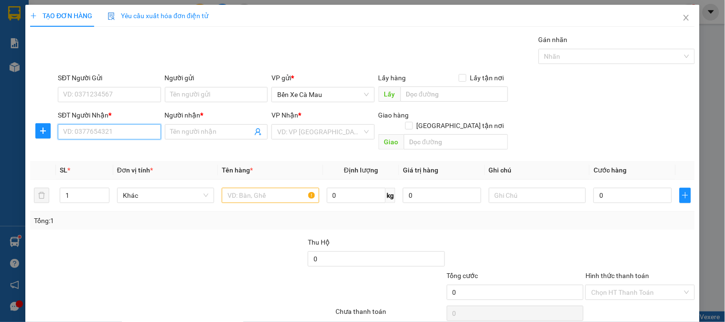
click at [95, 132] on input "SĐT Người Nhận *" at bounding box center [109, 131] width 103 height 15
click at [104, 153] on div "0879525063 - LIÊM" at bounding box center [108, 151] width 90 height 11
type input "0879525063"
type input "LIÊM"
checkbox input "true"
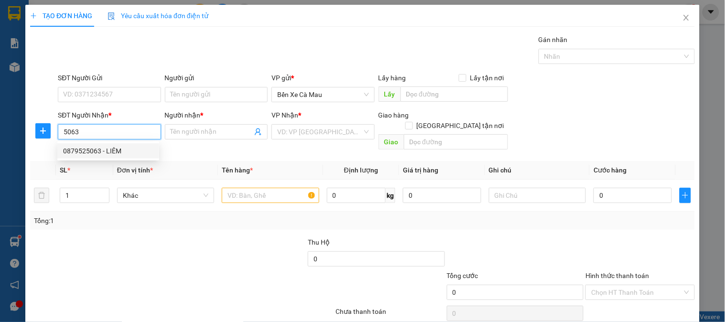
type input "GÒ VẤP"
type input "40.000"
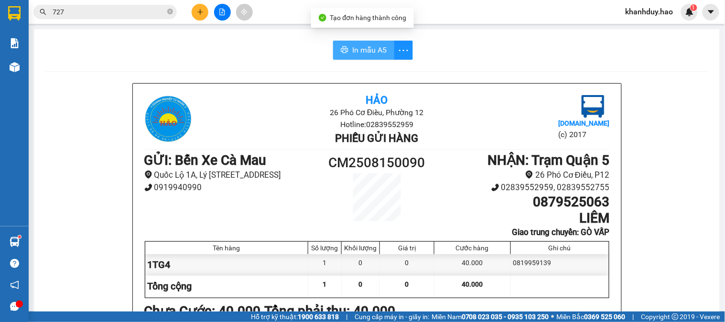
click at [358, 47] on span "In mẫu A5" at bounding box center [369, 50] width 34 height 12
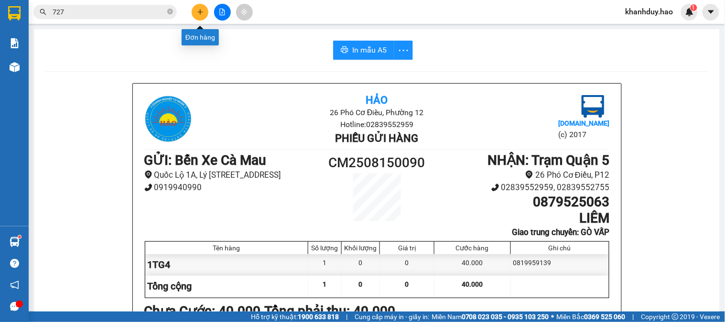
click at [197, 10] on icon "plus" at bounding box center [200, 12] width 7 height 7
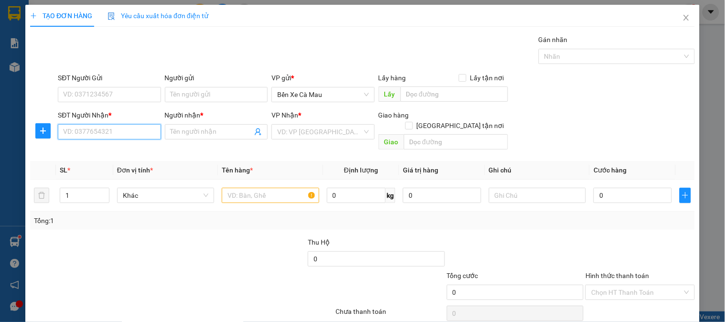
click at [150, 134] on input "SĐT Người Nhận *" at bounding box center [109, 131] width 103 height 15
type input "0913779606"
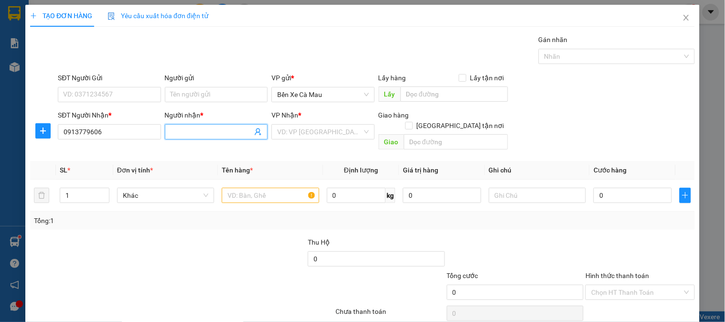
click at [171, 128] on input "Người nhận *" at bounding box center [212, 132] width 82 height 11
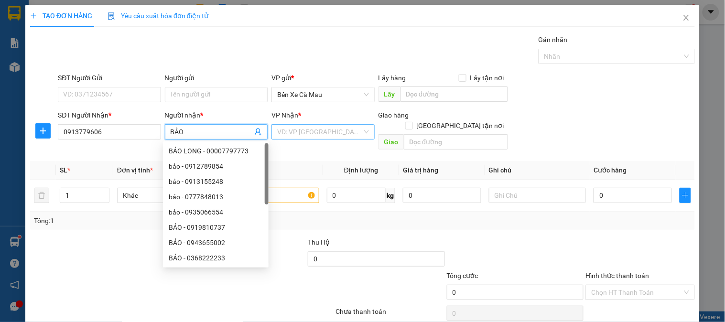
type input "BẢO"
click at [301, 126] on input "search" at bounding box center [319, 132] width 85 height 14
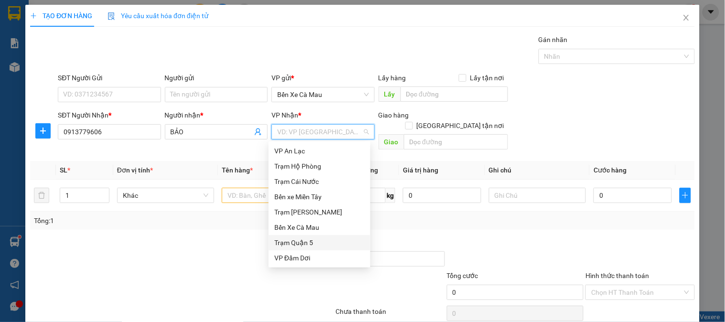
click at [297, 240] on div "Trạm Quận 5" at bounding box center [319, 242] width 90 height 11
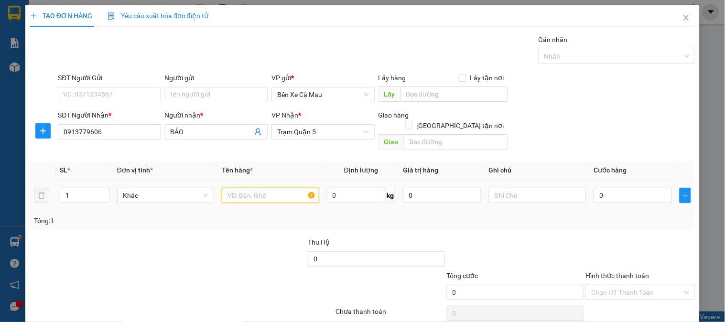
click at [254, 188] on input "text" at bounding box center [270, 195] width 97 height 15
type input "1TG8"
click at [616, 186] on div "0" at bounding box center [632, 195] width 78 height 19
click at [616, 188] on input "0" at bounding box center [632, 195] width 78 height 15
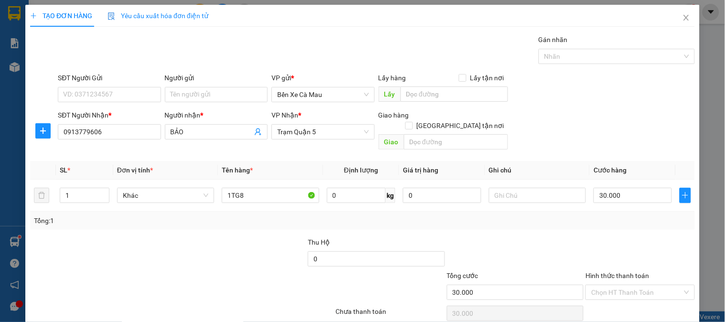
click at [619, 272] on label "Hình thức thanh toán" at bounding box center [617, 276] width 64 height 8
click at [619, 285] on input "Hình thức thanh toán" at bounding box center [636, 292] width 91 height 14
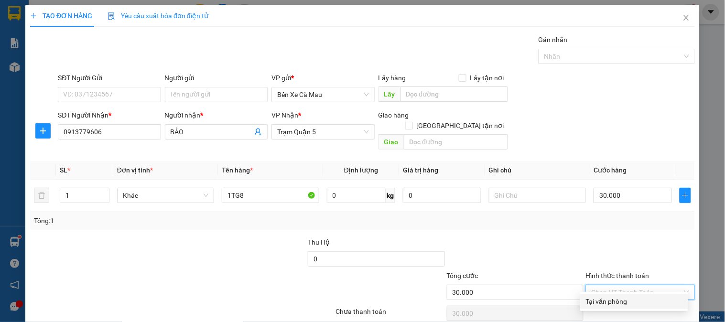
click at [622, 296] on div "Tại văn phòng" at bounding box center [634, 301] width 96 height 11
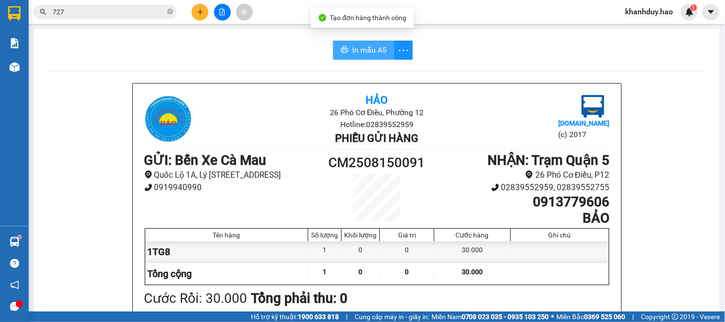
click at [335, 46] on button "In mẫu A5" at bounding box center [363, 50] width 61 height 19
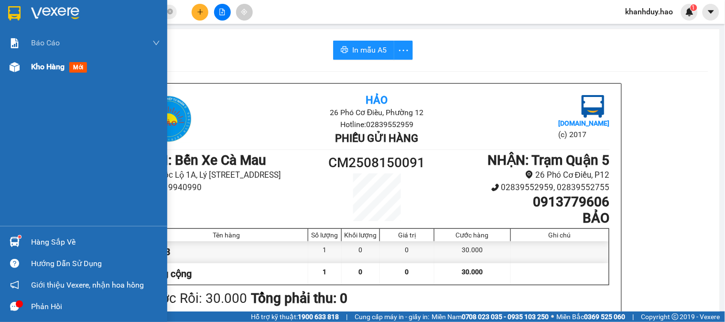
click at [73, 67] on span "mới" at bounding box center [78, 67] width 18 height 11
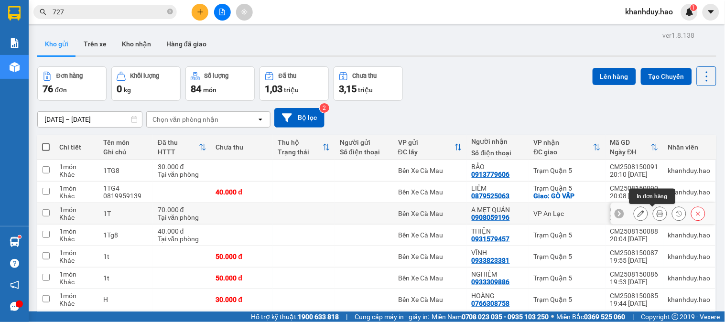
click at [656, 214] on icon at bounding box center [659, 213] width 7 height 7
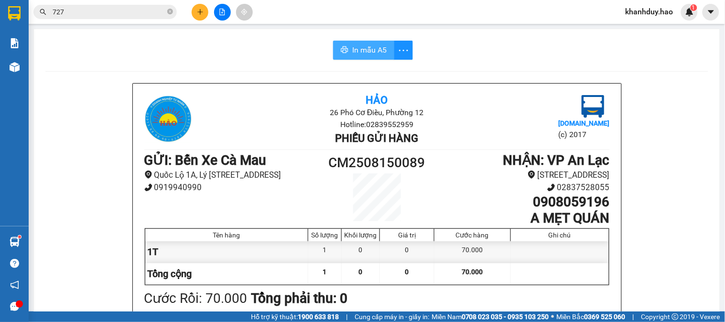
click at [346, 46] on button "In mẫu A5" at bounding box center [363, 50] width 61 height 19
click at [194, 10] on button at bounding box center [200, 12] width 17 height 17
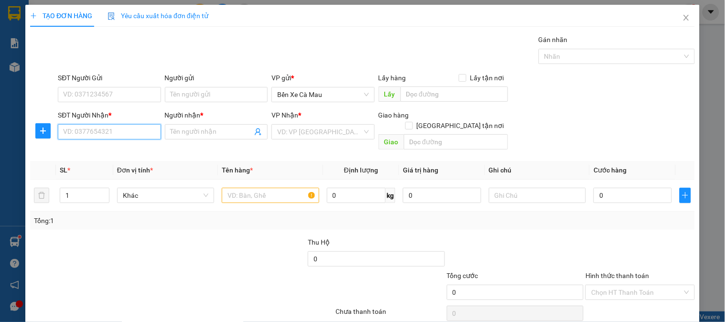
click at [139, 129] on input "SĐT Người Nhận *" at bounding box center [109, 131] width 103 height 15
click at [130, 150] on div "0767574054 - TRÂM Q5" at bounding box center [108, 151] width 90 height 11
type input "0767574054"
type input "TRÂM Q5"
type input "80.000"
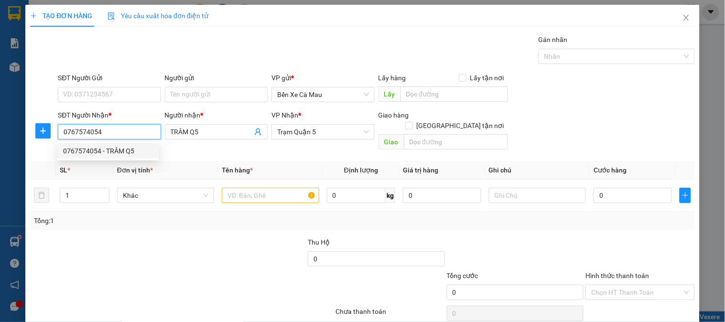
type input "80.000"
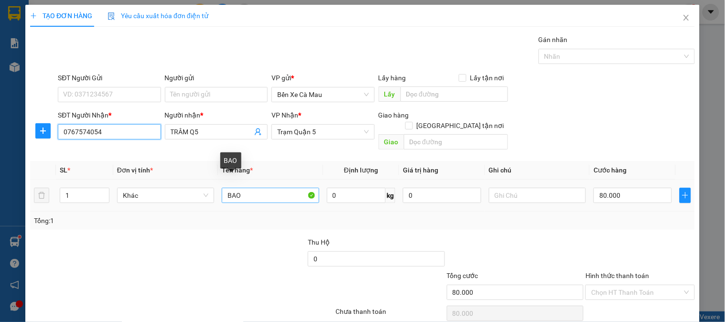
type input "0767574054"
click at [259, 188] on input "BAO" at bounding box center [270, 195] width 97 height 15
type input "BỌC"
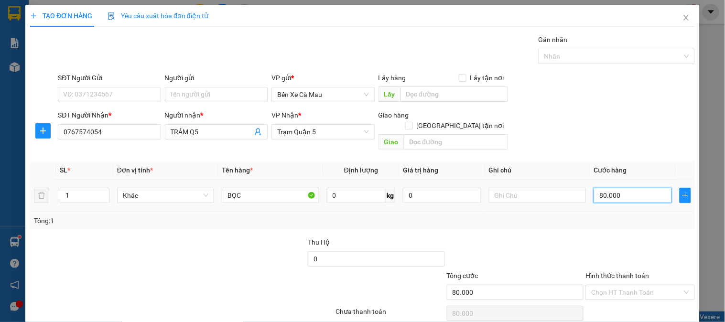
click at [615, 188] on input "80.000" at bounding box center [632, 195] width 78 height 15
type input "0"
type input "002"
type input "2"
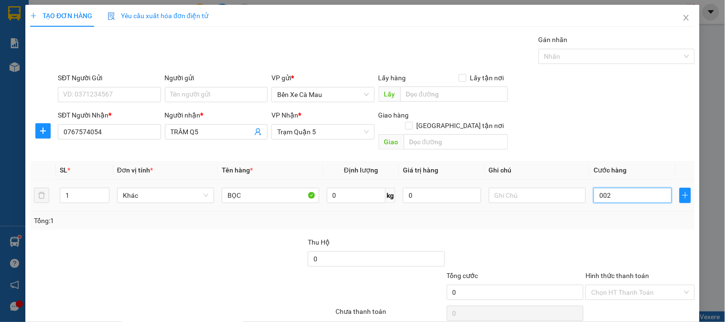
type input "2"
type input "20"
click at [616, 272] on label "Hình thức thanh toán" at bounding box center [617, 276] width 64 height 8
click at [616, 285] on input "Hình thức thanh toán" at bounding box center [636, 292] width 91 height 14
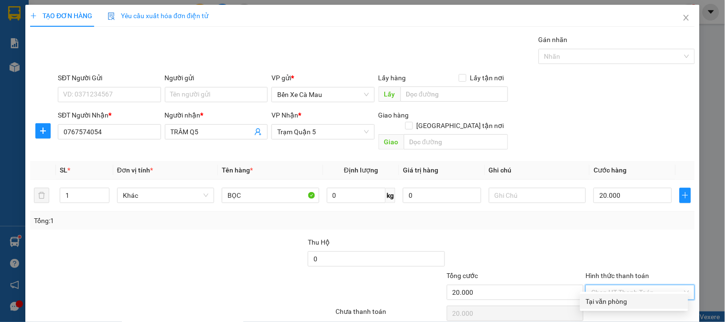
click at [619, 296] on div "Tại văn phòng" at bounding box center [634, 301] width 96 height 11
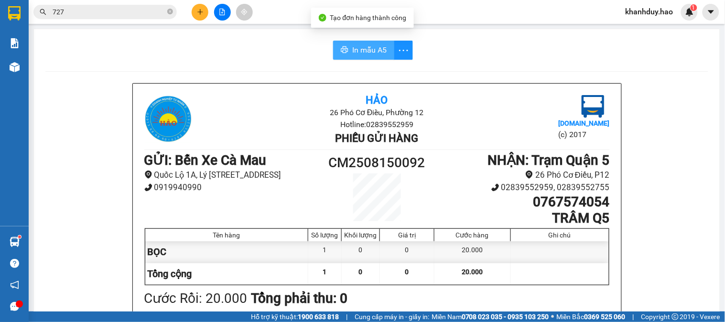
click at [375, 53] on span "In mẫu A5" at bounding box center [369, 50] width 34 height 12
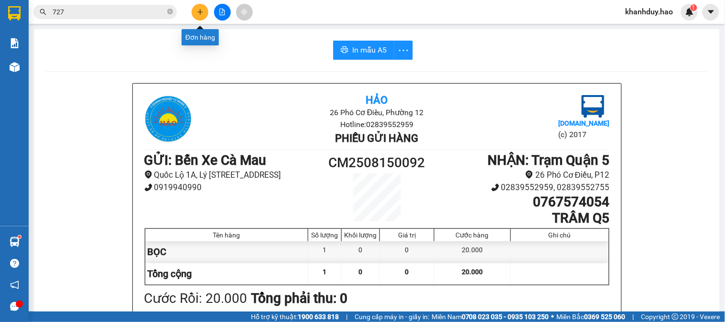
click at [204, 13] on button at bounding box center [200, 12] width 17 height 17
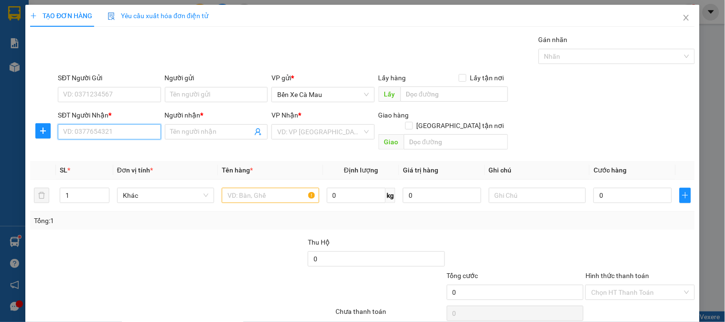
click at [134, 130] on input "SĐT Người Nhận *" at bounding box center [109, 131] width 103 height 15
click at [127, 156] on div "0933913733 - K TÊN" at bounding box center [108, 151] width 90 height 11
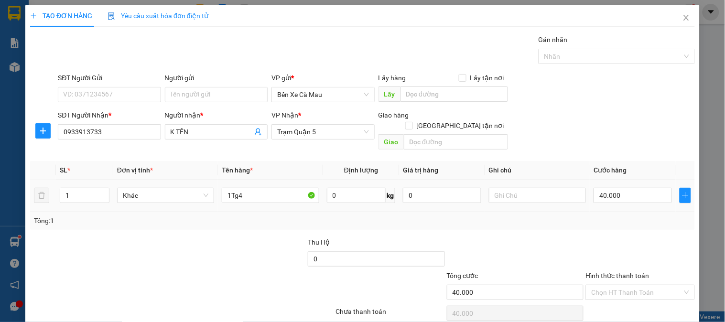
click at [621, 186] on div "40.000" at bounding box center [632, 195] width 78 height 19
click at [622, 188] on input "40.000" at bounding box center [632, 195] width 78 height 15
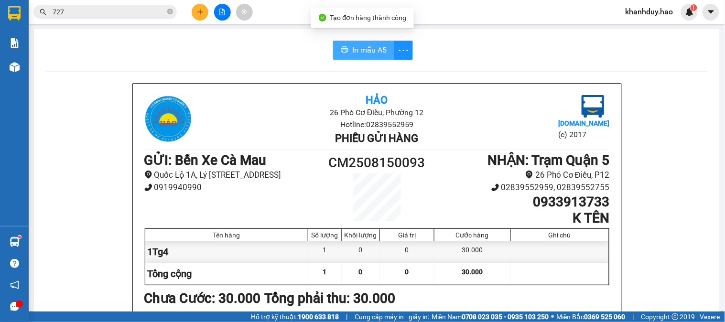
click at [368, 46] on span "In mẫu A5" at bounding box center [369, 50] width 34 height 12
click at [193, 16] on button at bounding box center [200, 12] width 17 height 17
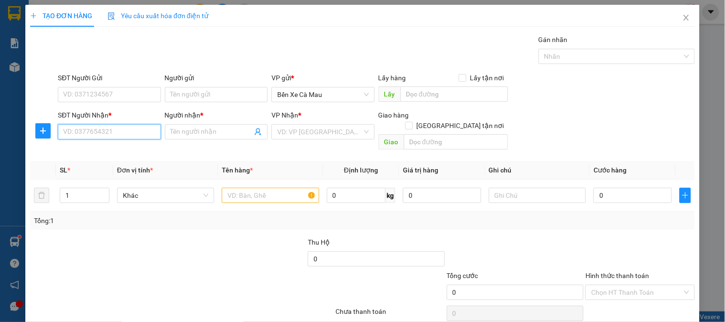
click at [121, 129] on input "SĐT Người Nhận *" at bounding box center [109, 131] width 103 height 15
click at [121, 146] on div "0917208232 - NGUYỆT" at bounding box center [108, 151] width 90 height 11
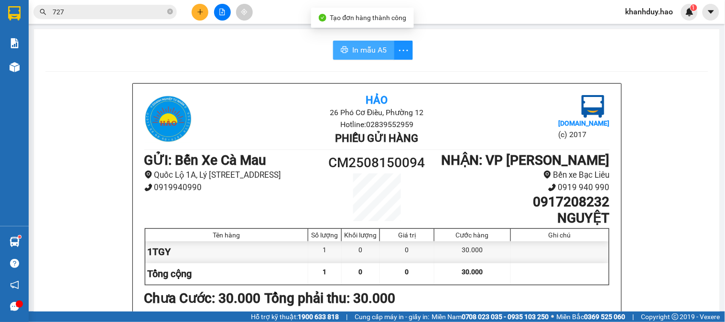
click at [371, 45] on span "In mẫu A5" at bounding box center [369, 50] width 34 height 12
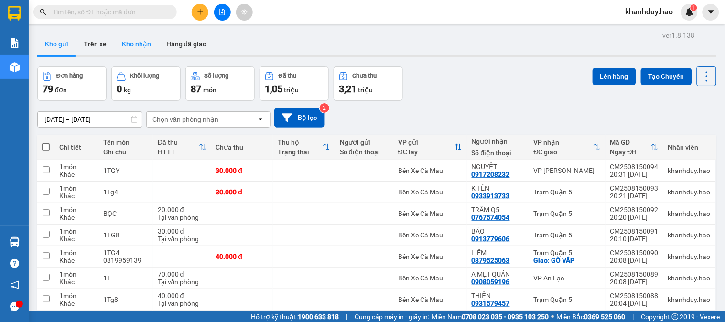
click at [144, 34] on button "Kho nhận" at bounding box center [136, 43] width 44 height 23
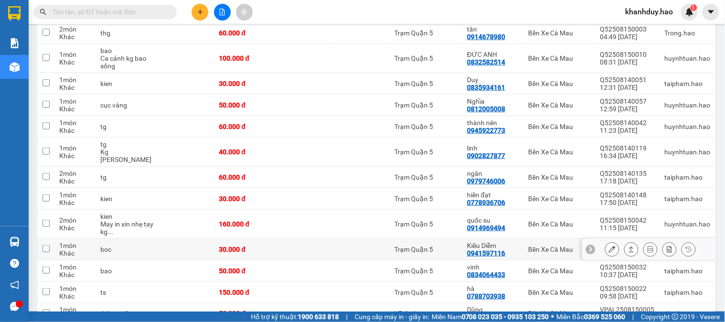
scroll to position [265, 0]
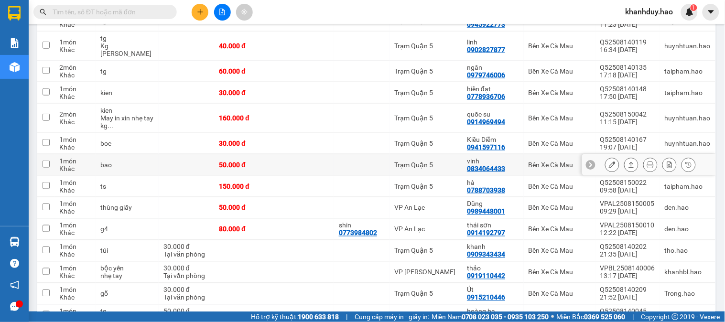
click at [628, 165] on icon at bounding box center [631, 164] width 7 height 7
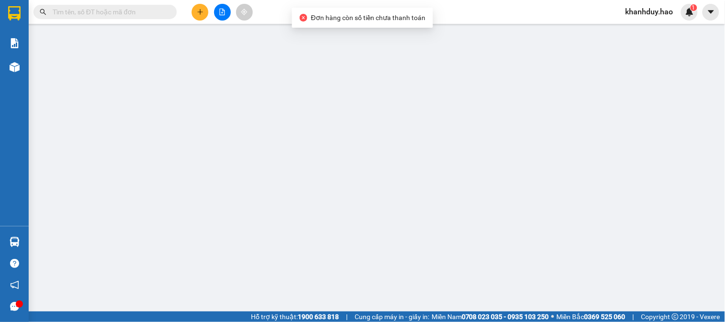
type input "0834064433"
type input "vinh"
type input "50.000"
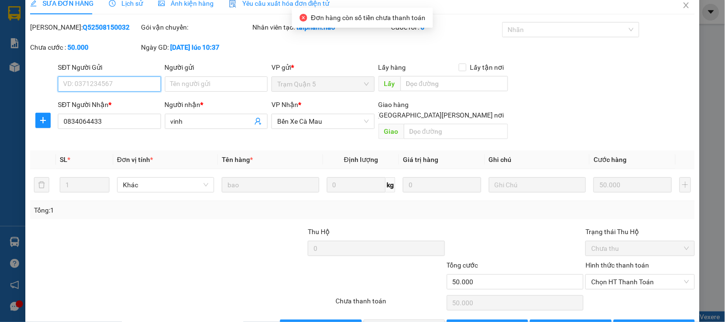
scroll to position [29, 0]
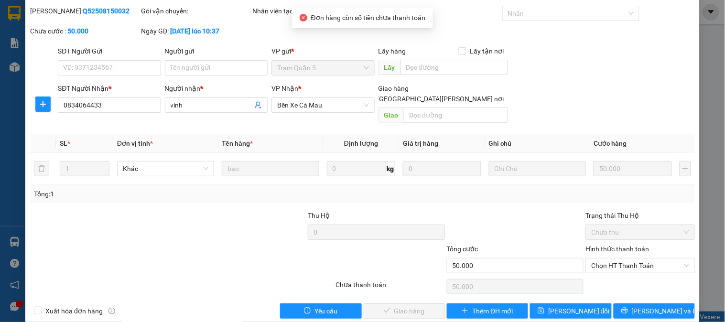
click at [636, 277] on div "Chọn HT Thanh Toán" at bounding box center [639, 286] width 111 height 19
click at [609, 258] on span "Chọn HT Thanh Toán" at bounding box center [639, 265] width 97 height 14
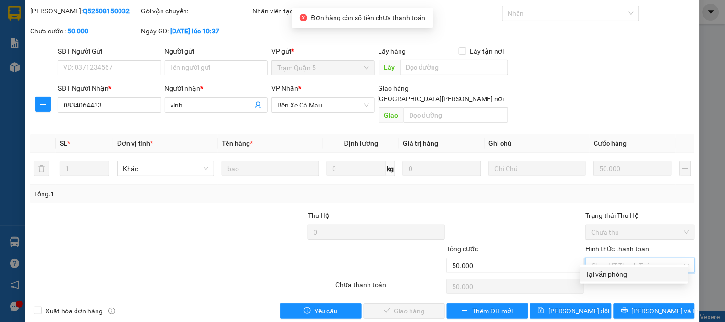
click at [604, 269] on div "Tại văn phòng" at bounding box center [634, 274] width 96 height 11
type input "0"
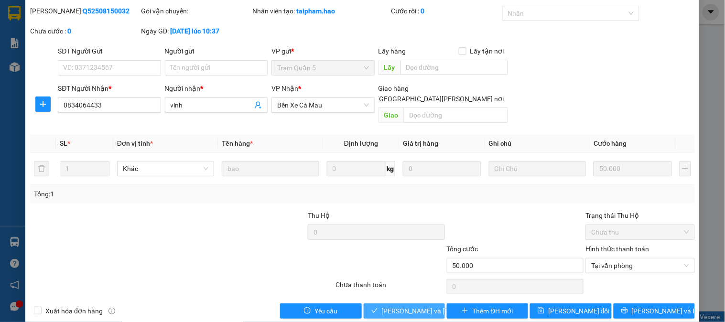
click at [382, 306] on span "[PERSON_NAME] và [PERSON_NAME] hàng" at bounding box center [446, 311] width 129 height 11
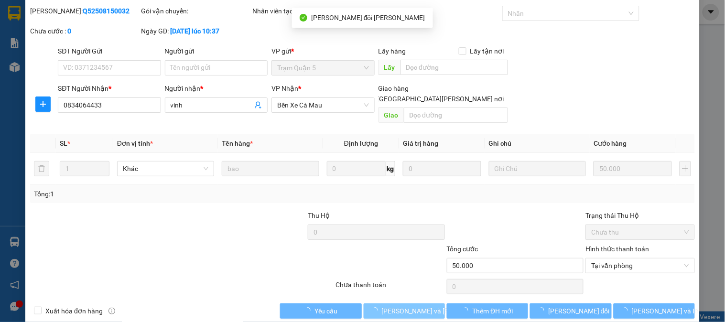
scroll to position [0, 0]
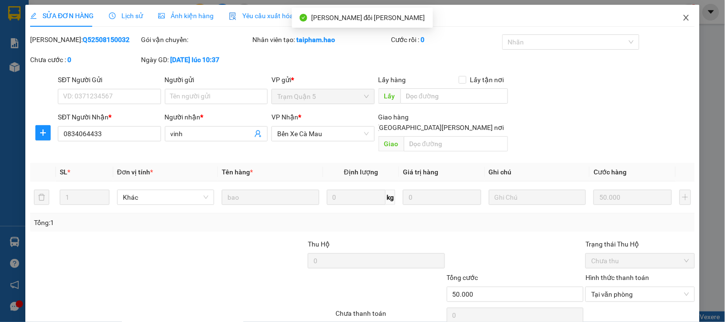
click at [680, 11] on span "Close" at bounding box center [686, 18] width 27 height 27
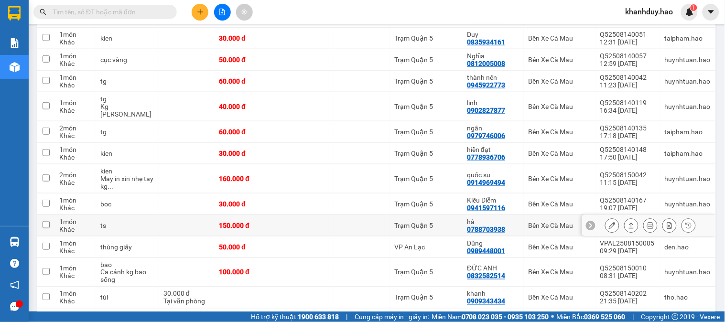
scroll to position [212, 0]
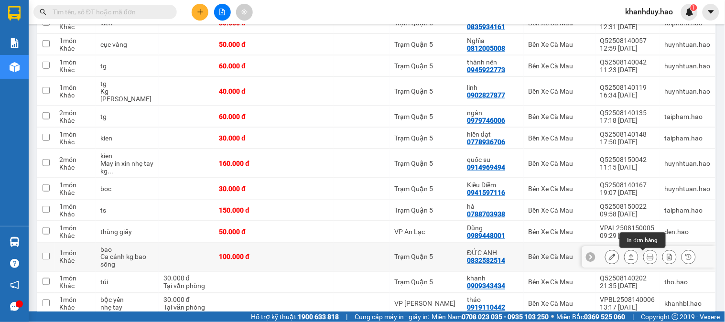
click at [628, 260] on button at bounding box center [630, 257] width 13 height 17
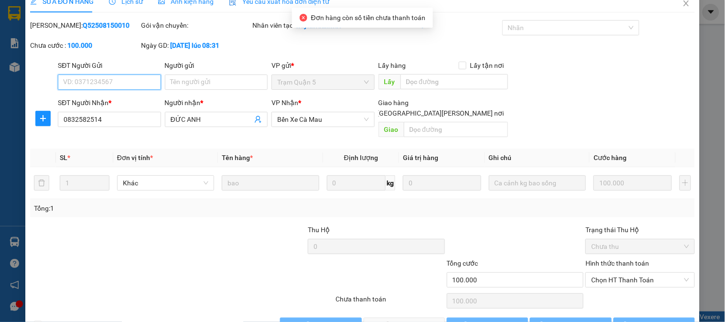
scroll to position [33, 0]
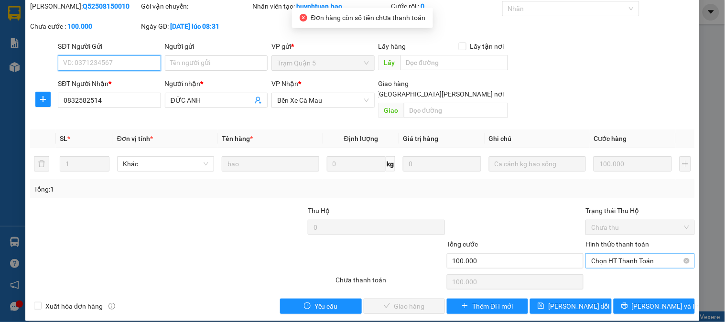
click at [623, 254] on span "Chọn HT Thanh Toán" at bounding box center [639, 261] width 97 height 14
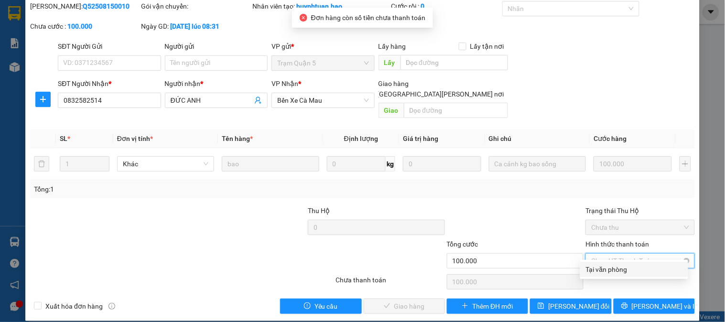
click at [610, 268] on div "Tại văn phòng" at bounding box center [634, 269] width 96 height 11
type input "0"
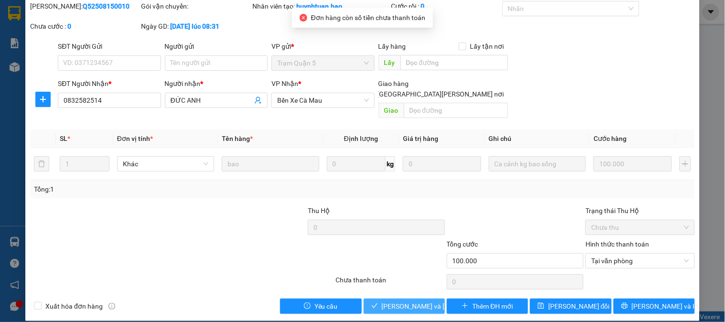
click at [424, 301] on span "[PERSON_NAME] và [PERSON_NAME] hàng" at bounding box center [446, 306] width 129 height 11
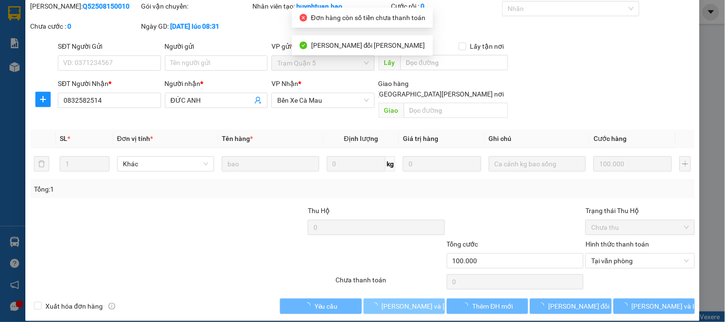
scroll to position [0, 0]
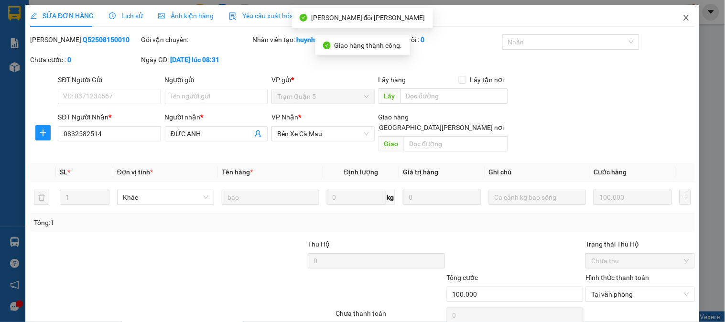
click at [682, 17] on icon "close" at bounding box center [686, 18] width 8 height 8
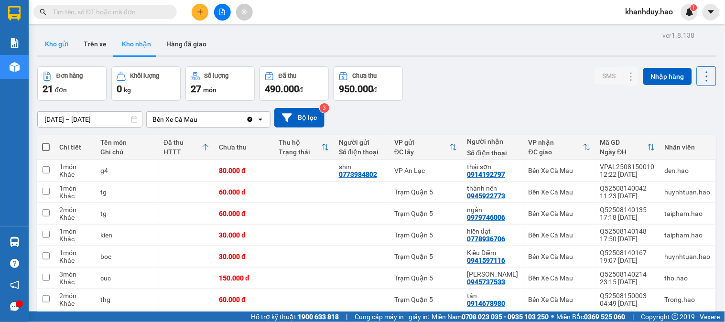
click at [62, 49] on button "Kho gửi" at bounding box center [56, 43] width 39 height 23
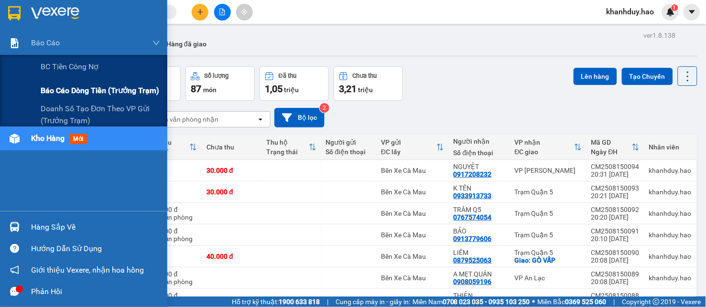
click at [112, 101] on div "Báo cáo dòng tiền (trưởng trạm)" at bounding box center [100, 91] width 119 height 24
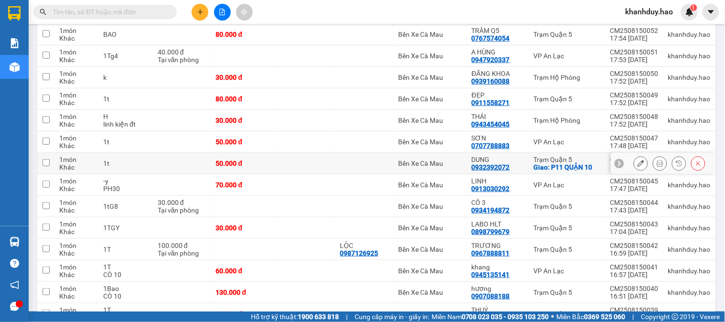
scroll to position [1061, 0]
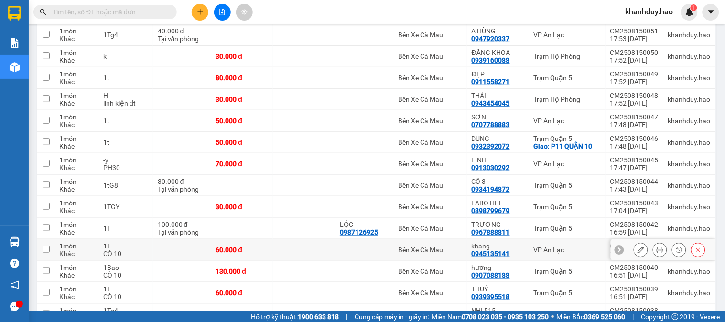
click at [144, 250] on div "CÒ 10" at bounding box center [125, 254] width 45 height 8
checkbox input "true"
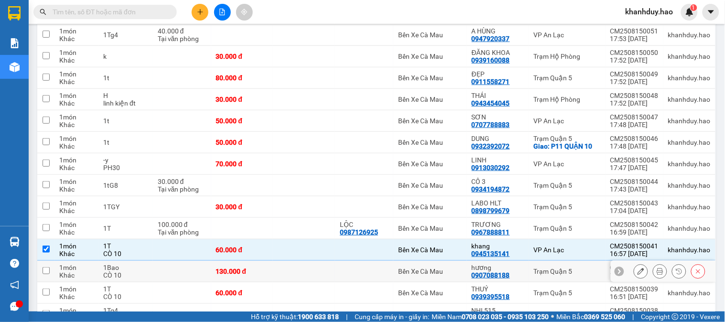
click at [144, 264] on div "1Bao" at bounding box center [125, 268] width 45 height 8
checkbox input "true"
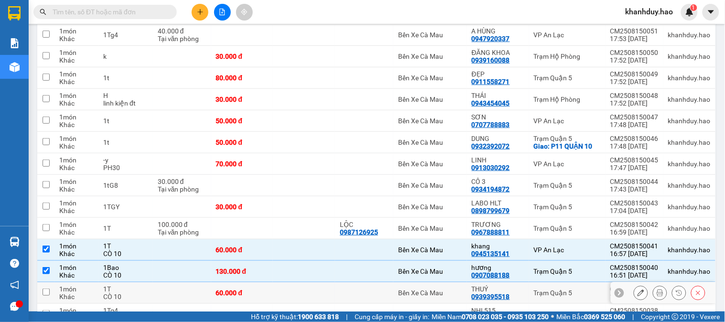
click at [146, 293] on div "CÒ 10" at bounding box center [125, 297] width 45 height 8
checkbox input "true"
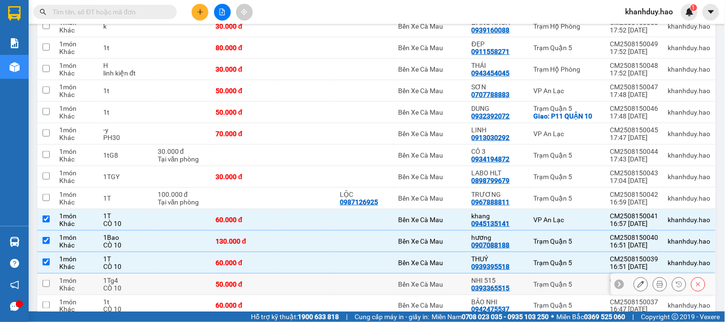
scroll to position [1114, 0]
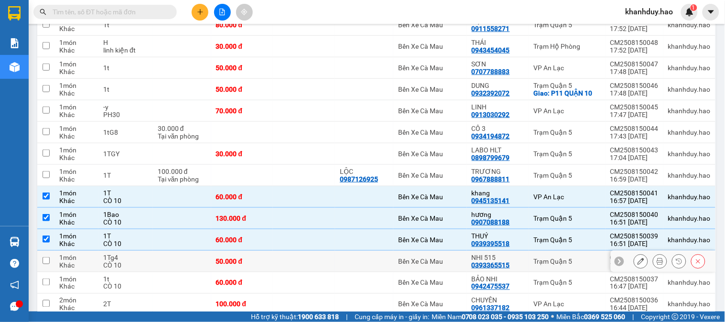
click at [131, 261] on div "CÒ 10" at bounding box center [125, 265] width 45 height 8
checkbox input "true"
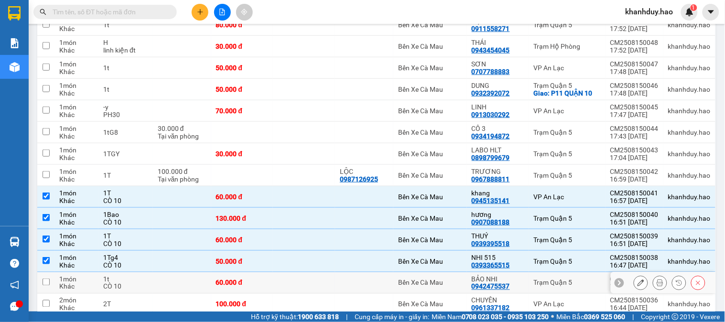
click at [137, 283] on div "CÒ 10" at bounding box center [125, 287] width 45 height 8
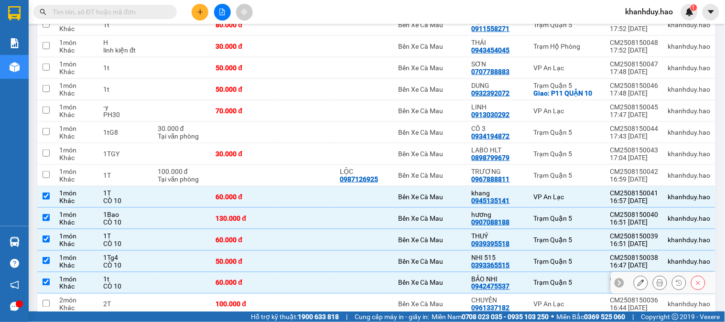
checkbox input "true"
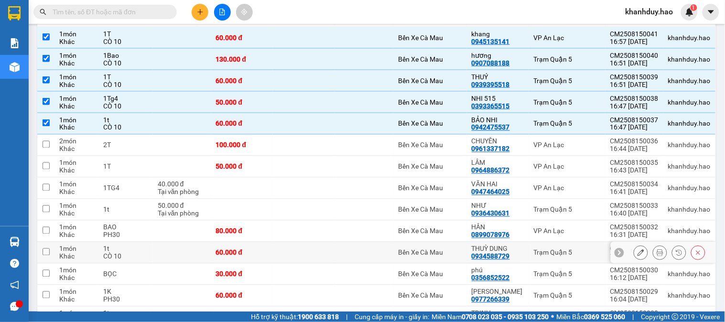
click at [141, 247] on div "1t" at bounding box center [125, 249] width 45 height 8
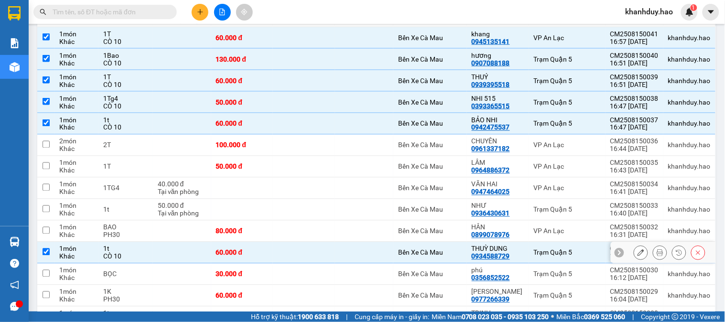
checkbox input "true"
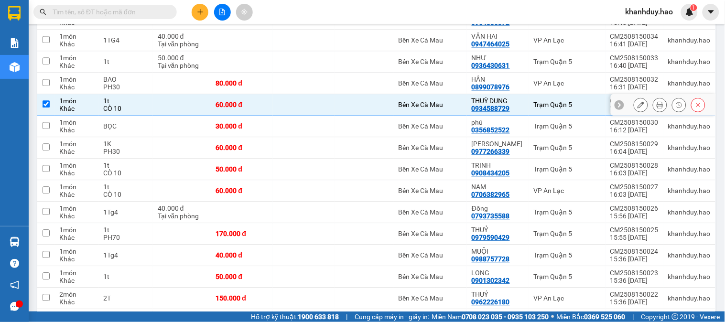
scroll to position [1433, 0]
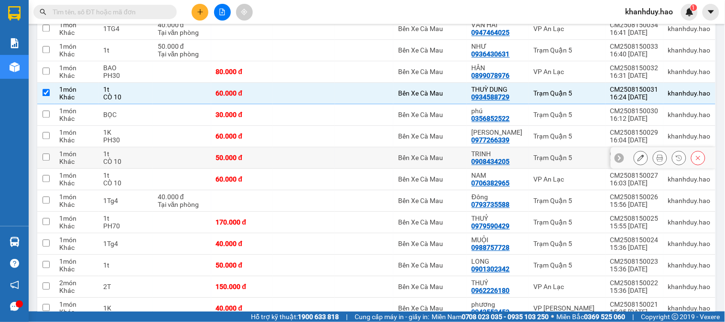
click at [147, 160] on div "CÒ 10" at bounding box center [125, 162] width 45 height 8
checkbox input "true"
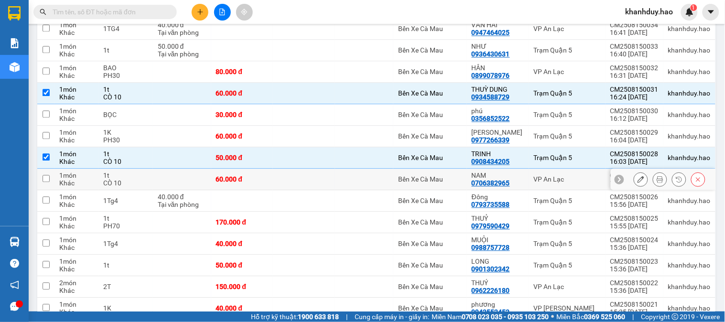
click at [141, 180] on div "CÒ 10" at bounding box center [125, 183] width 45 height 8
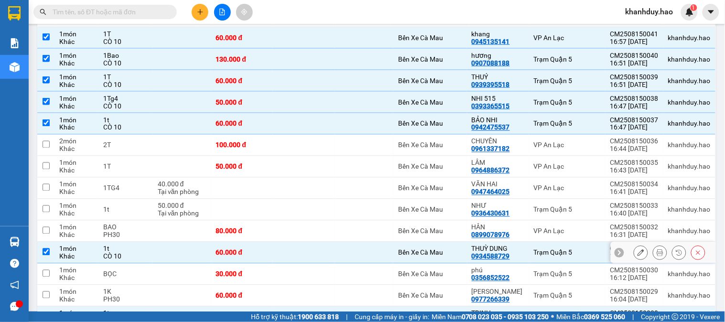
scroll to position [1327, 0]
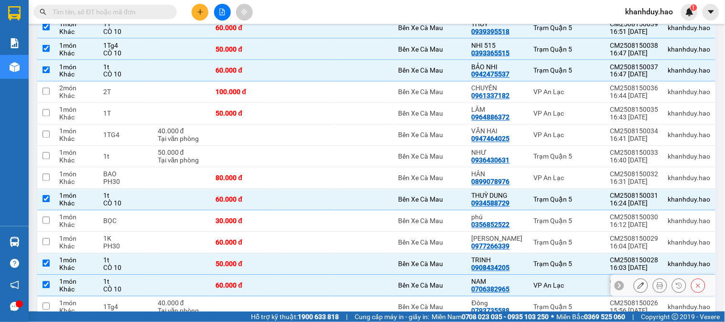
click at [130, 279] on div "1t" at bounding box center [125, 282] width 45 height 8
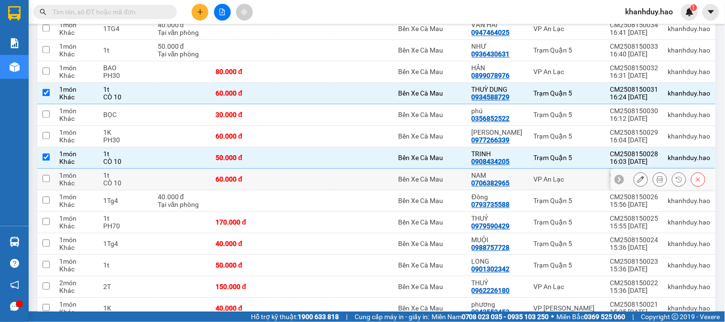
click at [125, 172] on div "1t" at bounding box center [125, 175] width 45 height 8
checkbox input "true"
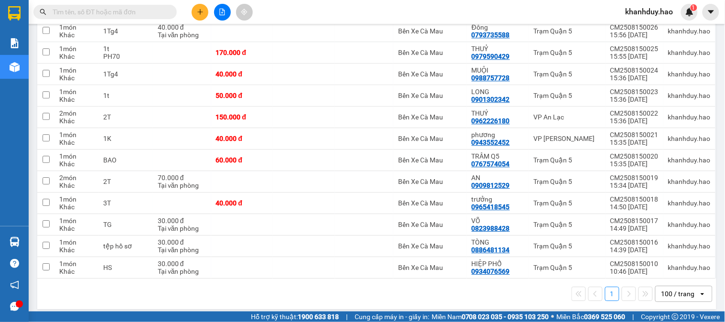
scroll to position [1606, 0]
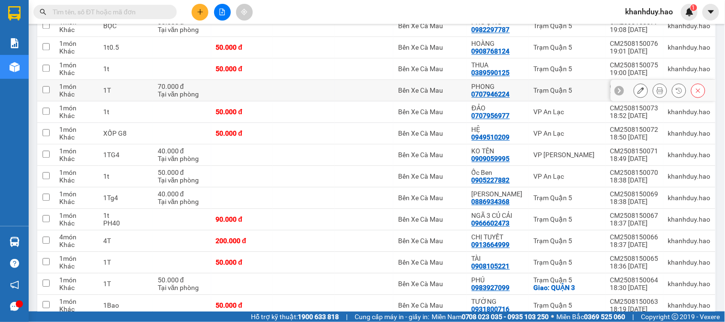
scroll to position [531, 0]
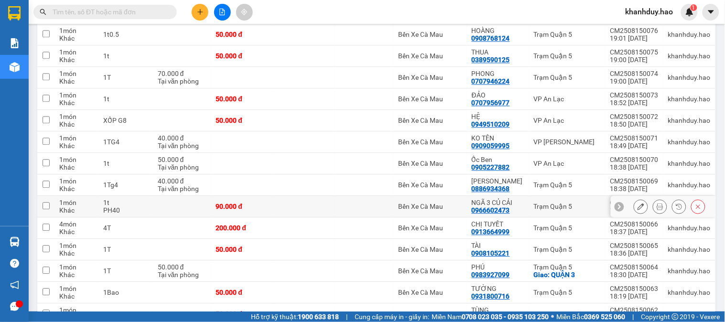
click at [164, 204] on td at bounding box center [182, 206] width 58 height 21
checkbox input "true"
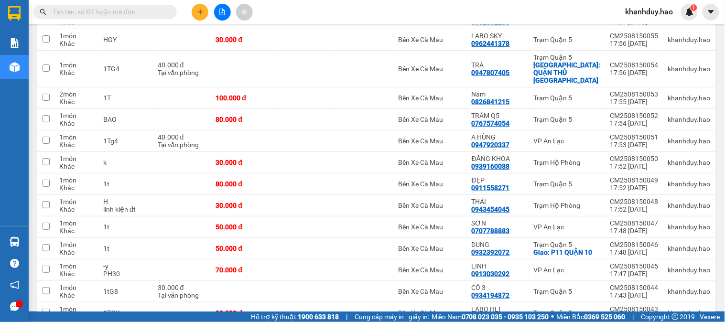
scroll to position [1008, 0]
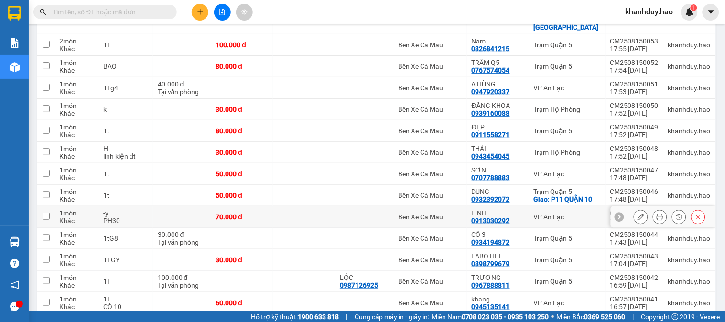
drag, startPoint x: 137, startPoint y: 216, endPoint x: 159, endPoint y: 181, distance: 41.4
click at [137, 217] on div "PH30" at bounding box center [125, 221] width 45 height 8
checkbox input "true"
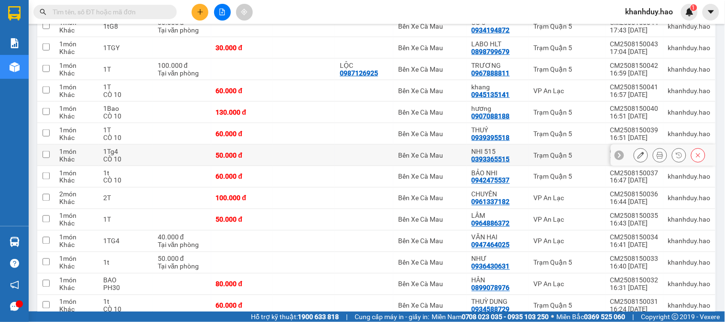
scroll to position [1274, 0]
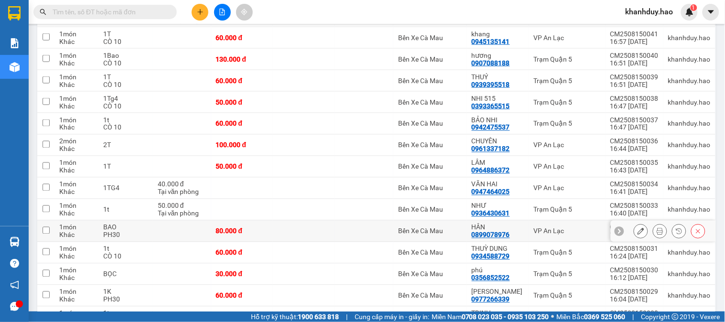
drag, startPoint x: 150, startPoint y: 225, endPoint x: 150, endPoint y: 230, distance: 5.7
click at [150, 225] on td "BAO PH30" at bounding box center [125, 231] width 54 height 21
checkbox input "true"
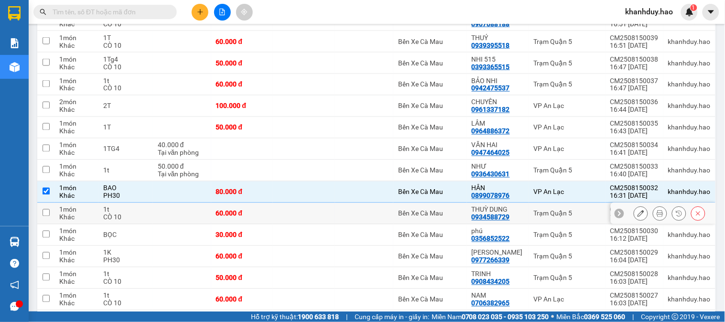
scroll to position [1327, 0]
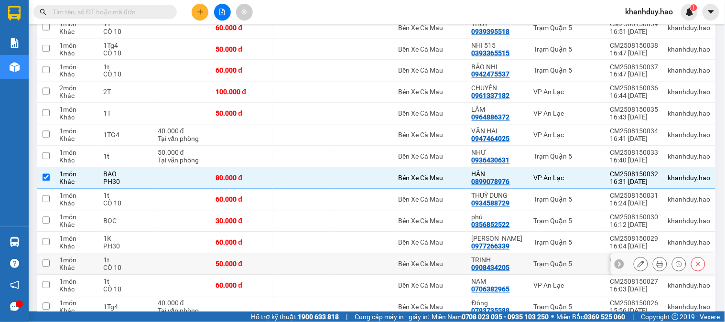
click at [151, 254] on td "1t CÒ 10" at bounding box center [125, 264] width 54 height 21
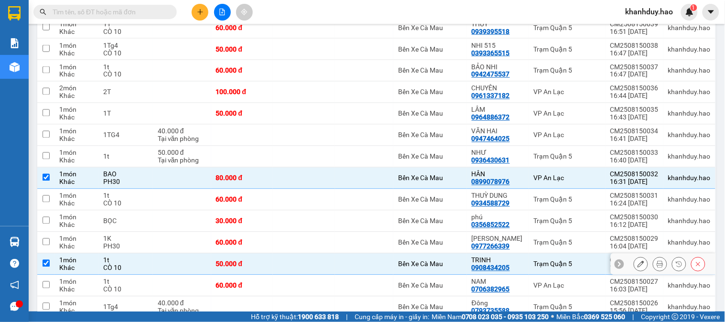
drag, startPoint x: 161, startPoint y: 265, endPoint x: 156, endPoint y: 252, distance: 13.5
click at [160, 265] on td at bounding box center [182, 264] width 58 height 21
checkbox input "false"
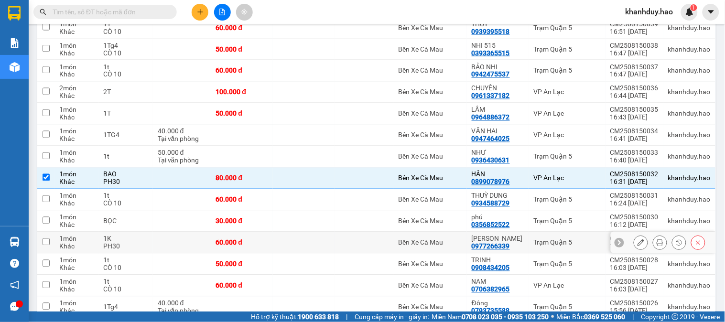
click at [156, 236] on td at bounding box center [182, 242] width 58 height 21
checkbox input "true"
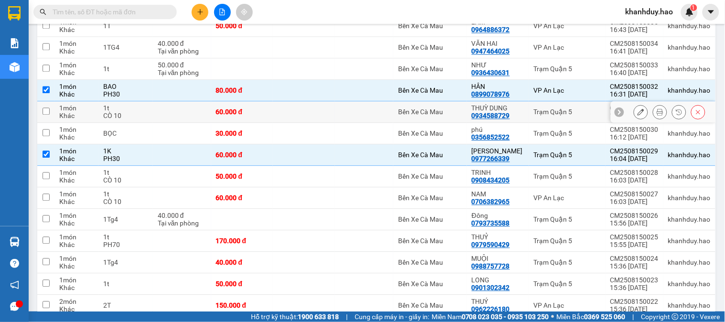
scroll to position [1433, 0]
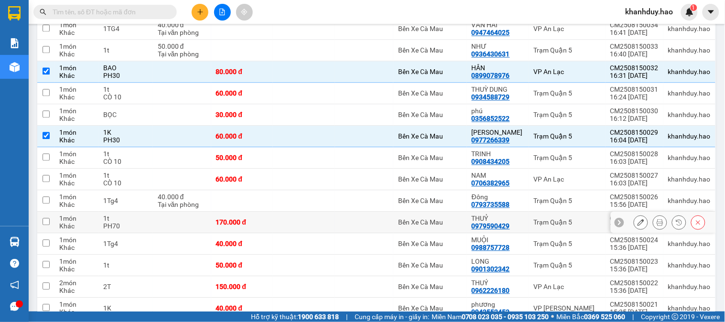
click at [192, 215] on td at bounding box center [182, 222] width 58 height 21
checkbox input "true"
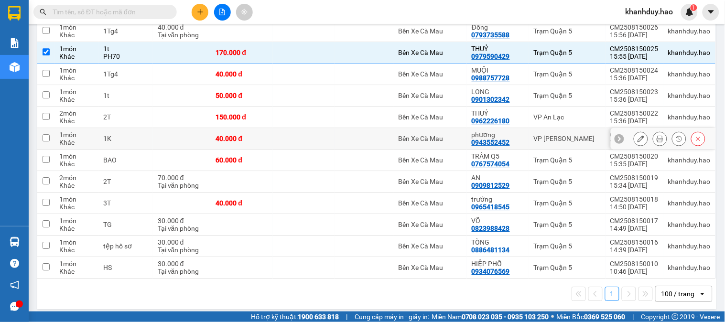
scroll to position [1606, 0]
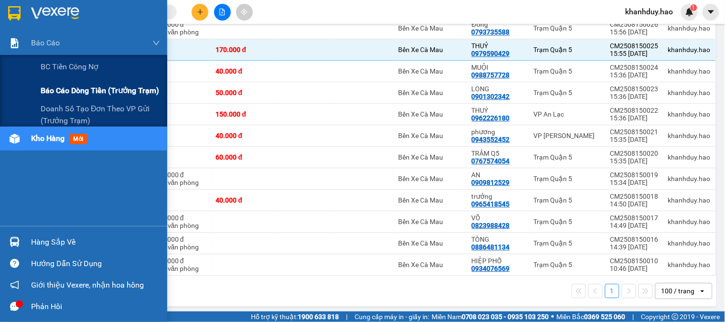
click at [77, 99] on div "Báo cáo dòng tiền (trưởng trạm)" at bounding box center [100, 91] width 119 height 24
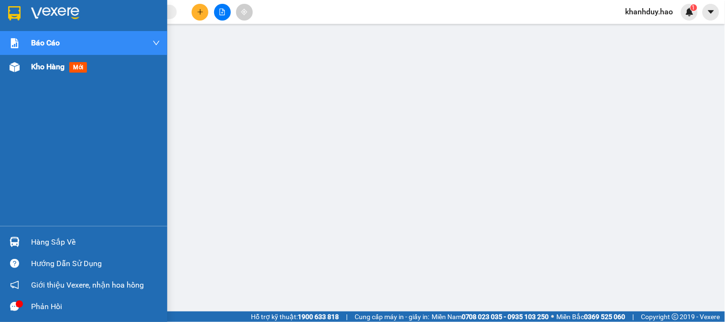
click at [8, 56] on div "Kho hàng mới" at bounding box center [83, 67] width 167 height 24
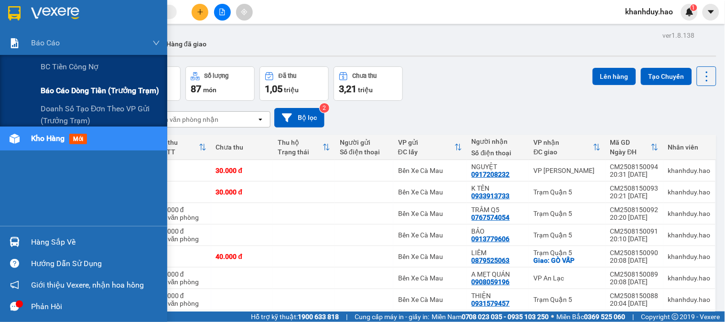
click at [92, 94] on span "Báo cáo dòng tiền (trưởng trạm)" at bounding box center [100, 91] width 118 height 12
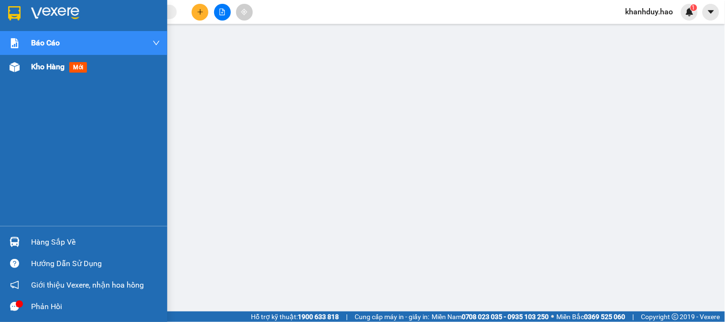
click at [20, 73] on div at bounding box center [14, 67] width 17 height 17
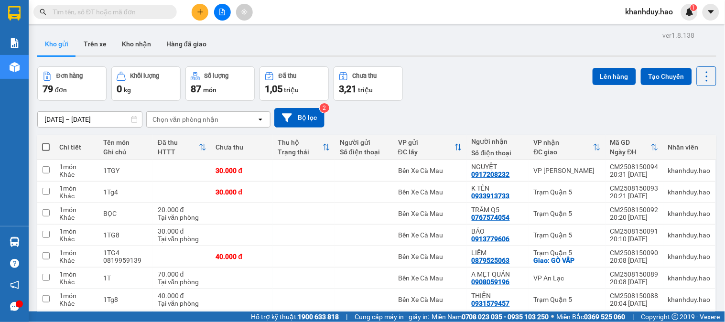
click at [139, 49] on button "Kho nhận" at bounding box center [136, 43] width 44 height 23
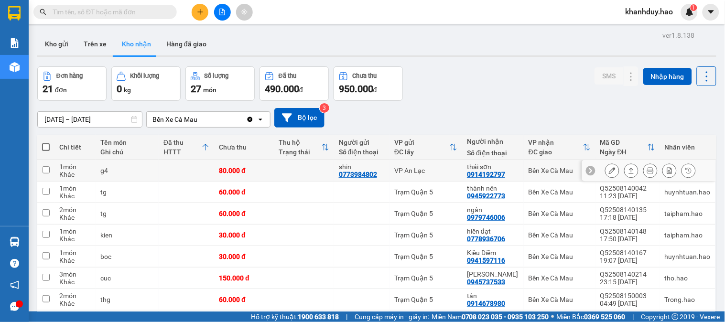
click at [643, 174] on button at bounding box center [649, 170] width 13 height 17
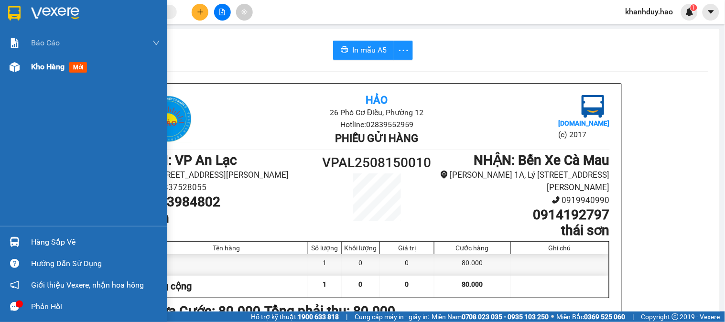
click at [20, 68] on div at bounding box center [14, 67] width 17 height 17
drag, startPoint x: 20, startPoint y: 68, endPoint x: 125, endPoint y: 2, distance: 124.7
click at [21, 68] on div at bounding box center [14, 67] width 17 height 17
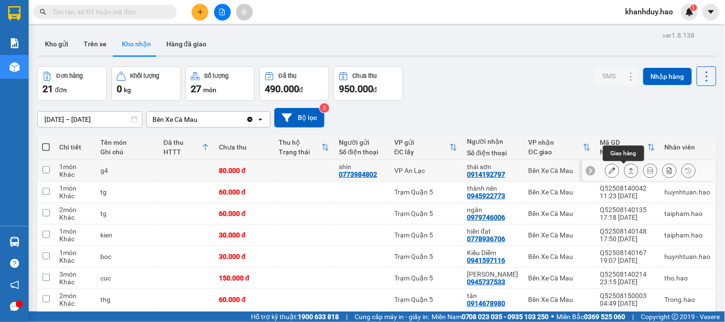
click at [624, 174] on button at bounding box center [630, 170] width 13 height 17
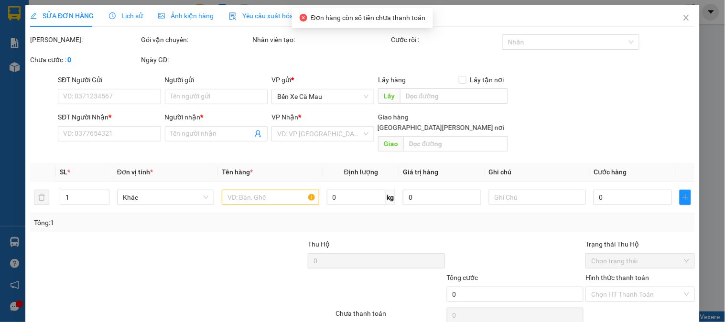
type input "0773984802"
type input "shin"
type input "0914192797"
type input "thái sơn"
type input "80.000"
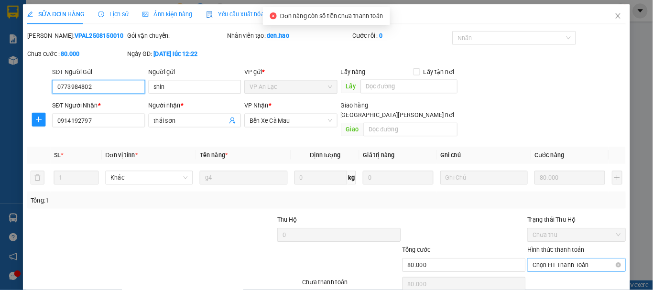
scroll to position [29, 0]
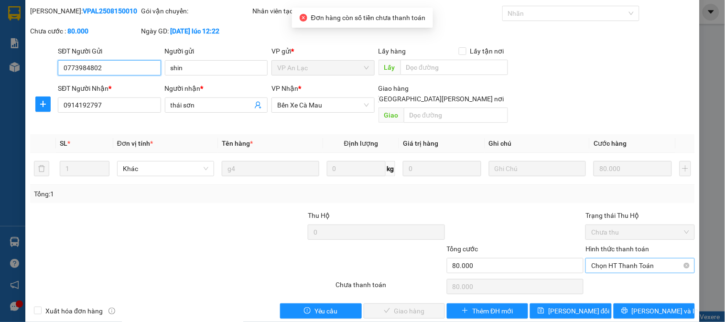
drag, startPoint x: 638, startPoint y: 253, endPoint x: 635, endPoint y: 264, distance: 10.8
click at [638, 258] on span "Chọn HT Thanh Toán" at bounding box center [639, 265] width 97 height 14
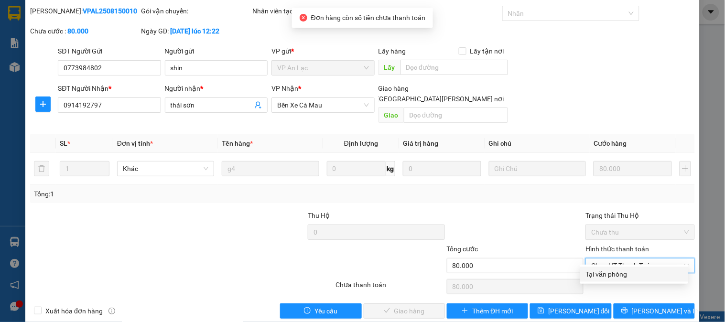
click at [634, 265] on div "Total Paid Fee 0 Total UnPaid Fee 80.000 Cash Collection Total Fee Mã ĐH: VPAL2…" at bounding box center [362, 162] width 664 height 313
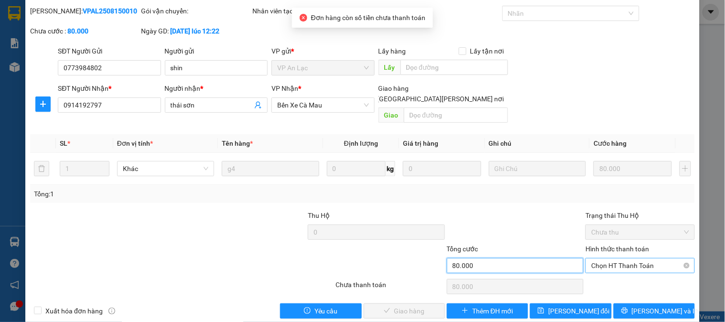
drag, startPoint x: 575, startPoint y: 260, endPoint x: 589, endPoint y: 260, distance: 14.3
click at [580, 263] on div "Tổng cước 80.000 Hình thức thanh toán Chọn HT Thanh Toán" at bounding box center [362, 260] width 666 height 33
click at [591, 260] on span "Chọn HT Thanh Toán" at bounding box center [639, 265] width 97 height 14
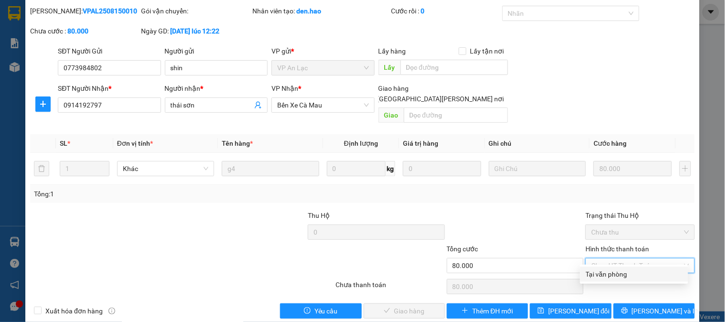
click at [590, 274] on div "Tại văn phòng" at bounding box center [634, 274] width 96 height 11
type input "0"
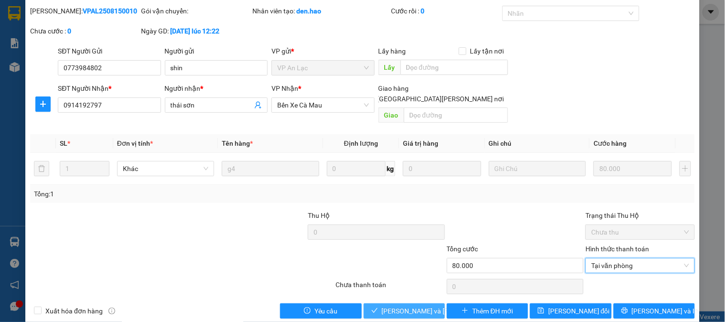
click at [409, 306] on span "[PERSON_NAME] và Giao hàng" at bounding box center [446, 311] width 129 height 11
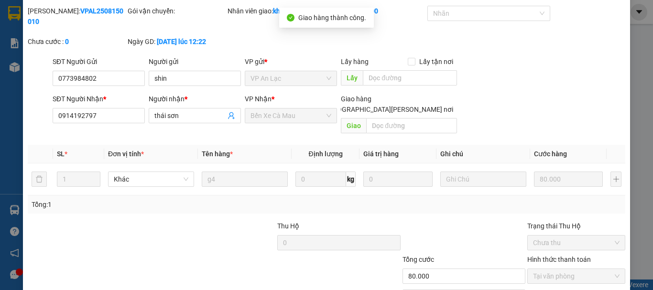
drag, startPoint x: 632, startPoint y: 70, endPoint x: 625, endPoint y: 58, distance: 13.5
click at [632, 70] on div "SỬA ĐƠN HÀNG Lịch sử Ảnh kiện hàng Yêu cầu xuất hóa đơn điện tử Total Paid Fee …" at bounding box center [326, 145] width 653 height 290
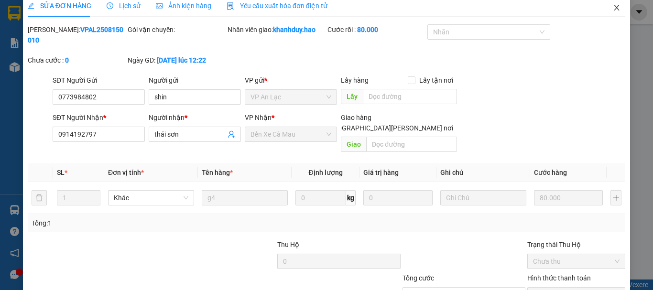
scroll to position [0, 0]
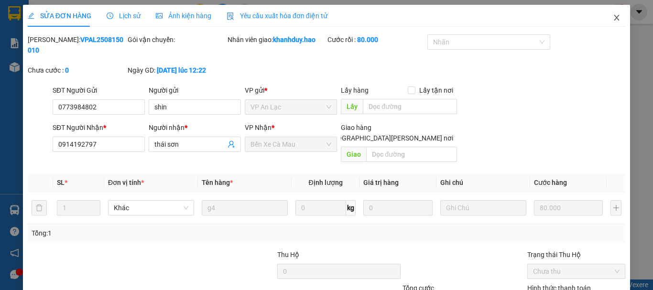
click at [605, 13] on span "Close" at bounding box center [616, 18] width 27 height 27
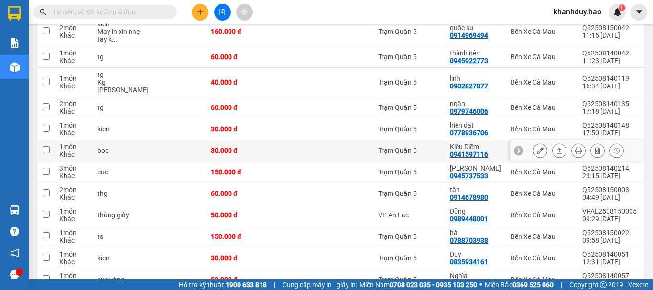
scroll to position [143, 0]
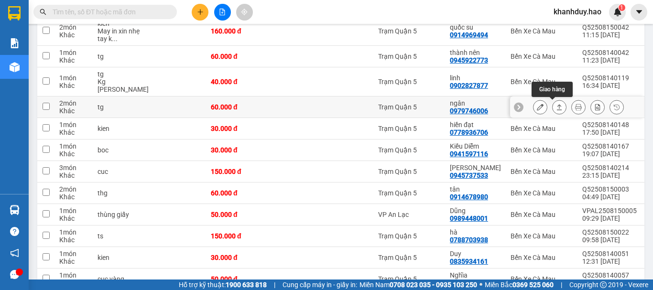
click at [556, 106] on icon at bounding box center [559, 107] width 7 height 7
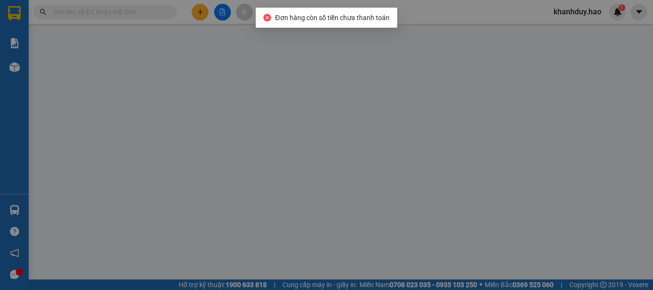
type input "0979746006"
type input "ngân"
type input "60.000"
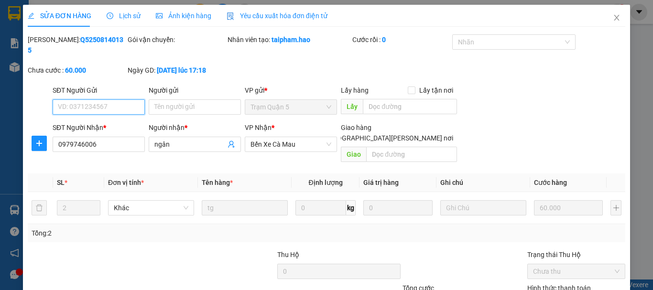
scroll to position [65, 0]
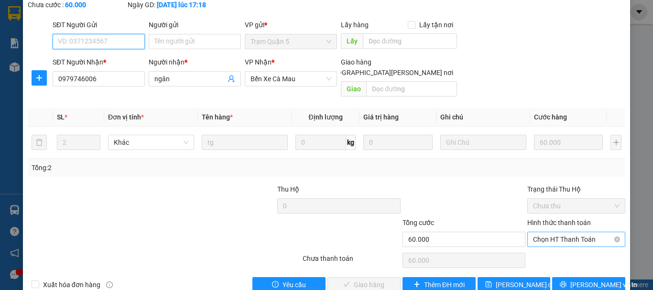
click at [541, 232] on span "Chọn HT Thanh Toán" at bounding box center [576, 239] width 86 height 14
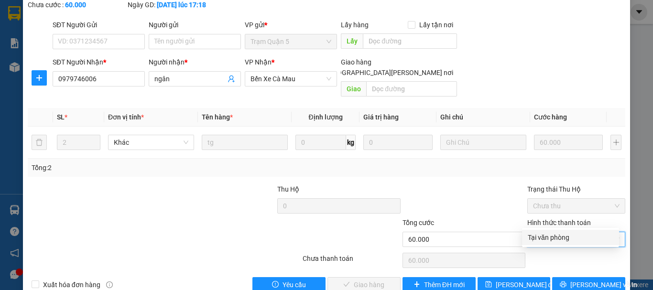
drag, startPoint x: 540, startPoint y: 234, endPoint x: 449, endPoint y: 236, distance: 91.3
click at [539, 234] on div "Tại văn phòng" at bounding box center [570, 237] width 86 height 11
type input "0"
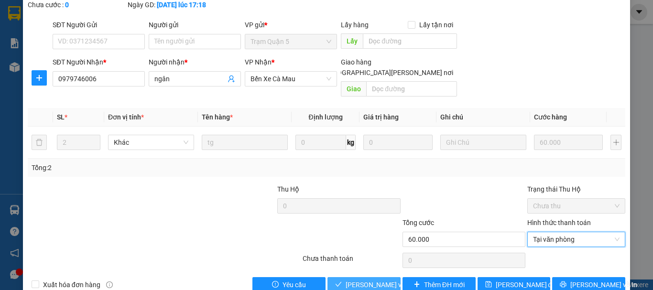
click at [372, 279] on span "Lưu và Giao hàng" at bounding box center [409, 284] width 129 height 11
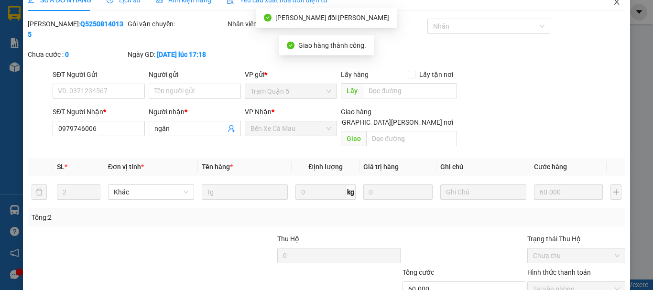
scroll to position [0, 0]
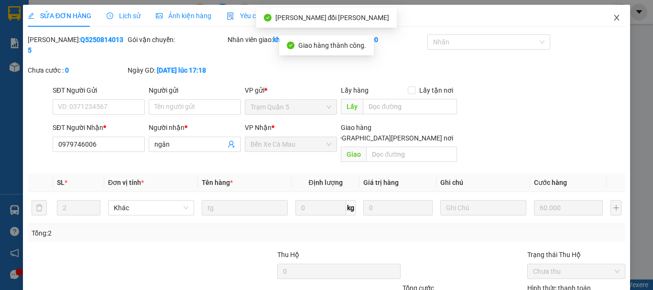
click at [612, 12] on span "Close" at bounding box center [616, 18] width 27 height 27
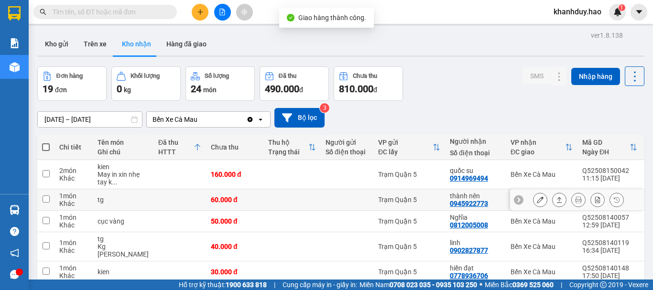
scroll to position [48, 0]
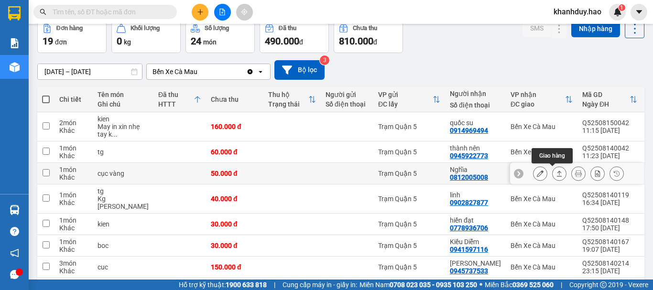
click at [556, 174] on button at bounding box center [558, 173] width 13 height 17
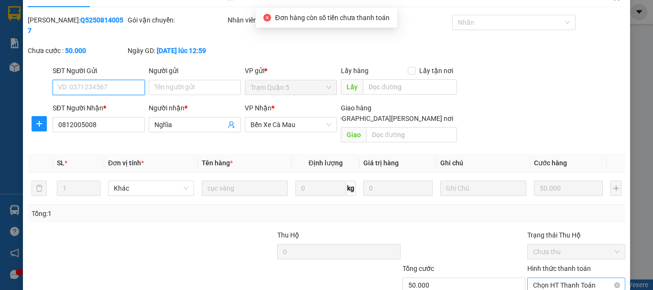
scroll to position [65, 0]
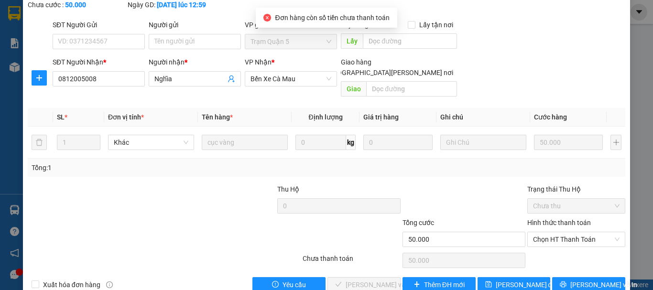
click at [556, 251] on div "Chọn HT Thanh Toán" at bounding box center [576, 260] width 100 height 19
click at [564, 232] on span "Chọn HT Thanh Toán" at bounding box center [576, 239] width 86 height 14
click at [552, 243] on div "Tại văn phòng" at bounding box center [570, 237] width 97 height 15
type input "0"
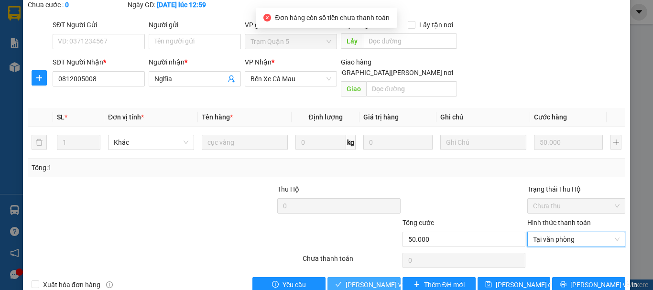
click at [373, 279] on span "Lưu và Giao hàng" at bounding box center [409, 284] width 129 height 11
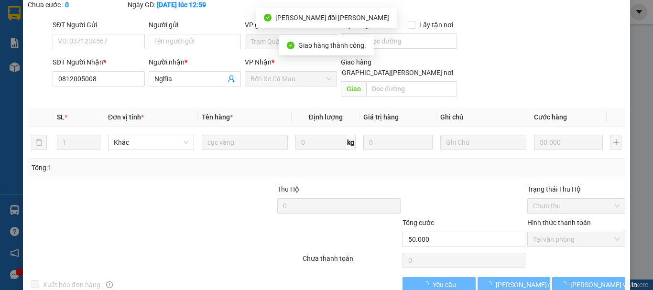
scroll to position [0, 0]
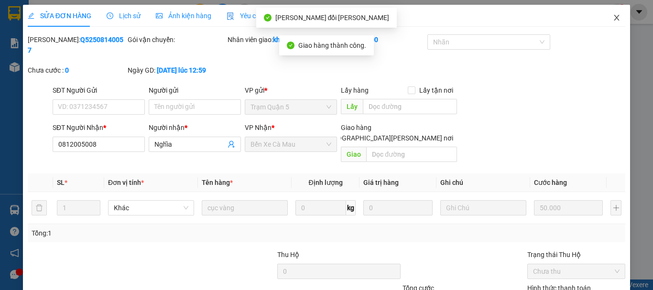
drag, startPoint x: 611, startPoint y: 20, endPoint x: 557, endPoint y: 87, distance: 86.4
click at [612, 19] on icon "close" at bounding box center [616, 18] width 8 height 8
click at [612, 19] on div "1" at bounding box center [617, 12] width 17 height 17
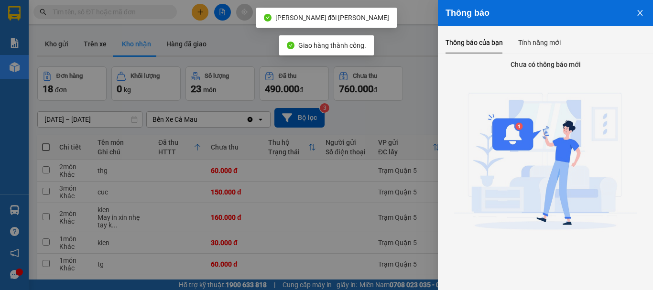
click at [400, 97] on div at bounding box center [326, 145] width 653 height 290
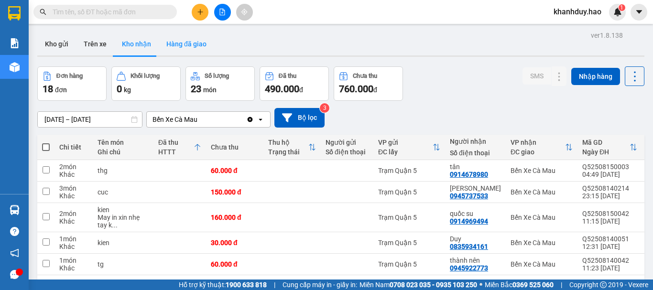
click at [198, 49] on button "Hàng đã giao" at bounding box center [186, 43] width 55 height 23
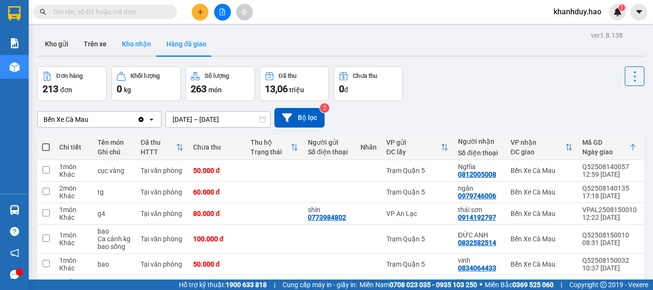
click at [129, 44] on button "Kho nhận" at bounding box center [136, 43] width 44 height 23
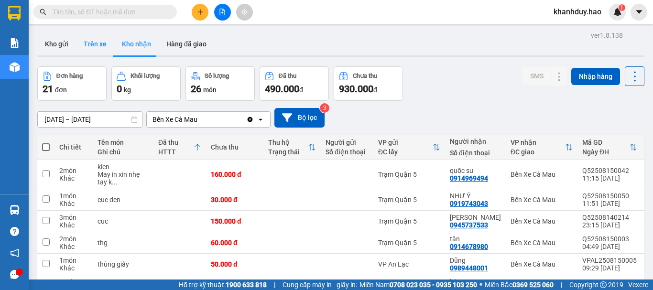
click at [104, 43] on button "Trên xe" at bounding box center [95, 43] width 38 height 23
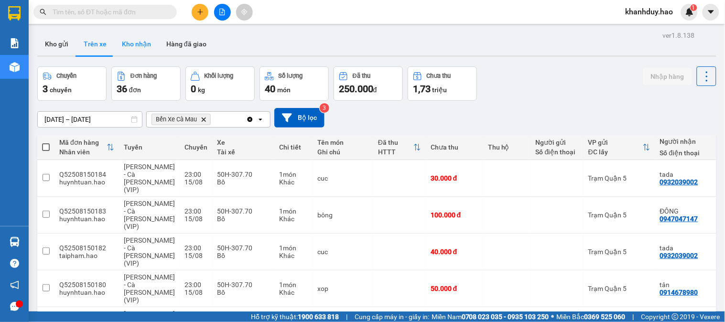
click at [134, 46] on button "Kho nhận" at bounding box center [136, 43] width 44 height 23
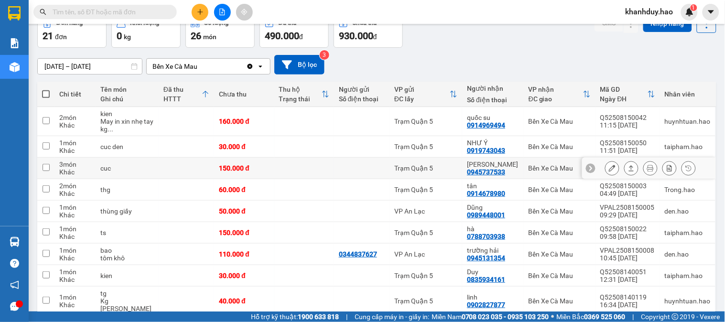
scroll to position [106, 0]
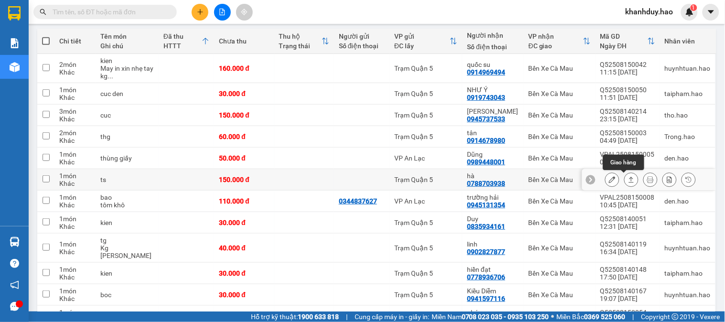
click at [624, 184] on button at bounding box center [630, 179] width 13 height 17
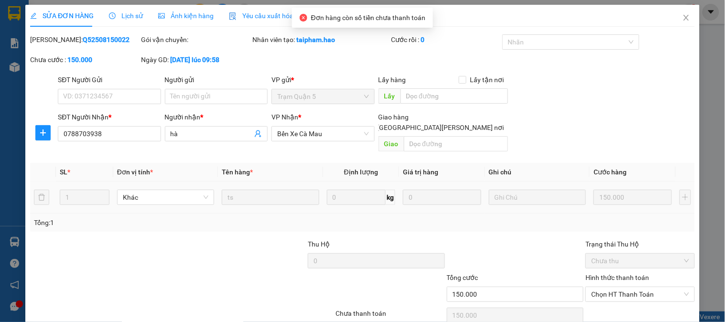
type input "0788703938"
type input "hà"
type input "150.000"
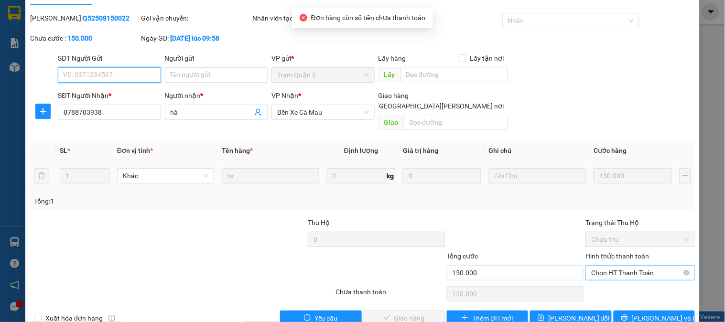
scroll to position [33, 0]
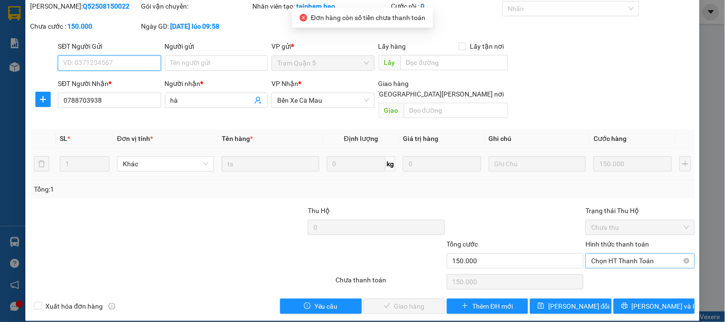
click at [605, 254] on span "Chọn HT Thanh Toán" at bounding box center [639, 261] width 97 height 14
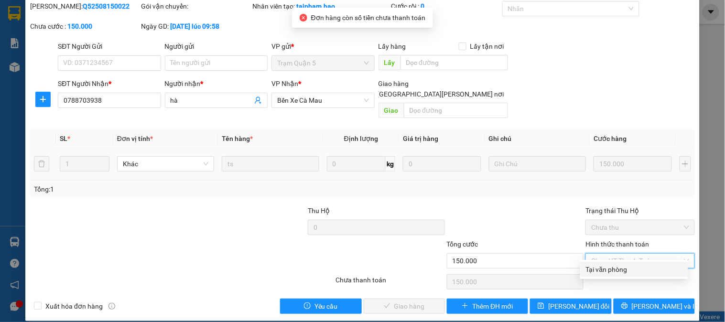
drag, startPoint x: 601, startPoint y: 268, endPoint x: 513, endPoint y: 285, distance: 89.5
click at [597, 270] on div "Tại văn phòng" at bounding box center [634, 269] width 96 height 11
type input "0"
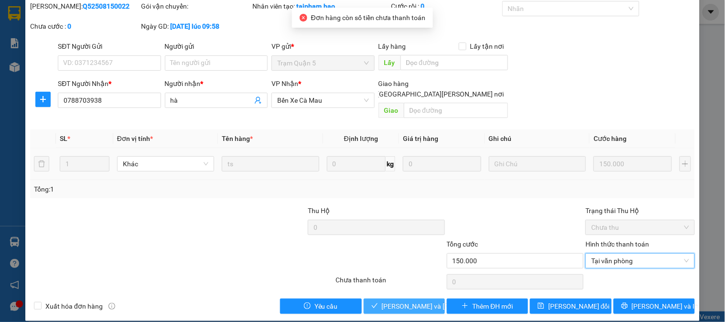
click at [404, 302] on button "Lưu và Giao hàng" at bounding box center [404, 306] width 81 height 15
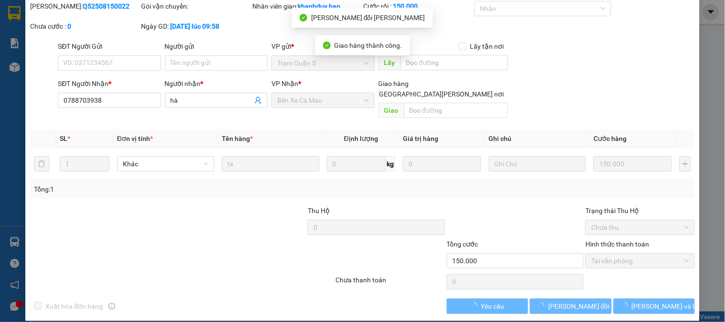
scroll to position [0, 0]
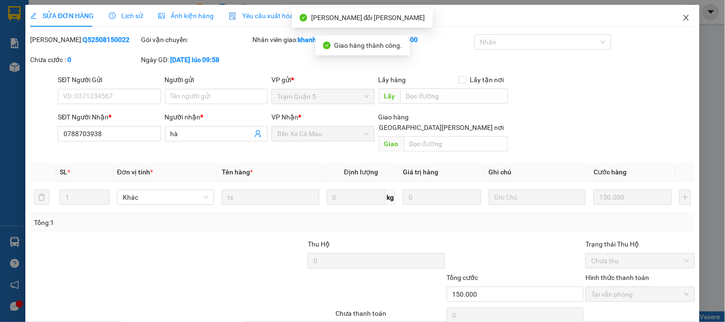
click at [686, 18] on span "Close" at bounding box center [686, 18] width 27 height 27
click at [686, 18] on div "1" at bounding box center [689, 12] width 17 height 17
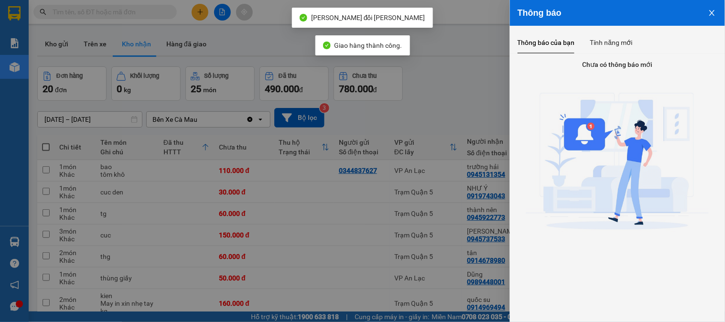
click at [481, 131] on div at bounding box center [362, 161] width 725 height 322
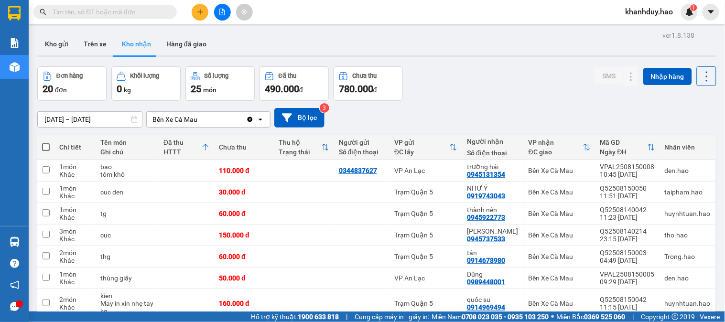
click at [102, 120] on input "15/08/2025 – 15/08/2025" at bounding box center [90, 119] width 104 height 15
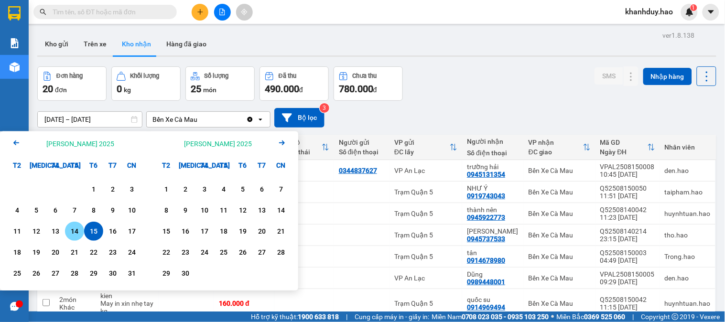
click at [73, 223] on div "14" at bounding box center [74, 231] width 19 height 19
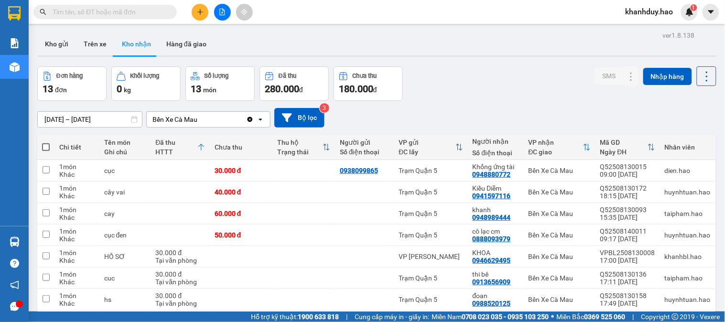
click at [127, 122] on input "14/08/2025 – 14/08/2025" at bounding box center [90, 119] width 104 height 15
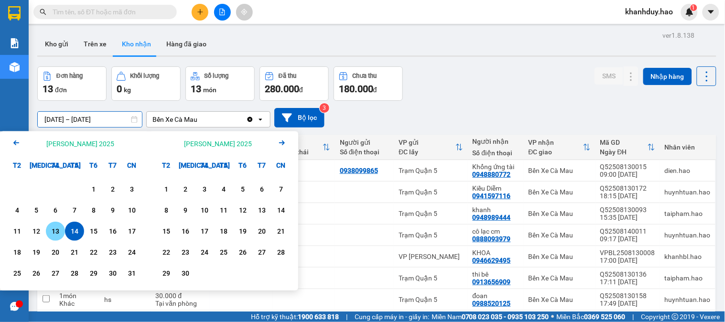
click at [59, 234] on div "13" at bounding box center [55, 230] width 13 height 11
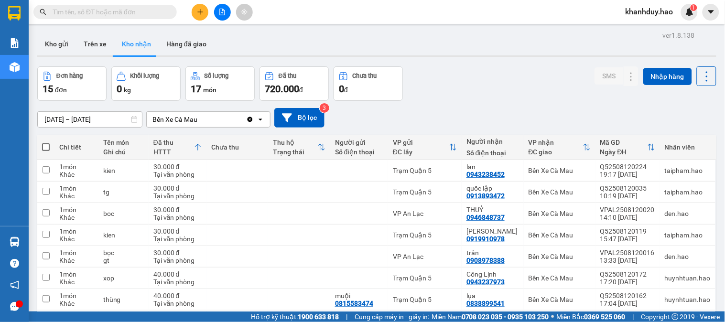
click at [91, 122] on input "13/08/2025 – 13/08/2025" at bounding box center [90, 119] width 104 height 15
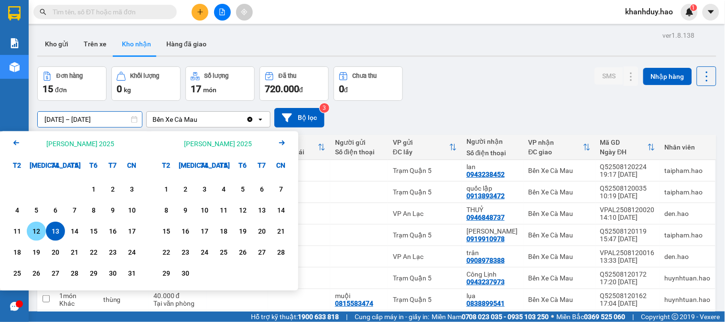
click at [37, 228] on div "12" at bounding box center [36, 230] width 13 height 11
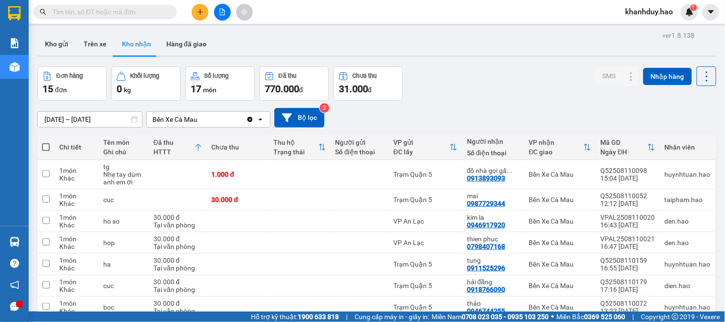
click at [112, 128] on div "12/08/2025 – 12/08/2025 Press the down arrow key to interact with the calendar …" at bounding box center [376, 118] width 679 height 34
click at [111, 118] on input "12/08/2025 – 12/08/2025" at bounding box center [90, 119] width 104 height 15
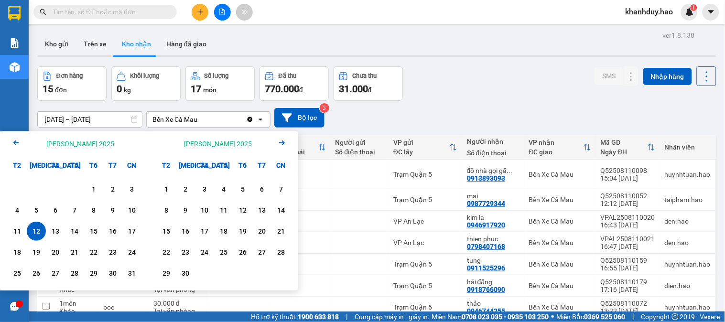
click at [6, 235] on div "1 2 3 4 5 6 7 8 9 10 11 12 13 14 15 16 17 18 19 20 21 22 23 24 25 26 27 28 29 3…" at bounding box center [74, 233] width 149 height 116
click at [11, 233] on div "11" at bounding box center [17, 230] width 13 height 11
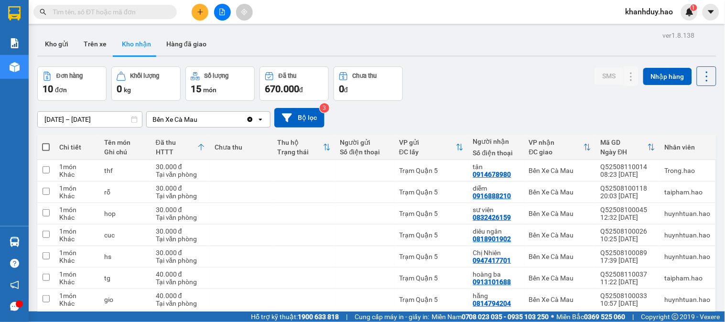
click at [121, 124] on div "ver 1.8.138 Kho gửi Trên xe Kho nhận Hàng đã giao Đơn hàng 10 đơn Khối lượng 0 …" at bounding box center [376, 219] width 686 height 381
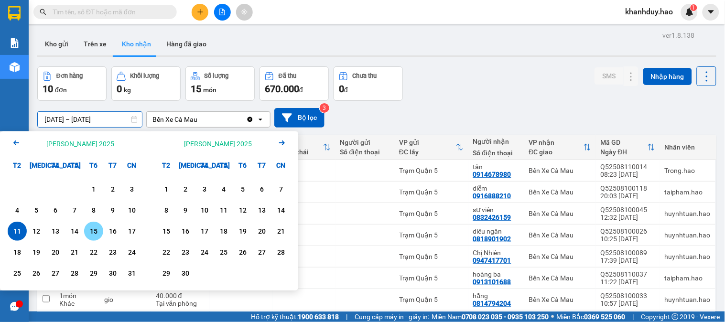
click at [94, 232] on div "15" at bounding box center [93, 230] width 13 height 11
type input "15/08/2025 – 15/08/2025"
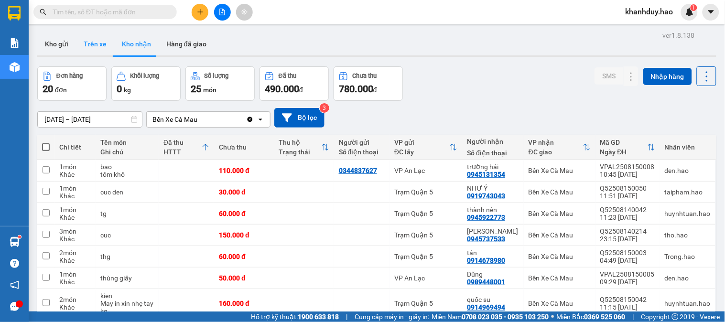
click at [87, 42] on button "Trên xe" at bounding box center [95, 43] width 38 height 23
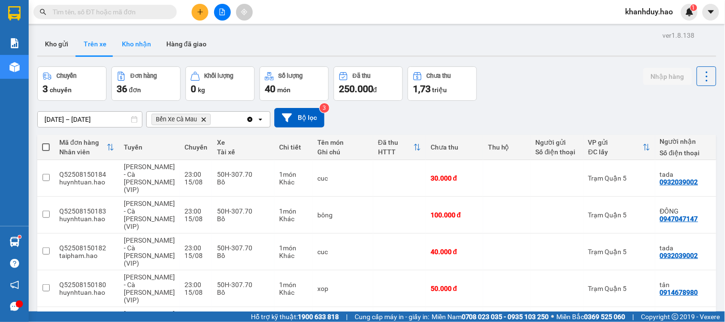
click at [136, 36] on button "Kho nhận" at bounding box center [136, 43] width 44 height 23
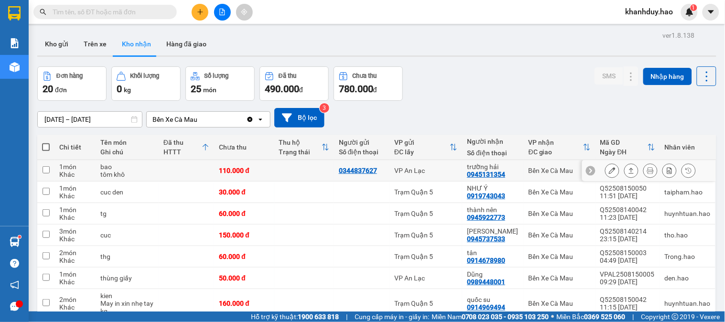
click at [624, 166] on button at bounding box center [630, 170] width 13 height 17
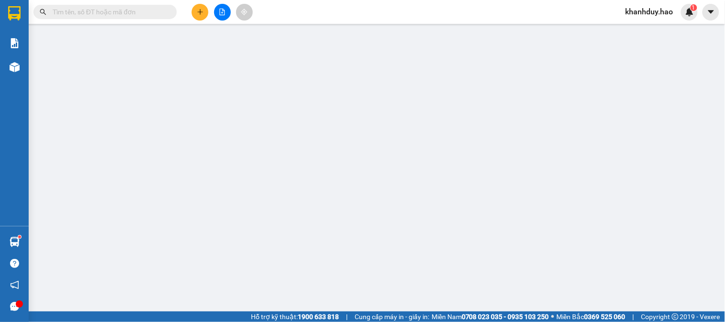
type input "0344837627"
type input "0945131354"
type input "trường hải"
type input "110.000"
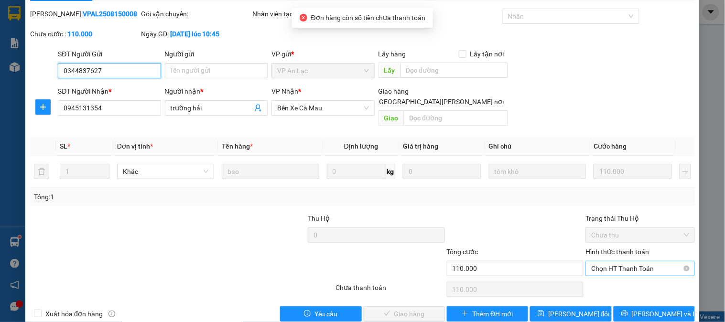
scroll to position [33, 0]
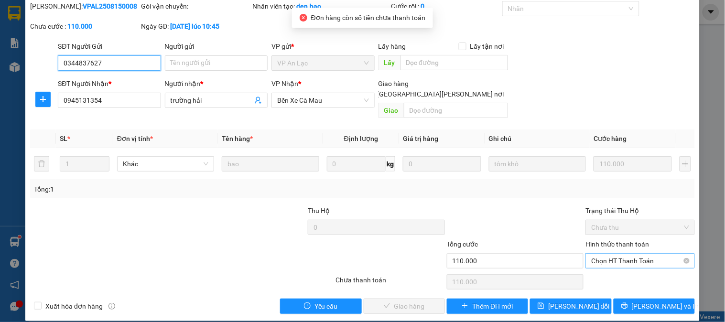
click at [607, 254] on span "Chọn HT Thanh Toán" at bounding box center [639, 261] width 97 height 14
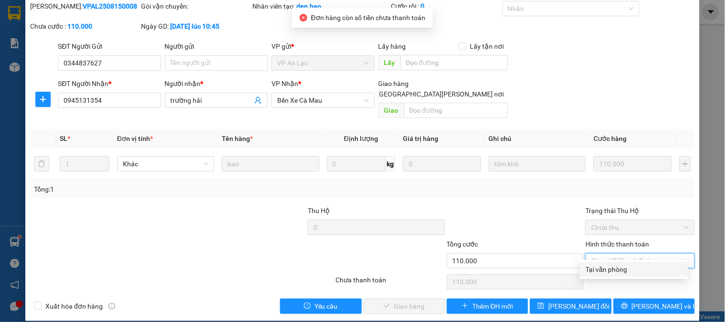
click at [609, 268] on div "Tại văn phòng" at bounding box center [634, 269] width 96 height 11
type input "0"
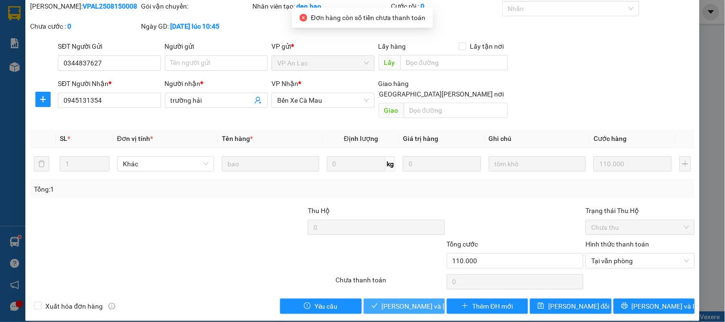
click at [407, 299] on button "Lưu và Giao hàng" at bounding box center [404, 306] width 81 height 15
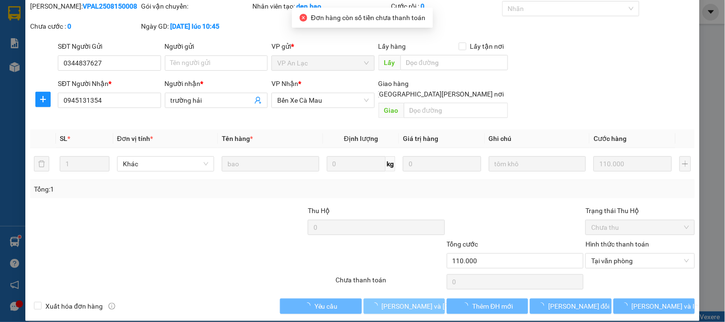
scroll to position [0, 0]
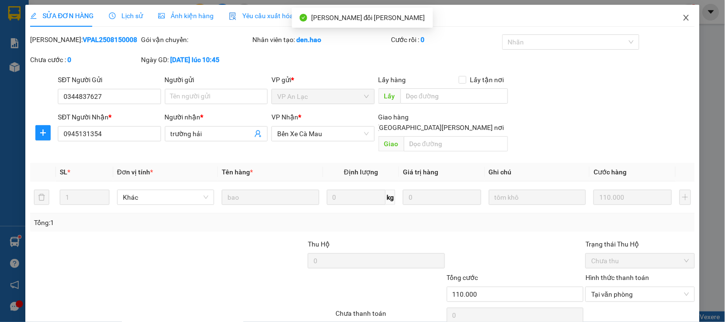
click at [681, 8] on span "Close" at bounding box center [686, 18] width 27 height 27
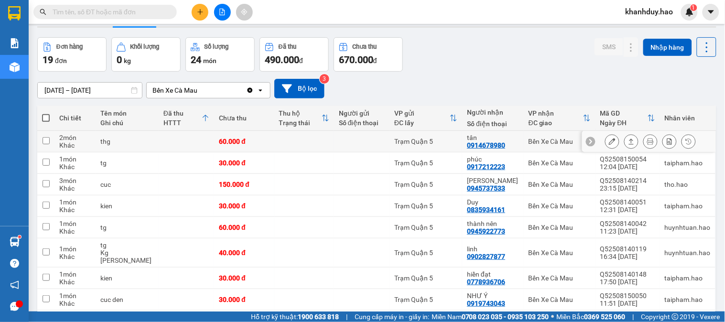
scroll to position [53, 0]
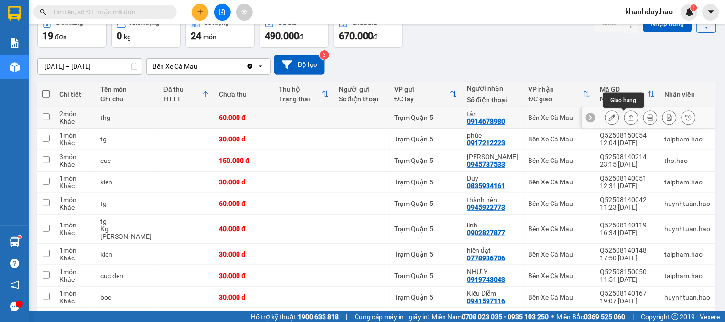
click at [624, 118] on button at bounding box center [630, 117] width 13 height 17
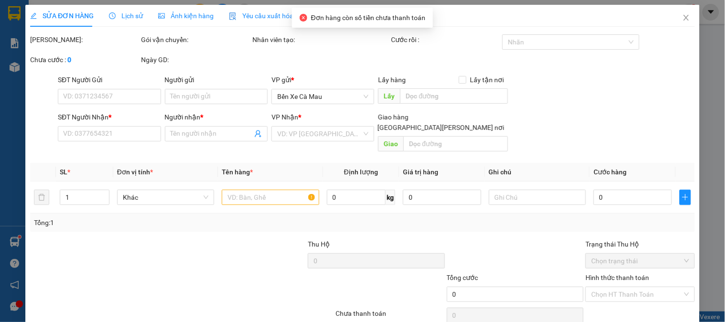
type input "0914678980"
type input "tân"
type input "60.000"
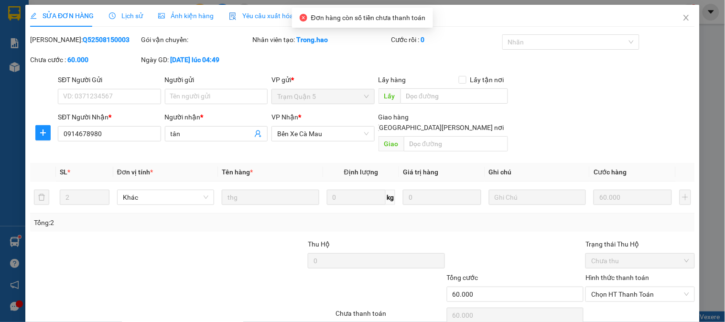
click at [196, 11] on div "Ảnh kiện hàng" at bounding box center [185, 16] width 55 height 11
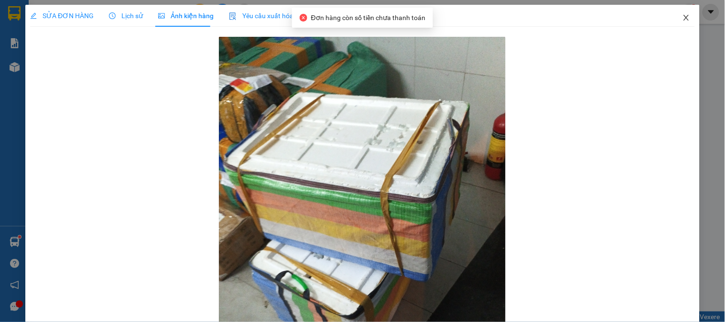
click at [682, 15] on icon "close" at bounding box center [686, 18] width 8 height 8
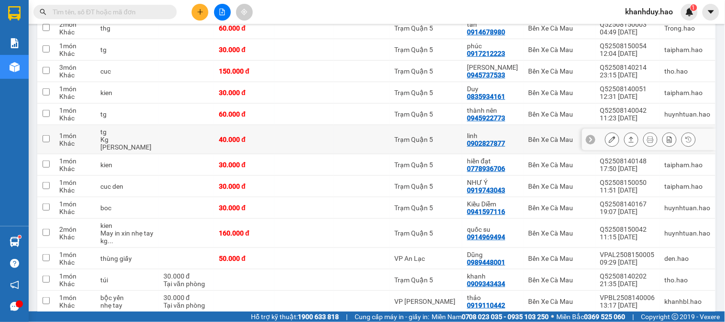
scroll to position [159, 0]
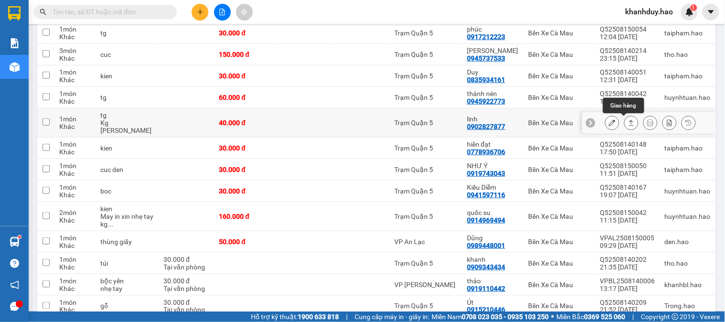
click at [629, 125] on button at bounding box center [630, 123] width 13 height 17
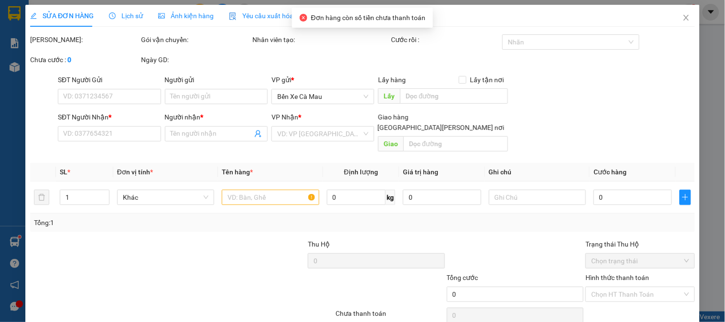
type input "0902827877"
type input "linh"
type input "40.000"
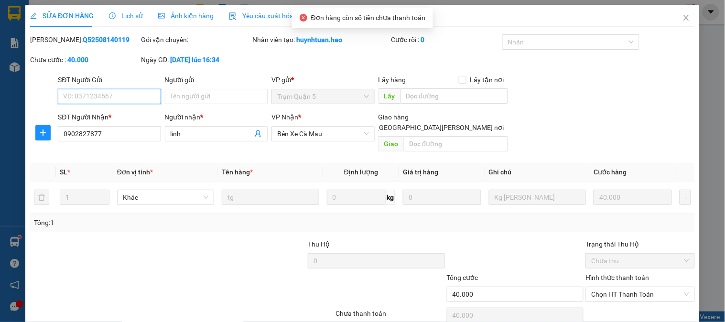
scroll to position [33, 0]
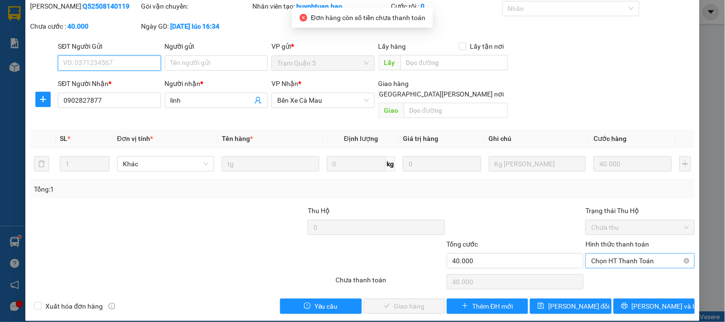
click at [608, 254] on span "Chọn HT Thanh Toán" at bounding box center [639, 261] width 97 height 14
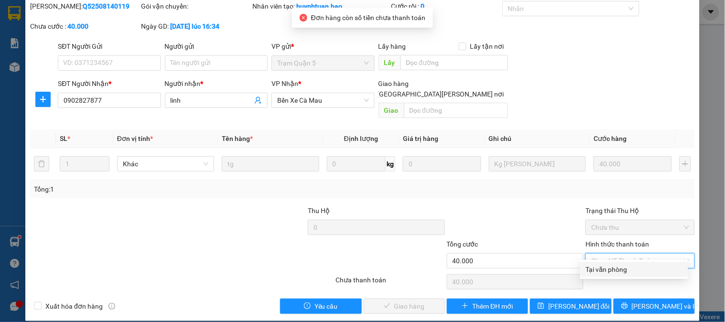
drag, startPoint x: 609, startPoint y: 259, endPoint x: 589, endPoint y: 270, distance: 23.5
click at [609, 266] on div "Tại văn phòng" at bounding box center [634, 269] width 96 height 11
type input "0"
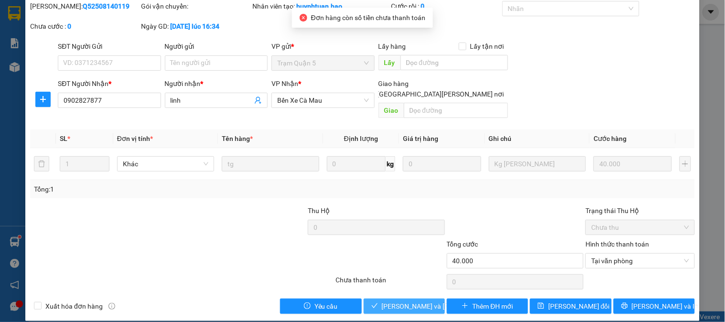
click at [407, 301] on span "Lưu và Giao hàng" at bounding box center [446, 306] width 129 height 11
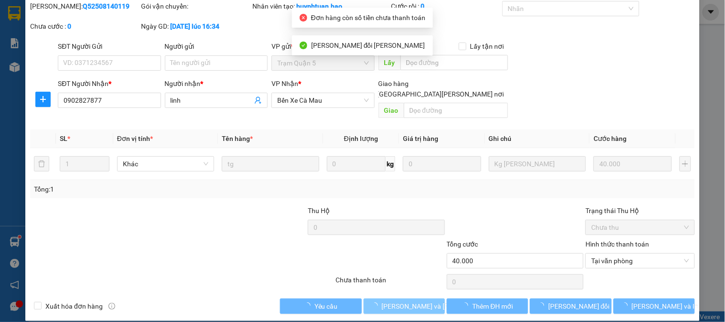
scroll to position [0, 0]
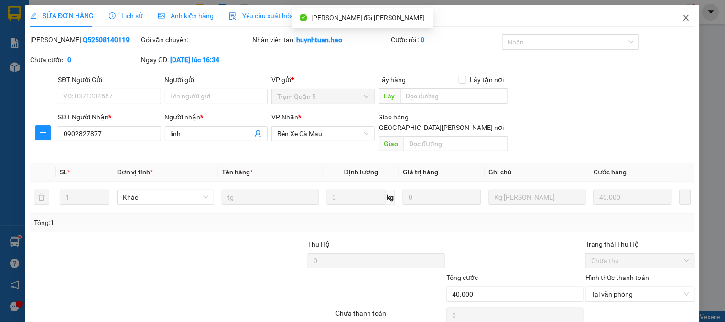
click at [676, 25] on span "Close" at bounding box center [686, 18] width 27 height 27
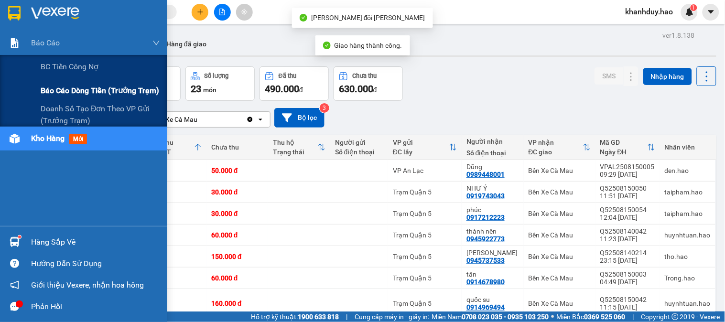
click at [113, 101] on div "Báo cáo dòng tiền (trưởng trạm)" at bounding box center [100, 91] width 119 height 24
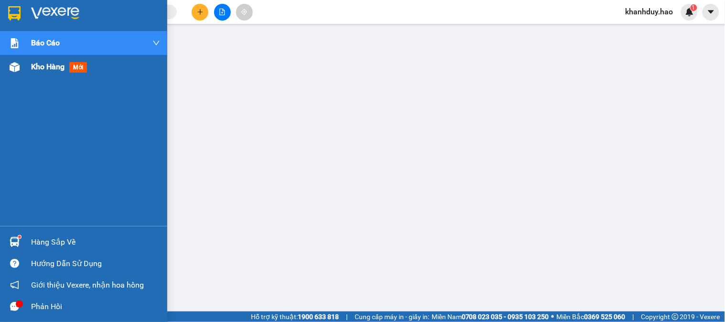
click at [12, 68] on img at bounding box center [15, 67] width 10 height 10
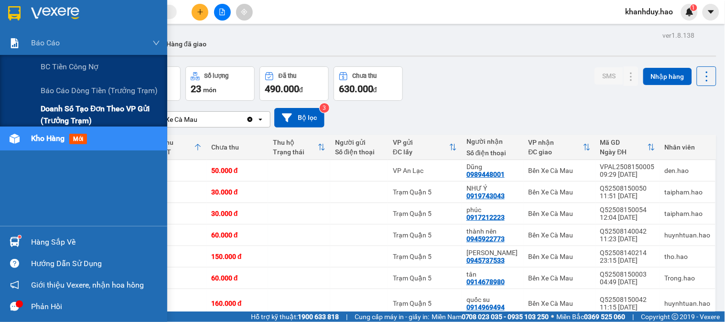
click at [115, 107] on span "Doanh số tạo đơn theo VP gửi (trưởng trạm)" at bounding box center [100, 115] width 119 height 24
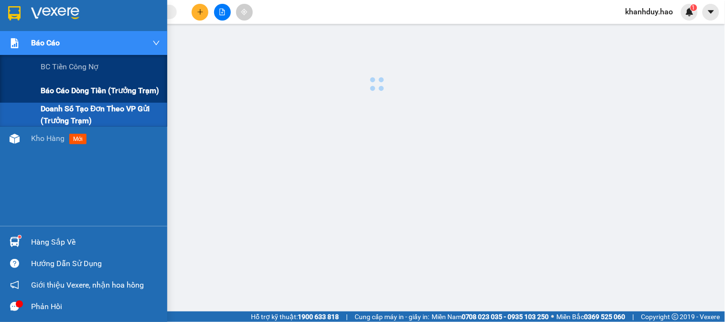
click at [116, 96] on span "Báo cáo dòng tiền (trưởng trạm)" at bounding box center [100, 91] width 118 height 12
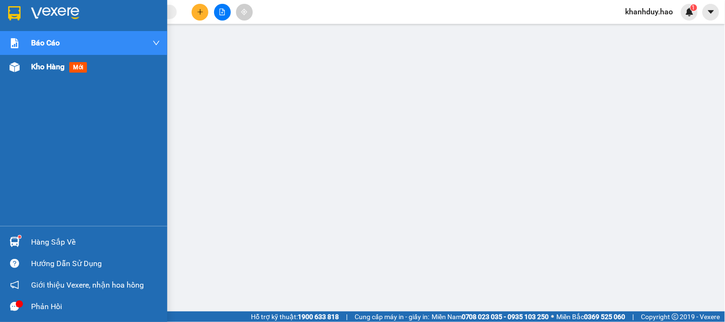
click at [21, 69] on div at bounding box center [14, 67] width 17 height 17
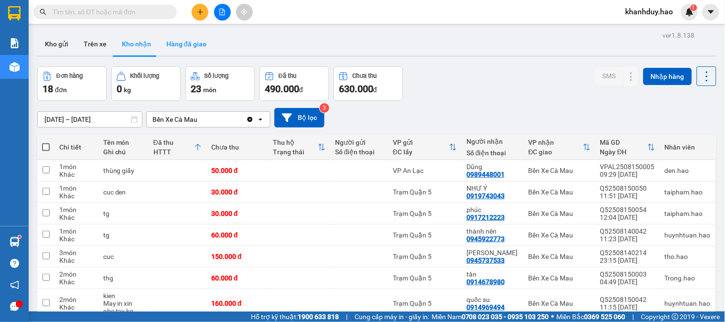
click at [203, 40] on button "Hàng đã giao" at bounding box center [186, 43] width 55 height 23
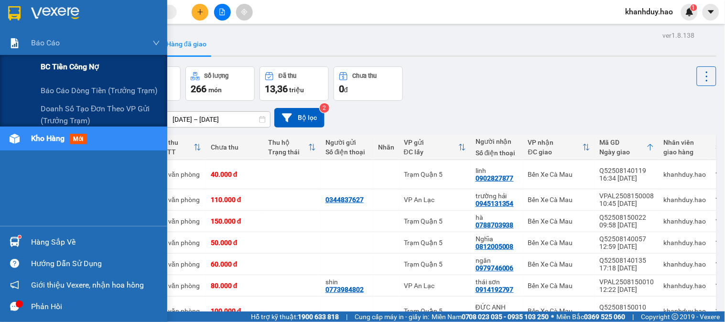
drag, startPoint x: 58, startPoint y: 78, endPoint x: 64, endPoint y: 79, distance: 5.9
click at [58, 78] on div "BC tiền công nợ" at bounding box center [100, 67] width 119 height 24
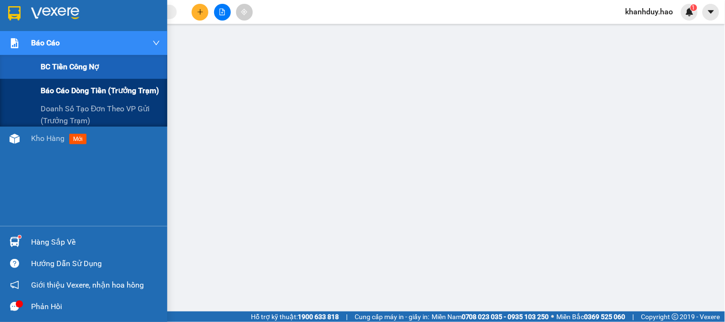
click at [96, 89] on span "Báo cáo dòng tiền (trưởng trạm)" at bounding box center [100, 91] width 118 height 12
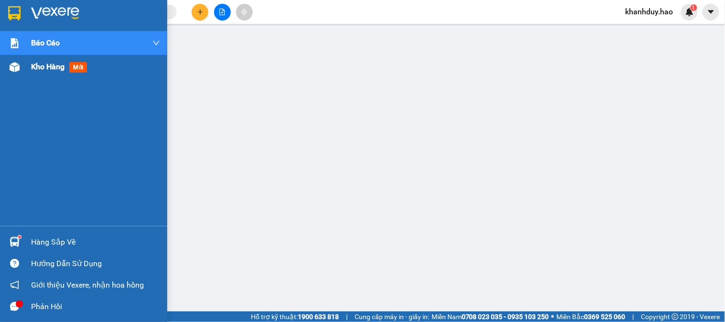
click at [45, 76] on div "Kho hàng mới" at bounding box center [95, 67] width 129 height 24
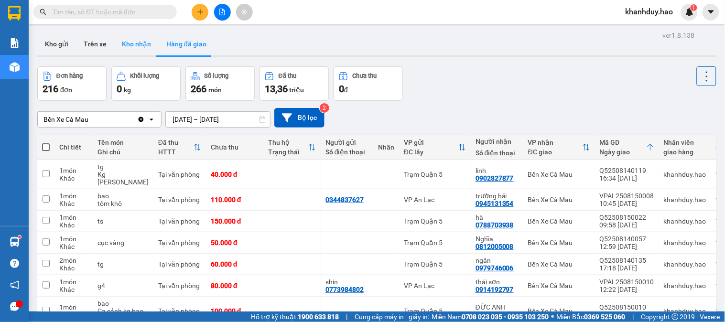
click at [138, 54] on button "Kho nhận" at bounding box center [136, 43] width 44 height 23
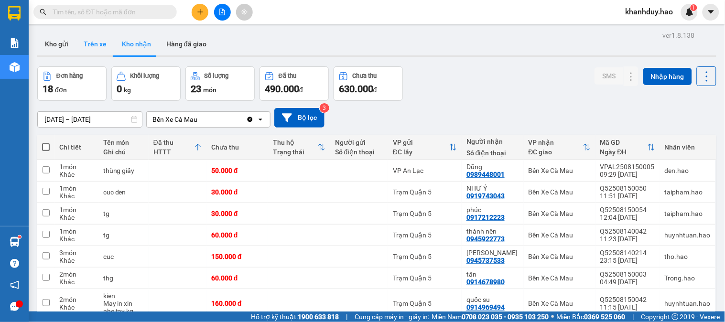
click at [97, 47] on button "Trên xe" at bounding box center [95, 43] width 38 height 23
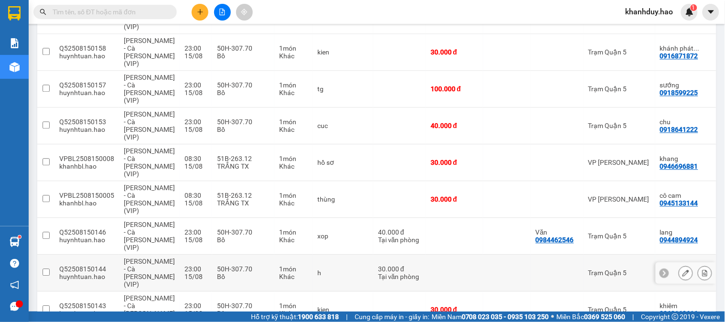
scroll to position [478, 0]
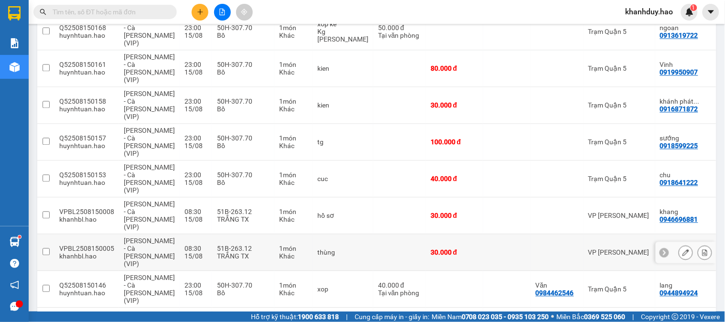
click at [682, 249] on icon at bounding box center [685, 252] width 7 height 7
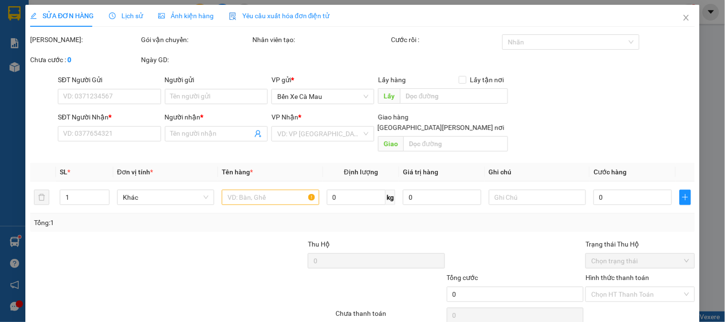
type input "0945133144"
type input "cô cam"
type input "30.000"
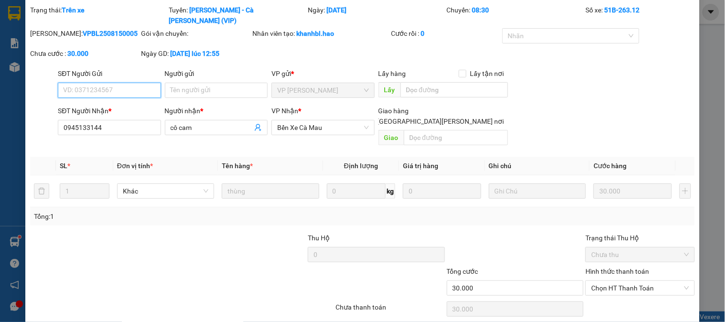
scroll to position [46, 0]
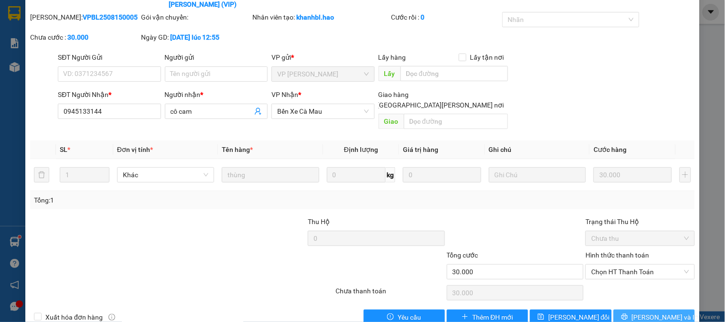
click at [643, 312] on span "Lưu và In" at bounding box center [665, 317] width 67 height 11
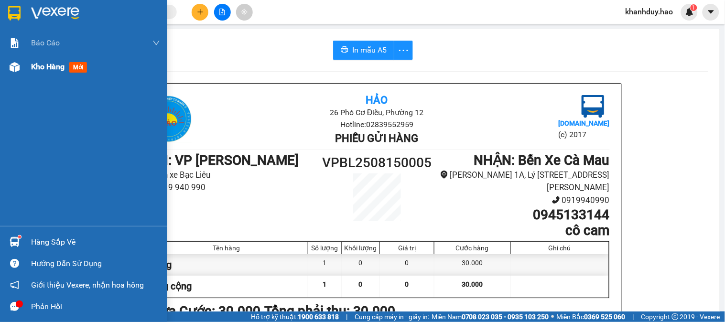
click at [32, 67] on span "Kho hàng" at bounding box center [47, 66] width 33 height 9
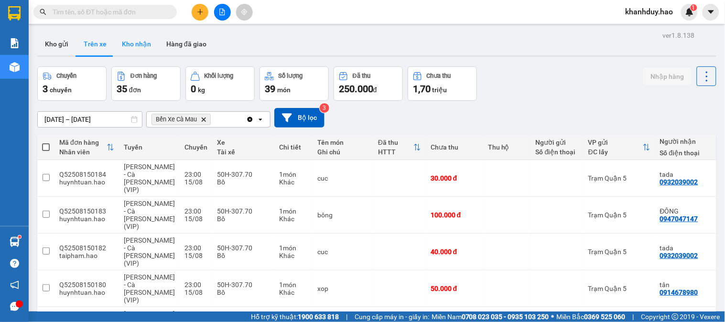
click at [149, 50] on button "Kho nhận" at bounding box center [136, 43] width 44 height 23
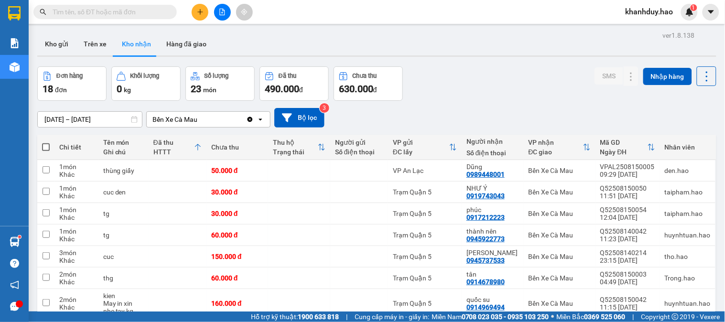
click at [93, 125] on div "ver 1.8.138 Kho gửi Trên xe Kho nhận Hàng đã giao Đơn hàng 18 đơn Khối lượng 0 …" at bounding box center [376, 309] width 686 height 560
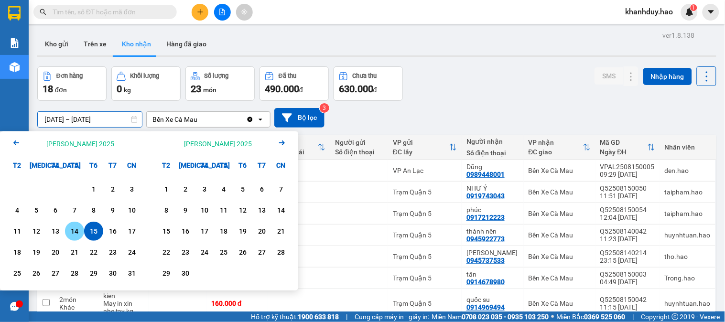
click at [73, 228] on div "14" at bounding box center [74, 230] width 13 height 11
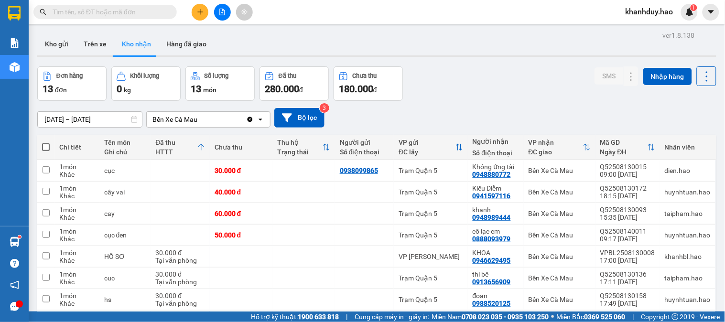
click at [125, 123] on div "ver 1.8.138 Kho gửi Trên xe Kho nhận Hàng đã giao Đơn hàng 13 đơn Khối lượng 0 …" at bounding box center [376, 251] width 686 height 445
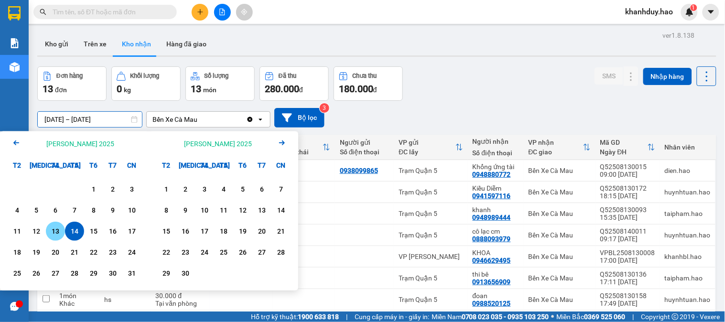
click at [61, 226] on div "13" at bounding box center [55, 230] width 13 height 11
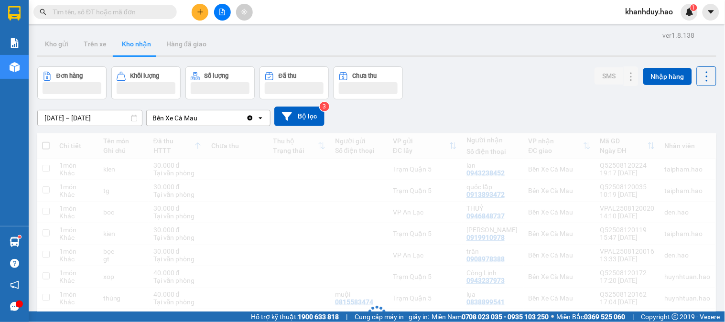
click at [101, 123] on div "ver 1.8.138 Kho gửi Trên xe Kho nhận Hàng đã giao Đơn hàng Khối lượng Số lượng …" at bounding box center [376, 272] width 686 height 487
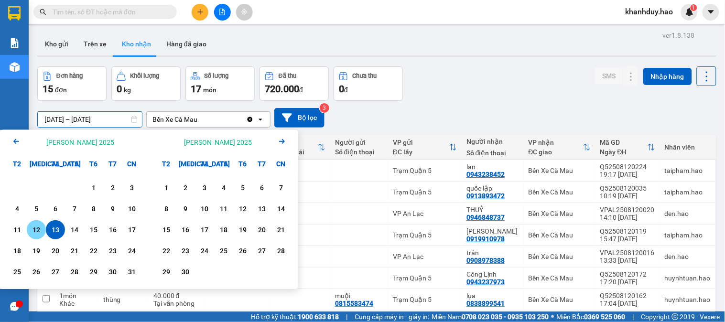
click at [37, 229] on div "12" at bounding box center [36, 229] width 13 height 11
type input "12/08/2025 – 12/08/2025"
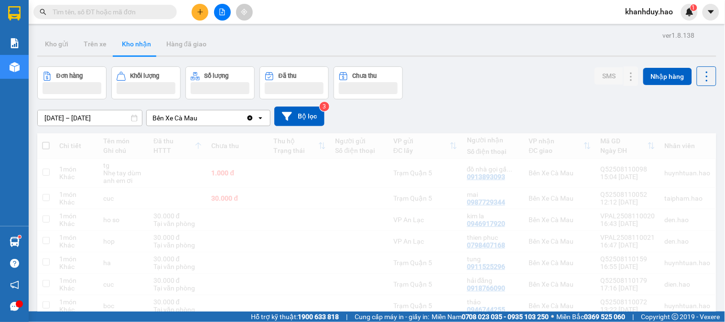
click at [112, 120] on input "12/08/2025 – 12/08/2025" at bounding box center [90, 117] width 104 height 15
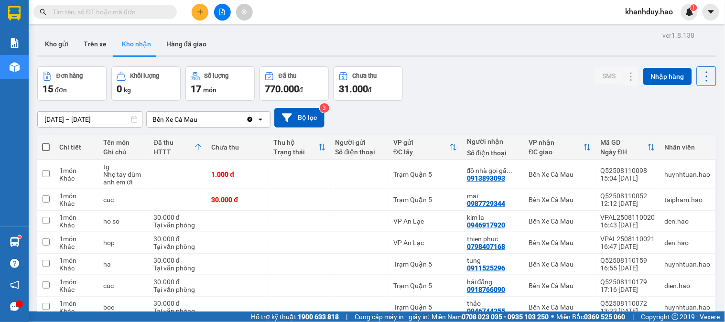
click at [552, 99] on div "Đơn hàng 15 đơn Khối lượng 0 kg Số lượng 17 món Đã thu 770.000 đ Chưa thu 31.00…" at bounding box center [376, 83] width 679 height 34
click at [628, 201] on icon at bounding box center [631, 199] width 7 height 7
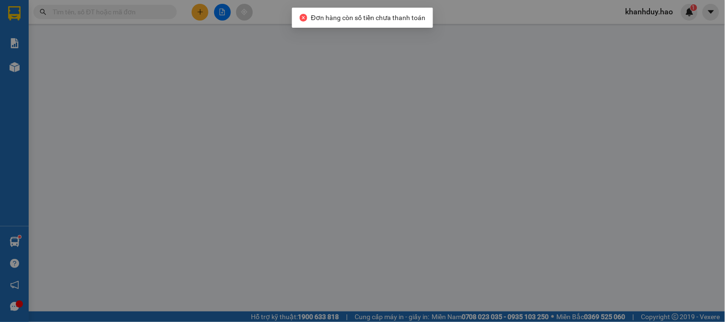
type input "0987729344"
type input "mai"
type input "30.000"
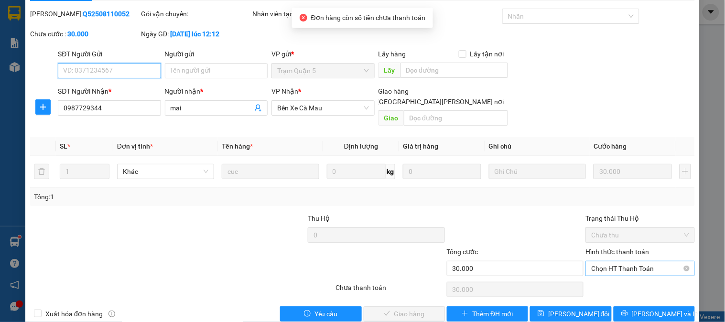
scroll to position [33, 0]
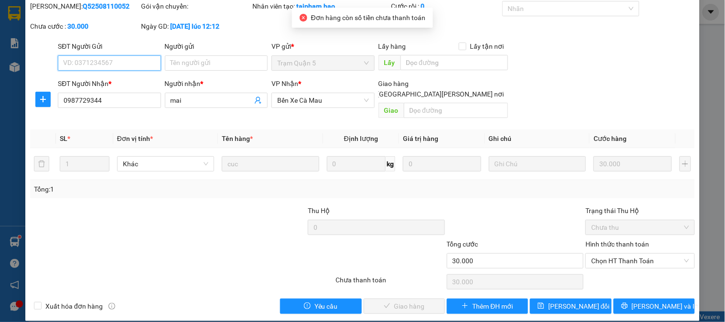
drag, startPoint x: 610, startPoint y: 251, endPoint x: 611, endPoint y: 265, distance: 14.0
click at [611, 256] on span "Chọn HT Thanh Toán" at bounding box center [639, 261] width 97 height 14
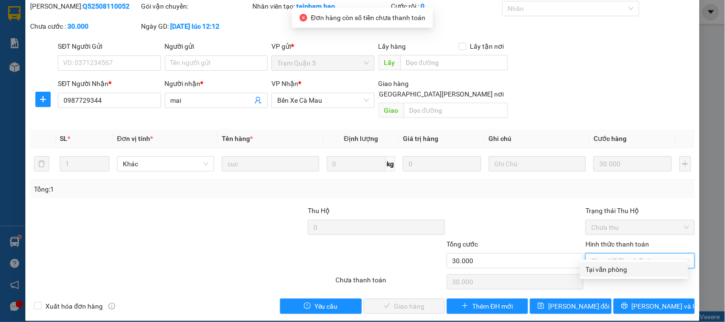
click at [606, 270] on div "Tại văn phòng" at bounding box center [634, 269] width 96 height 11
type input "0"
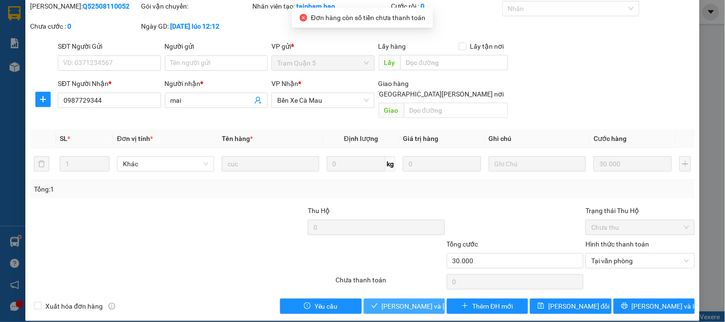
click at [412, 301] on span "Lưu và Giao hàng" at bounding box center [446, 306] width 129 height 11
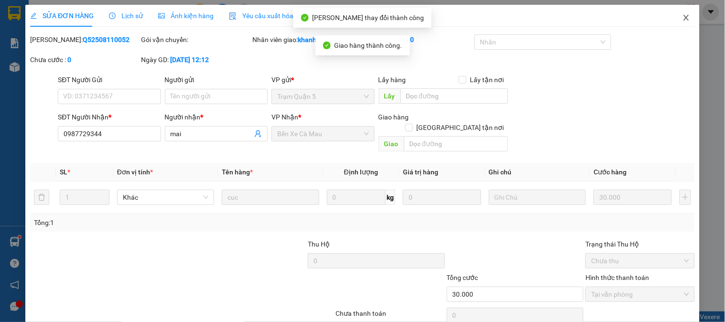
click at [682, 15] on icon "close" at bounding box center [686, 18] width 8 height 8
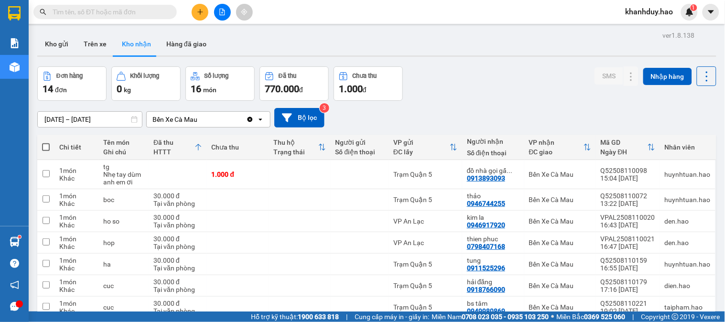
click at [88, 127] on div "ver 1.8.138 Kho gửi Trên xe Kho nhận Hàng đã giao Đơn hàng 14 đơn Khối lượng 0 …" at bounding box center [376, 270] width 686 height 482
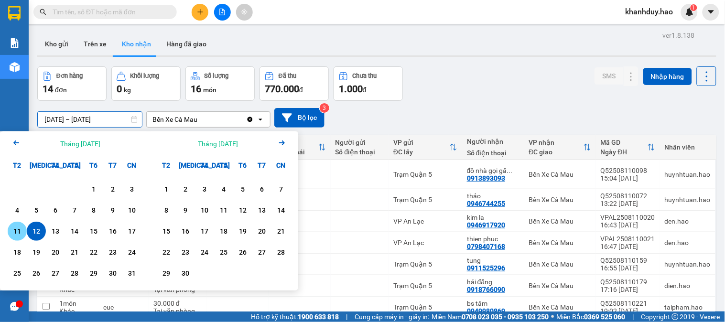
click at [20, 231] on div "11" at bounding box center [17, 230] width 13 height 11
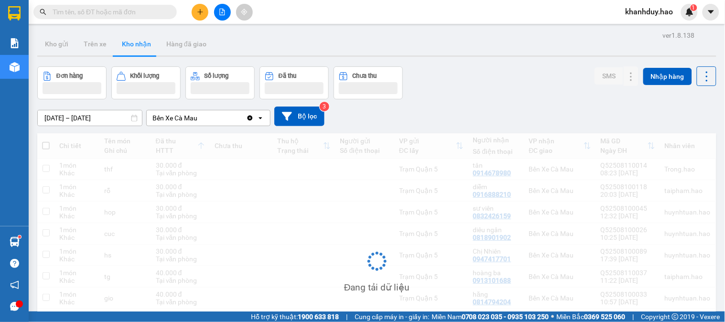
click at [104, 125] on div "ver 1.8.138 Kho gửi Trên xe Kho nhận Hàng đã giao Đơn hàng Khối lượng Số lượng …" at bounding box center [376, 218] width 686 height 379
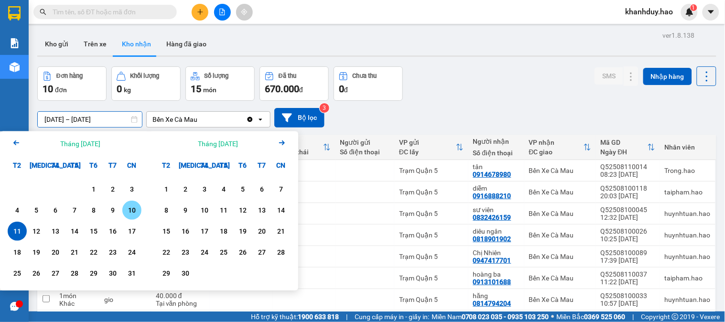
click at [135, 215] on div "10" at bounding box center [131, 209] width 13 height 11
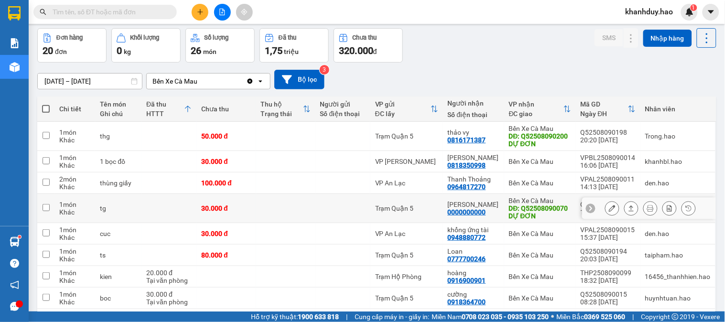
scroll to position [53, 0]
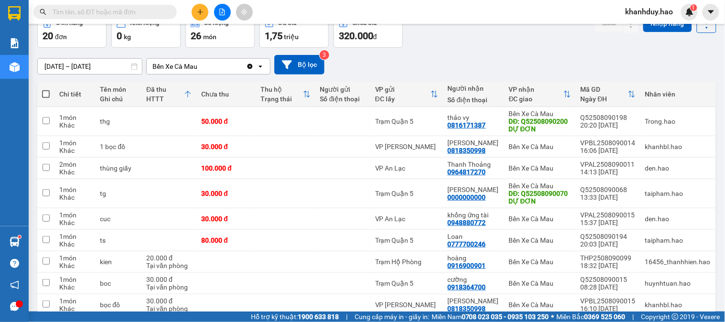
click at [112, 64] on input "[DATE] – [DATE]" at bounding box center [90, 66] width 104 height 15
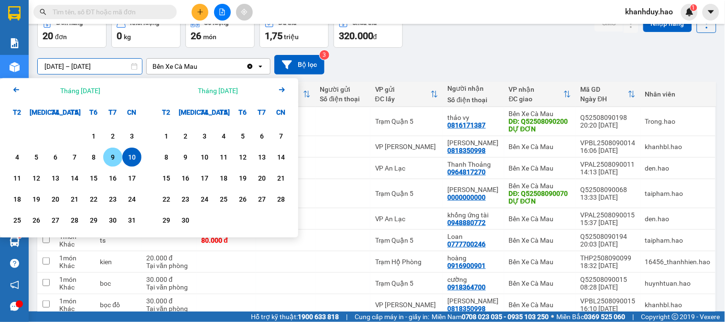
click at [111, 158] on div "9" at bounding box center [112, 156] width 13 height 11
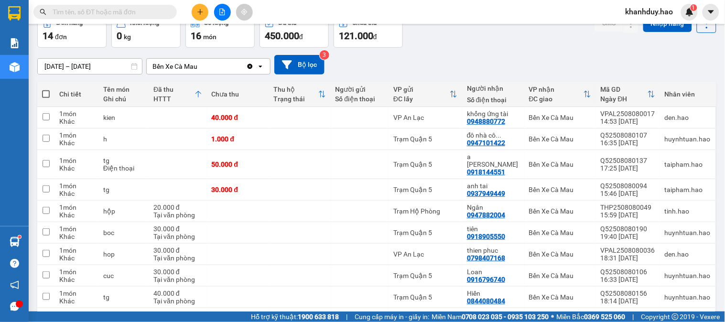
click at [91, 70] on input "[DATE] – [DATE]" at bounding box center [90, 66] width 104 height 15
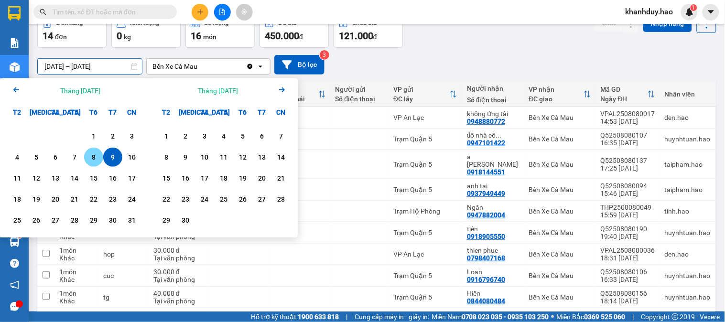
click at [88, 158] on div "8" at bounding box center [93, 156] width 13 height 11
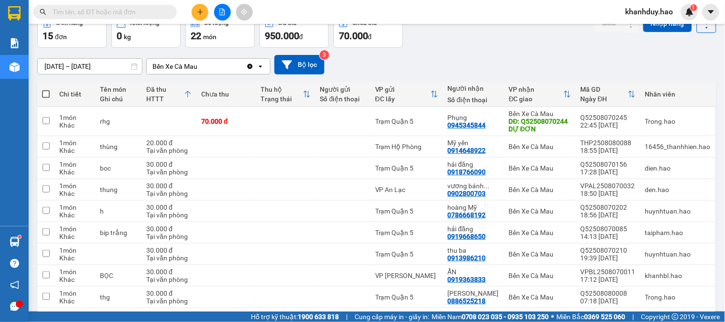
click at [109, 68] on input "[DATE] – [DATE]" at bounding box center [90, 66] width 104 height 15
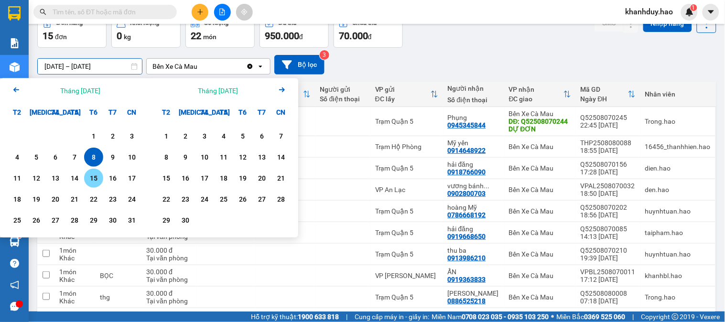
click at [96, 175] on div "15" at bounding box center [93, 177] width 13 height 11
type input "[DATE] – [DATE]"
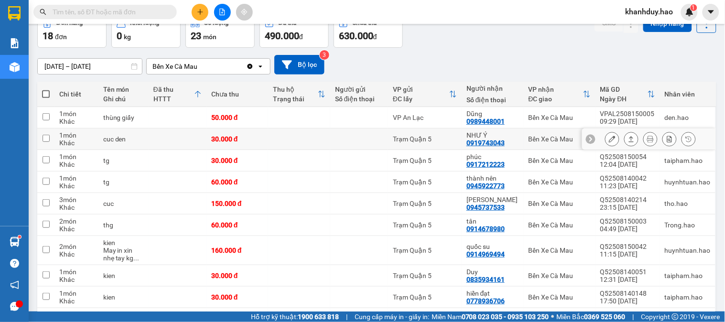
scroll to position [106, 0]
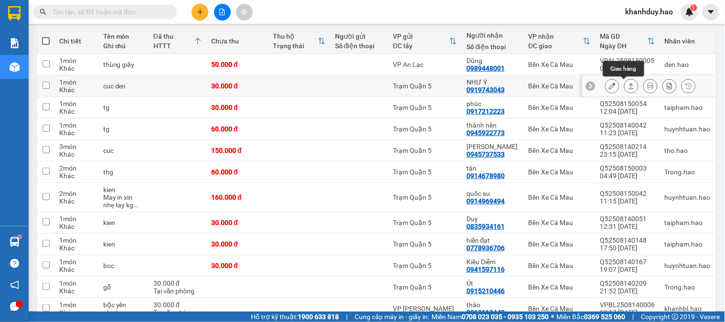
click at [628, 83] on icon at bounding box center [631, 86] width 7 height 7
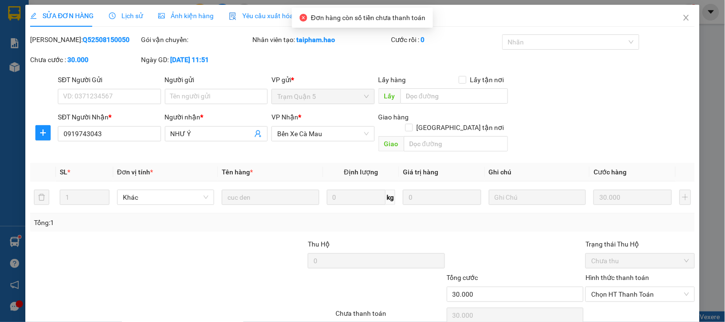
type input "0919743043"
type input "NHƯ Ý"
type input "30.000"
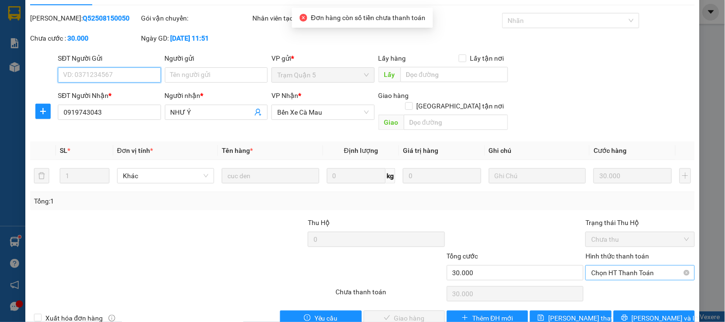
scroll to position [33, 0]
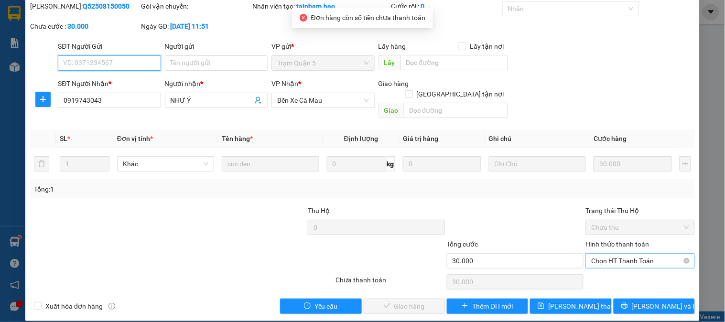
click at [627, 255] on span "Chọn HT Thanh Toán" at bounding box center [639, 261] width 97 height 14
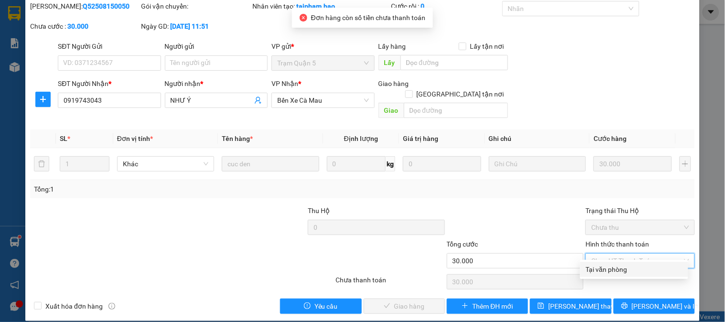
click at [618, 266] on div "Tại văn phòng" at bounding box center [634, 269] width 96 height 11
type input "0"
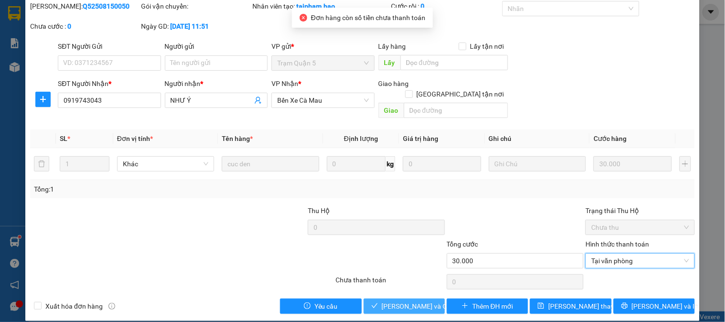
click at [413, 301] on span "[PERSON_NAME] và Giao hàng" at bounding box center [428, 306] width 92 height 11
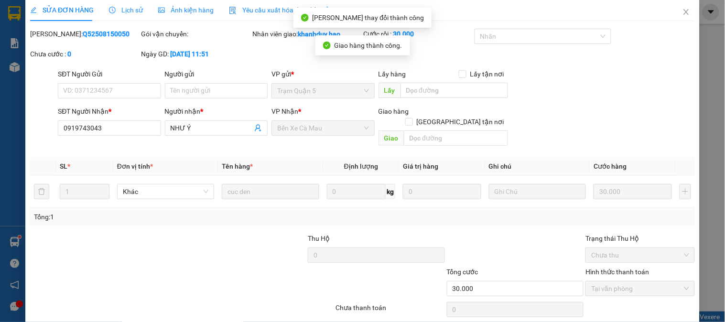
scroll to position [0, 0]
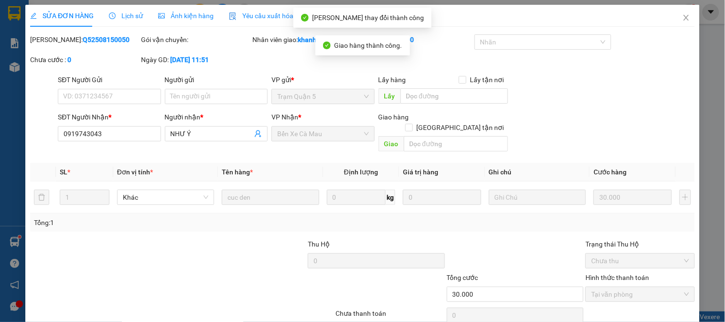
click at [693, 21] on div "SỬA ĐƠN HÀNG Lịch sử Ảnh kiện hàng Yêu cầu xuất hóa đơn điện tử Total Paid Fee …" at bounding box center [362, 161] width 725 height 322
click at [682, 21] on icon "close" at bounding box center [686, 18] width 8 height 8
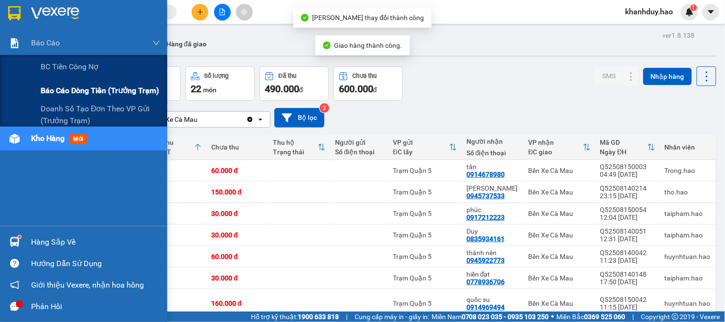
click at [93, 94] on span "Báo cáo dòng tiền (trưởng trạm)" at bounding box center [100, 91] width 118 height 12
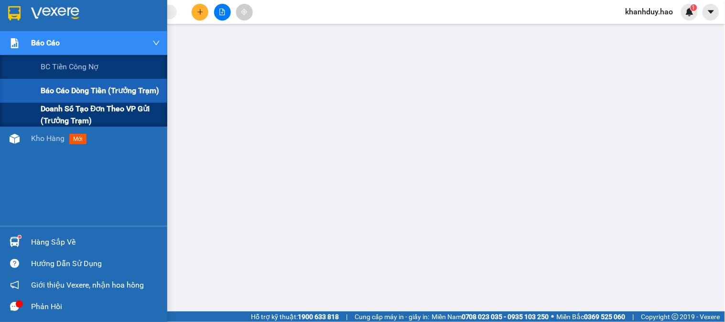
click at [116, 116] on span "Doanh số tạo đơn theo VP gửi (trưởng trạm)" at bounding box center [100, 115] width 119 height 24
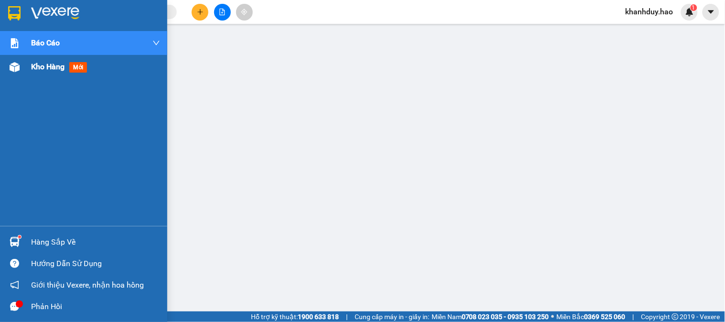
click at [42, 76] on div "Kho hàng mới" at bounding box center [95, 67] width 129 height 24
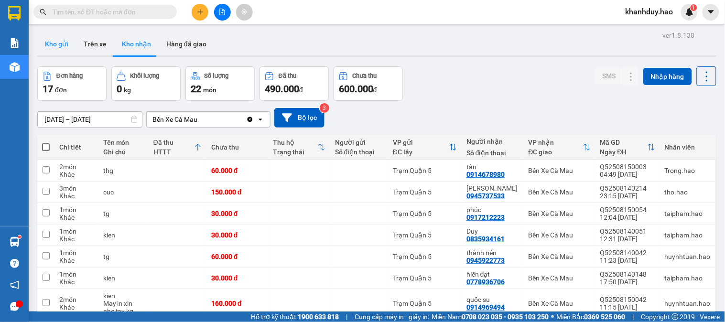
click at [45, 50] on button "Kho gửi" at bounding box center [56, 43] width 39 height 23
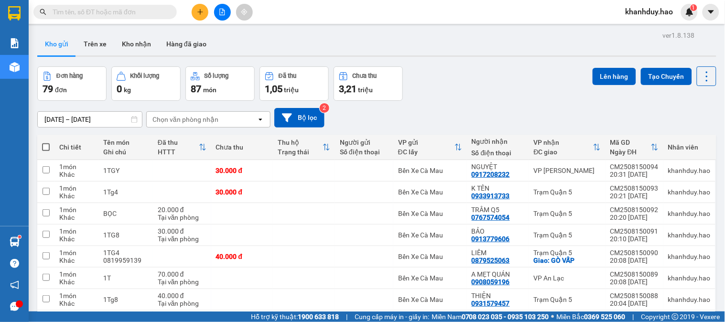
click at [51, 145] on th at bounding box center [45, 147] width 17 height 25
click at [45, 149] on span at bounding box center [46, 147] width 8 height 8
click at [46, 142] on input "checkbox" at bounding box center [46, 142] width 0 height 0
checkbox input "true"
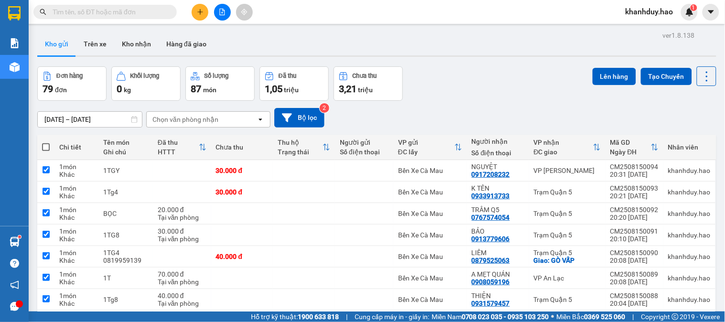
checkbox input "true"
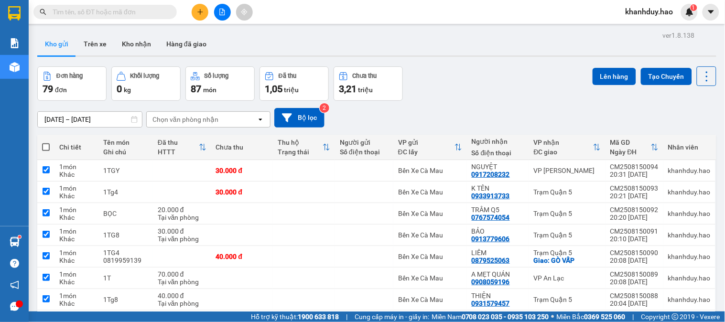
checkbox input "true"
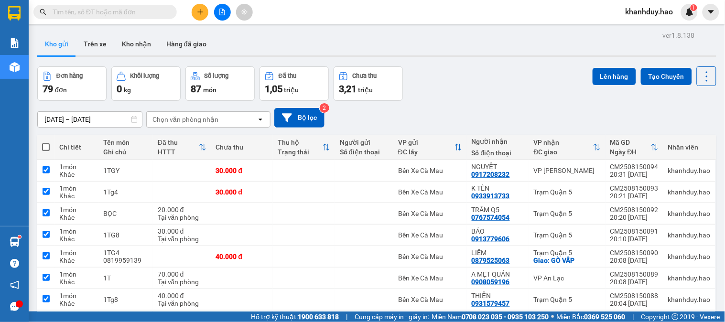
checkbox input "true"
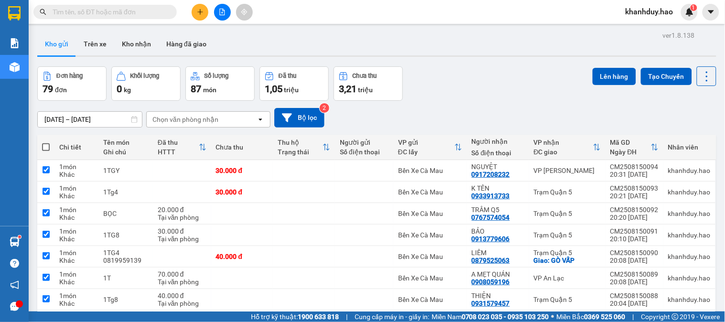
checkbox input "true"
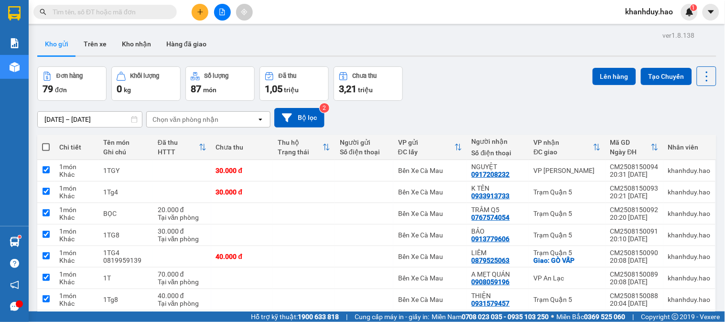
checkbox input "true"
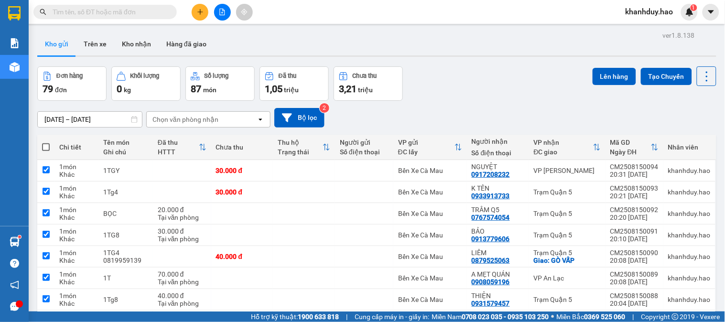
checkbox input "true"
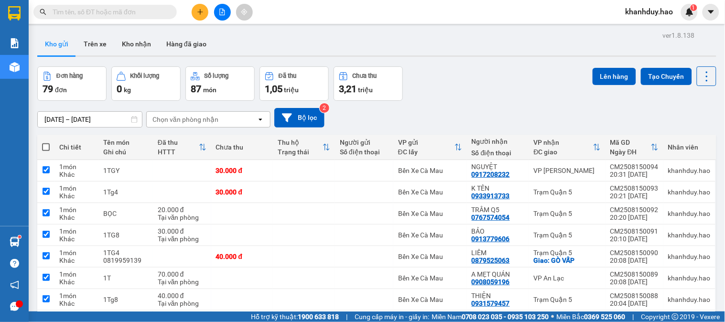
checkbox input "true"
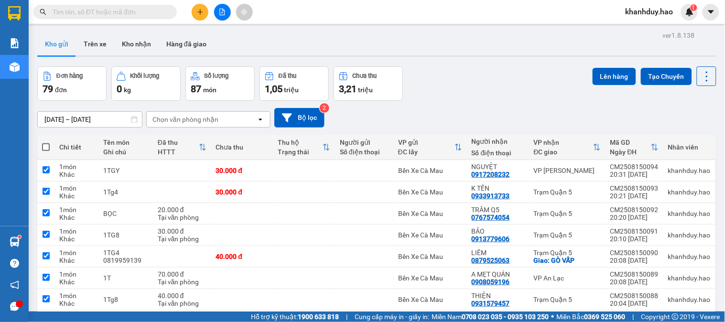
checkbox input "true"
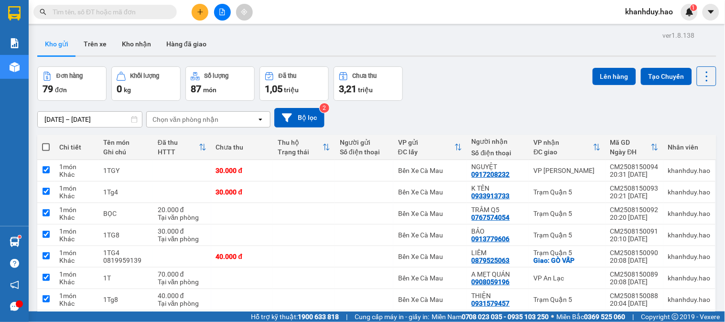
checkbox input "true"
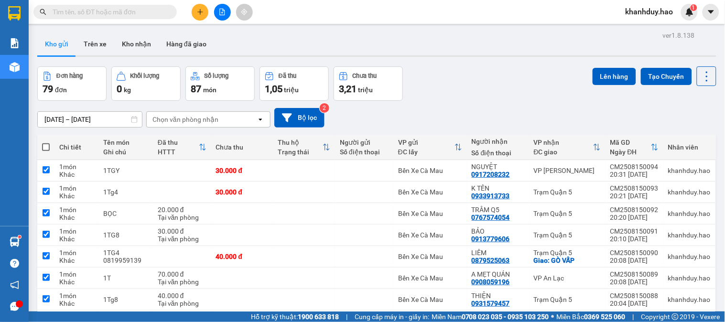
checkbox input "true"
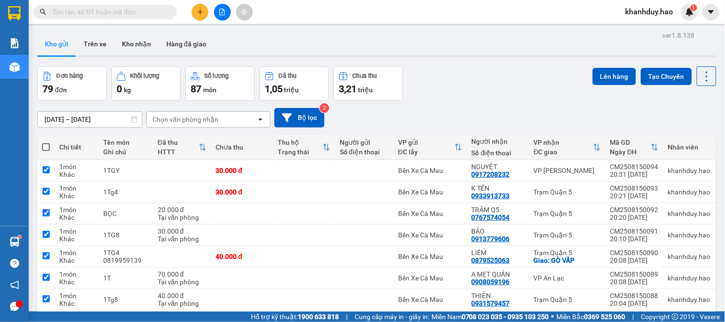
checkbox input "true"
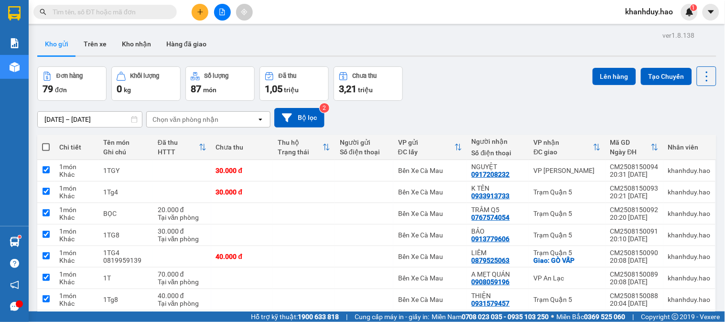
checkbox input "true"
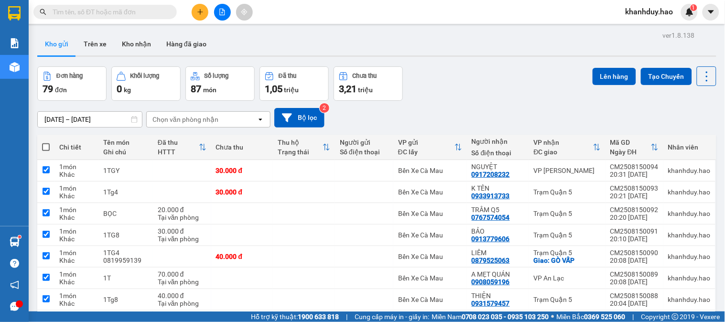
checkbox input "true"
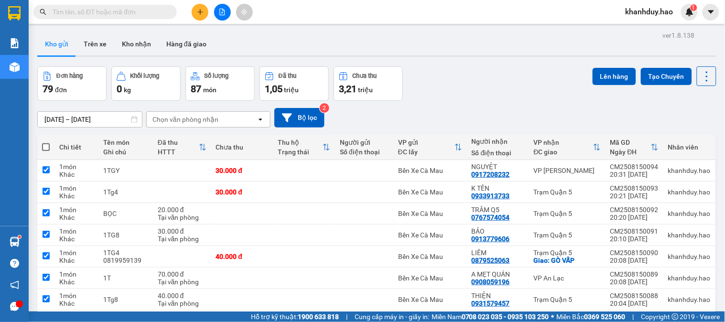
checkbox input "true"
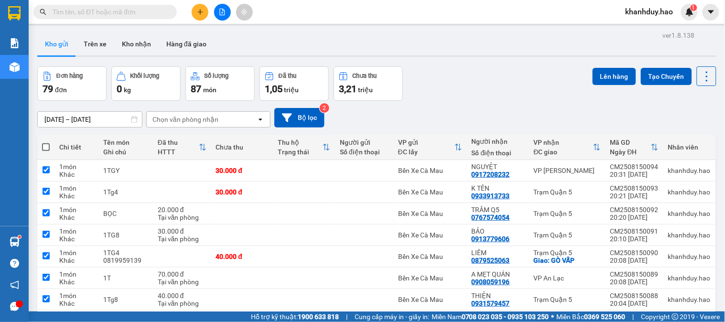
checkbox input "true"
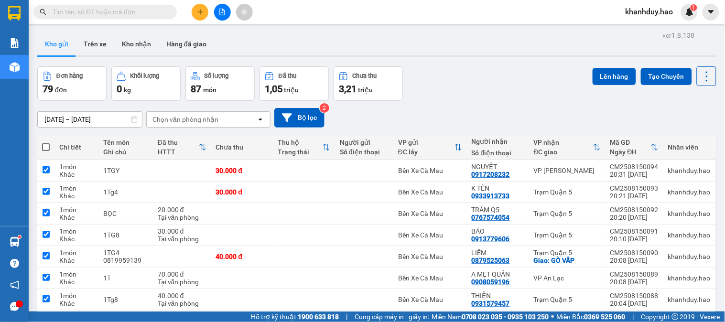
checkbox input "true"
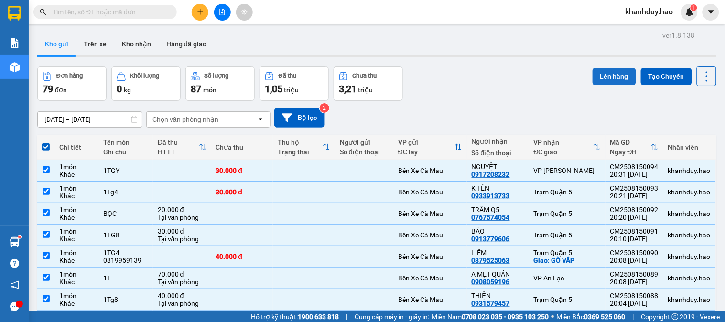
click at [607, 84] on button "Lên hàng" at bounding box center [613, 76] width 43 height 17
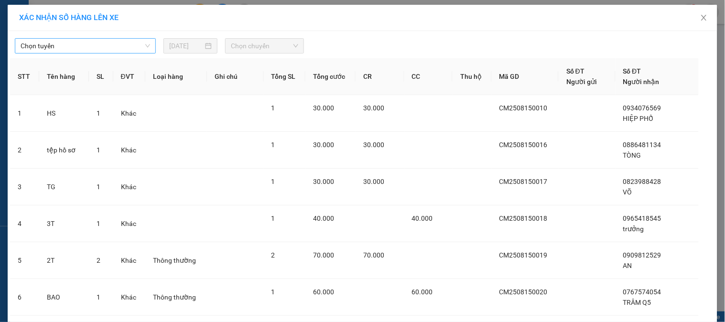
click at [101, 44] on span "Chọn tuyến" at bounding box center [85, 46] width 129 height 14
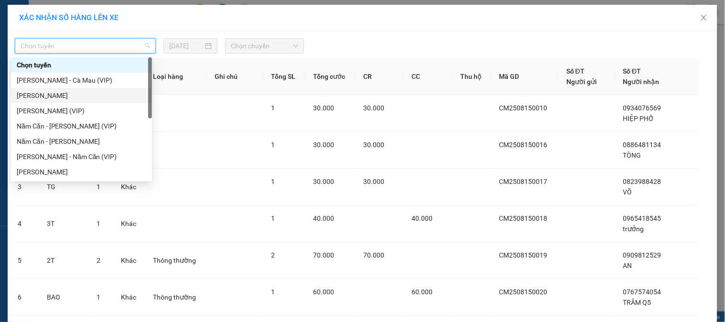
click at [73, 99] on div "Cà Mau - Hồ Chí Minh" at bounding box center [81, 95] width 129 height 11
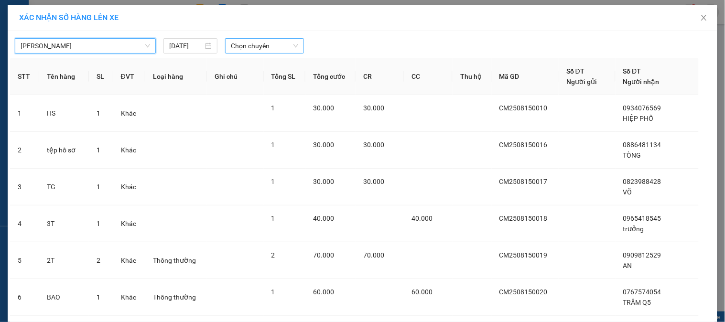
click at [260, 48] on span "Chọn chuyến" at bounding box center [264, 46] width 67 height 14
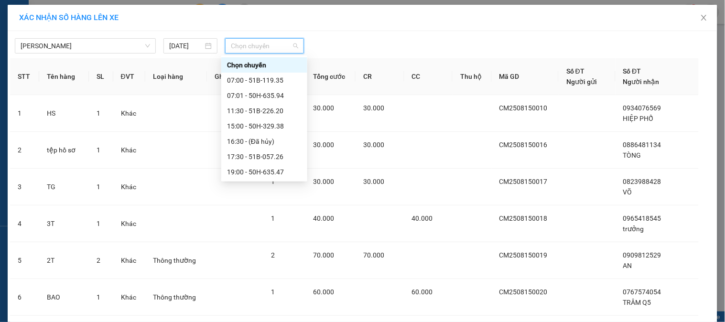
scroll to position [17, 0]
click at [282, 165] on div "19:01 - 51B-040.90" at bounding box center [264, 170] width 75 height 11
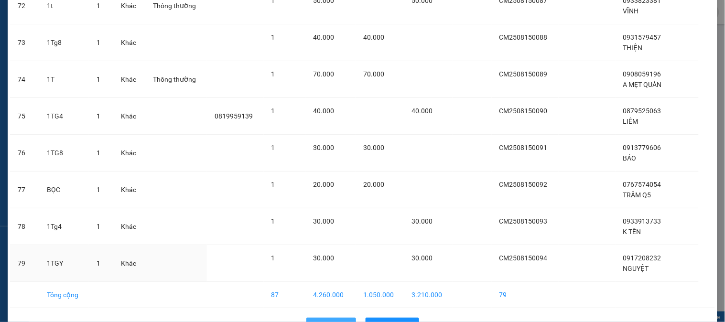
scroll to position [2756, 0]
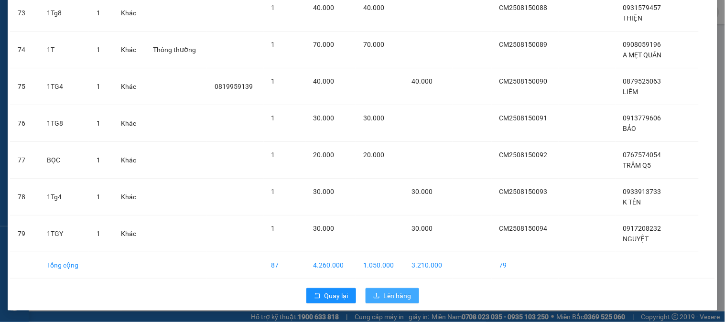
click at [375, 294] on icon "upload" at bounding box center [376, 295] width 7 height 7
